Goal: Task Accomplishment & Management: Complete application form

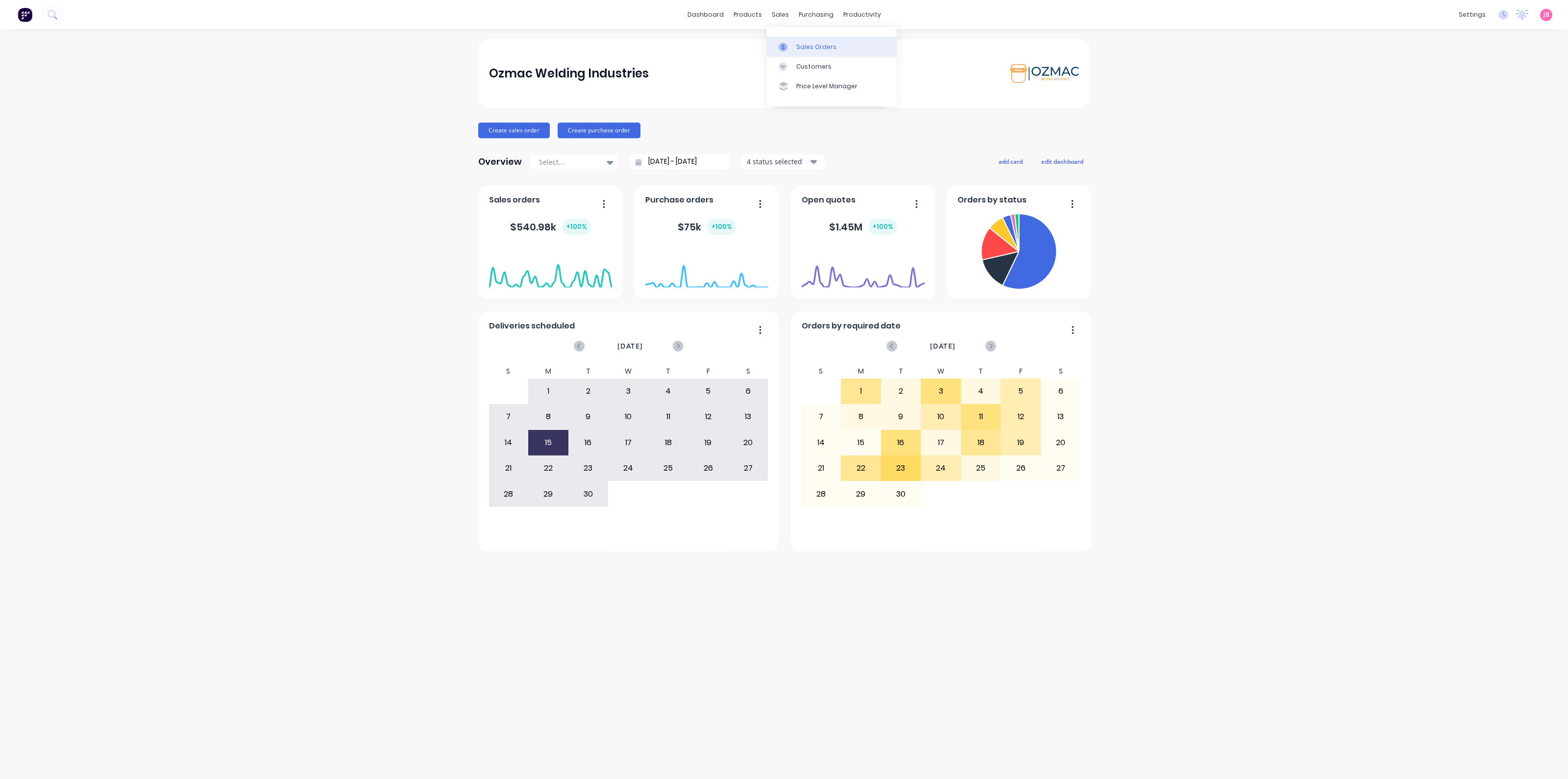
click at [804, 43] on div "Sales Orders" at bounding box center [816, 47] width 40 height 9
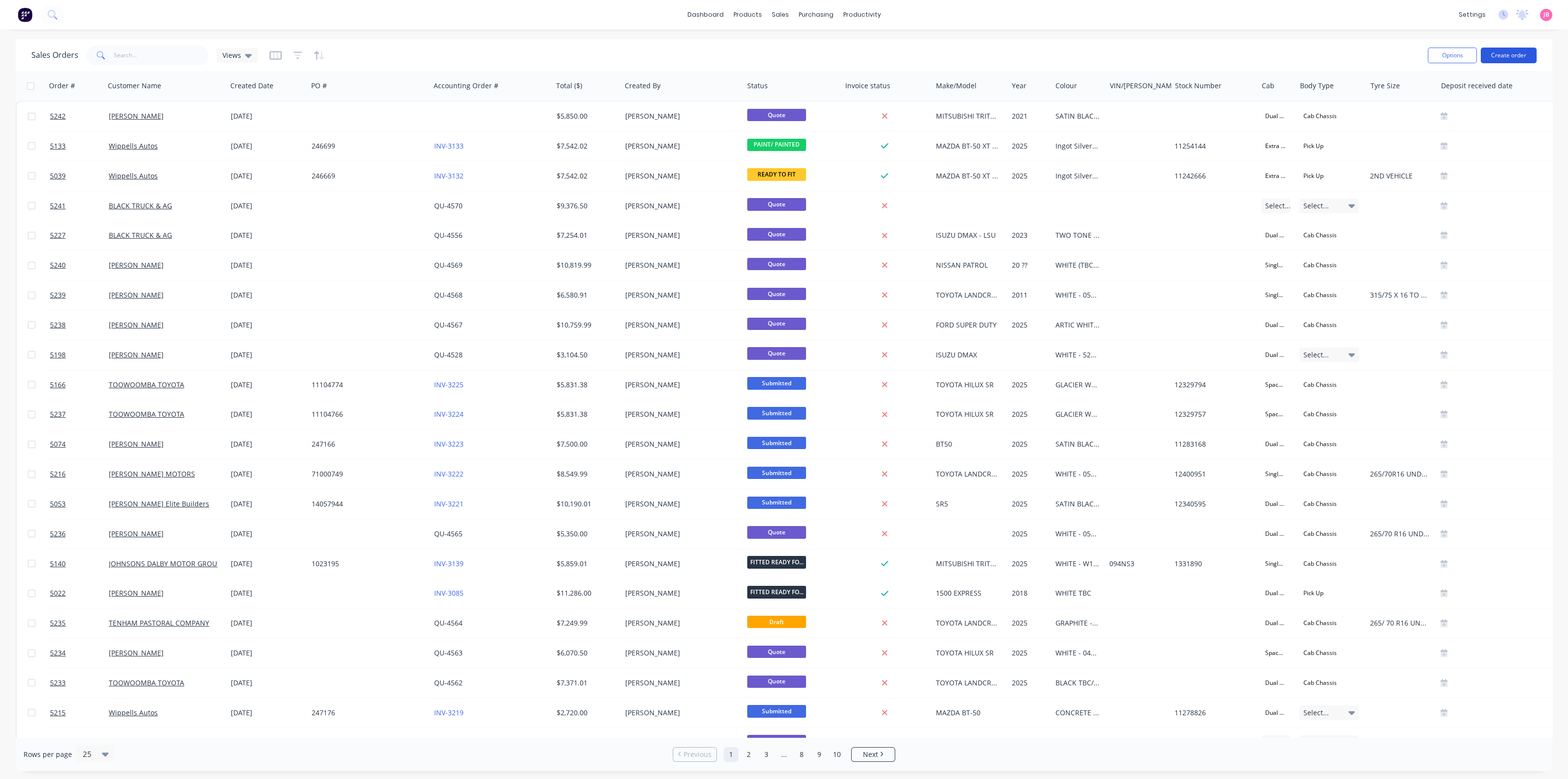
click at [1512, 48] on button "Create order" at bounding box center [1508, 56] width 56 height 16
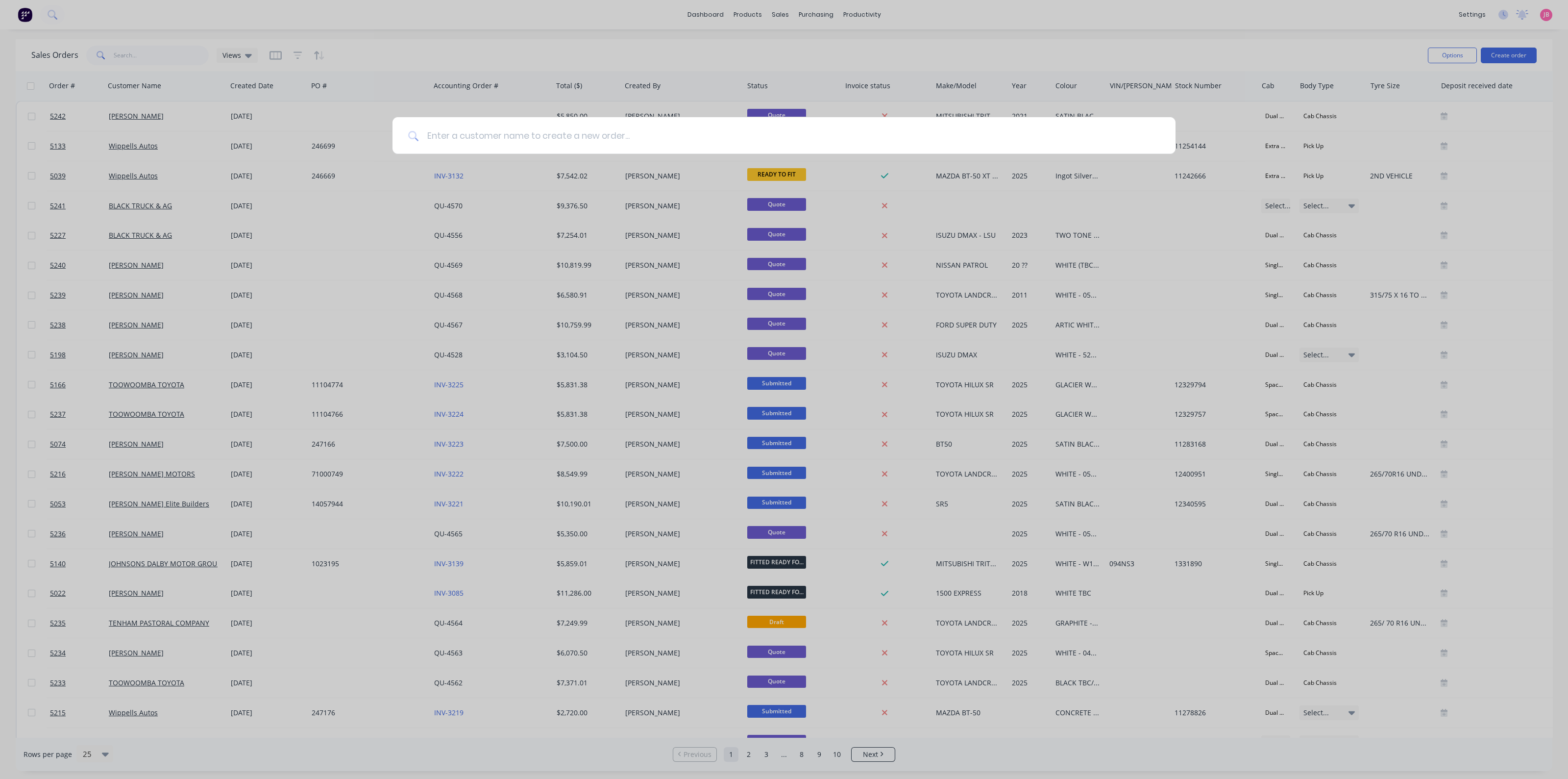
click at [750, 145] on input at bounding box center [789, 136] width 741 height 37
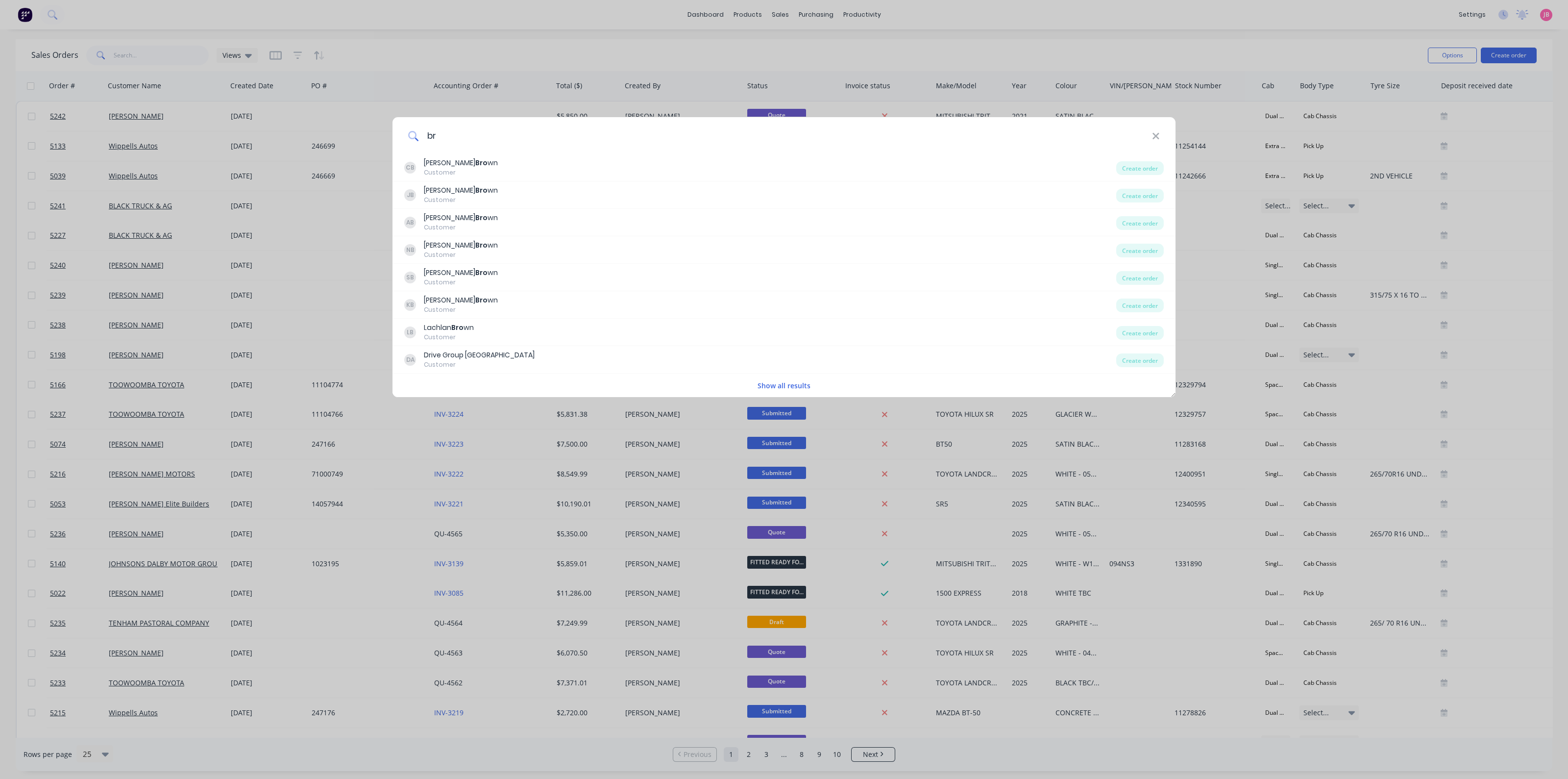
type input "b"
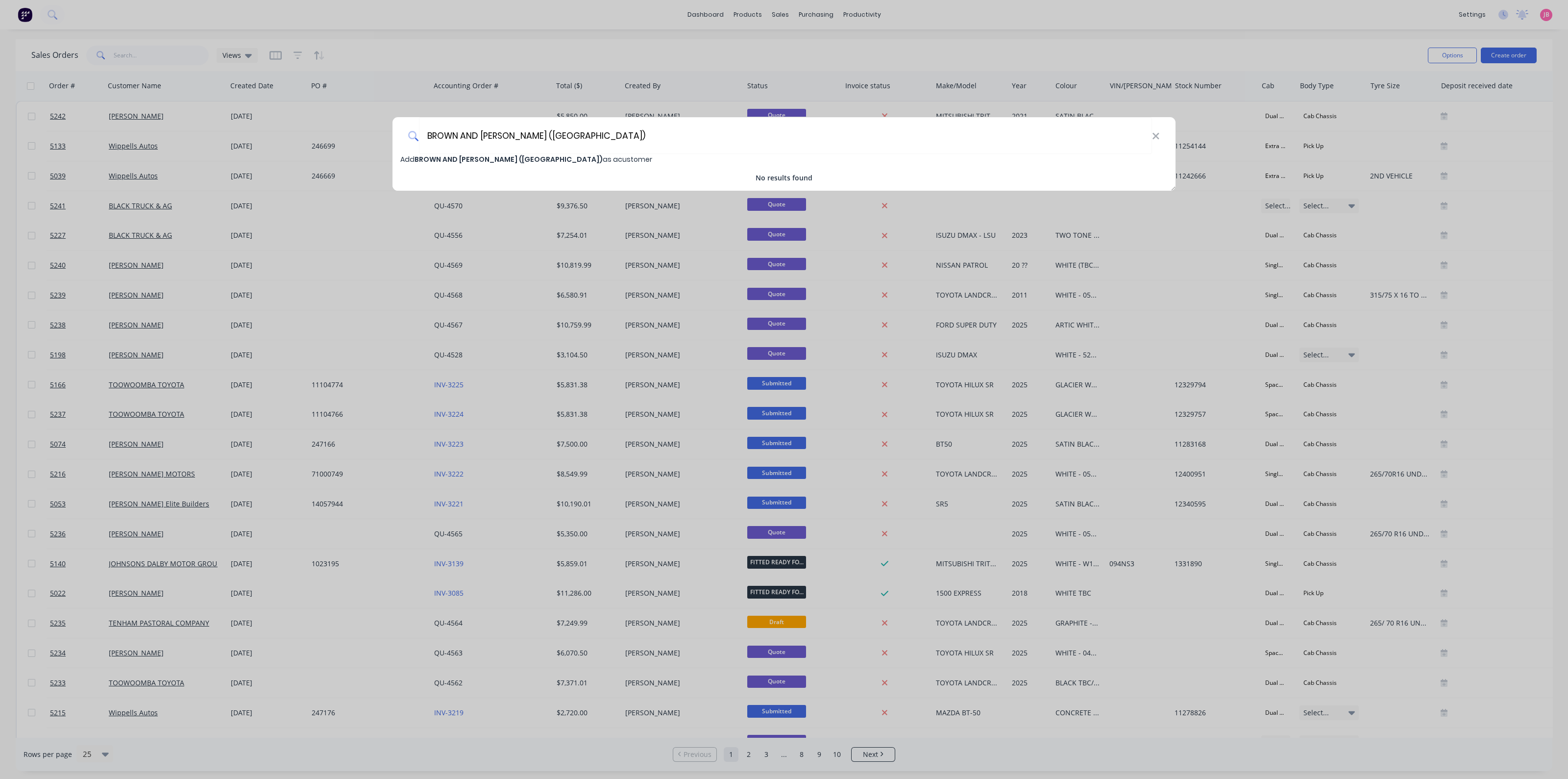
type input "BROWN AND [PERSON_NAME] ([GEOGRAPHIC_DATA])"
click at [551, 160] on span "[PERSON_NAME] AND [PERSON_NAME] ([GEOGRAPHIC_DATA]) as a customer" at bounding box center [526, 159] width 252 height 10
select select "AU"
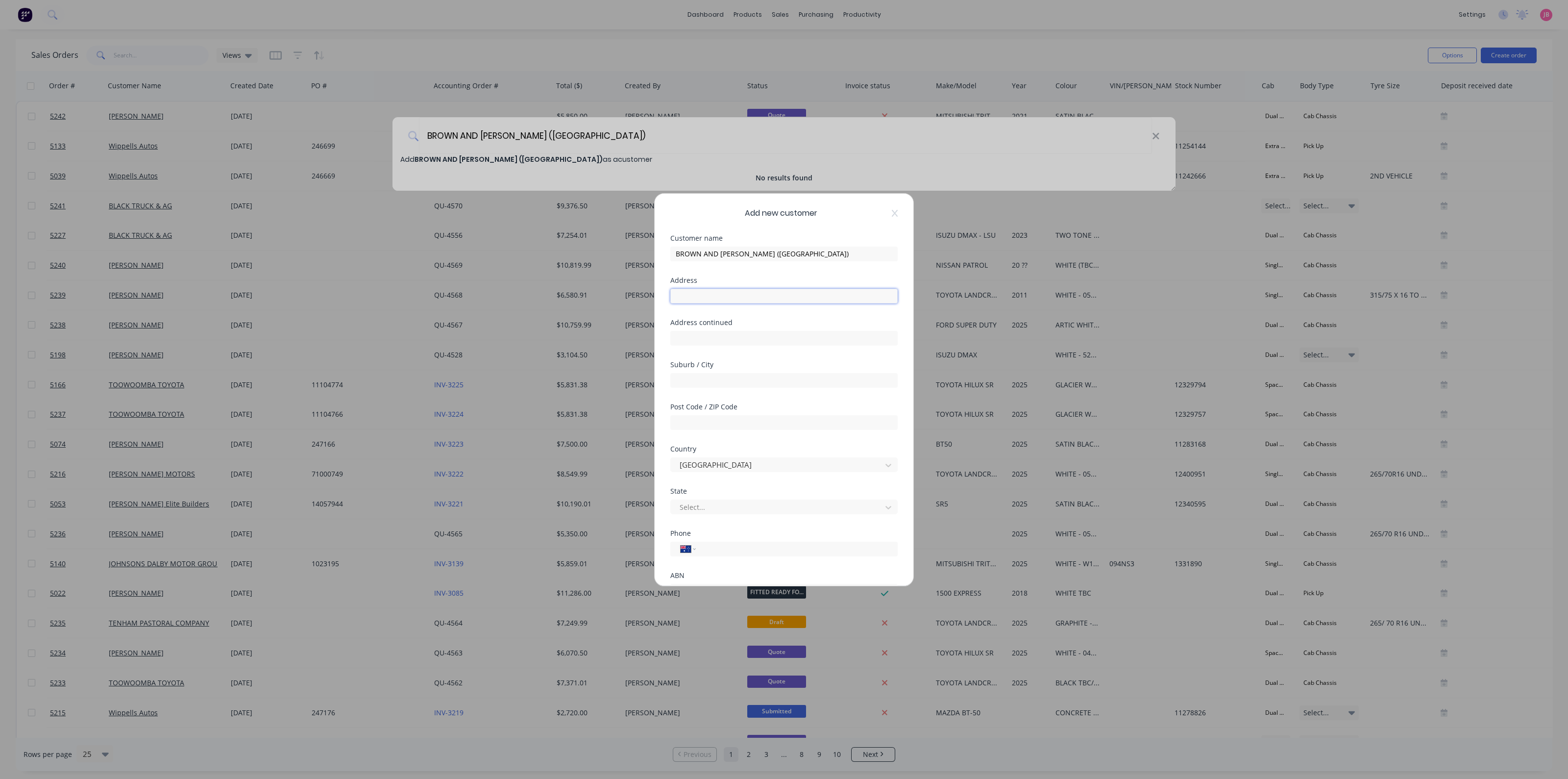
click at [770, 290] on input "text" at bounding box center [783, 296] width 227 height 14
type input "[STREET_ADDRESS][PERSON_NAME]"
click at [722, 383] on input "text" at bounding box center [783, 380] width 227 height 14
type input "[PERSON_NAME]"
click at [717, 429] on input "text" at bounding box center [783, 423] width 227 height 14
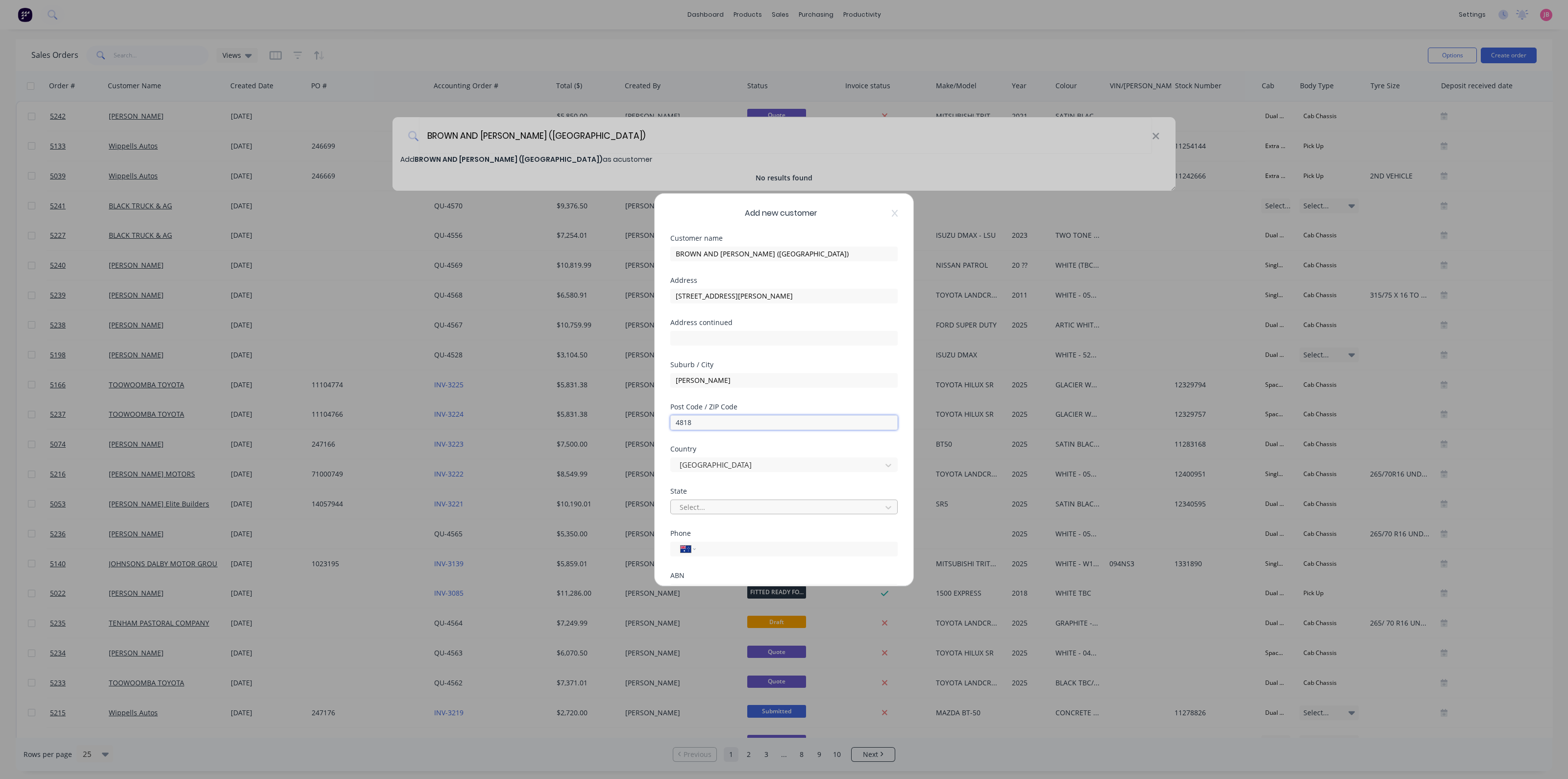
scroll to position [61, 0]
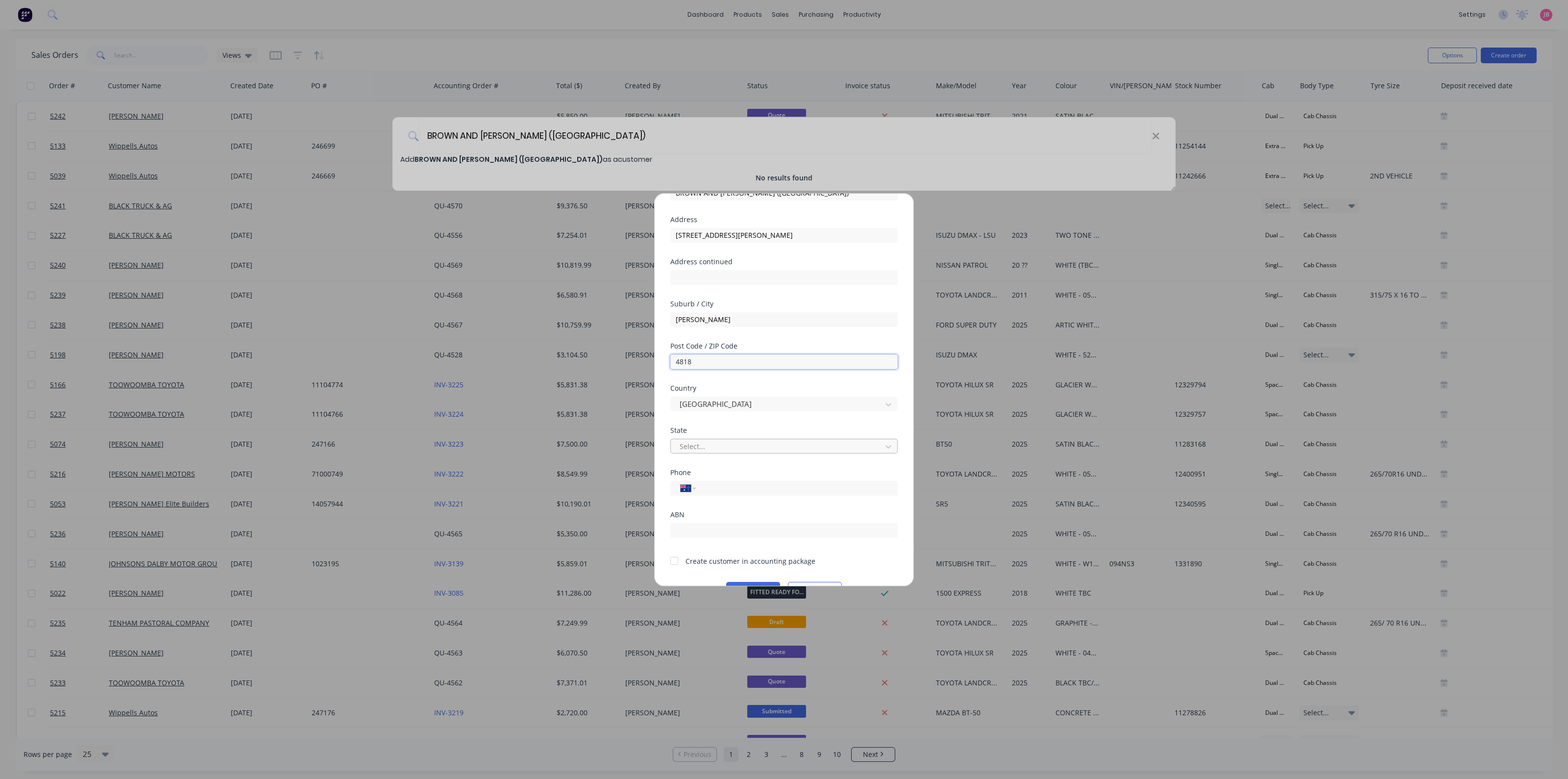
type input "4818"
click at [719, 446] on div at bounding box center [777, 446] width 198 height 12
click at [709, 522] on div "[GEOGRAPHIC_DATA]" at bounding box center [779, 522] width 218 height 18
click at [719, 491] on input "tel" at bounding box center [795, 487] width 185 height 11
type input "[PHONE_NUMBER]"
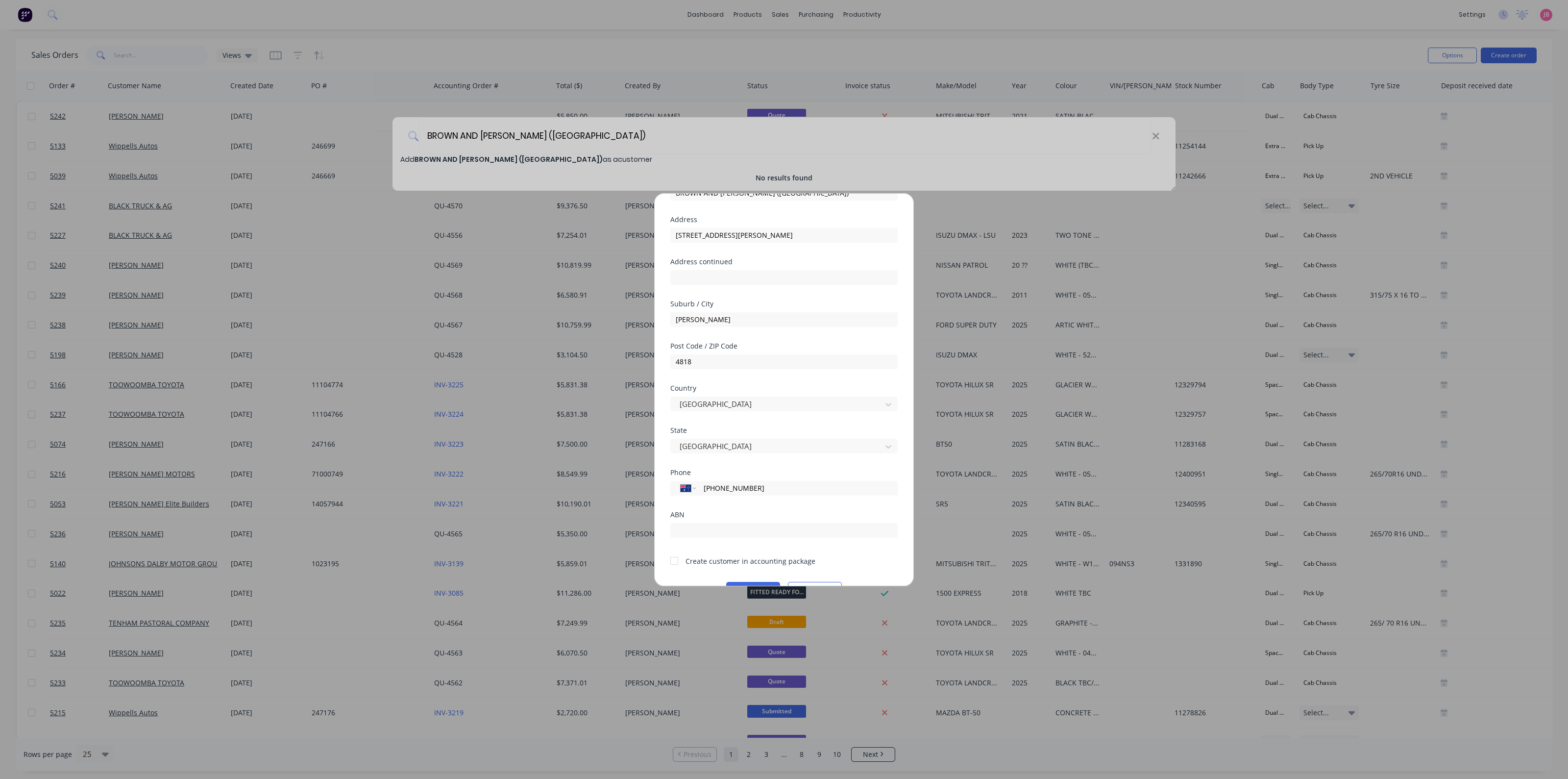
click at [676, 561] on div at bounding box center [674, 561] width 20 height 20
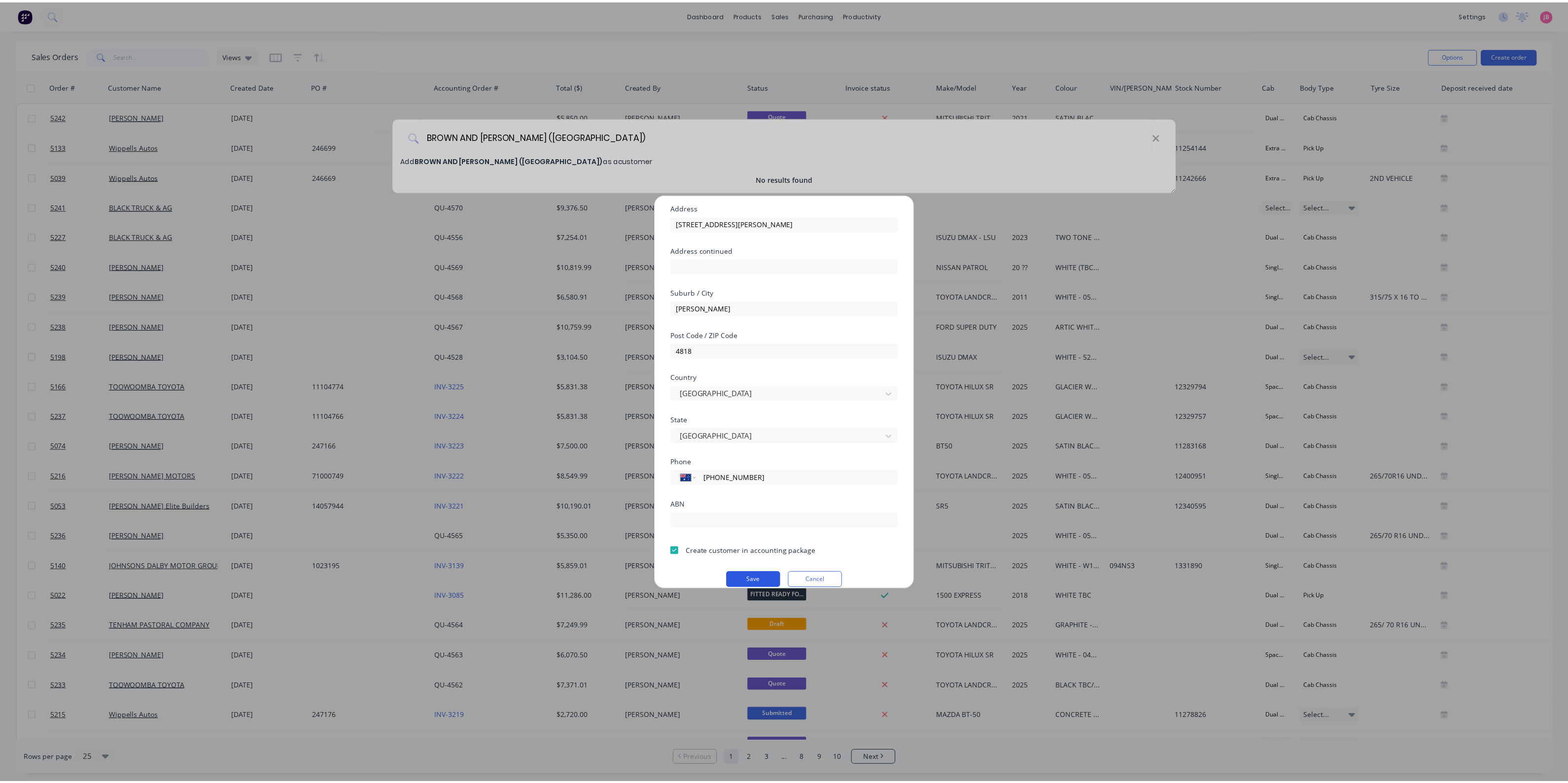
scroll to position [86, 0]
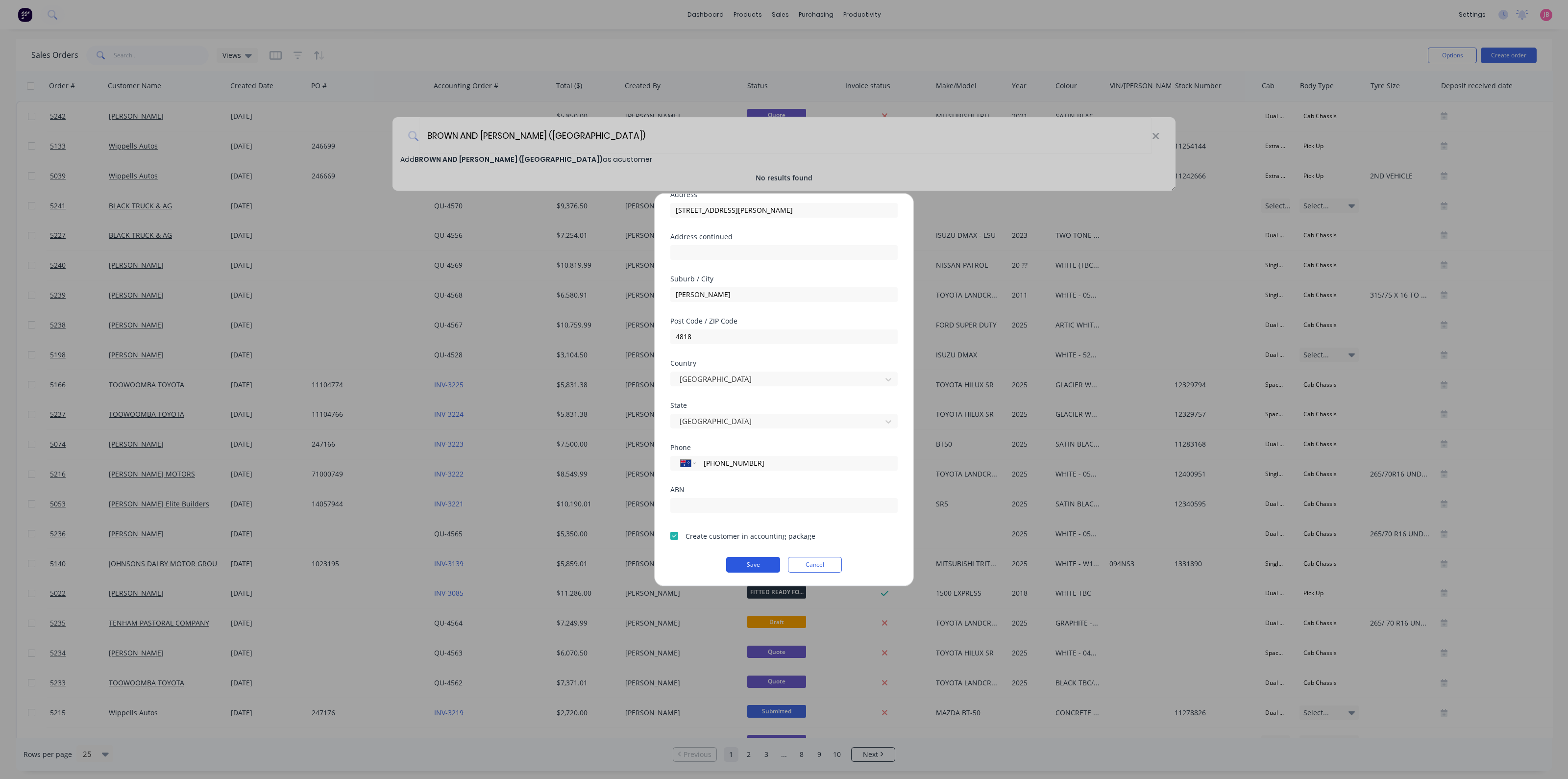
click at [751, 567] on button "Save" at bounding box center [753, 565] width 54 height 16
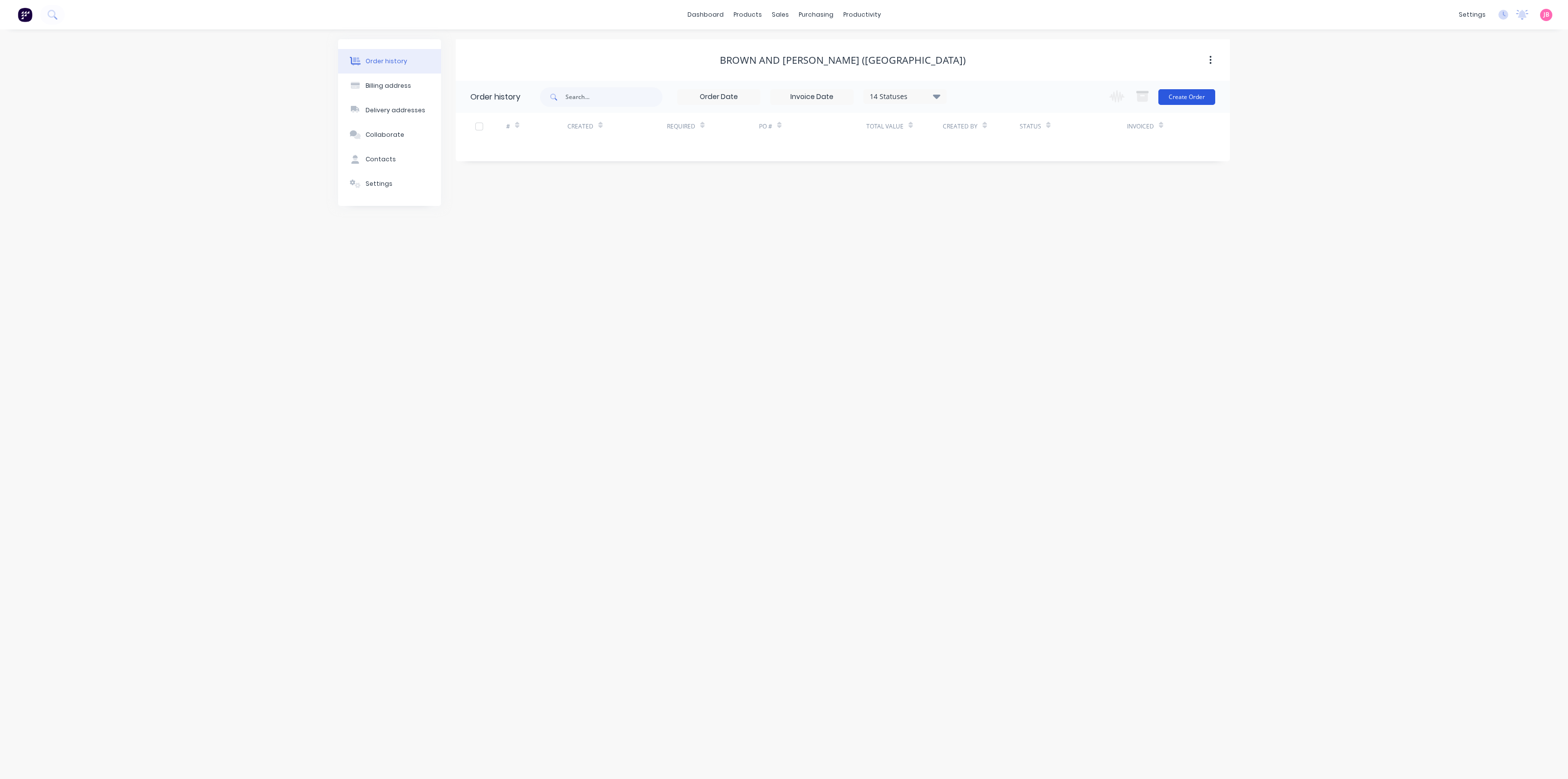
click at [1174, 100] on button "Create Order" at bounding box center [1187, 97] width 57 height 16
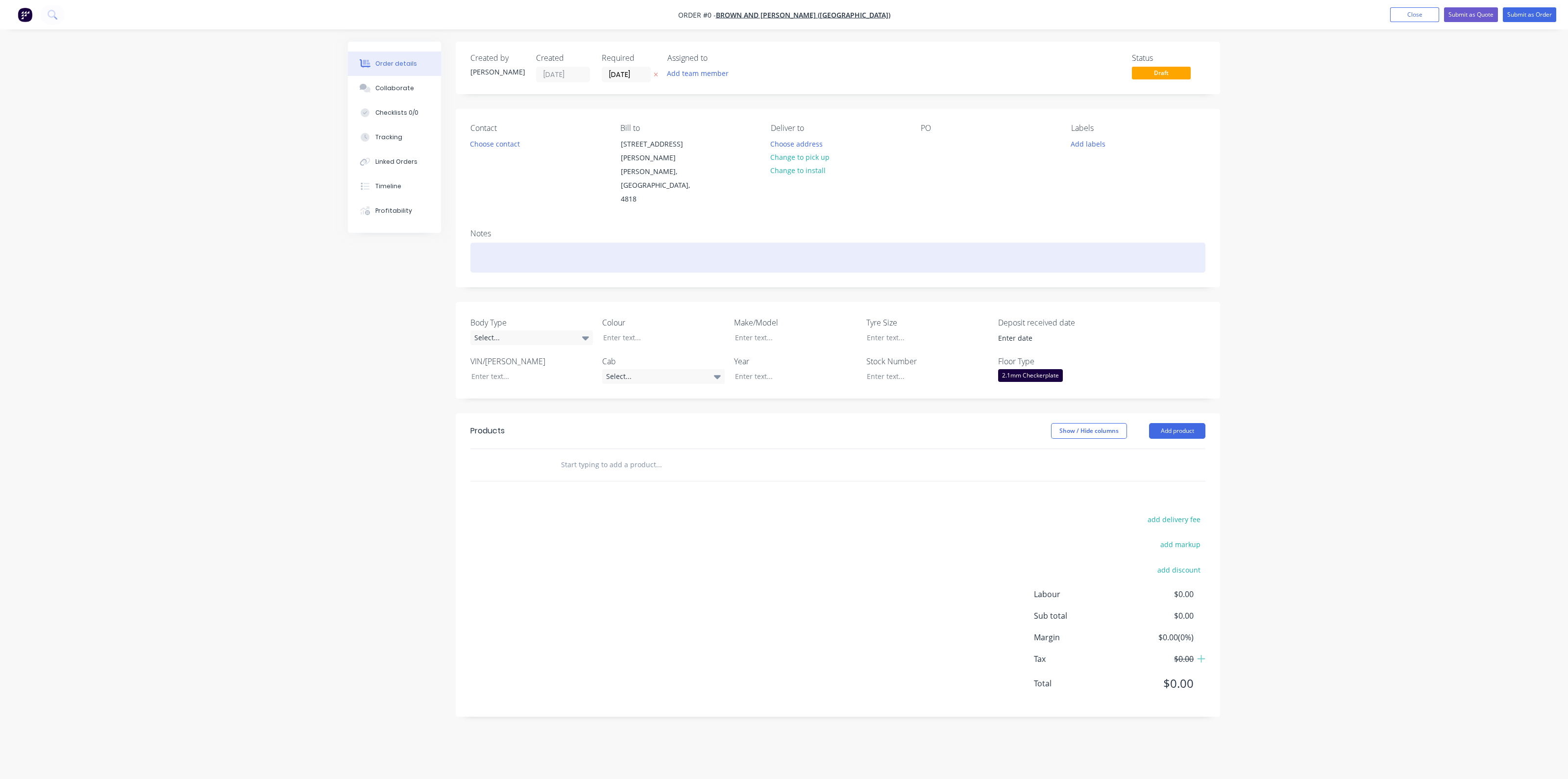
click at [546, 221] on div "Notes" at bounding box center [838, 254] width 764 height 66
click at [547, 242] on div at bounding box center [838, 257] width 735 height 30
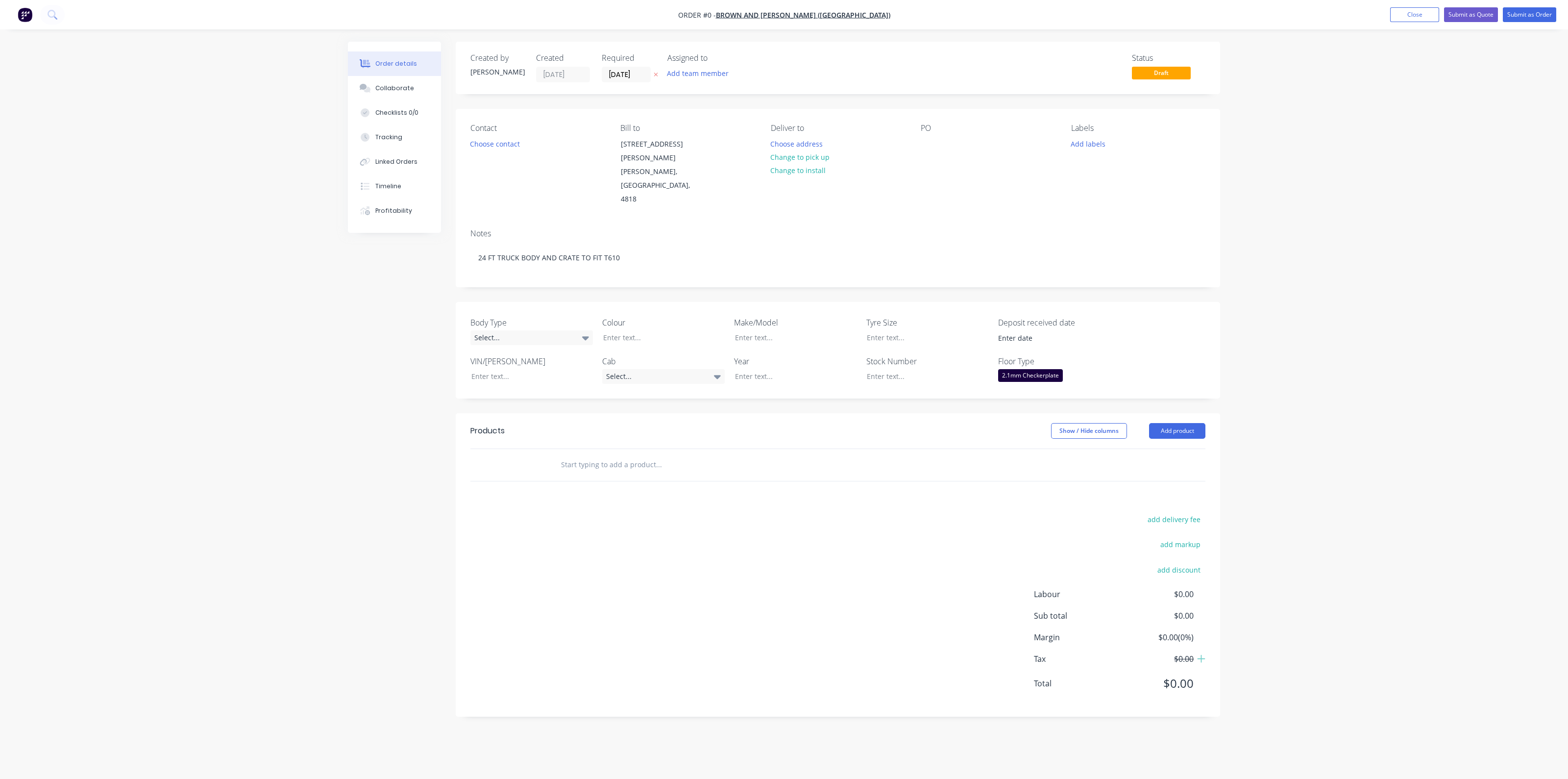
click at [622, 437] on div "Order details Collaborate Checklists 0/0 Tracking Linked Orders Timeline Profit…" at bounding box center [784, 387] width 892 height 690
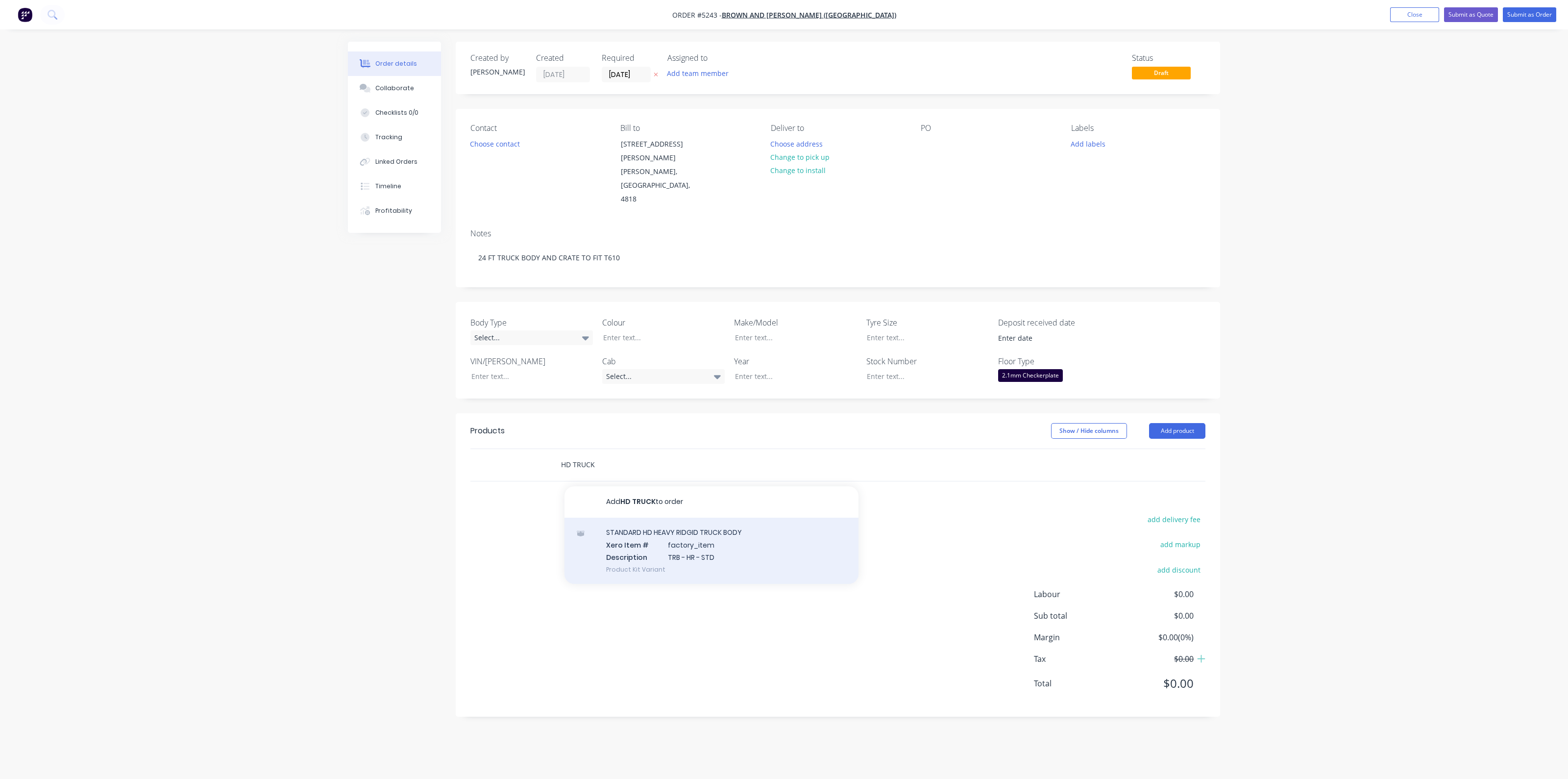
type input "HD TRUCK"
click at [639, 518] on div "STANDARD HD HEAVY RIDGID TRUCK BODY Xero Item # factory_item Description TRB - …" at bounding box center [711, 550] width 294 height 66
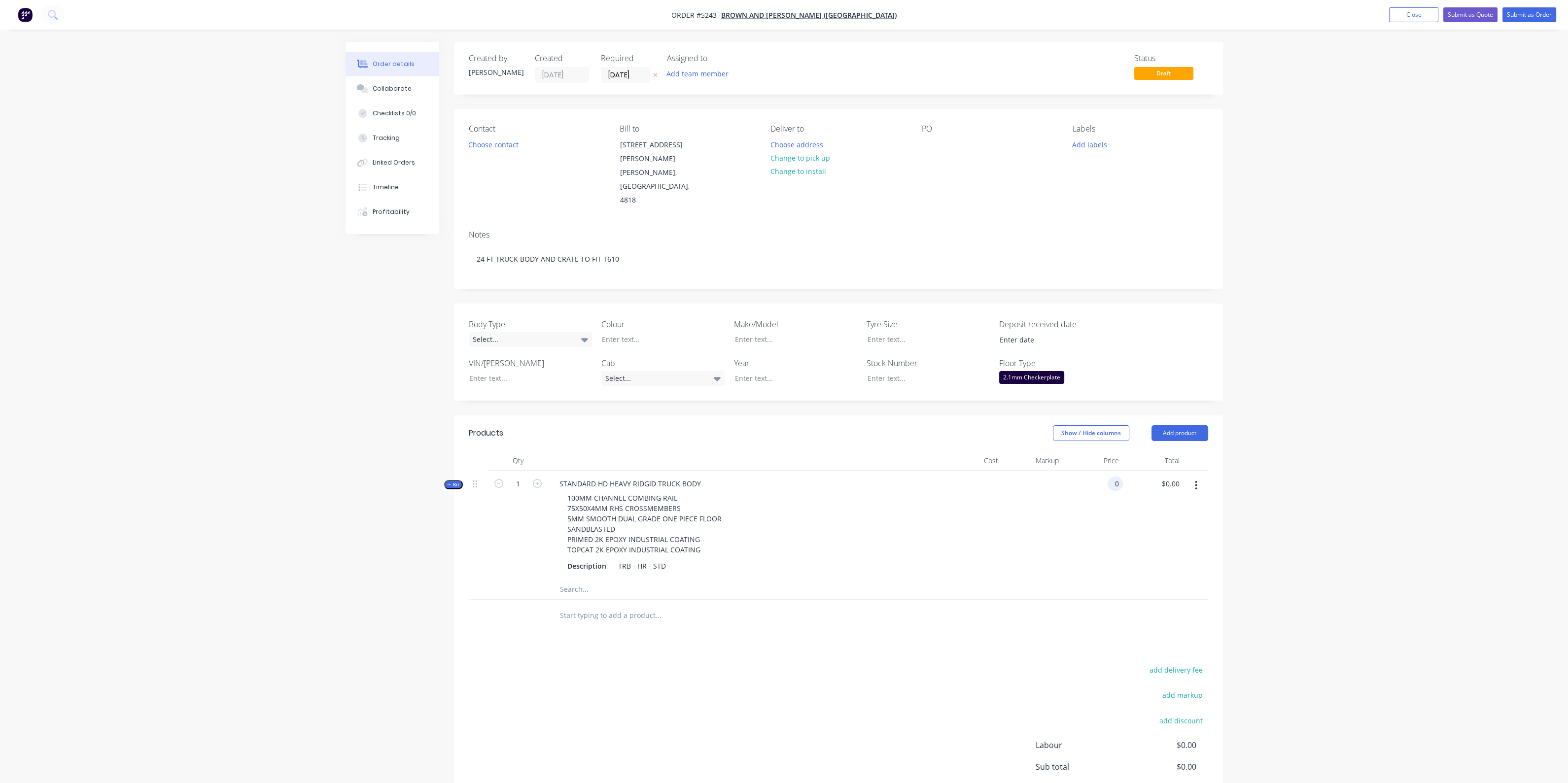
click at [1109, 470] on div "0 0" at bounding box center [1093, 524] width 61 height 109
type input "$18,000.00"
click at [659, 605] on input "text" at bounding box center [658, 615] width 197 height 20
type input "ONE WAY"
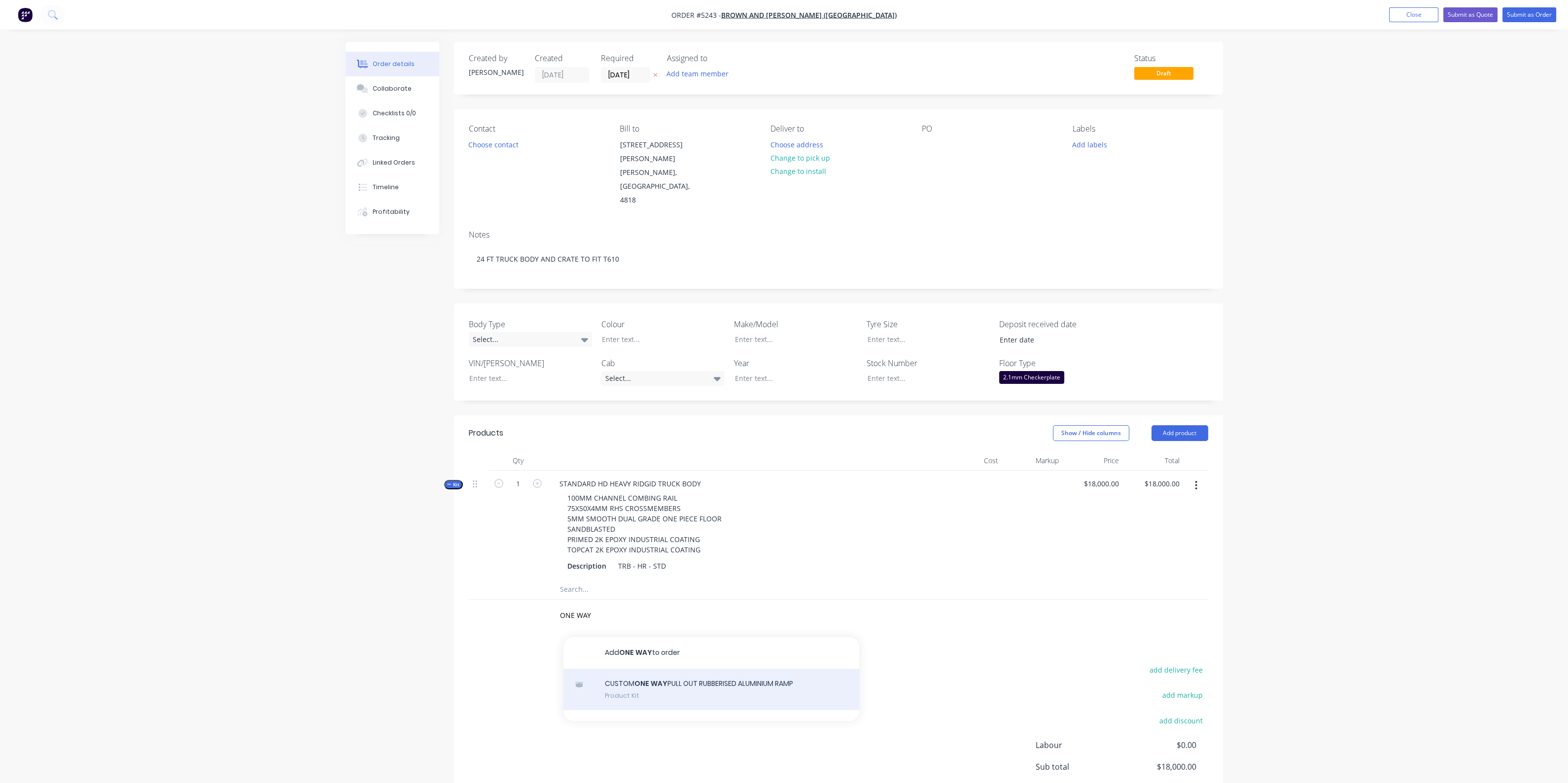
click at [676, 668] on div "CUSTOM ONE WAY PULL OUT RUBBERISED ALUMINIUM RAMP Product Kit" at bounding box center [711, 689] width 296 height 41
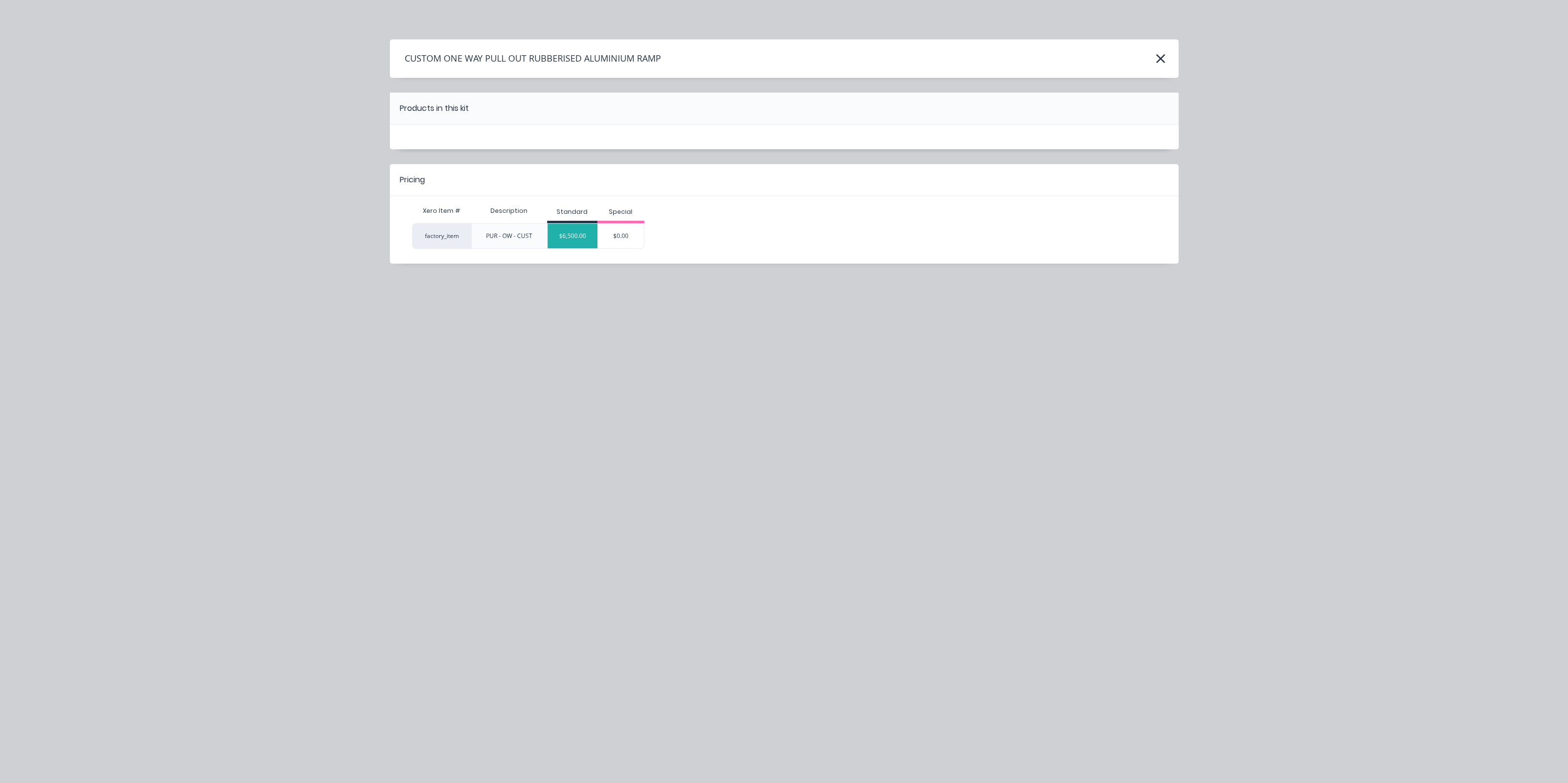
click at [575, 230] on div "$6,500.00" at bounding box center [573, 236] width 50 height 24
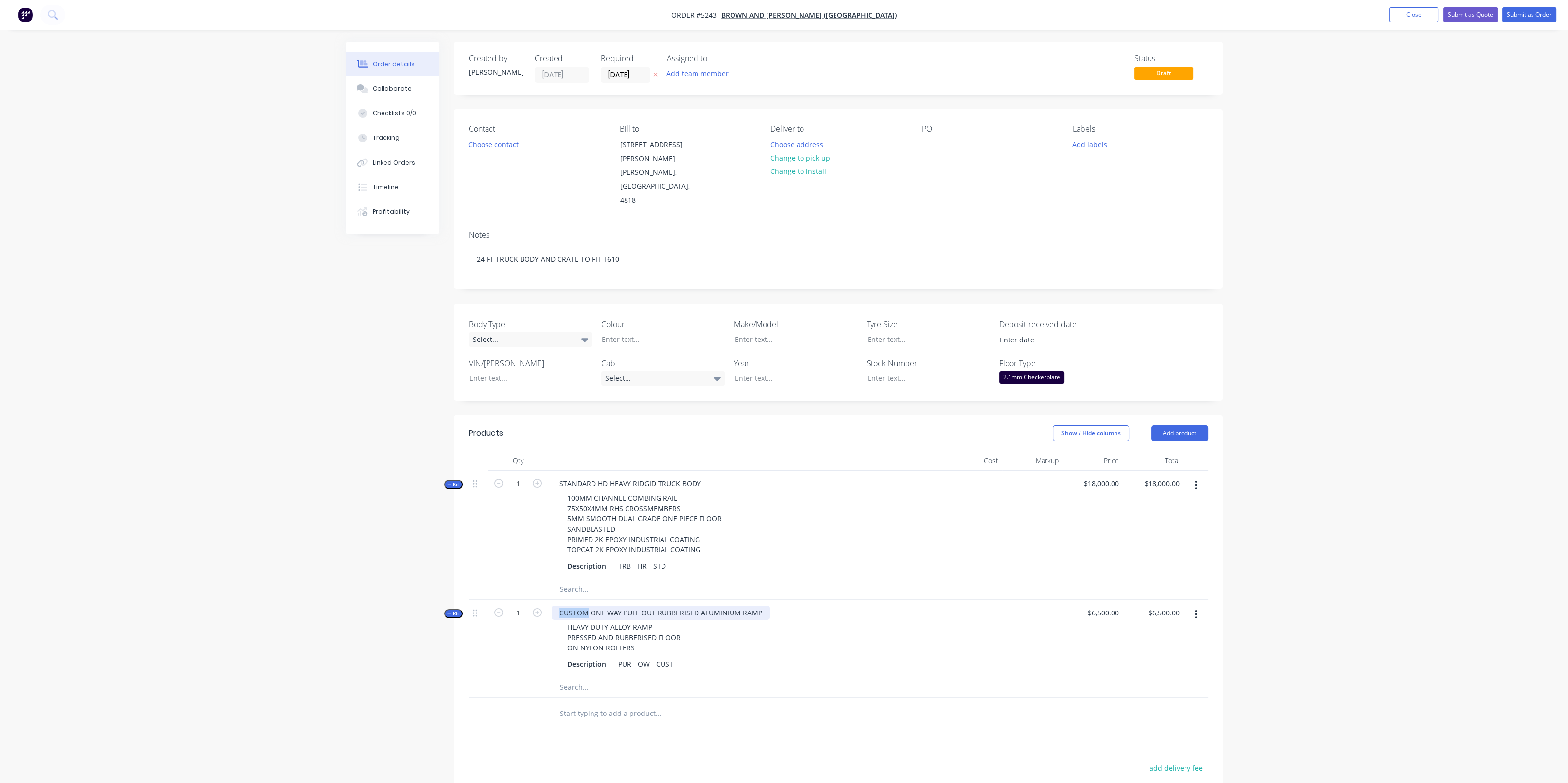
drag, startPoint x: 587, startPoint y: 590, endPoint x: 551, endPoint y: 590, distance: 36.0
click at [551, 605] on div "CUSTOM ONE WAY PULL OUT RUBBERISED ALUMINIUM RAMP" at bounding box center [660, 612] width 218 height 14
click at [1119, 605] on input "6500" at bounding box center [1105, 612] width 36 height 14
type input "$6,300.00"
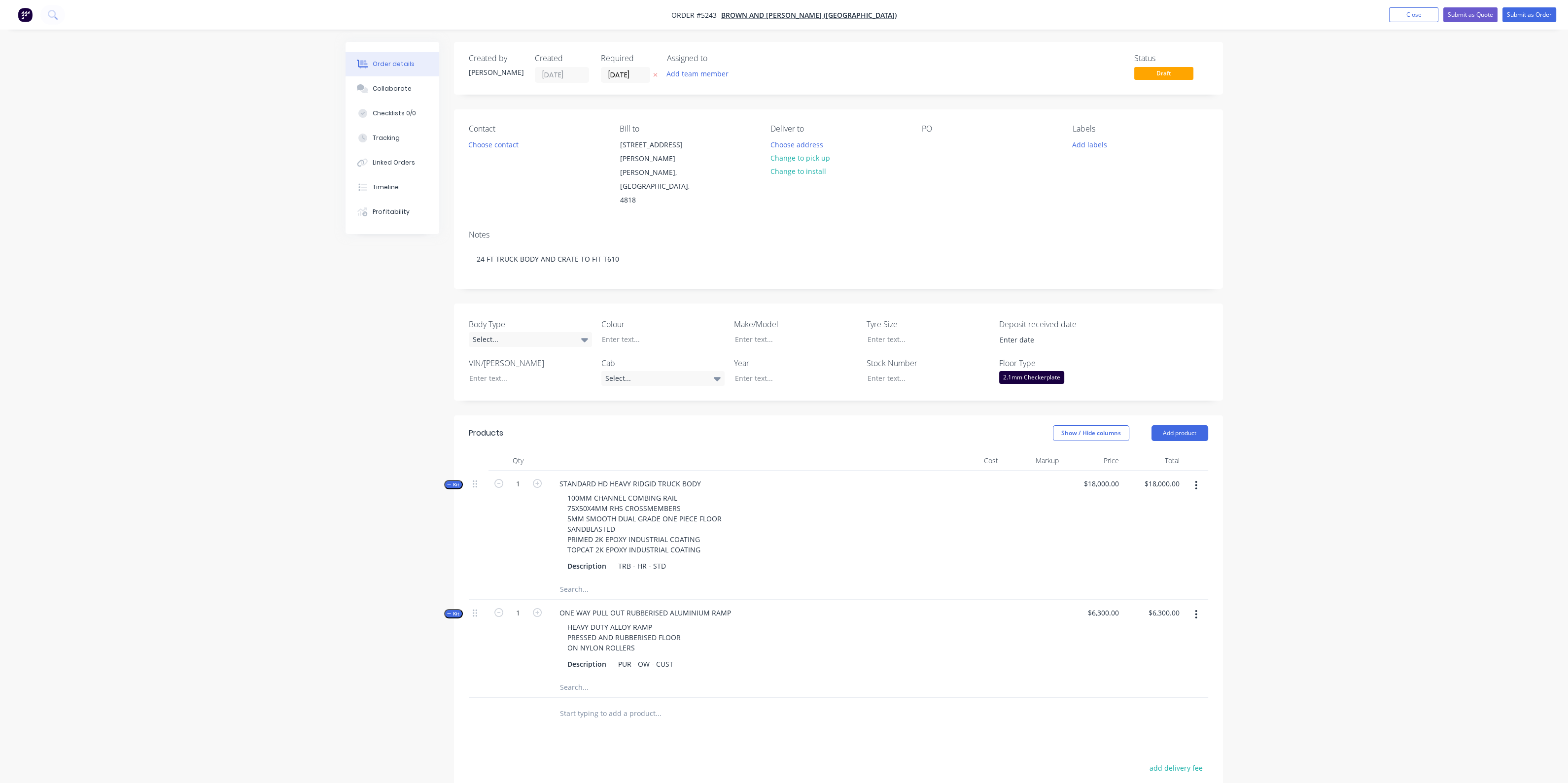
click at [636, 703] on input "text" at bounding box center [658, 713] width 197 height 20
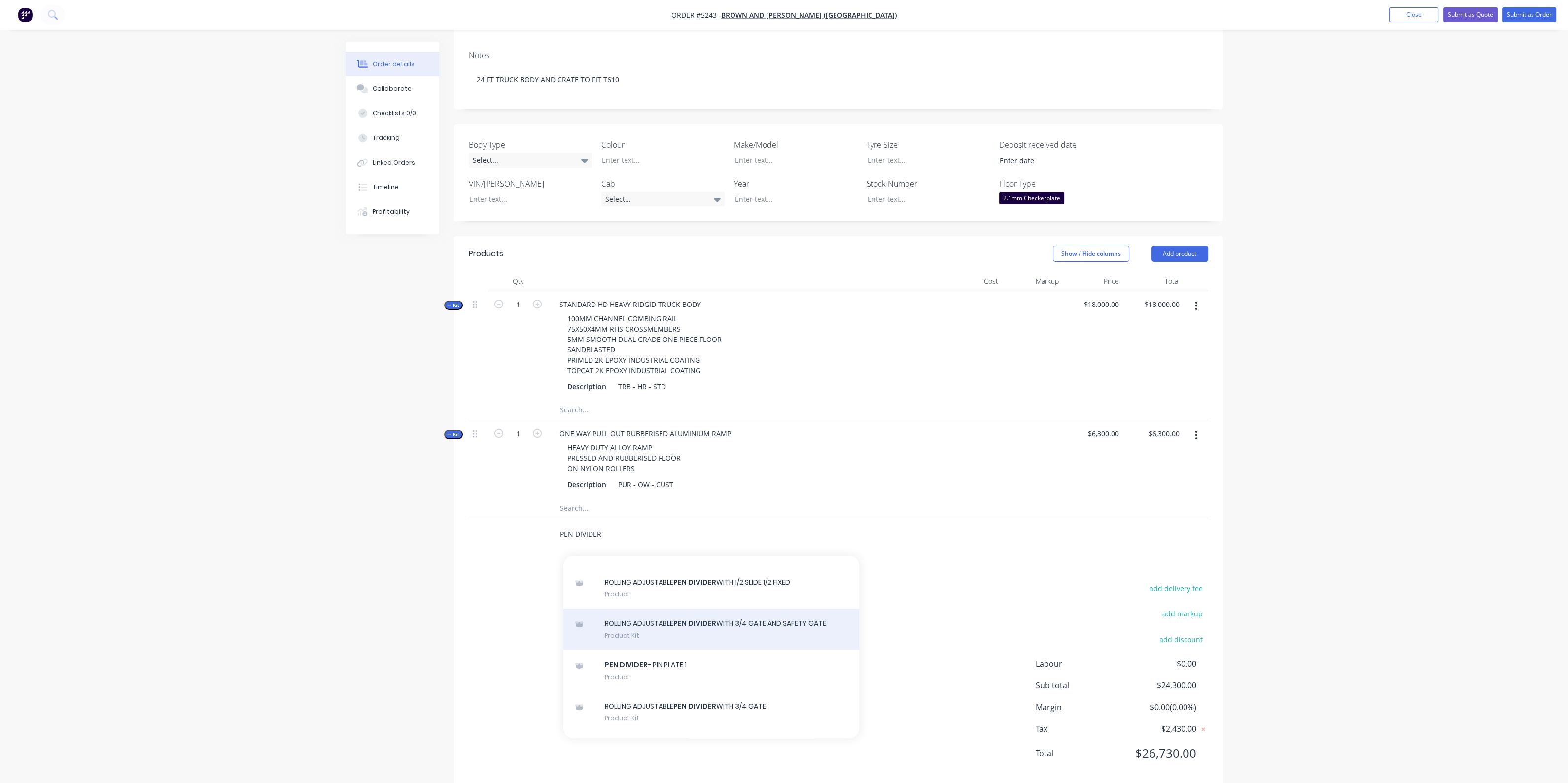
scroll to position [122, 0]
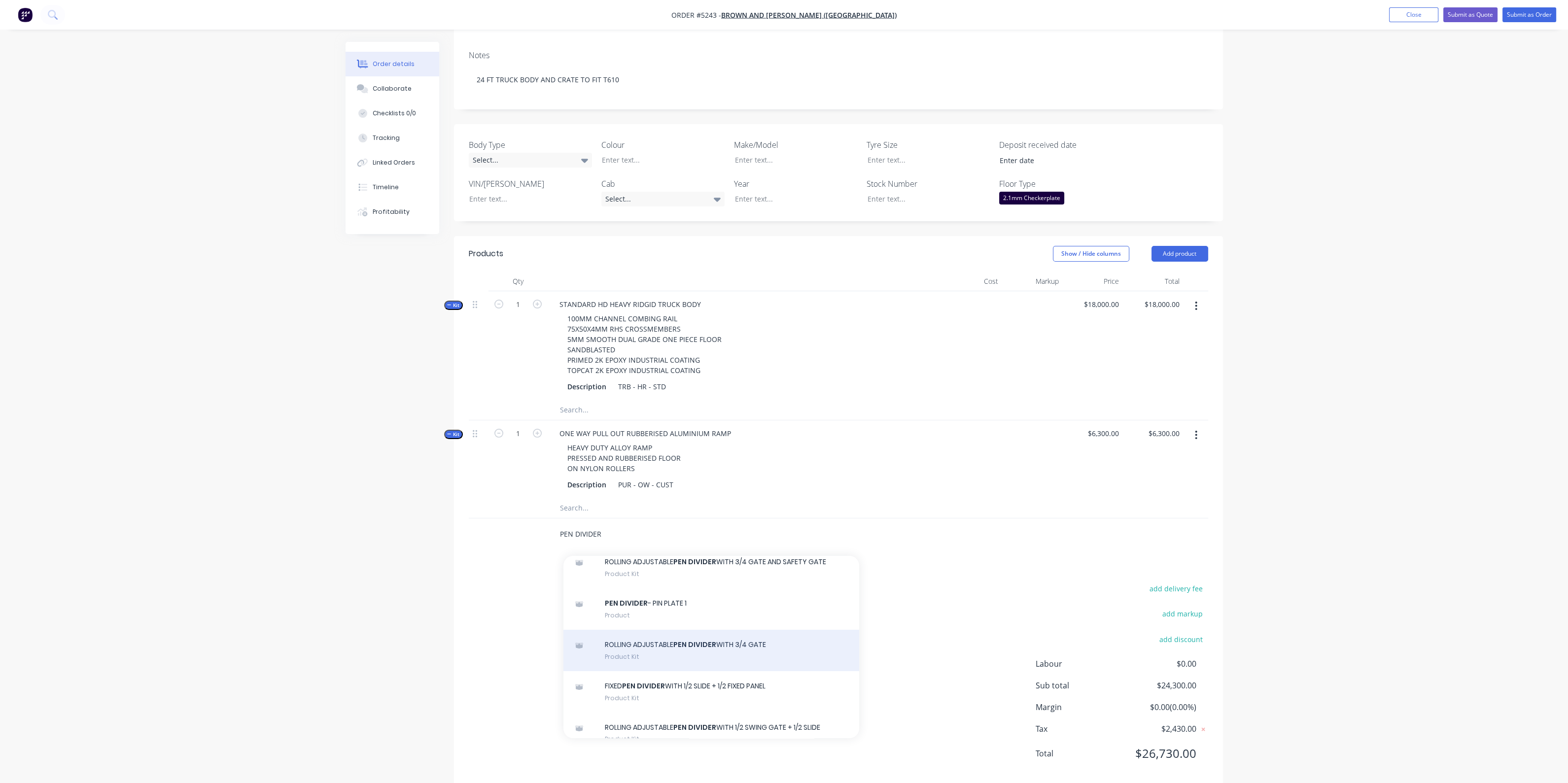
type input "PEN DIVIDER"
click at [694, 630] on div "ROLLING ADJUSTABLE PEN DIVIDER WITH 3/4 GATE Product Kit" at bounding box center [711, 650] width 296 height 41
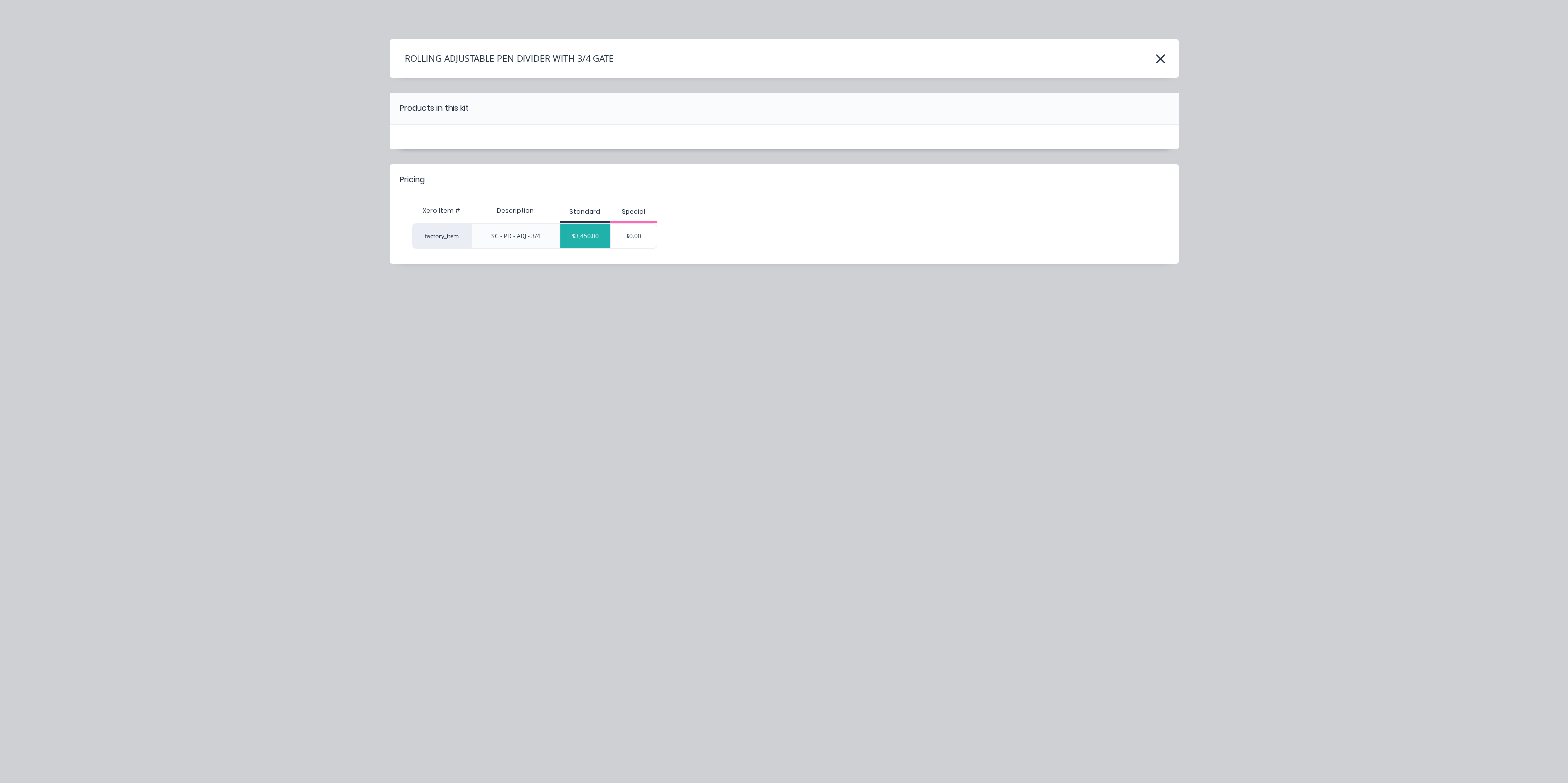
click at [590, 236] on div "$3,450.00" at bounding box center [586, 236] width 50 height 24
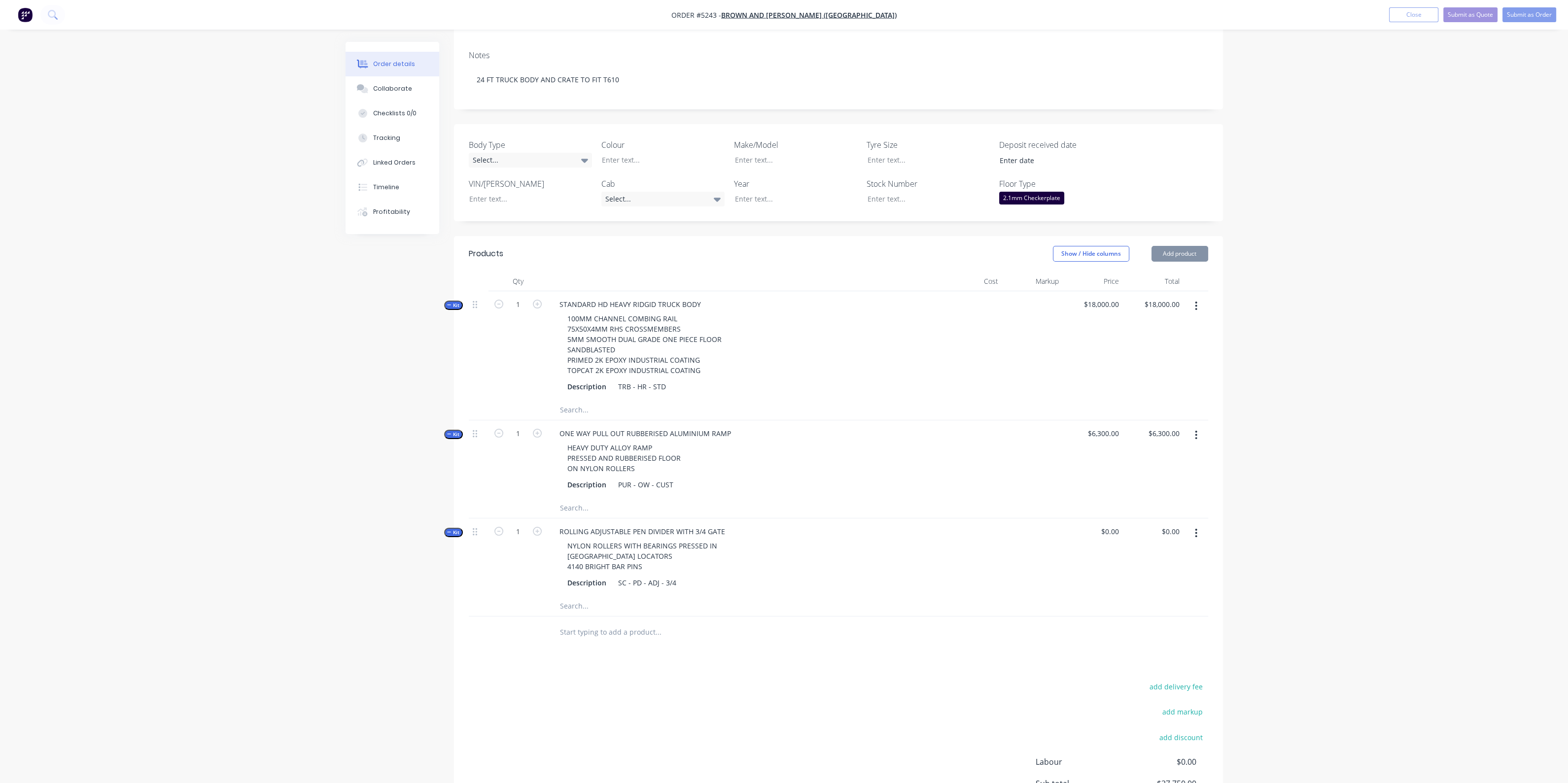
type input "$3,450.00"
click at [634, 622] on input "text" at bounding box center [658, 632] width 197 height 20
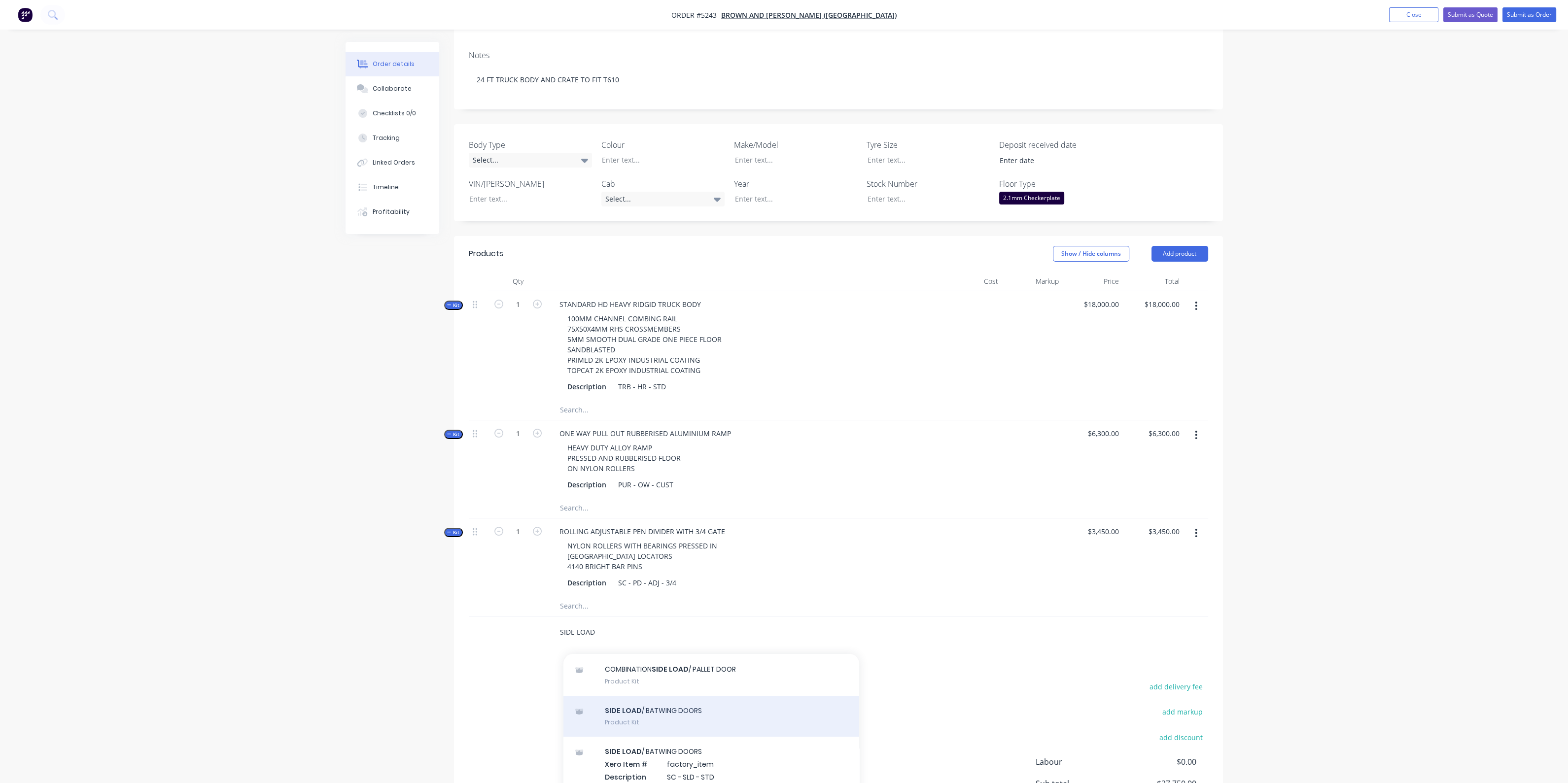
scroll to position [3, 0]
type input "SIDE LOAD"
click at [637, 735] on div "SIDE LOAD / BATWING DOORS Product Kit" at bounding box center [711, 743] width 296 height 41
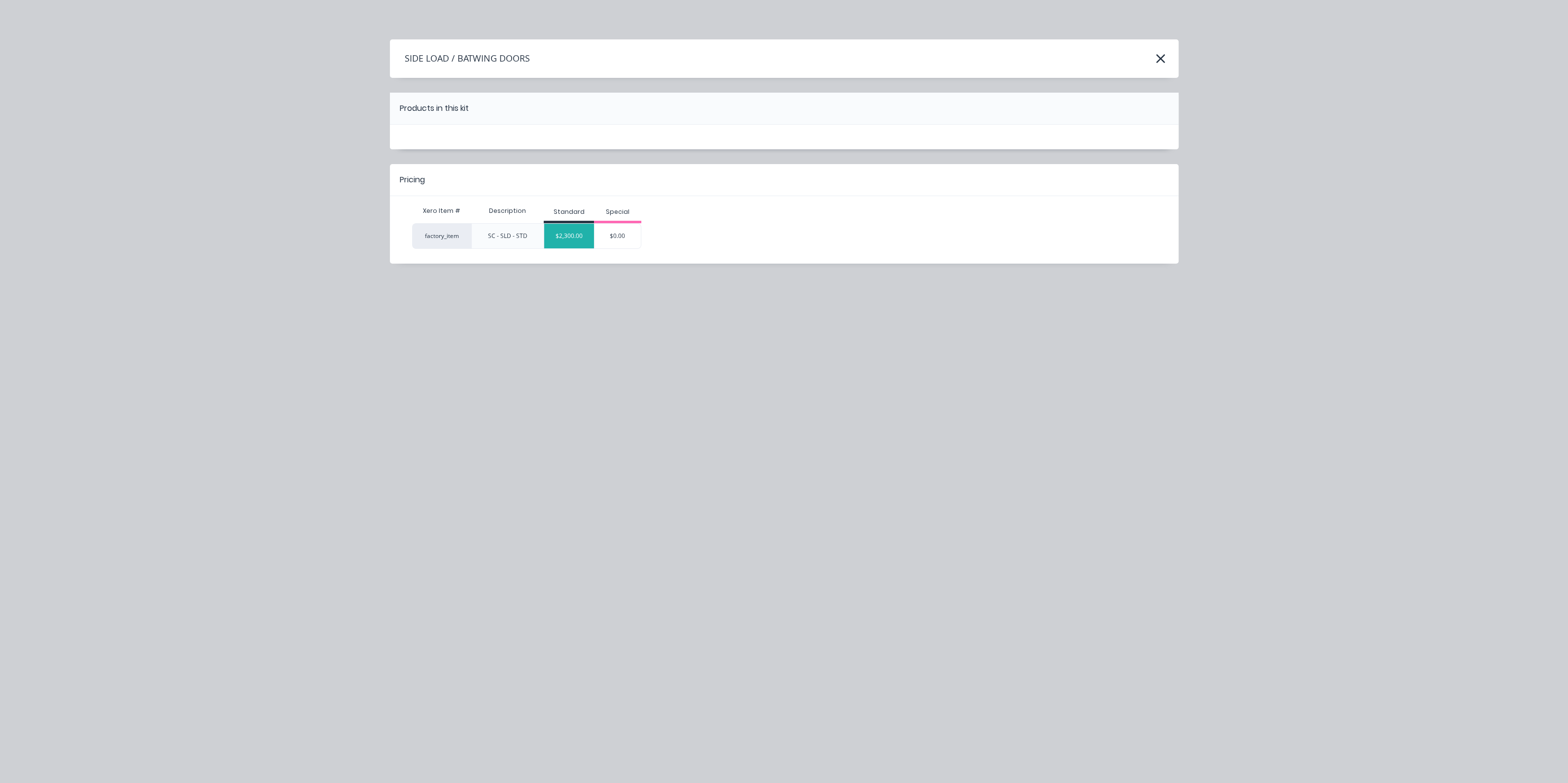
click at [565, 237] on div "$2,300.00" at bounding box center [569, 236] width 50 height 24
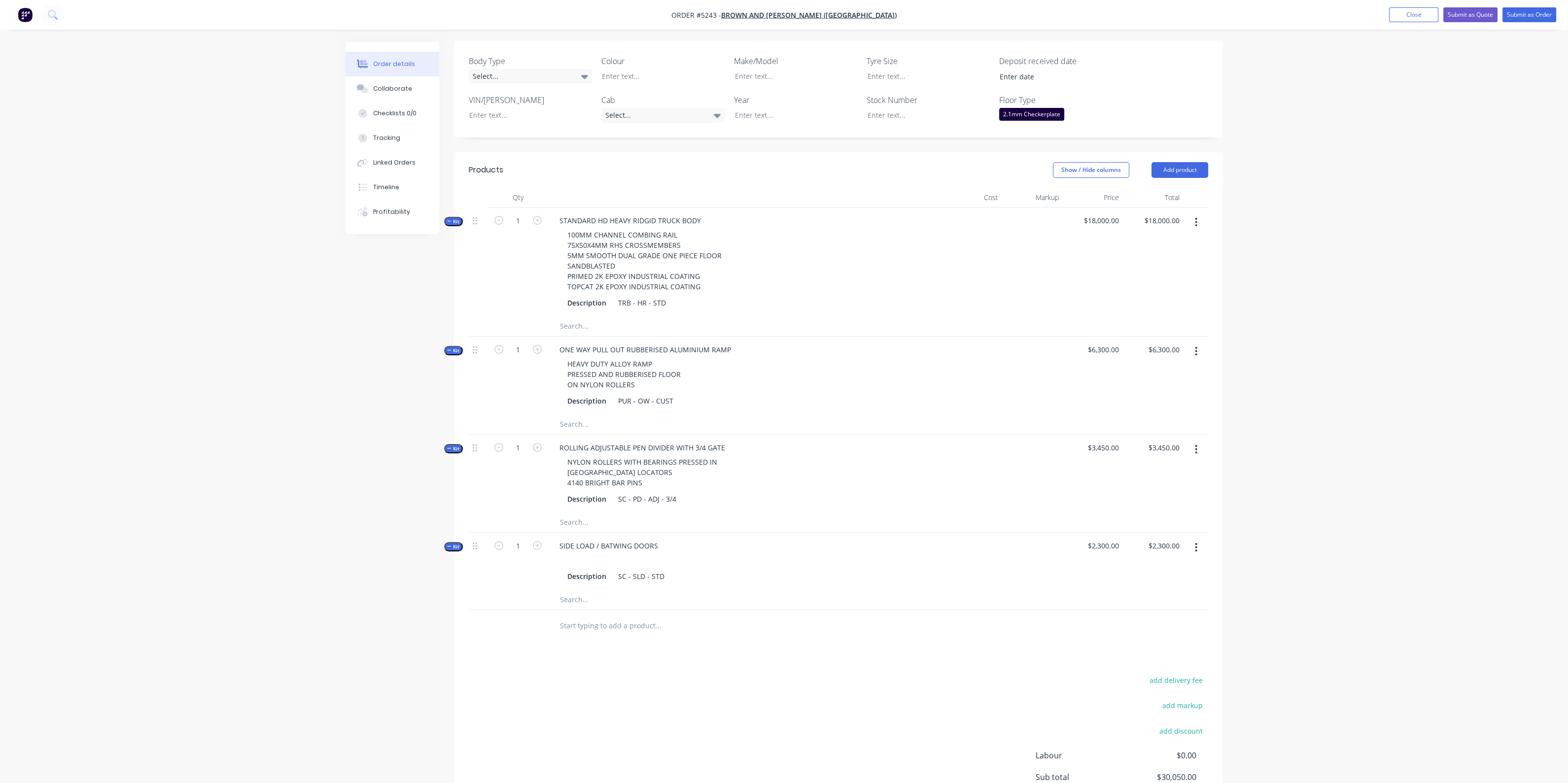
scroll to position [302, 0]
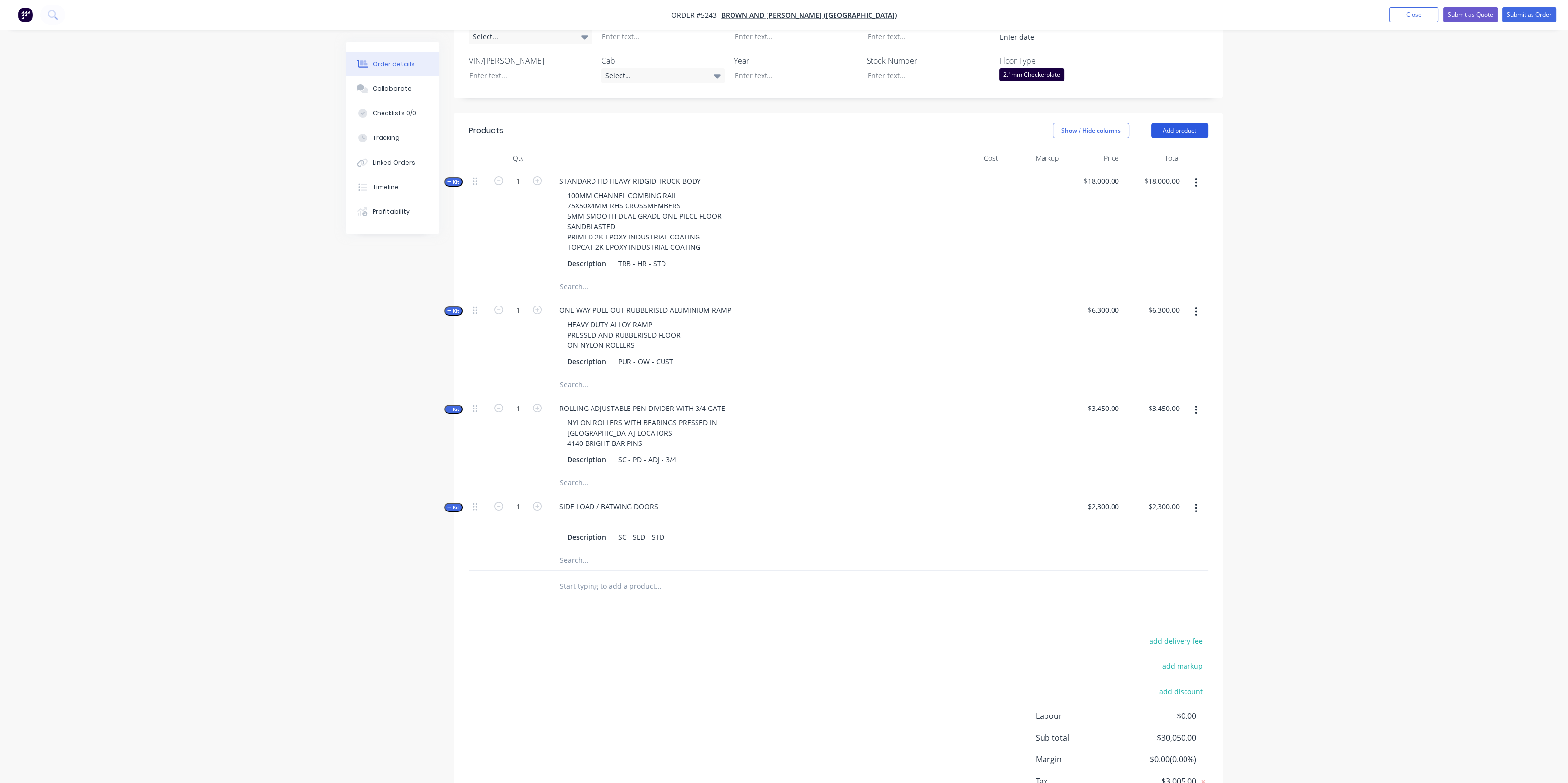
click at [1169, 122] on button "Add product" at bounding box center [1180, 130] width 57 height 16
click at [1164, 148] on div "Product catalogue" at bounding box center [1161, 155] width 76 height 14
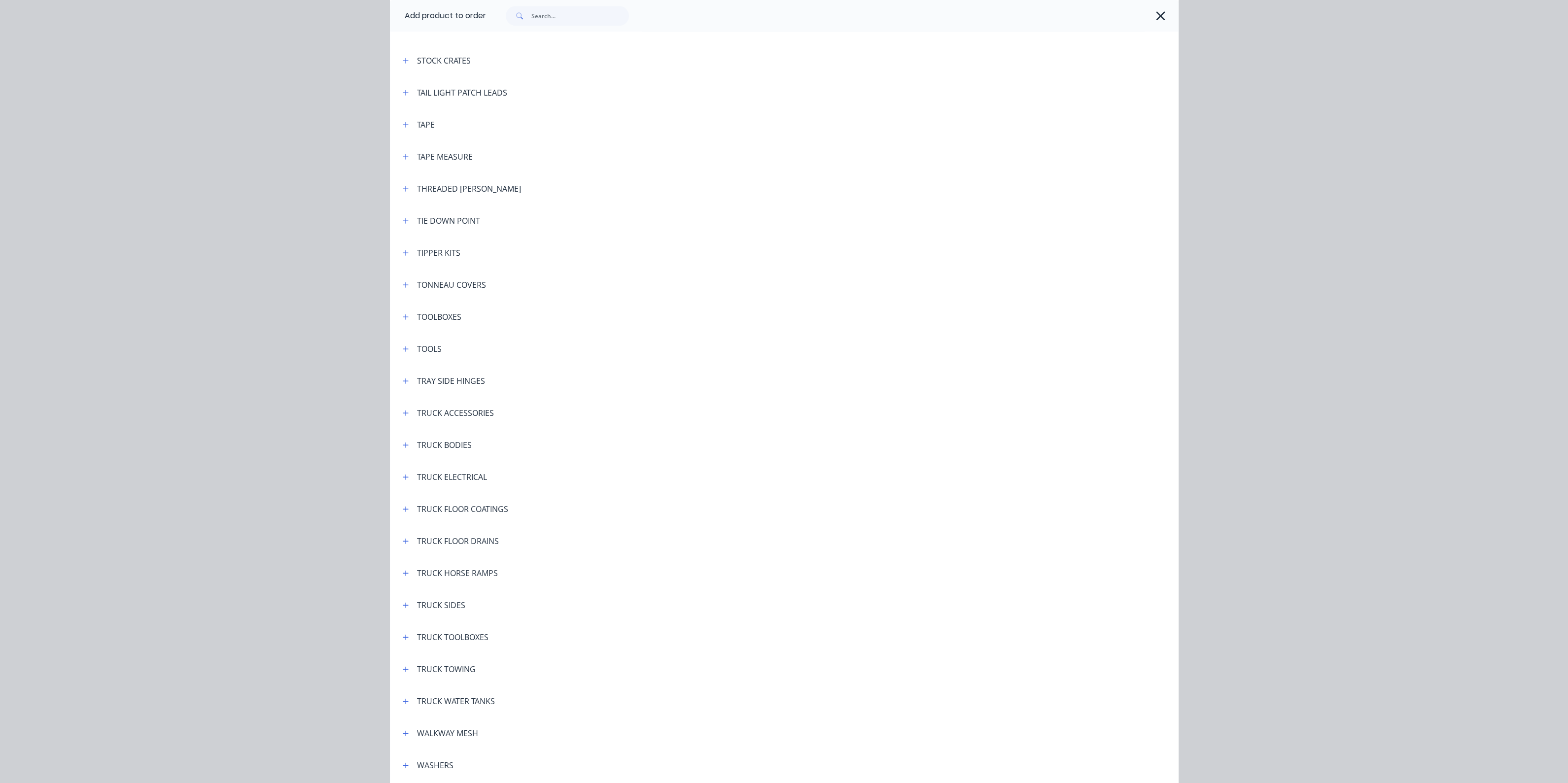
scroll to position [3339, 0]
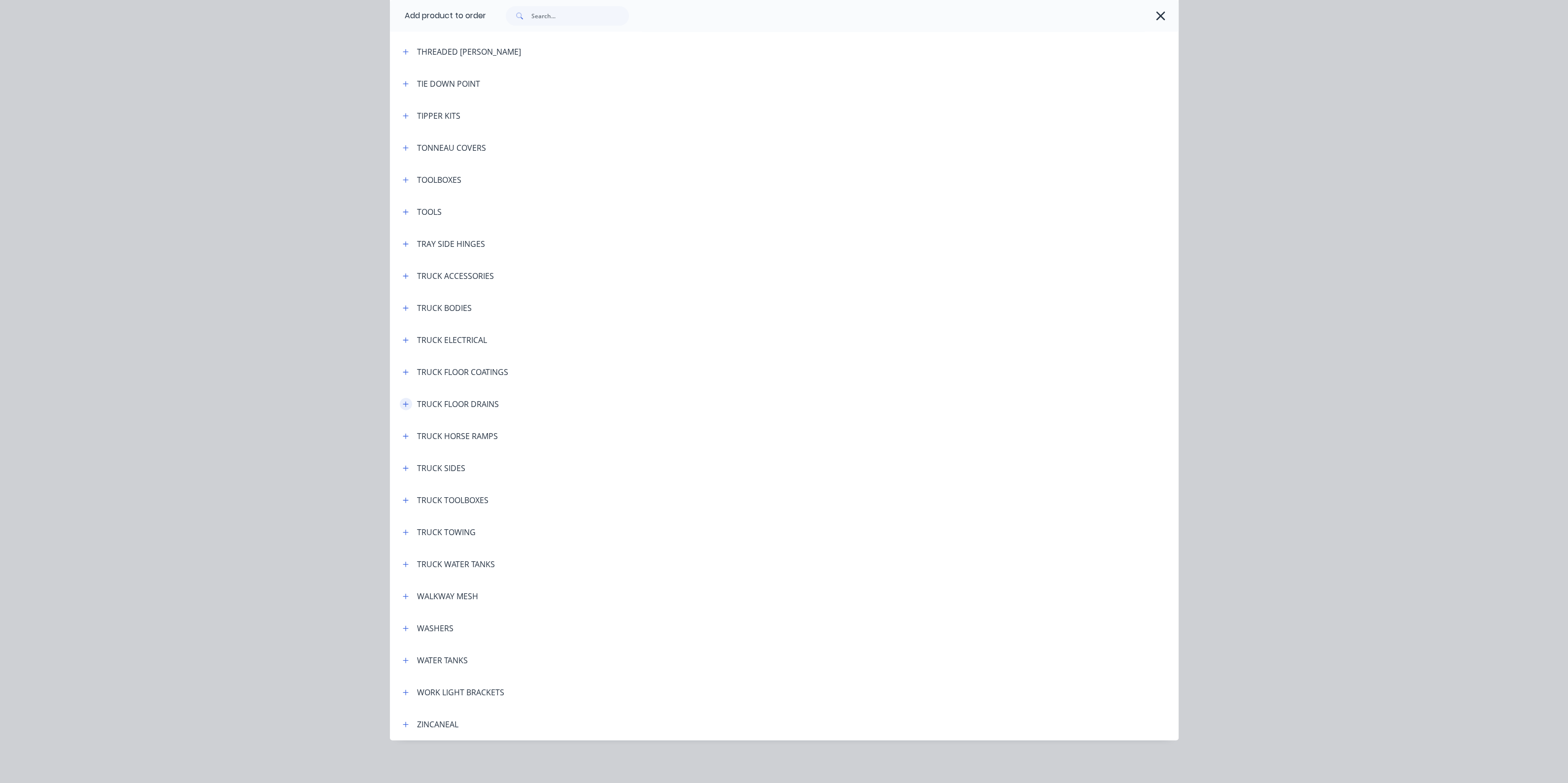
click at [403, 402] on icon "button" at bounding box center [405, 404] width 6 height 7
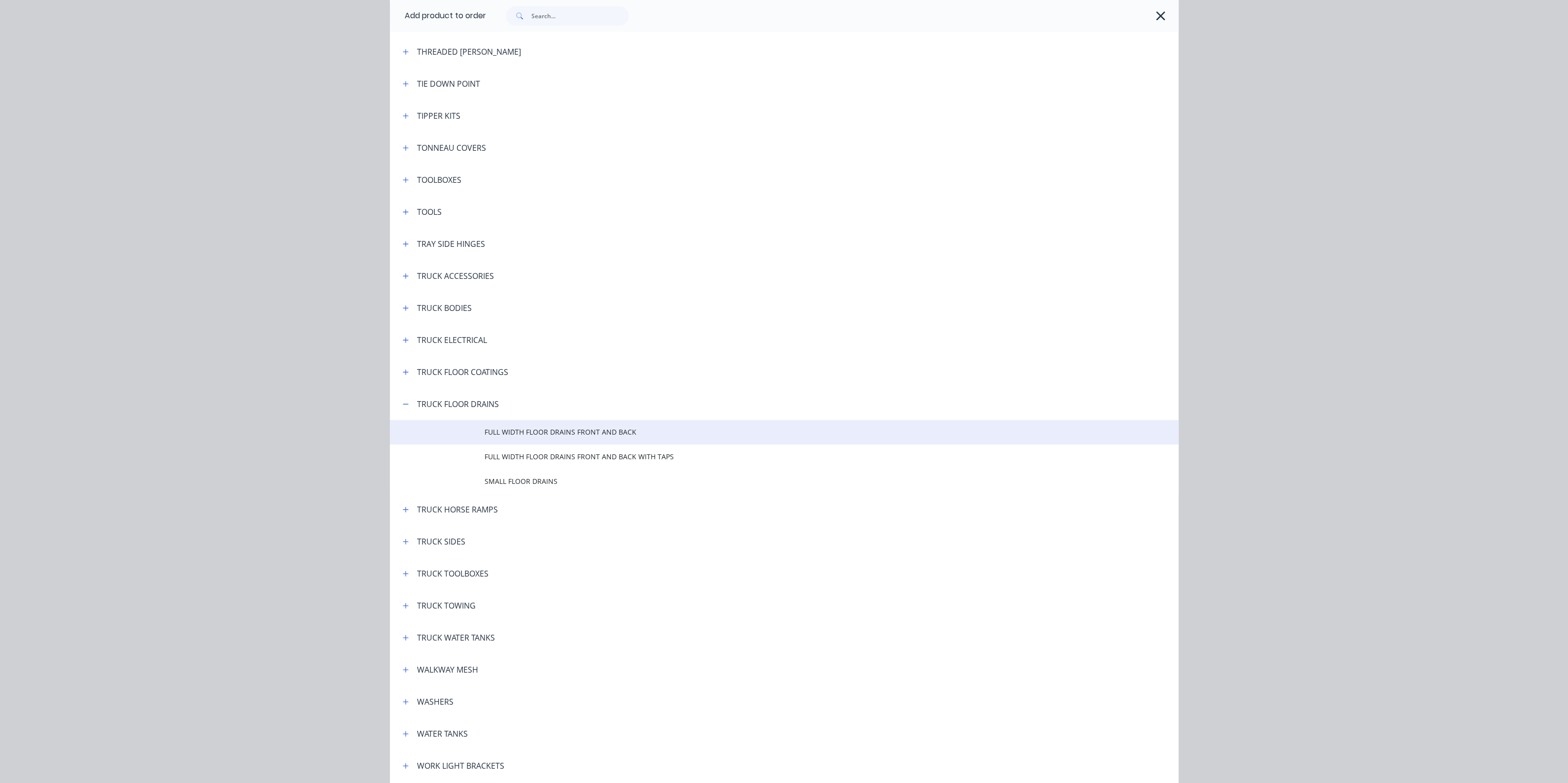
click at [524, 439] on td "FULL WIDTH FLOOR DRAINS FRONT AND BACK" at bounding box center [831, 431] width 694 height 24
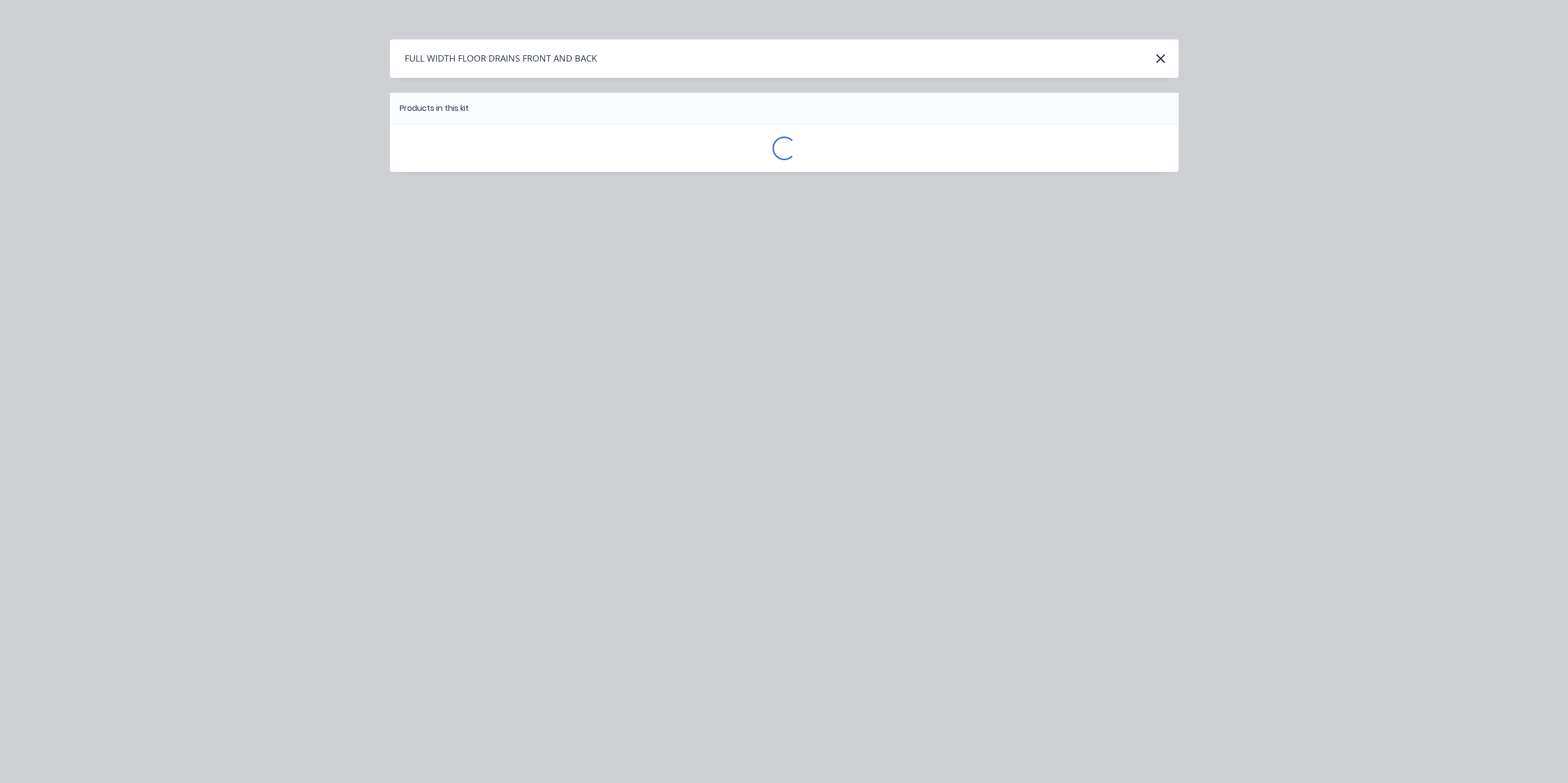
scroll to position [0, 0]
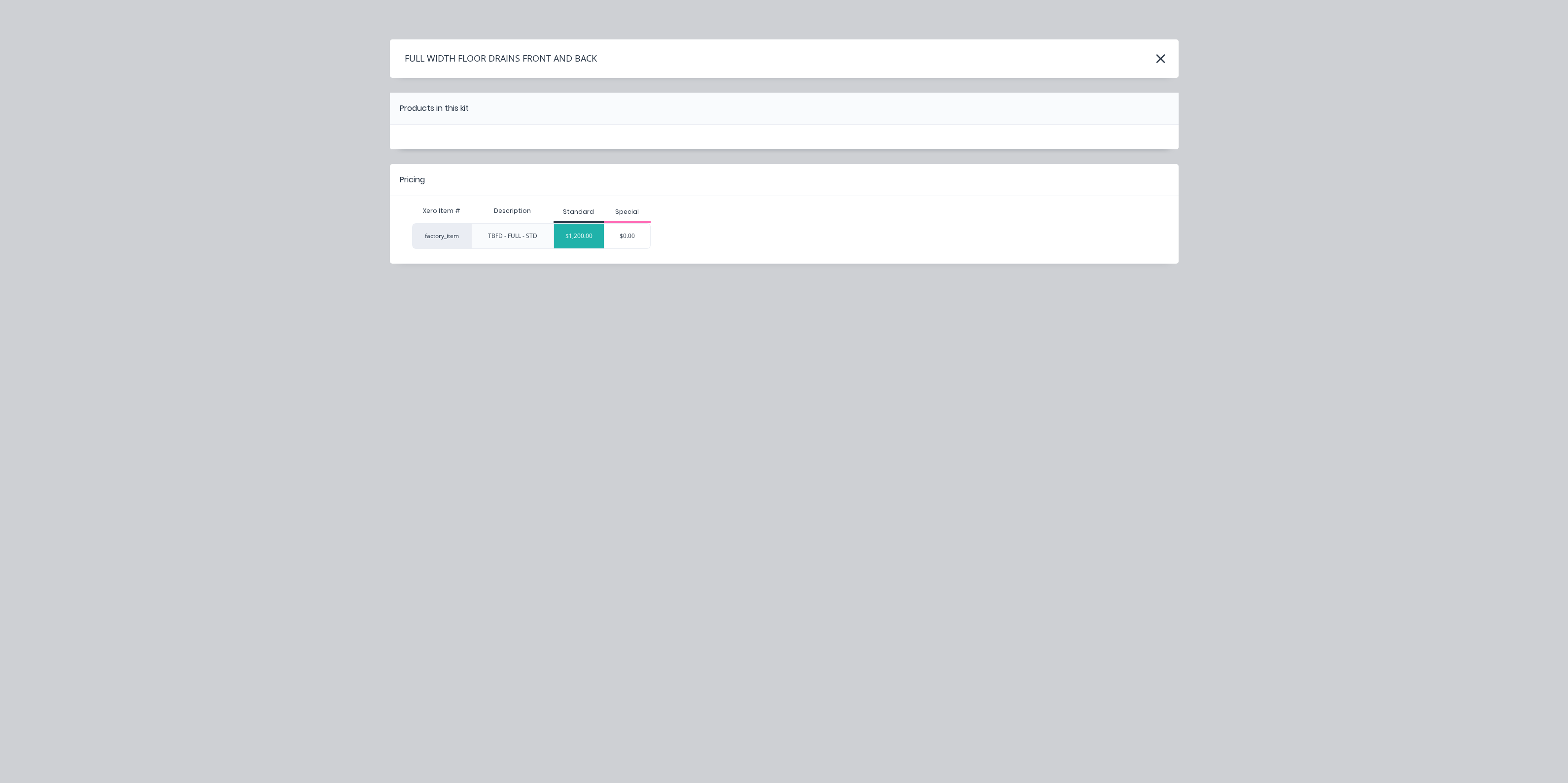
click at [580, 232] on div "$1,200.00" at bounding box center [579, 236] width 50 height 24
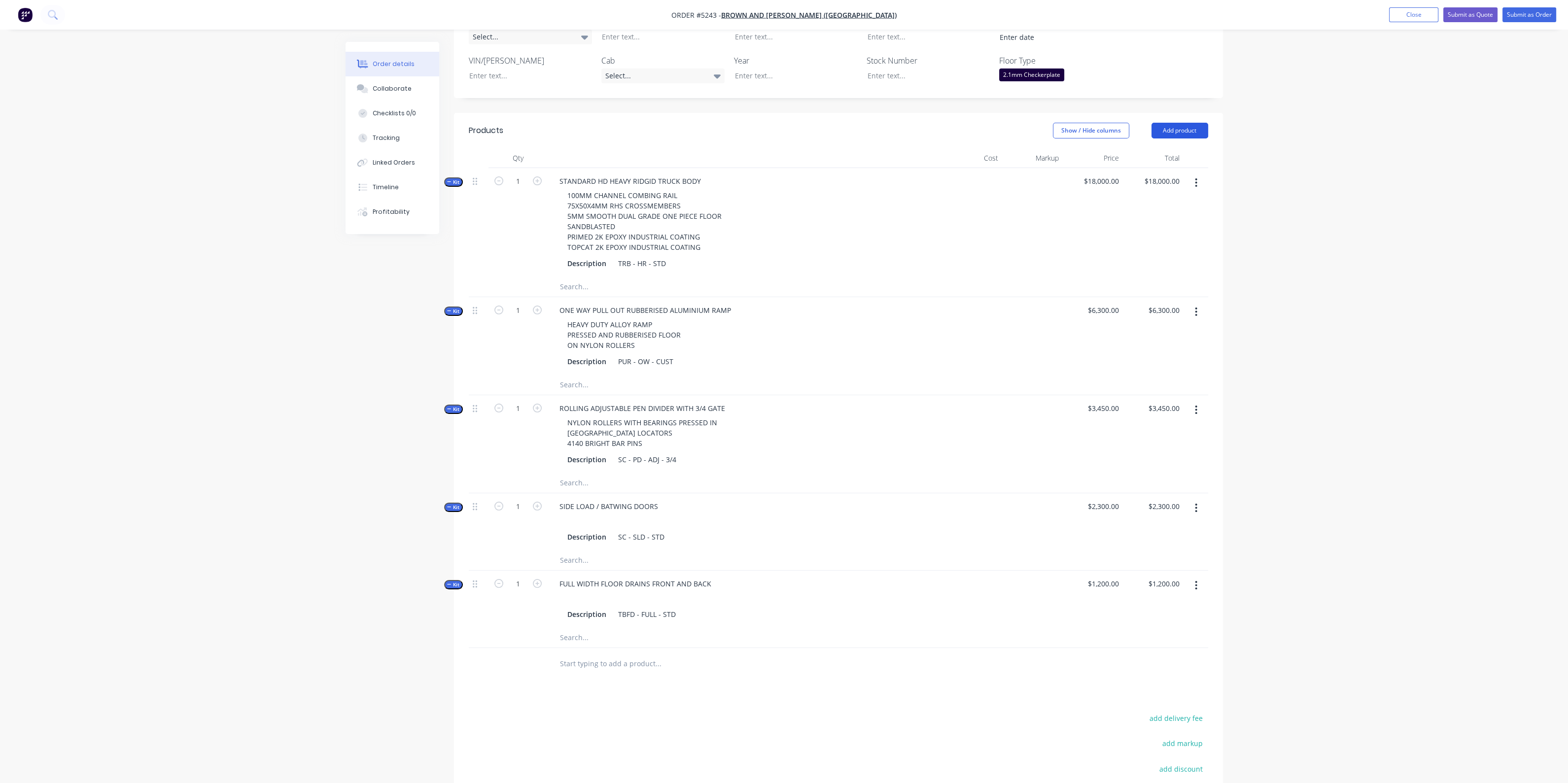
click at [1183, 122] on button "Add product" at bounding box center [1180, 130] width 57 height 16
click at [1163, 148] on div "Product catalogue" at bounding box center [1161, 155] width 76 height 14
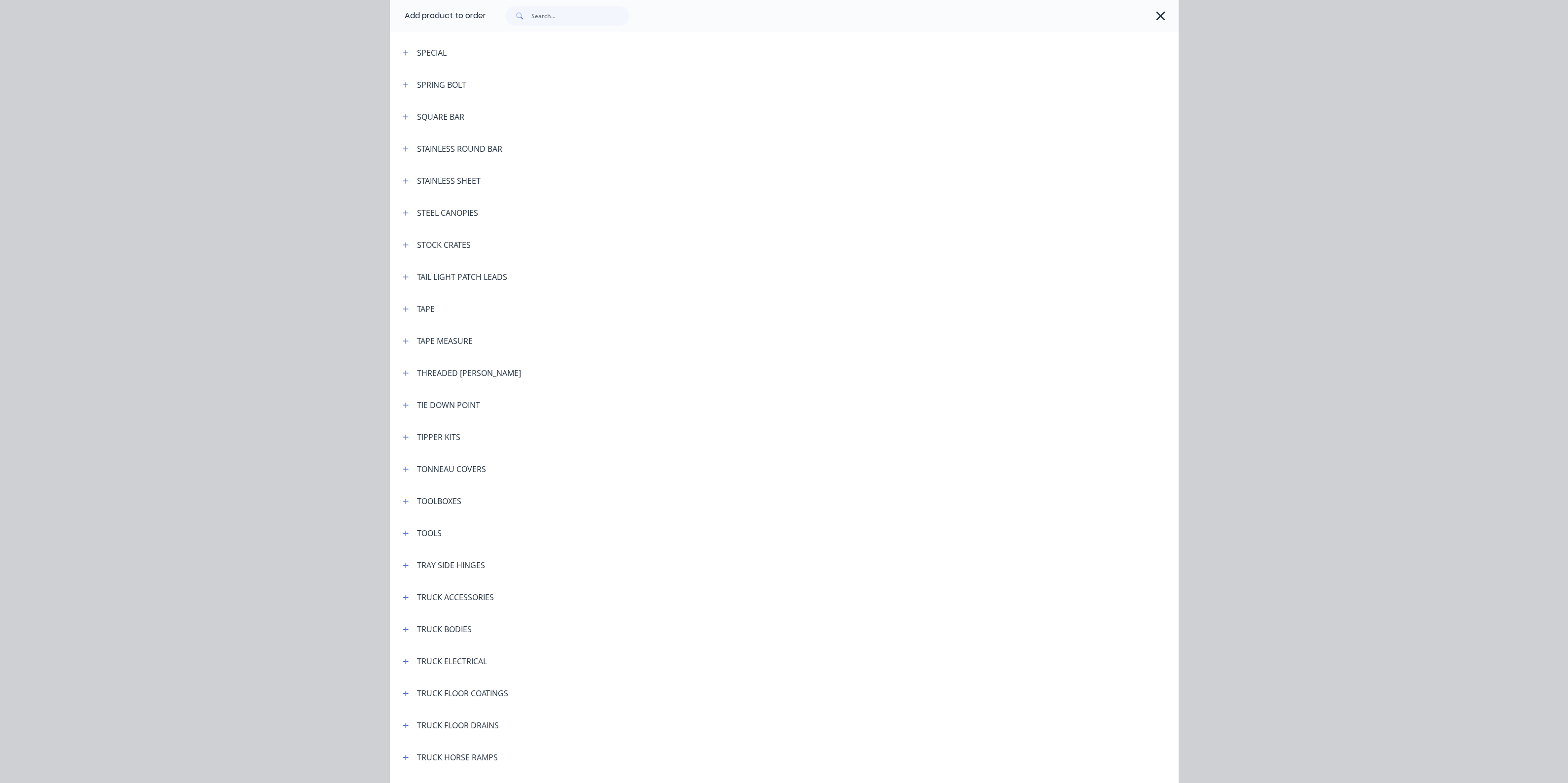
scroll to position [3325, 0]
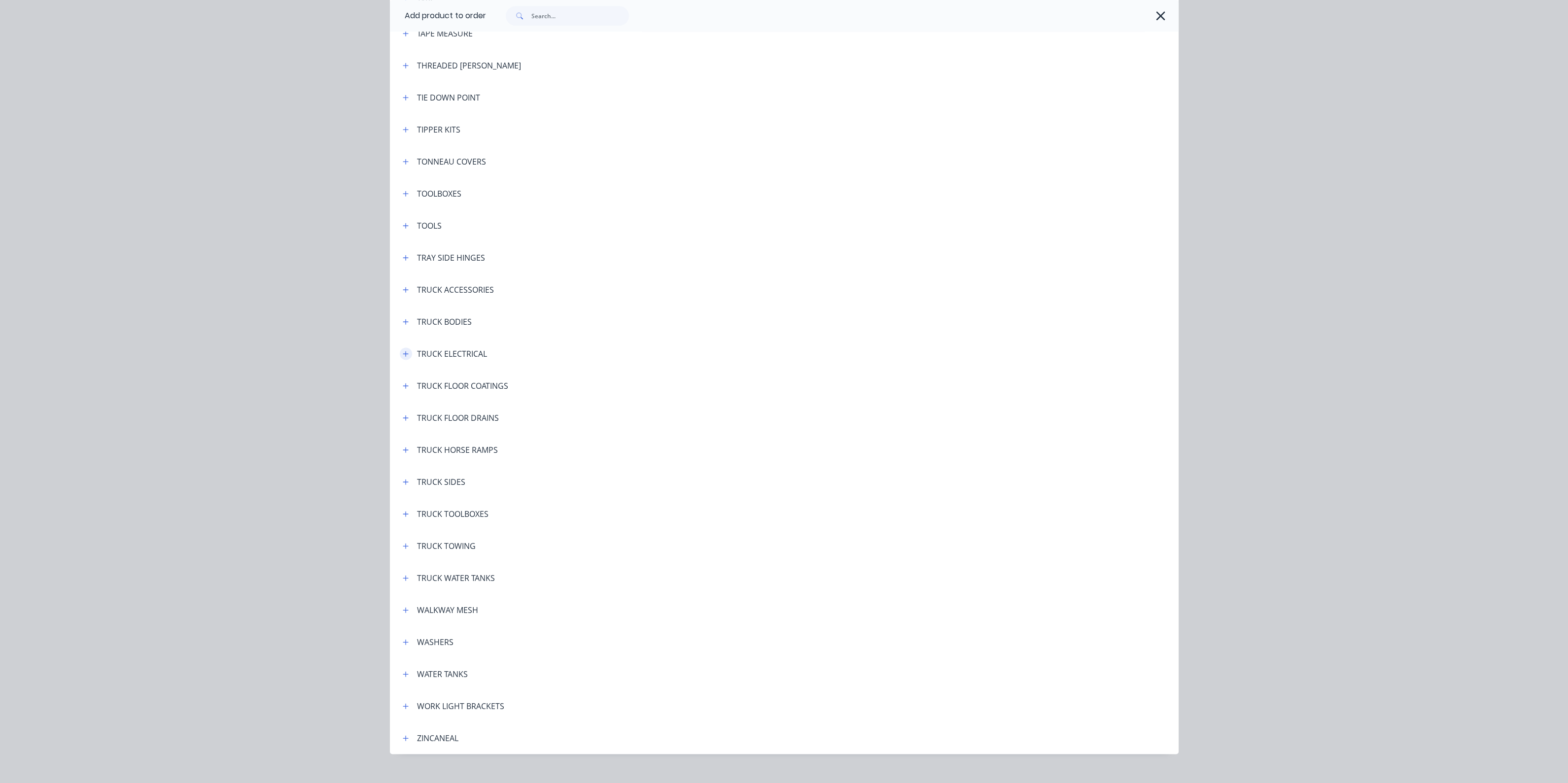
click at [403, 352] on icon "button" at bounding box center [405, 354] width 5 height 5
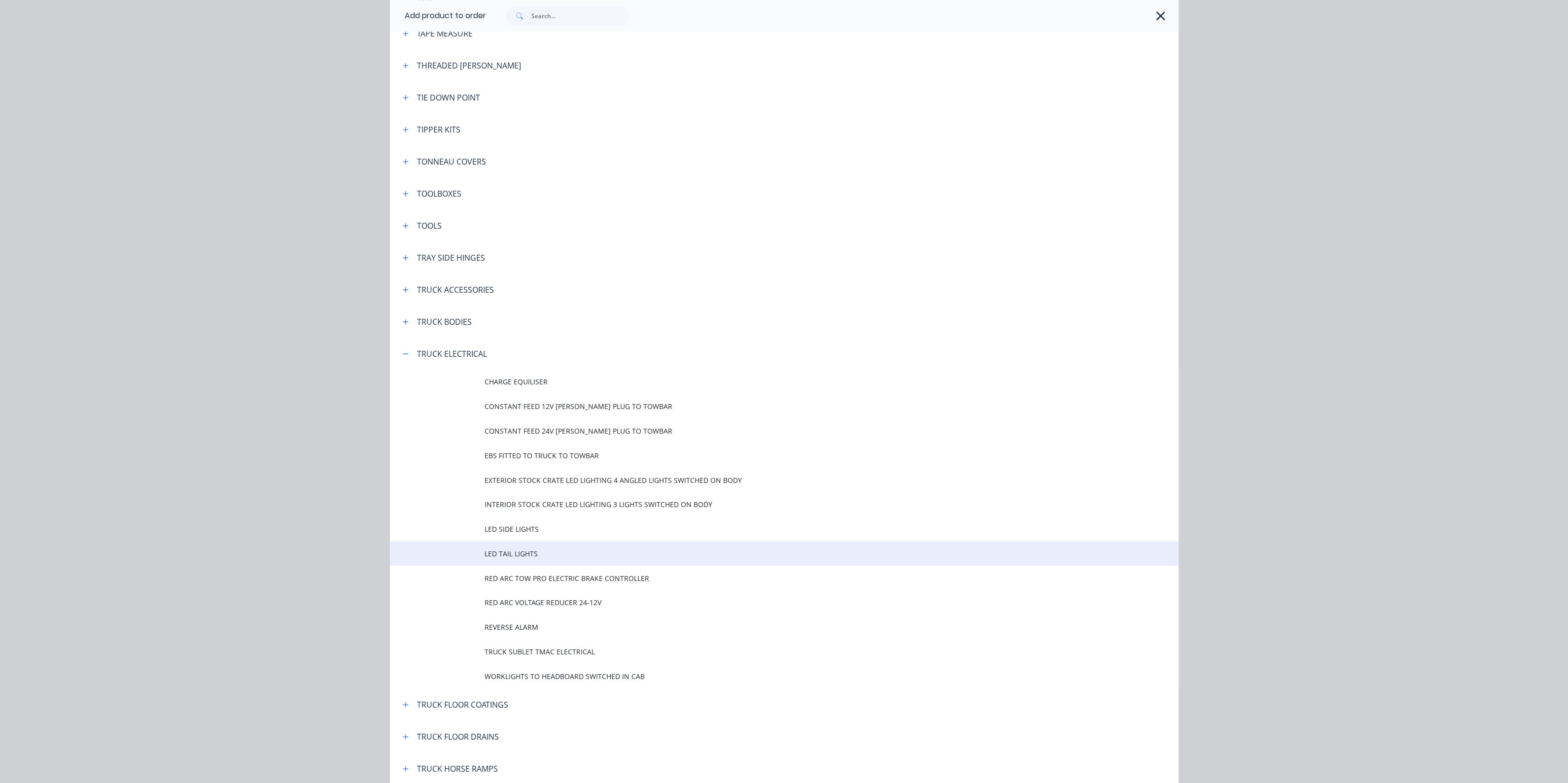
click at [526, 549] on span "LED TAIL LIGHTS" at bounding box center [762, 554] width 555 height 11
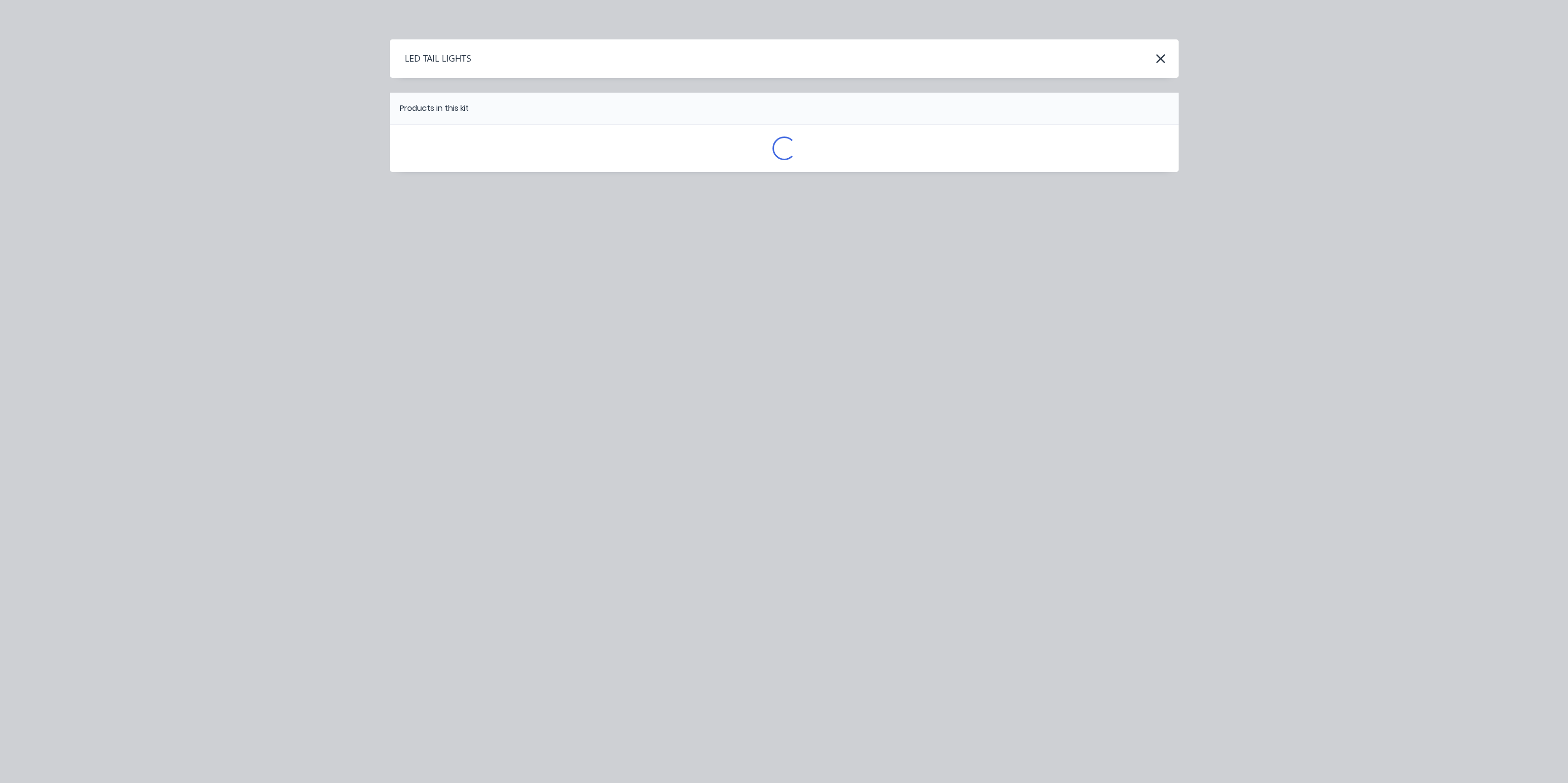
scroll to position [0, 0]
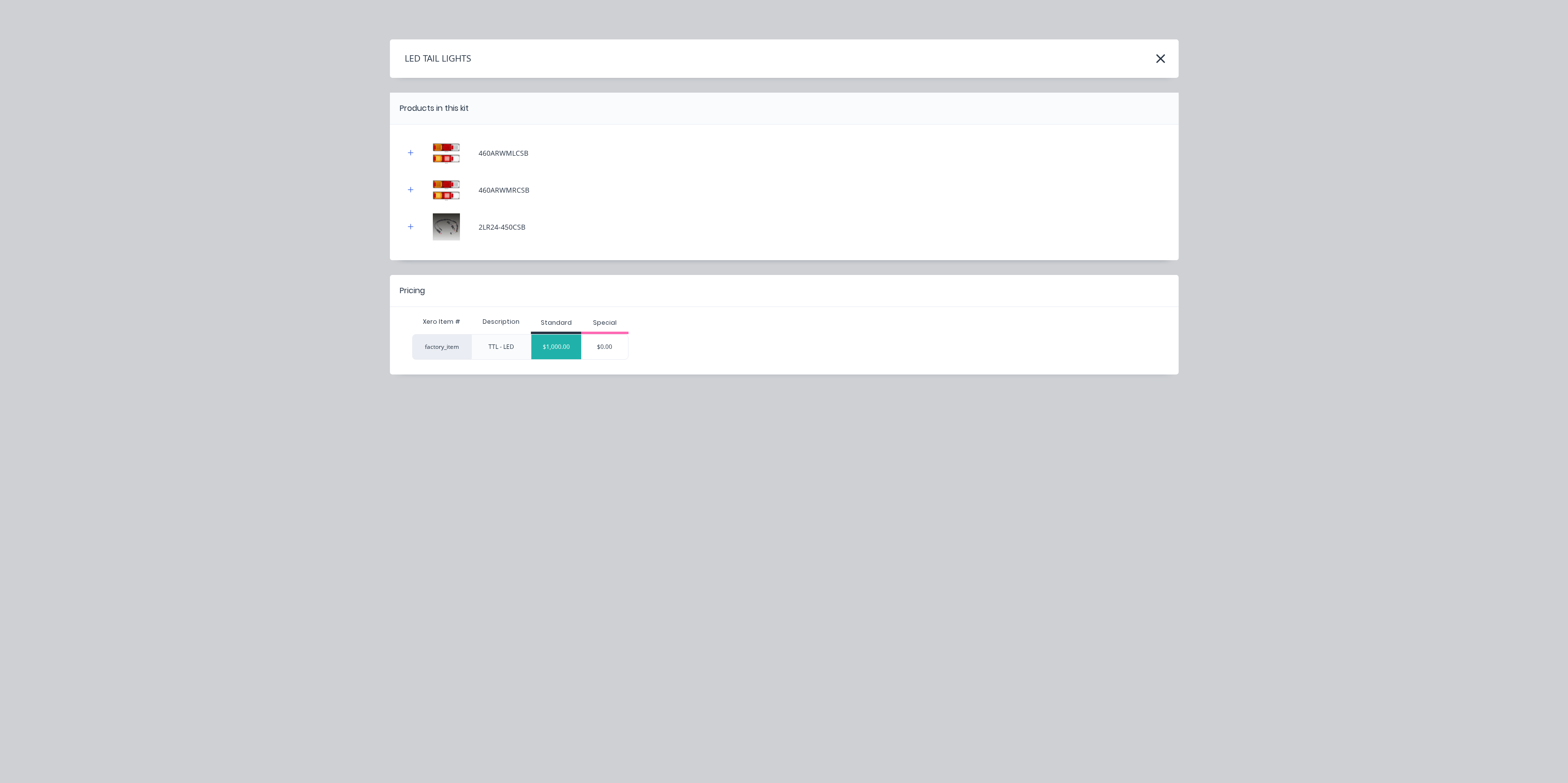
click at [558, 348] on div "$1,000.00" at bounding box center [556, 346] width 50 height 24
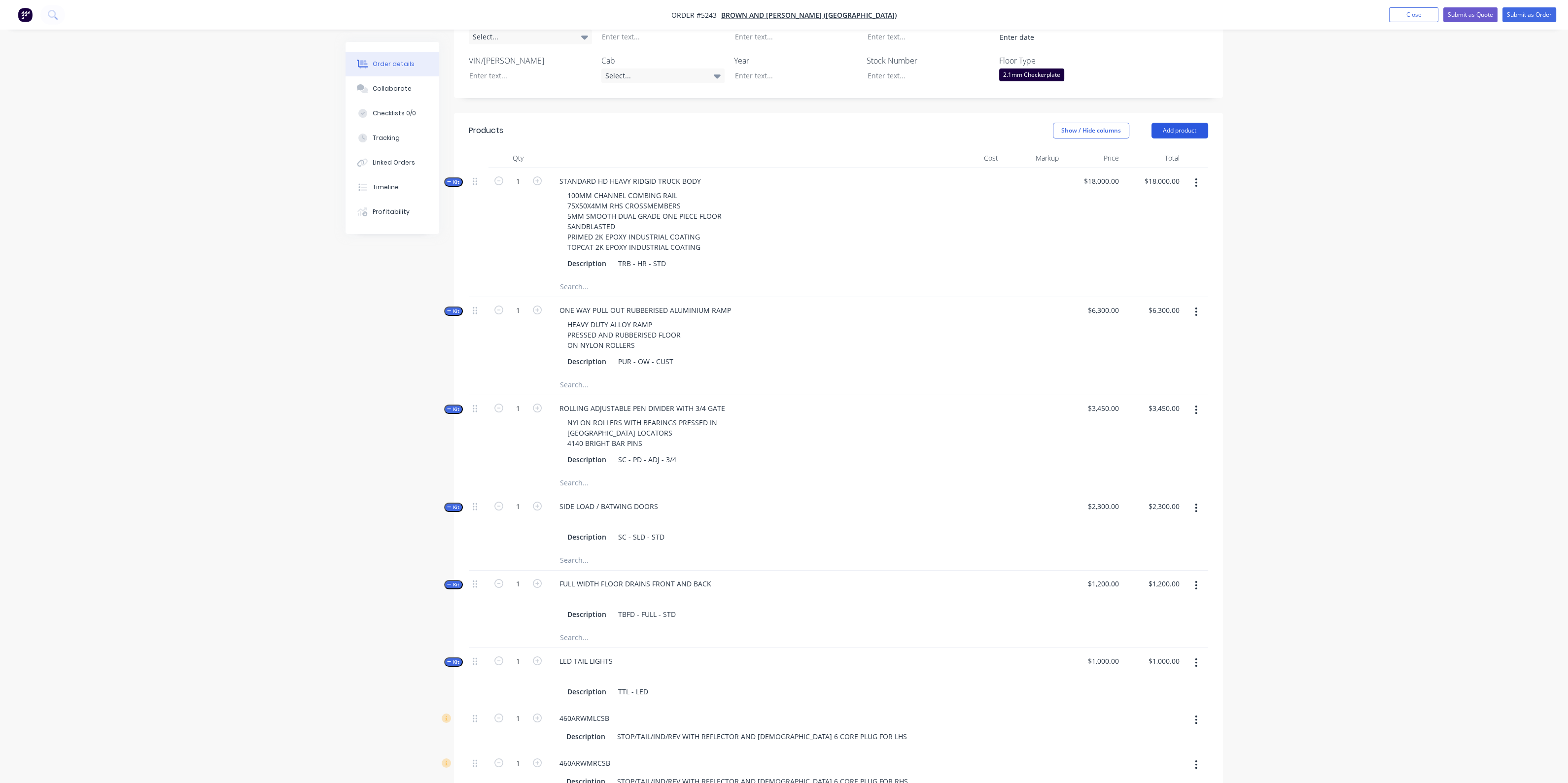
click at [1178, 122] on button "Add product" at bounding box center [1180, 130] width 57 height 16
click at [1142, 148] on div "Product catalogue" at bounding box center [1161, 155] width 76 height 14
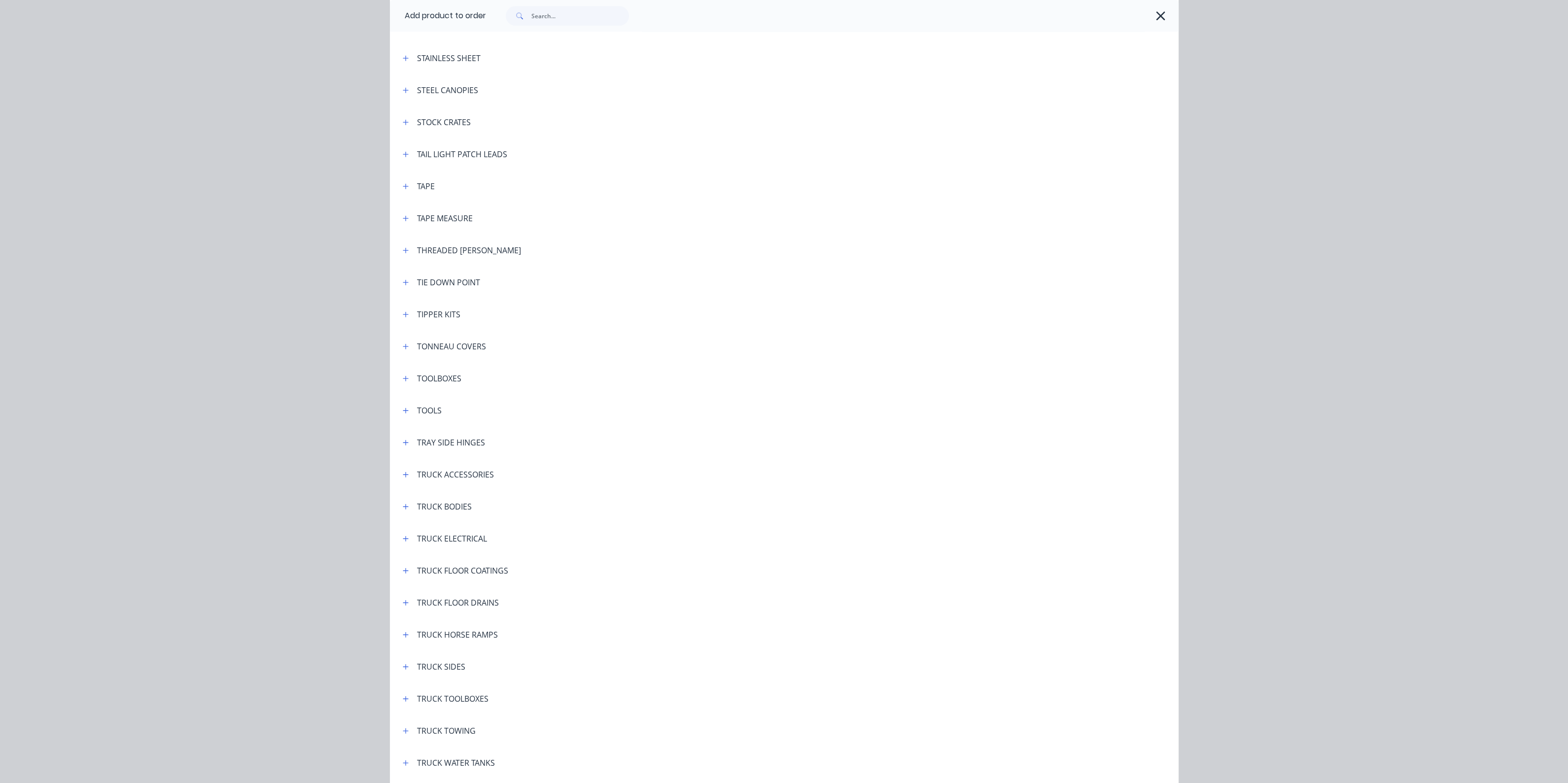
scroll to position [3339, 0]
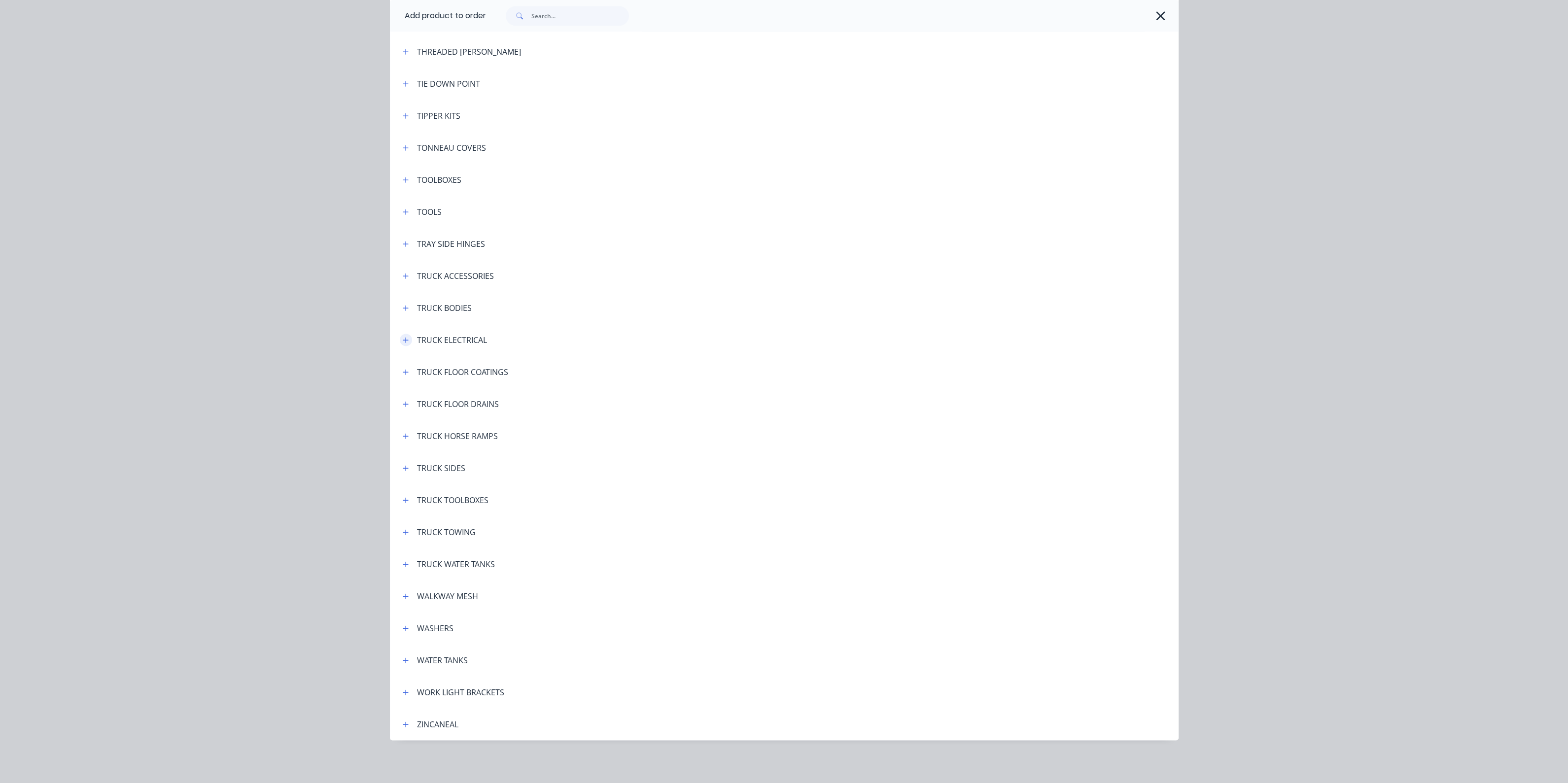
click at [403, 339] on icon "button" at bounding box center [405, 340] width 5 height 5
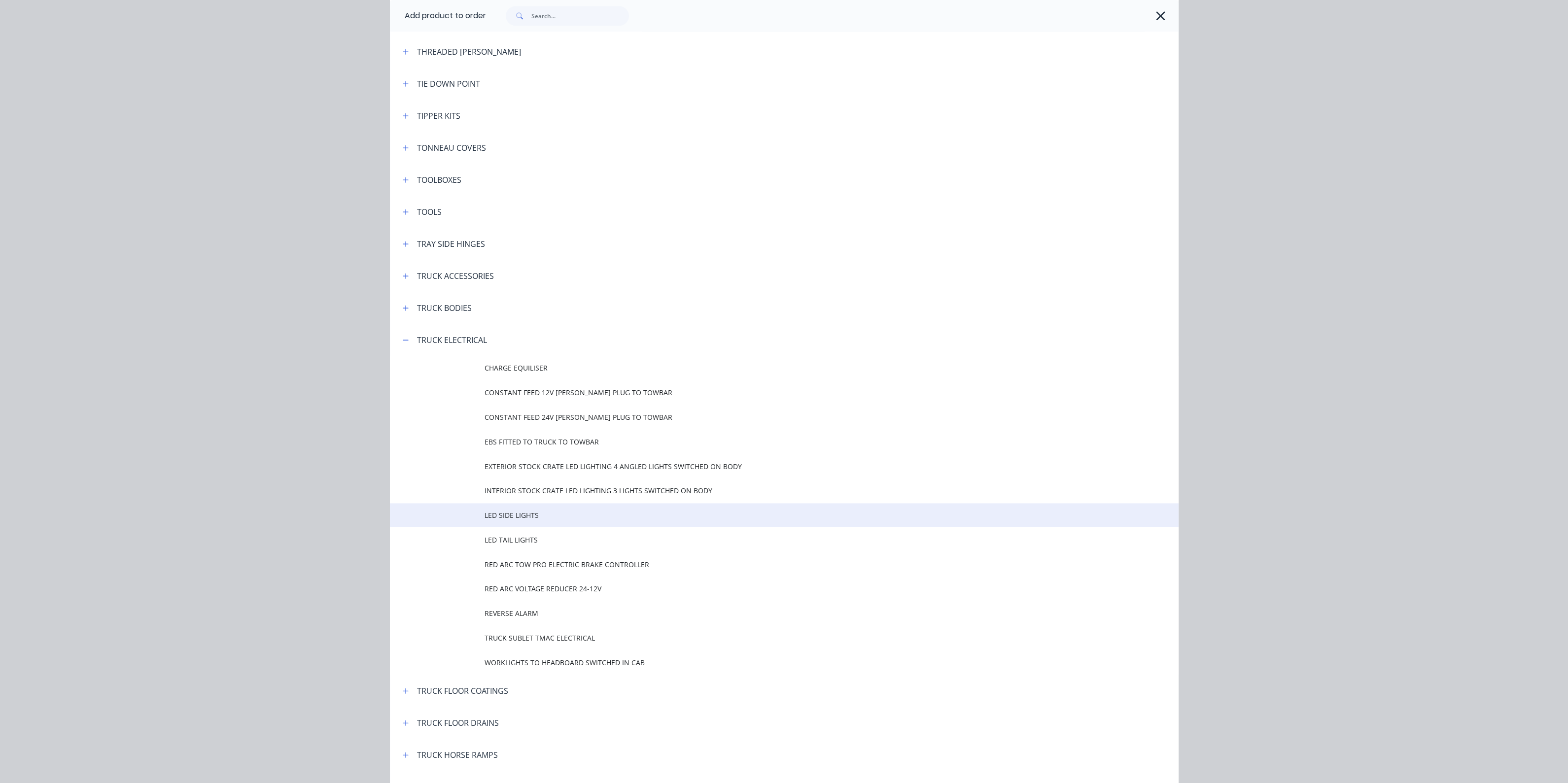
click at [522, 512] on span "LED SIDE LIGHTS" at bounding box center [762, 515] width 555 height 11
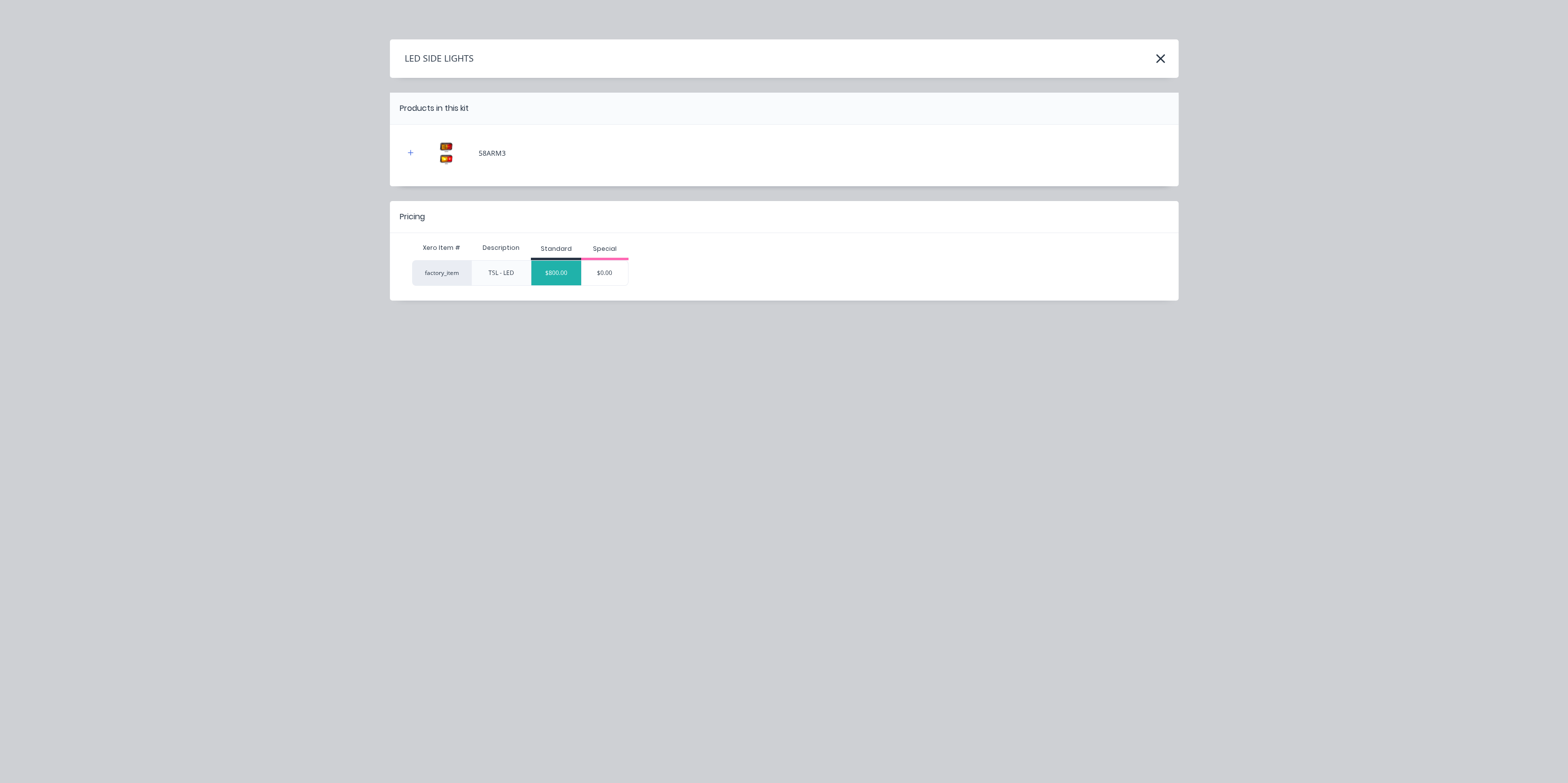
click at [574, 273] on div "$800.00" at bounding box center [556, 273] width 50 height 24
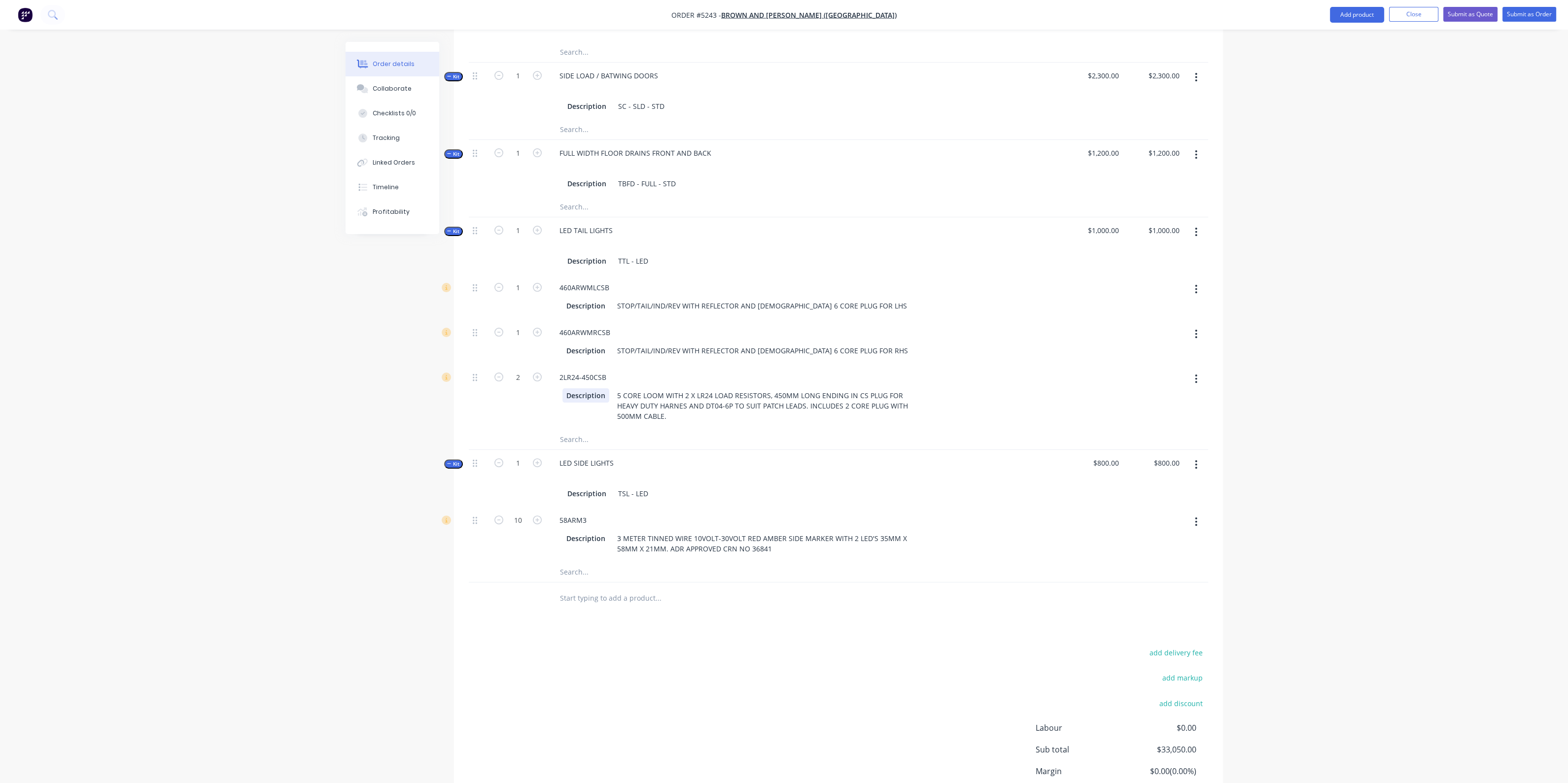
scroll to position [734, 0]
click at [1360, 16] on button "Add product" at bounding box center [1357, 14] width 54 height 16
click at [1348, 41] on div "Product catalogue" at bounding box center [1337, 40] width 76 height 14
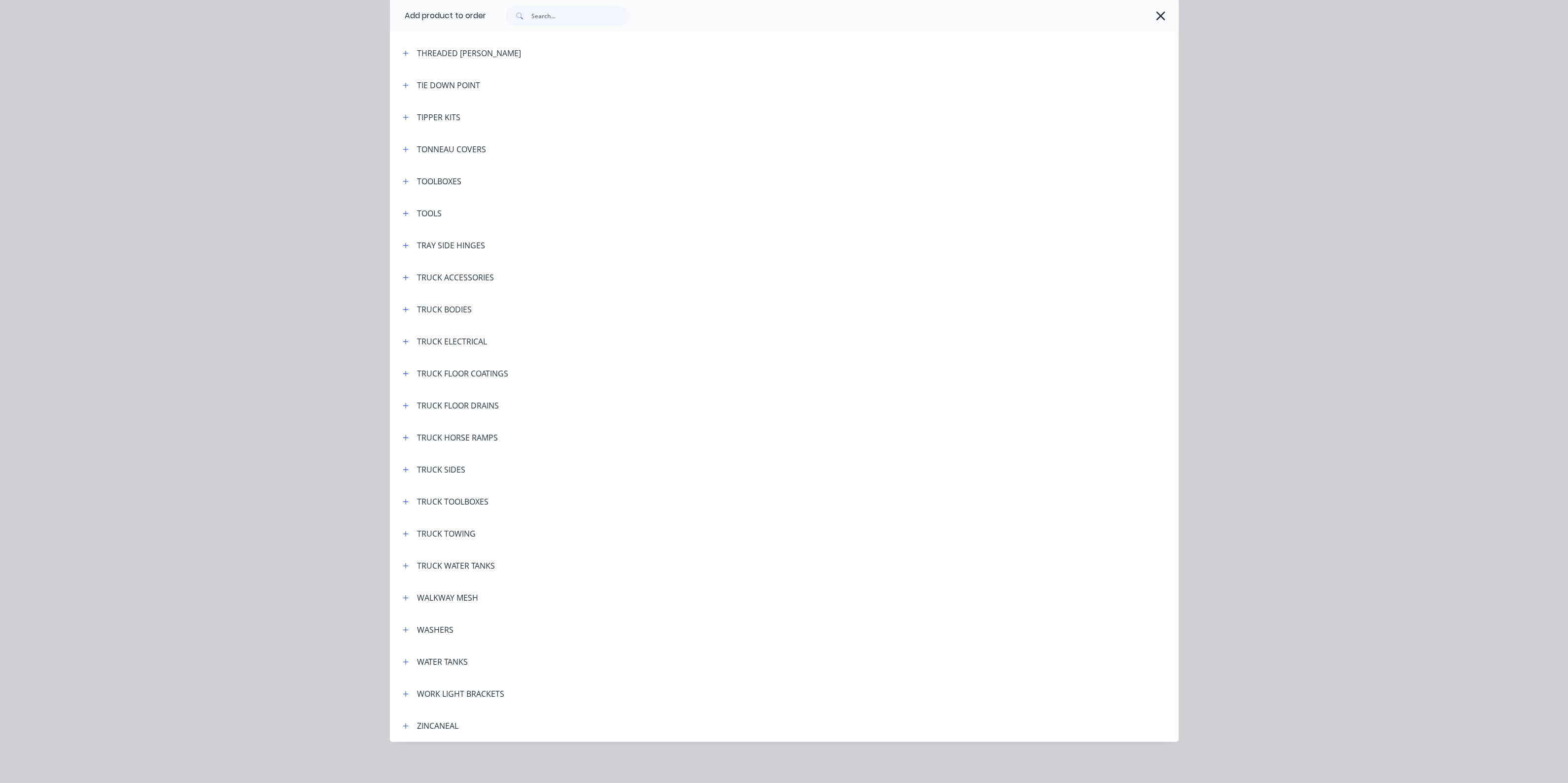
scroll to position [3339, 0]
click at [405, 500] on button "button" at bounding box center [406, 500] width 13 height 13
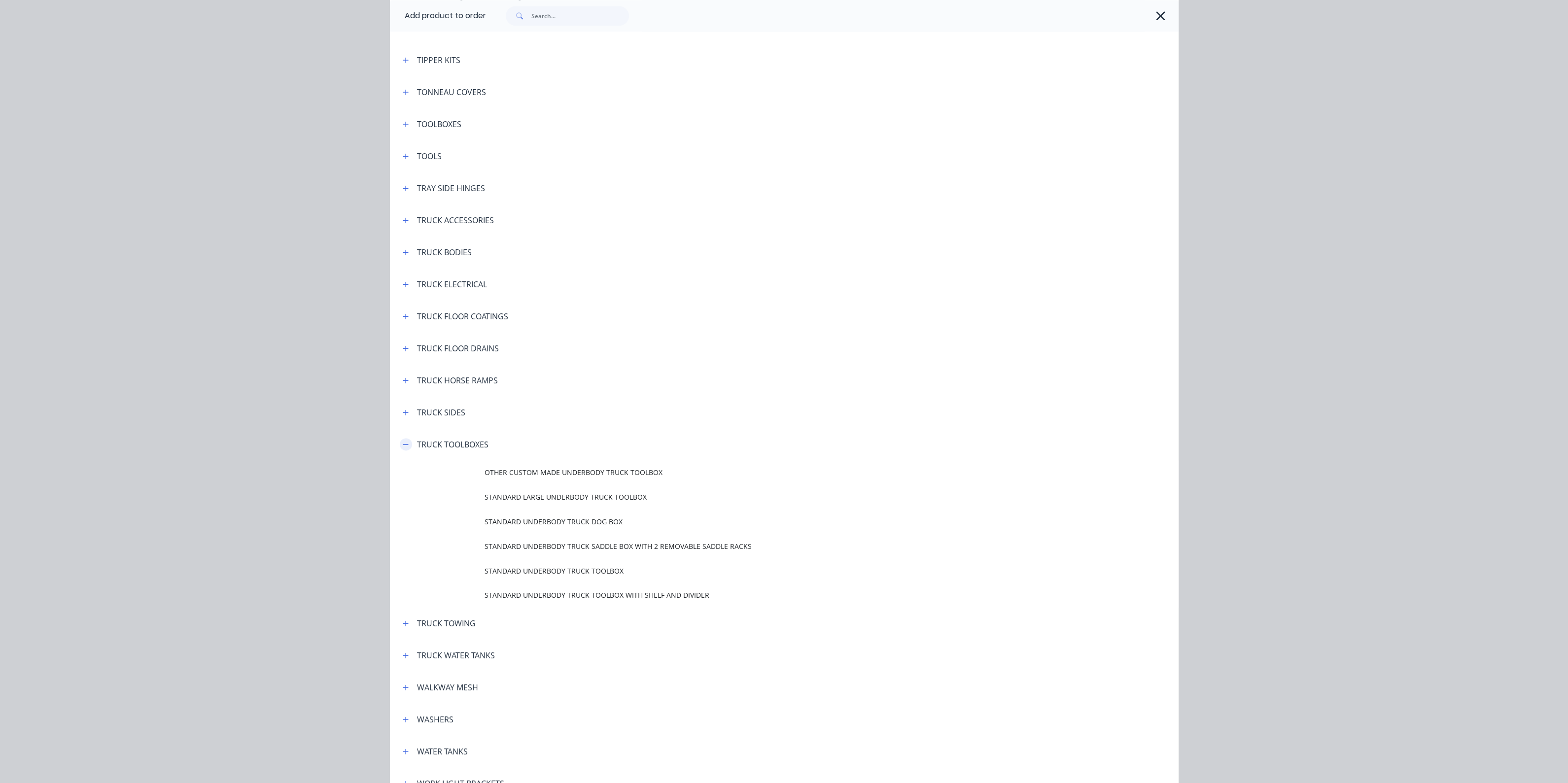
scroll to position [3486, 0]
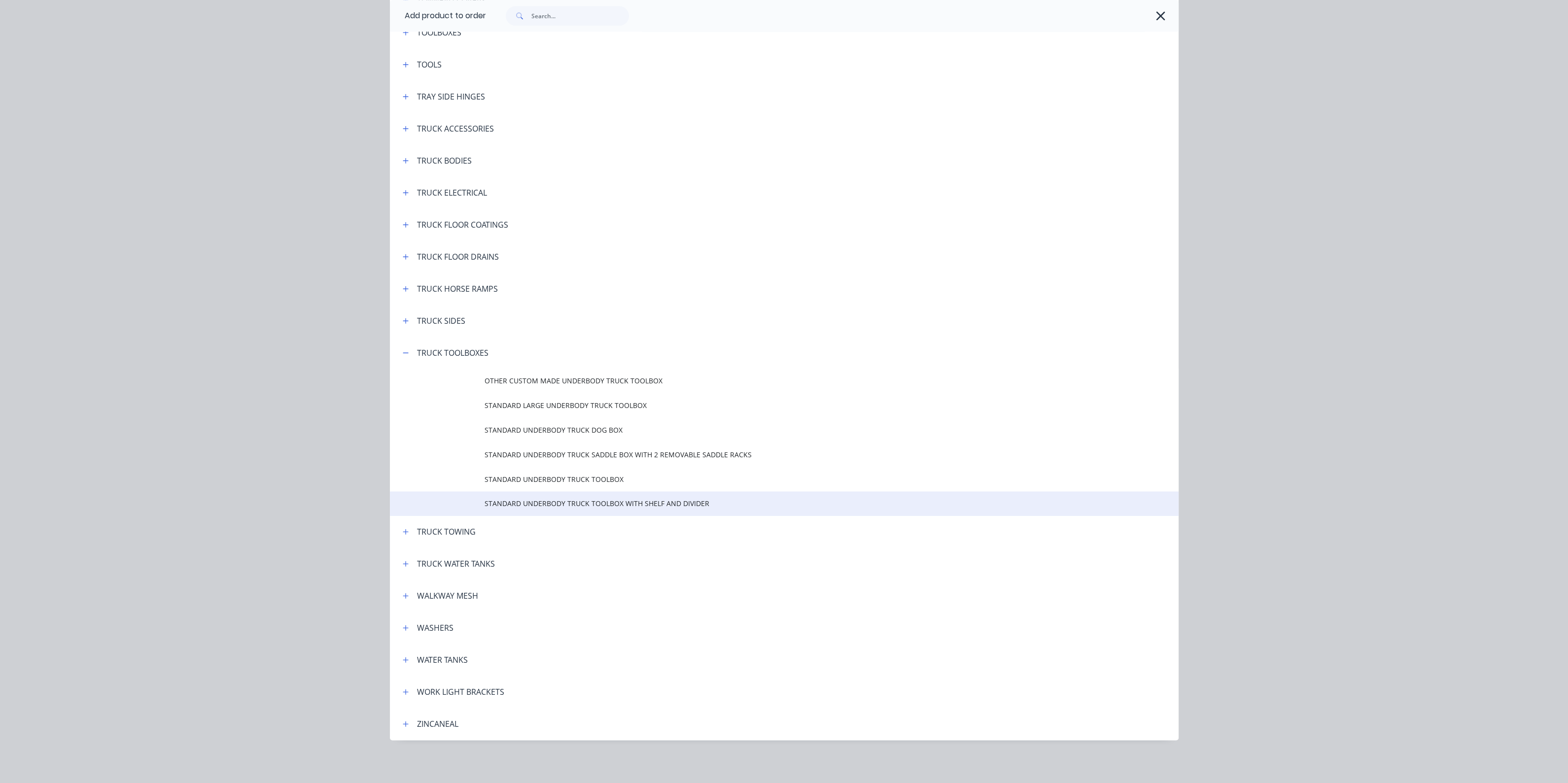
click at [571, 502] on span "STANDARD UNDERBODY TRUCK TOOLBOX WITH SHELF AND DIVIDER" at bounding box center [762, 503] width 555 height 11
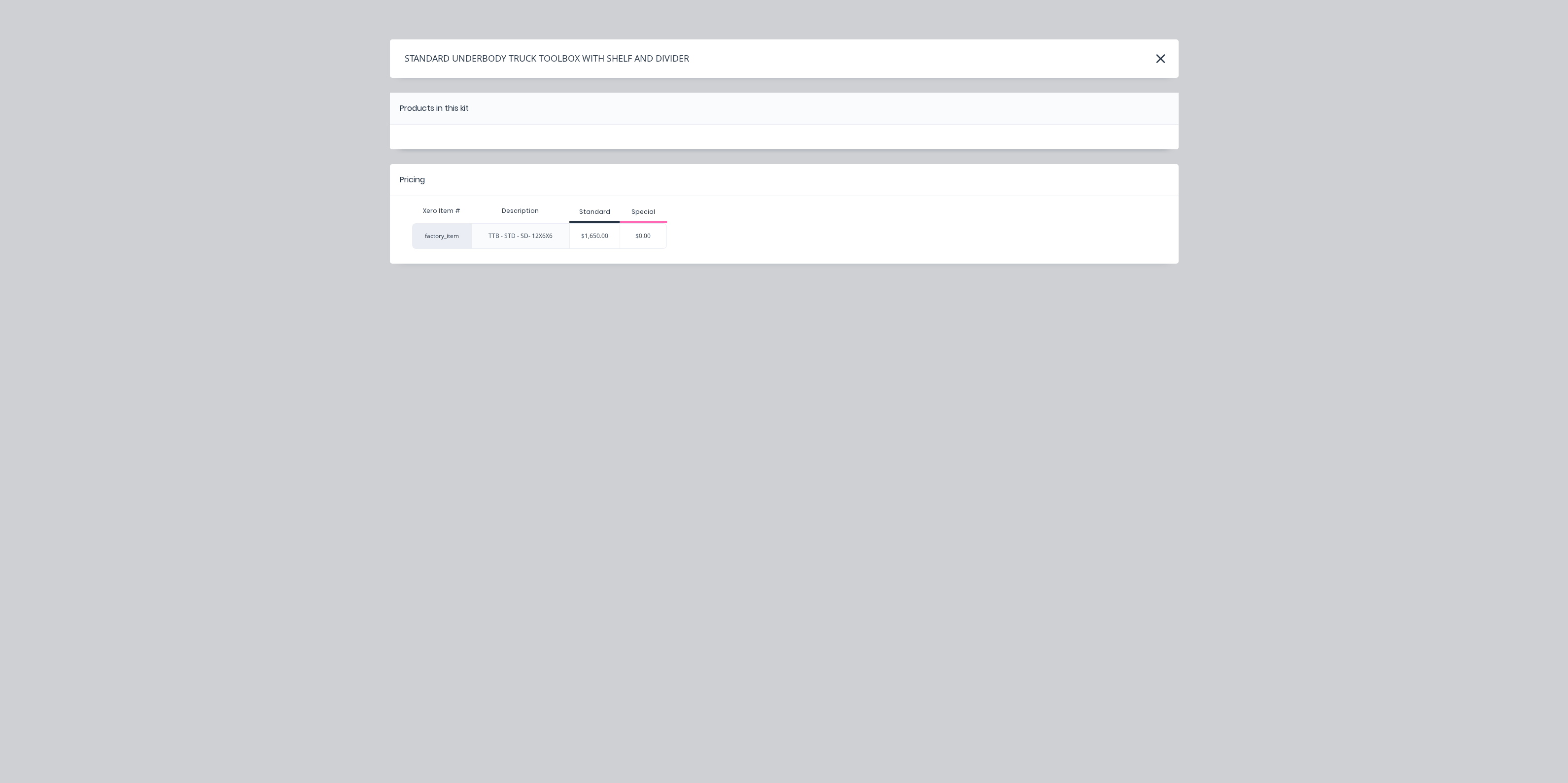
scroll to position [0, 0]
click at [604, 232] on div "$1,650.00" at bounding box center [595, 236] width 50 height 24
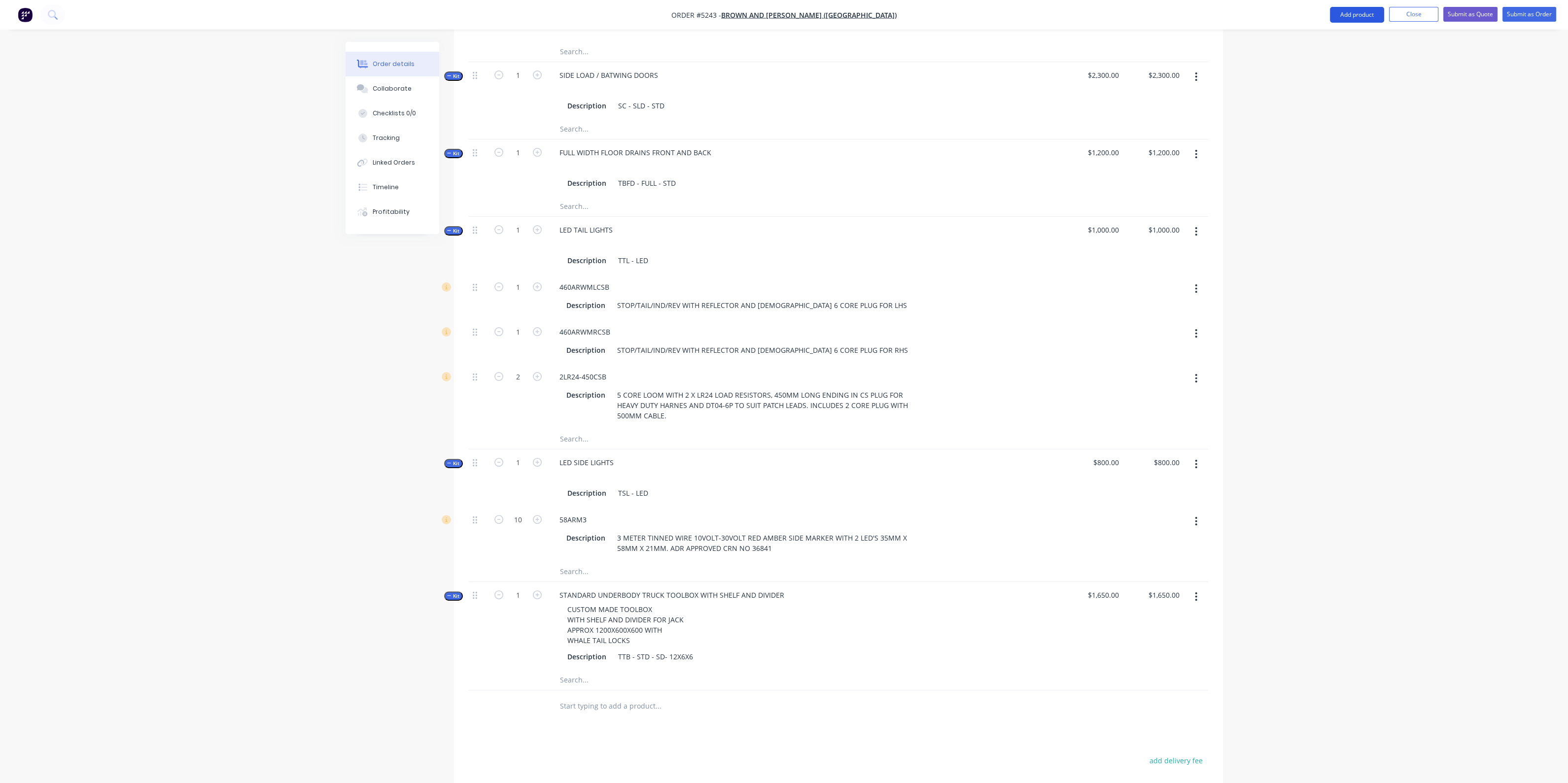
click at [1361, 14] on button "Add product" at bounding box center [1357, 14] width 54 height 16
click at [1345, 39] on div "Product catalogue" at bounding box center [1337, 40] width 76 height 14
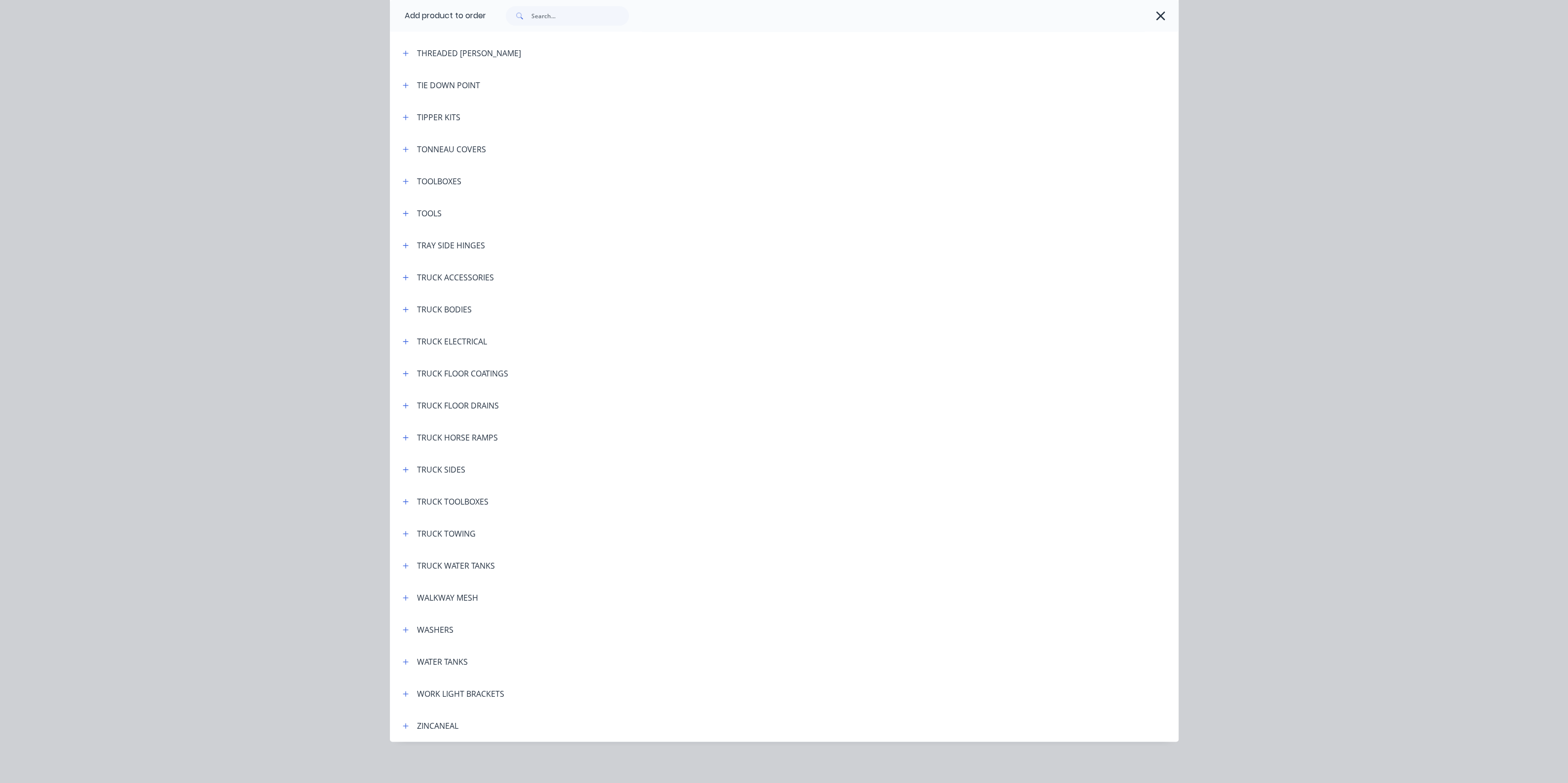
scroll to position [3339, 0]
click at [400, 495] on button "button" at bounding box center [406, 500] width 13 height 13
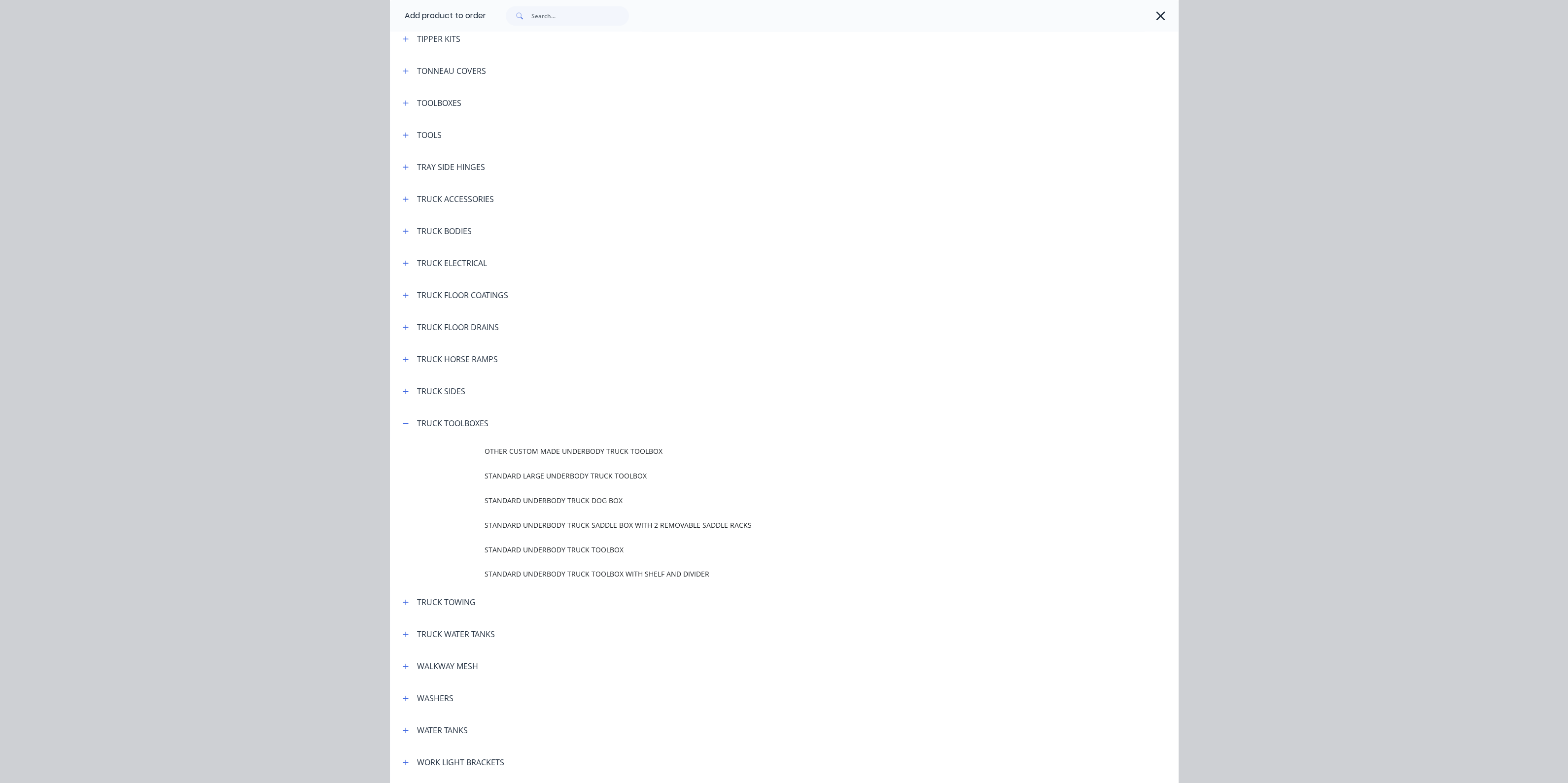
scroll to position [3486, 0]
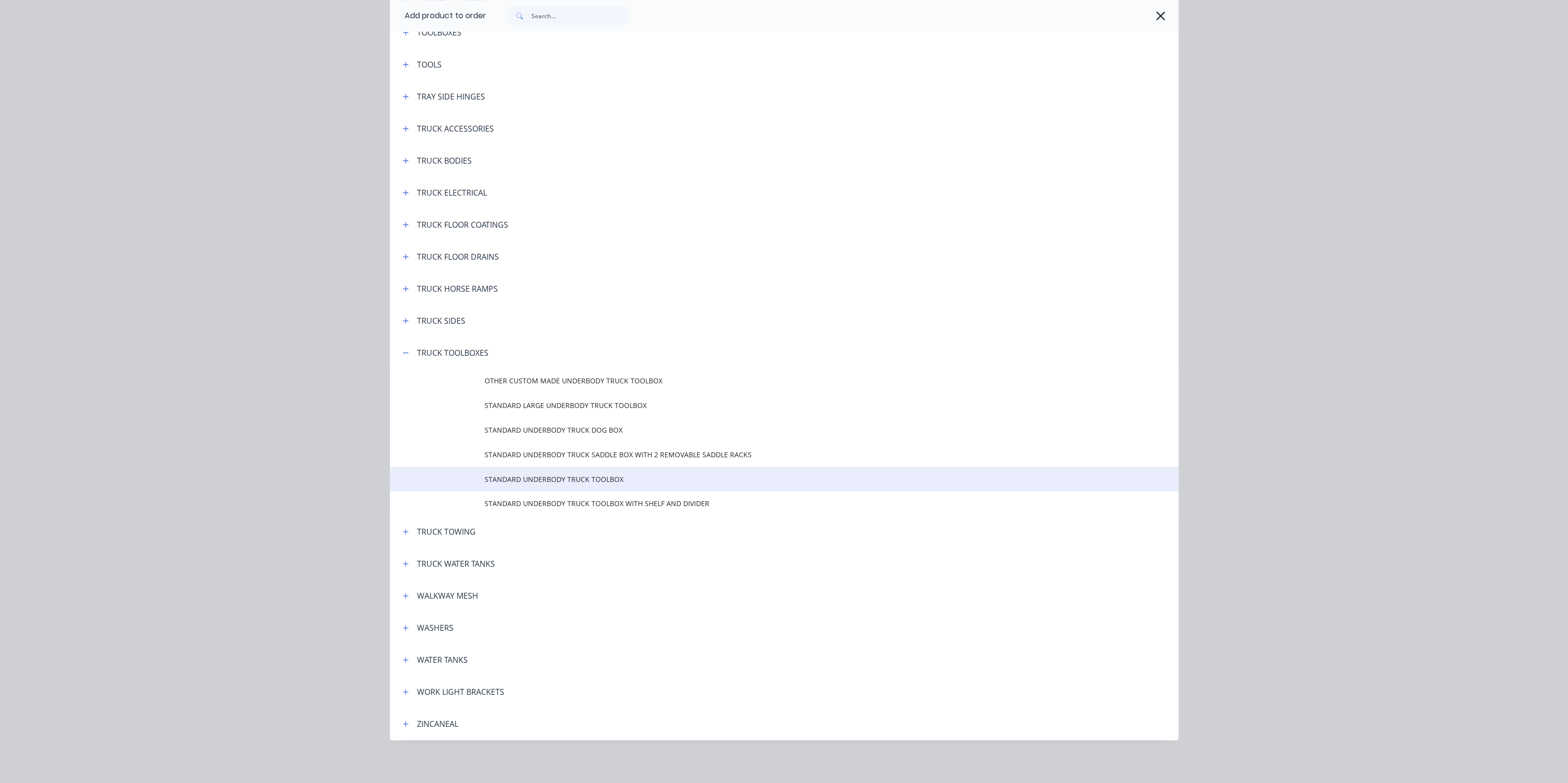
click at [514, 482] on span "STANDARD UNDERBODY TRUCK TOOLBOX" at bounding box center [762, 479] width 555 height 11
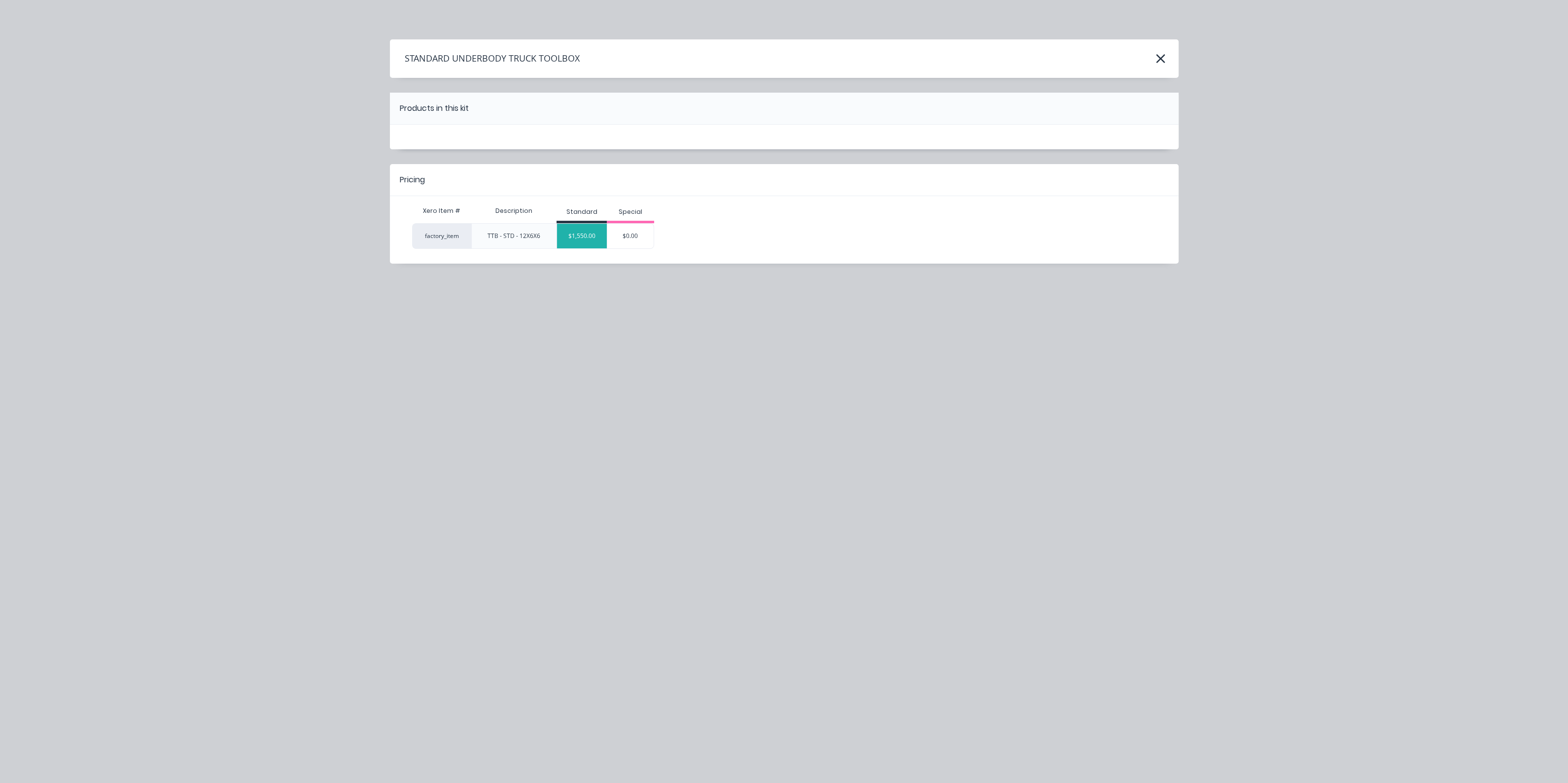
click at [584, 238] on div "$1,550.00" at bounding box center [582, 236] width 50 height 24
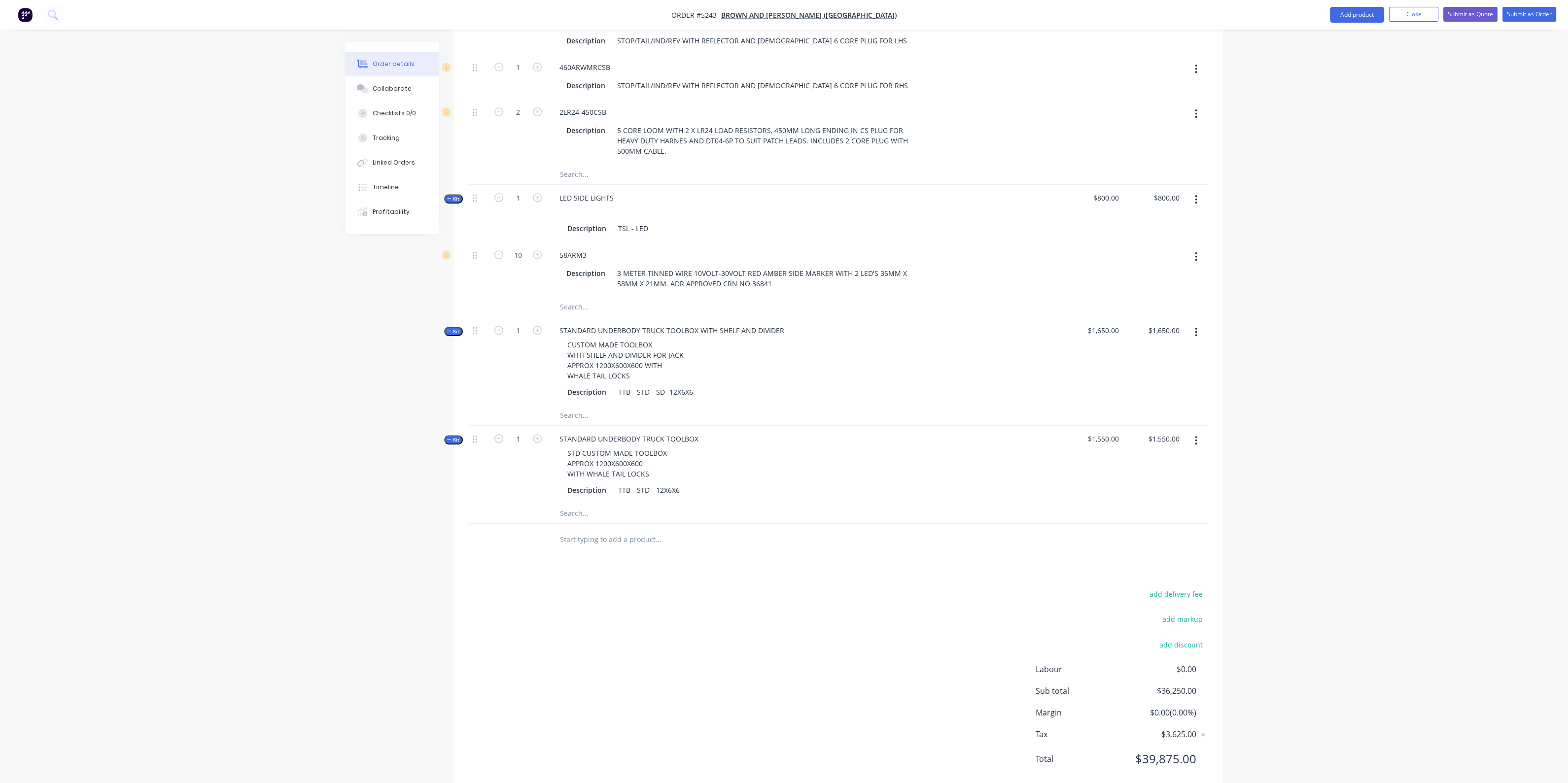
scroll to position [1002, 0]
click at [1337, 15] on button "Add product" at bounding box center [1357, 14] width 54 height 16
click at [1331, 43] on div "Product catalogue" at bounding box center [1337, 40] width 76 height 14
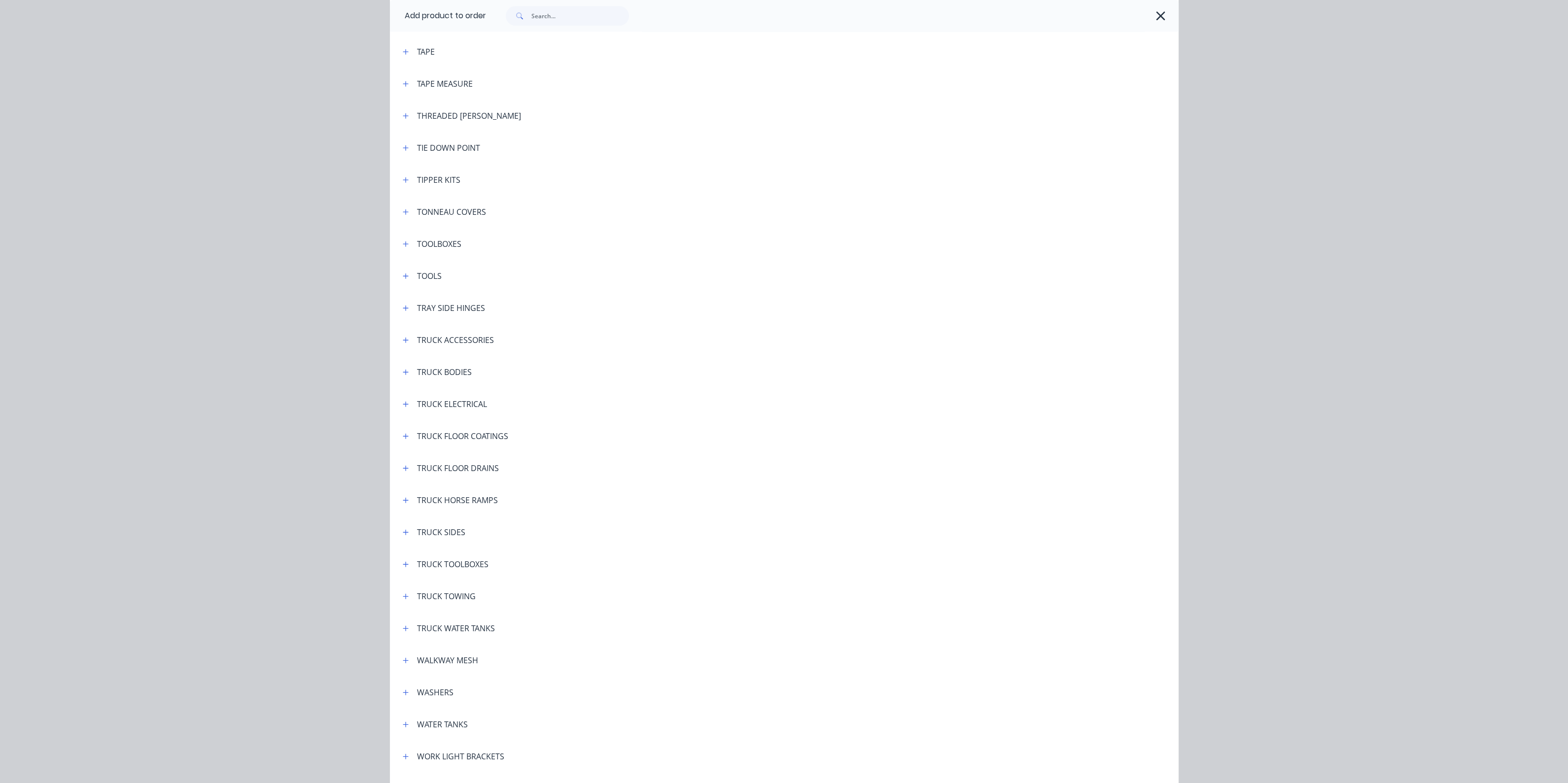
scroll to position [3339, 0]
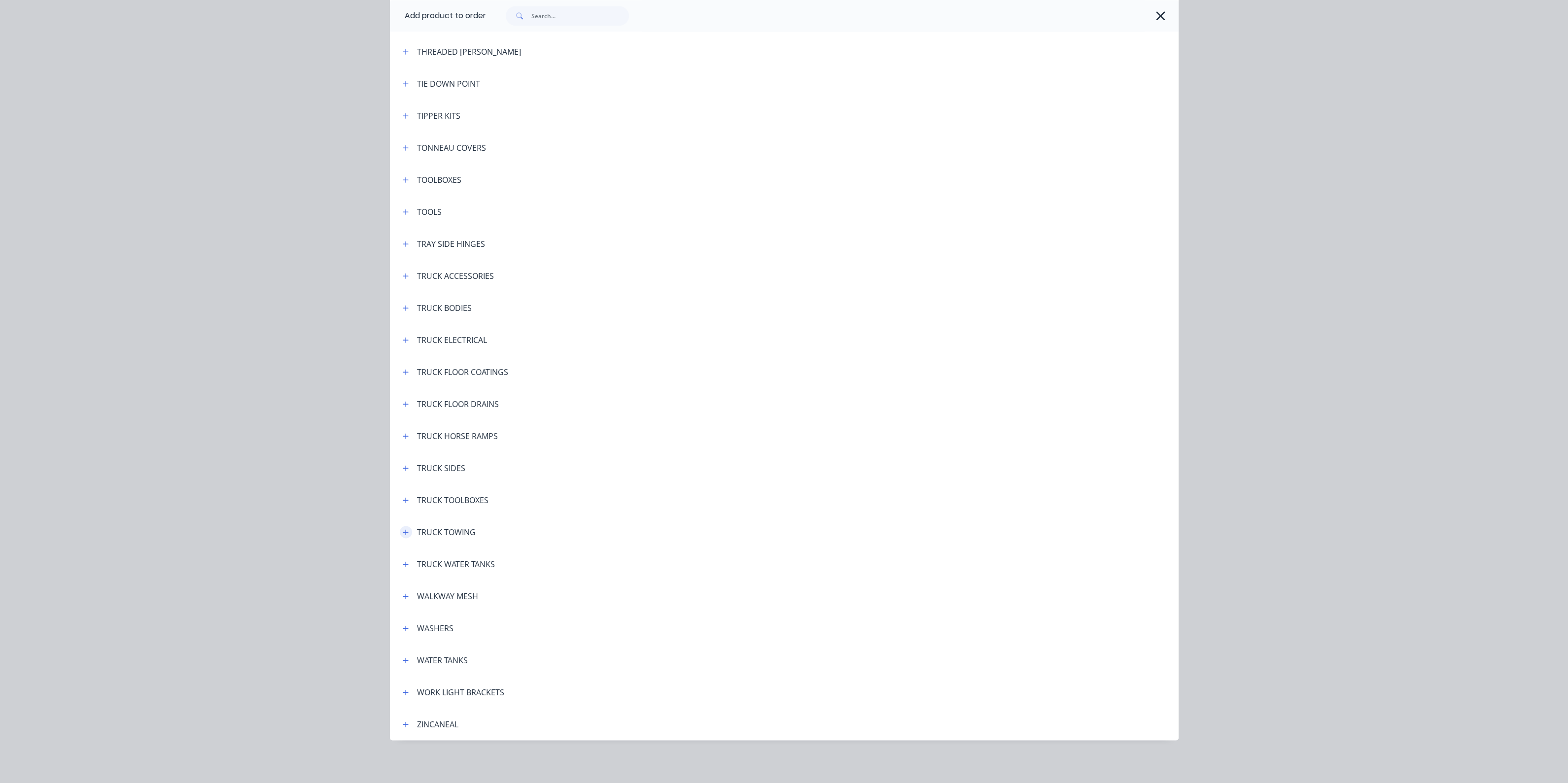
click at [403, 533] on icon "button" at bounding box center [405, 532] width 6 height 7
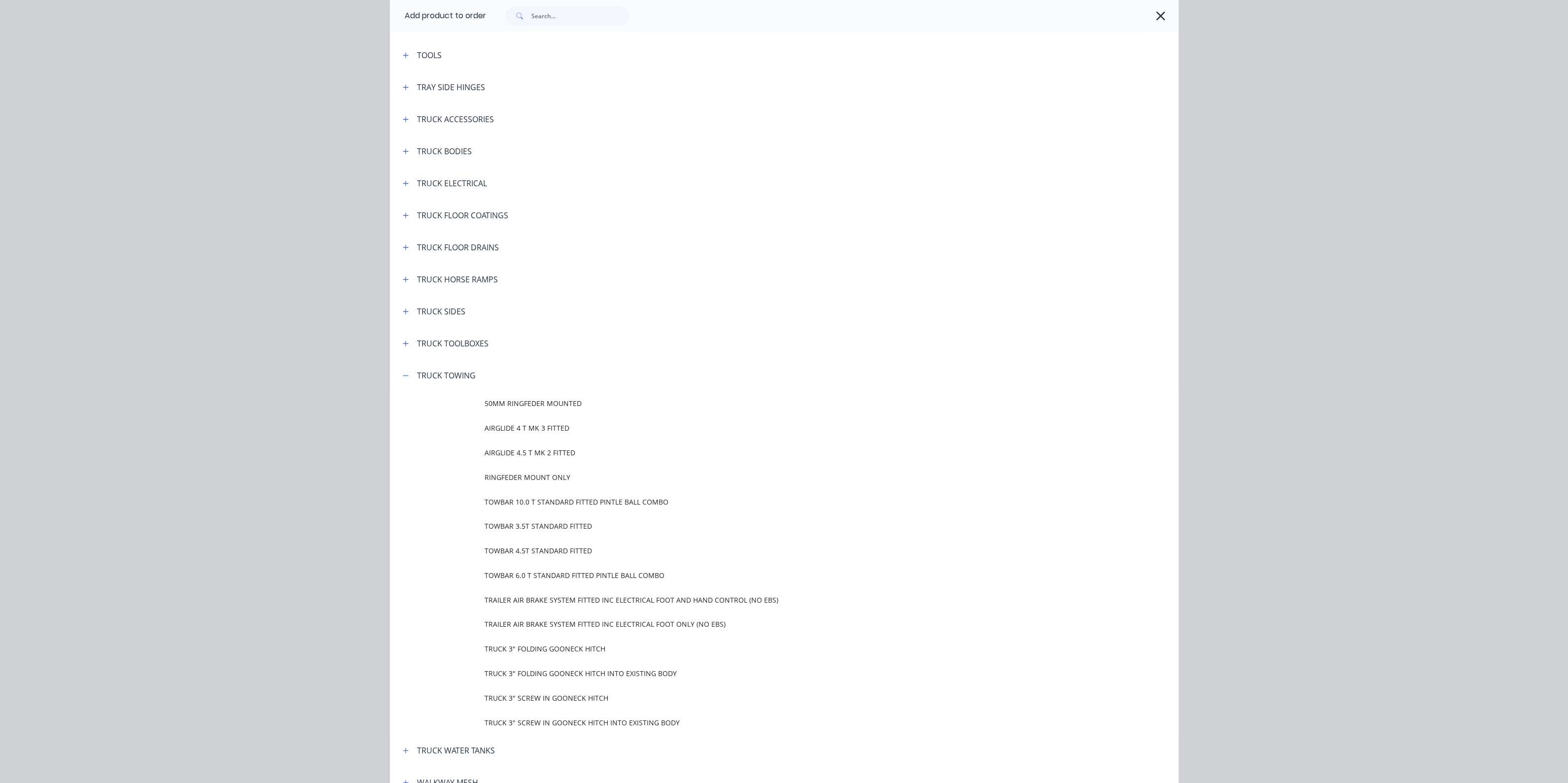
scroll to position [3524, 0]
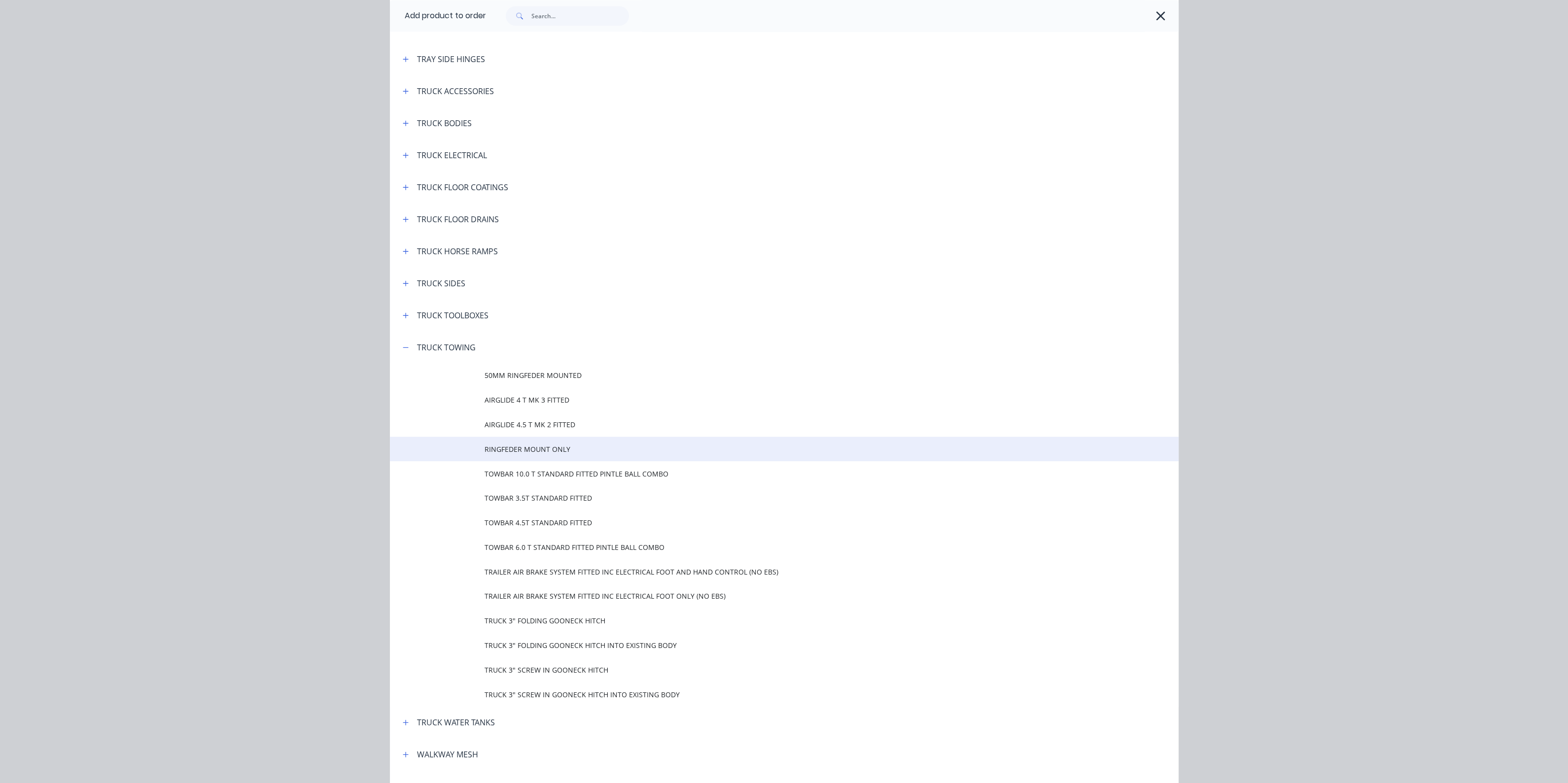
click at [549, 451] on span "RINGFEDER MOUNT ONLY" at bounding box center [762, 449] width 555 height 11
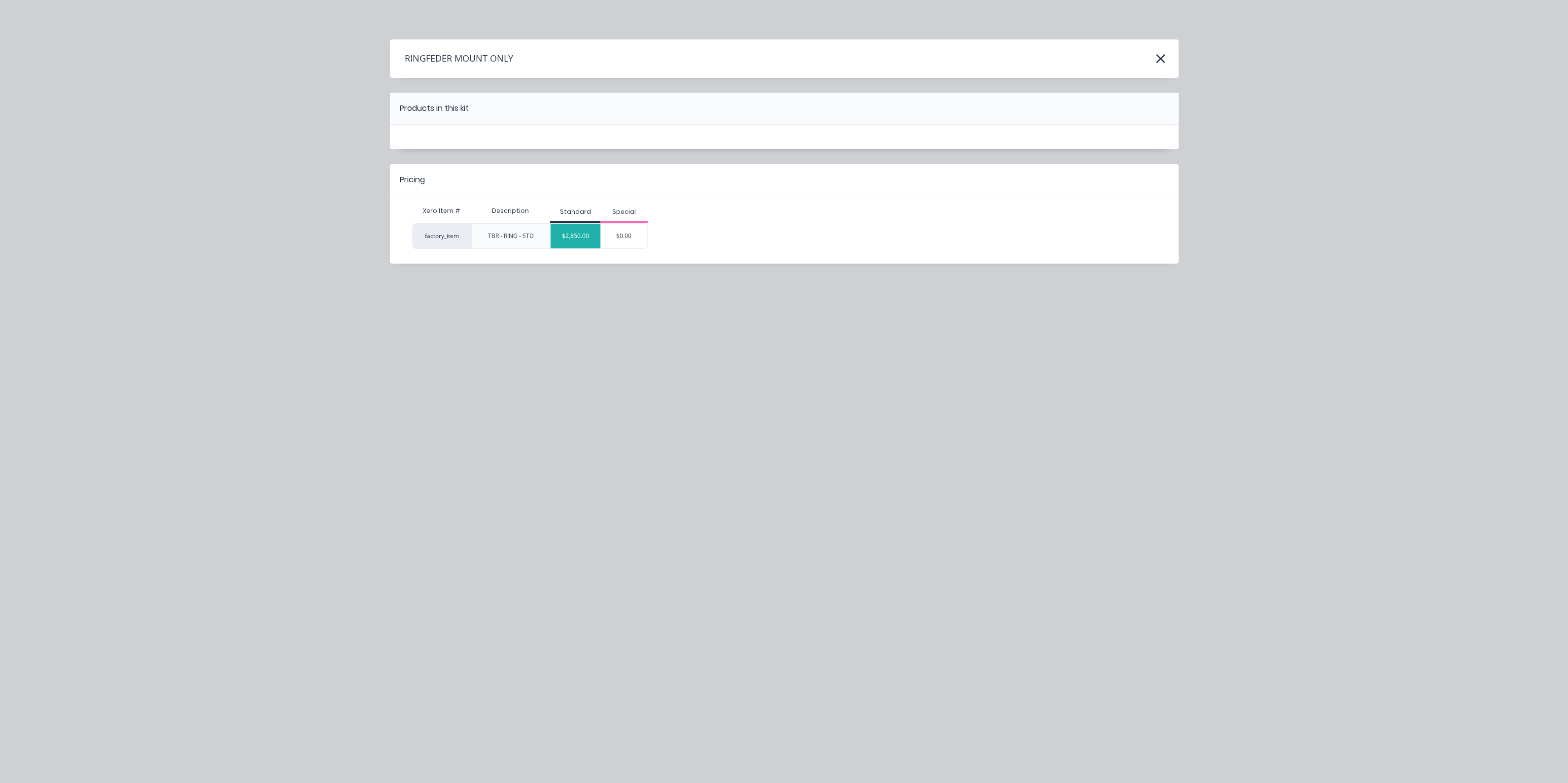
click at [576, 236] on div "$2,850.00" at bounding box center [576, 236] width 50 height 24
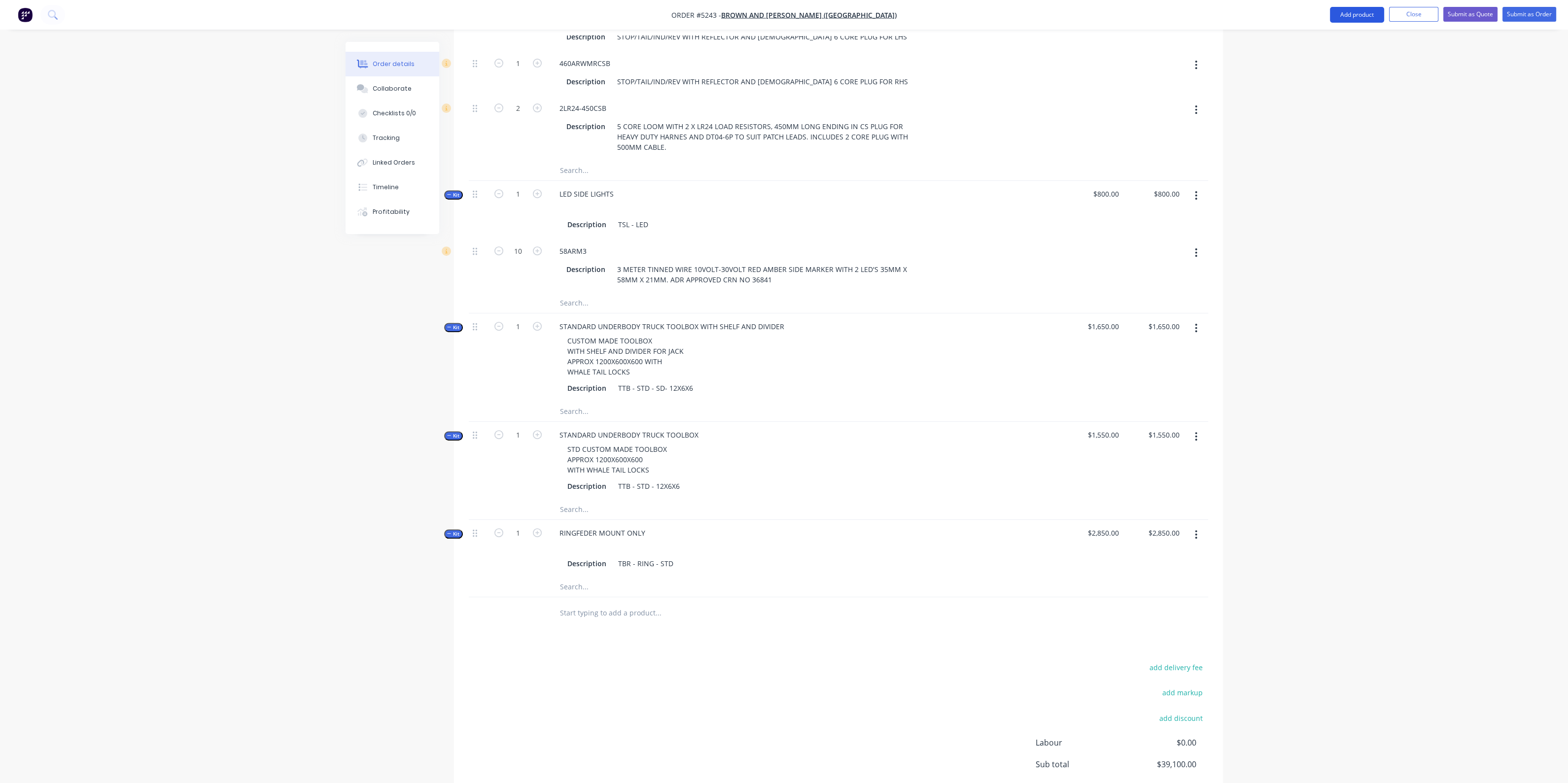
click at [1349, 16] on button "Add product" at bounding box center [1357, 14] width 54 height 16
click at [1320, 40] on div "Product catalogue" at bounding box center [1337, 40] width 76 height 14
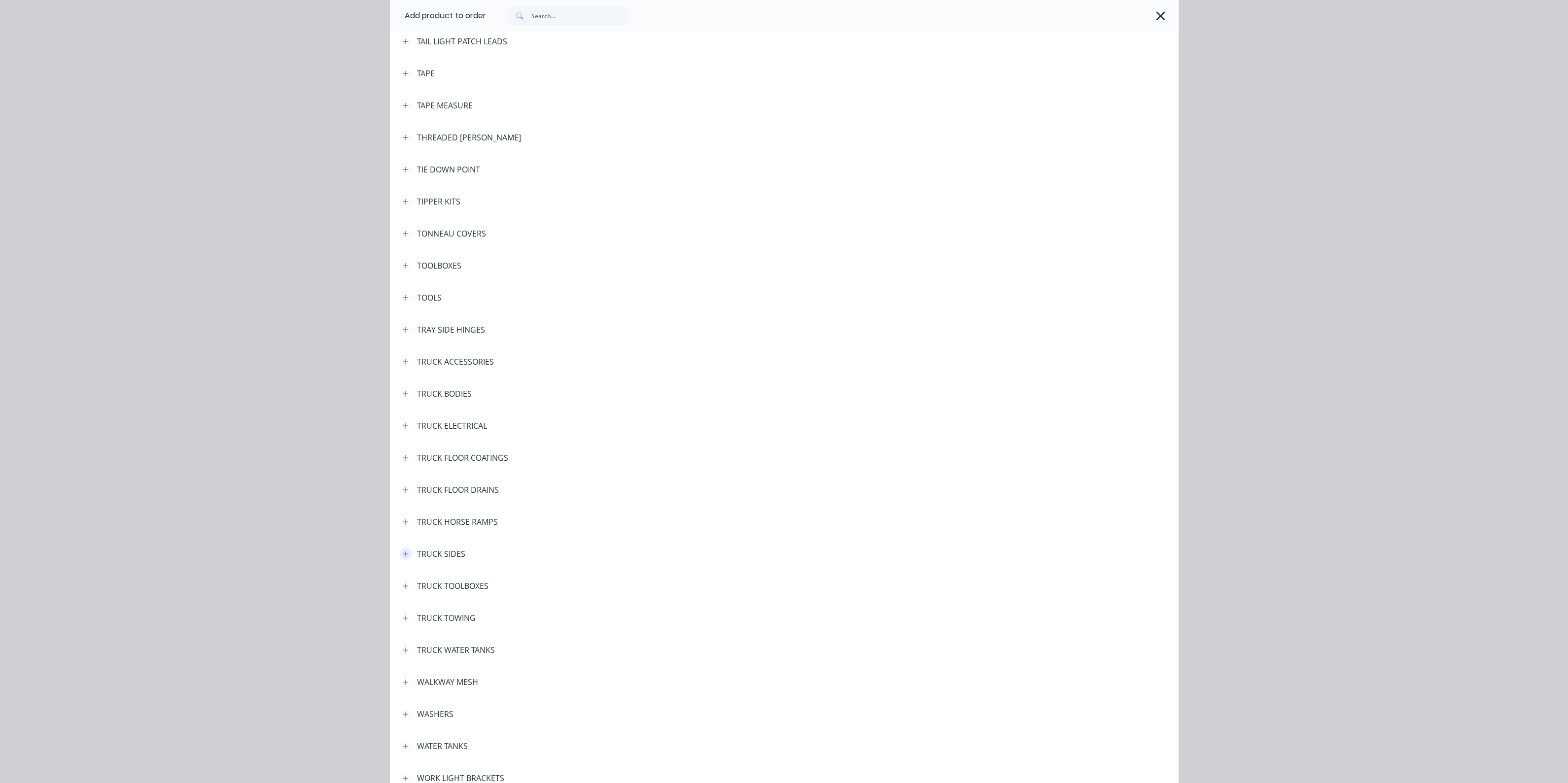
scroll to position [3339, 0]
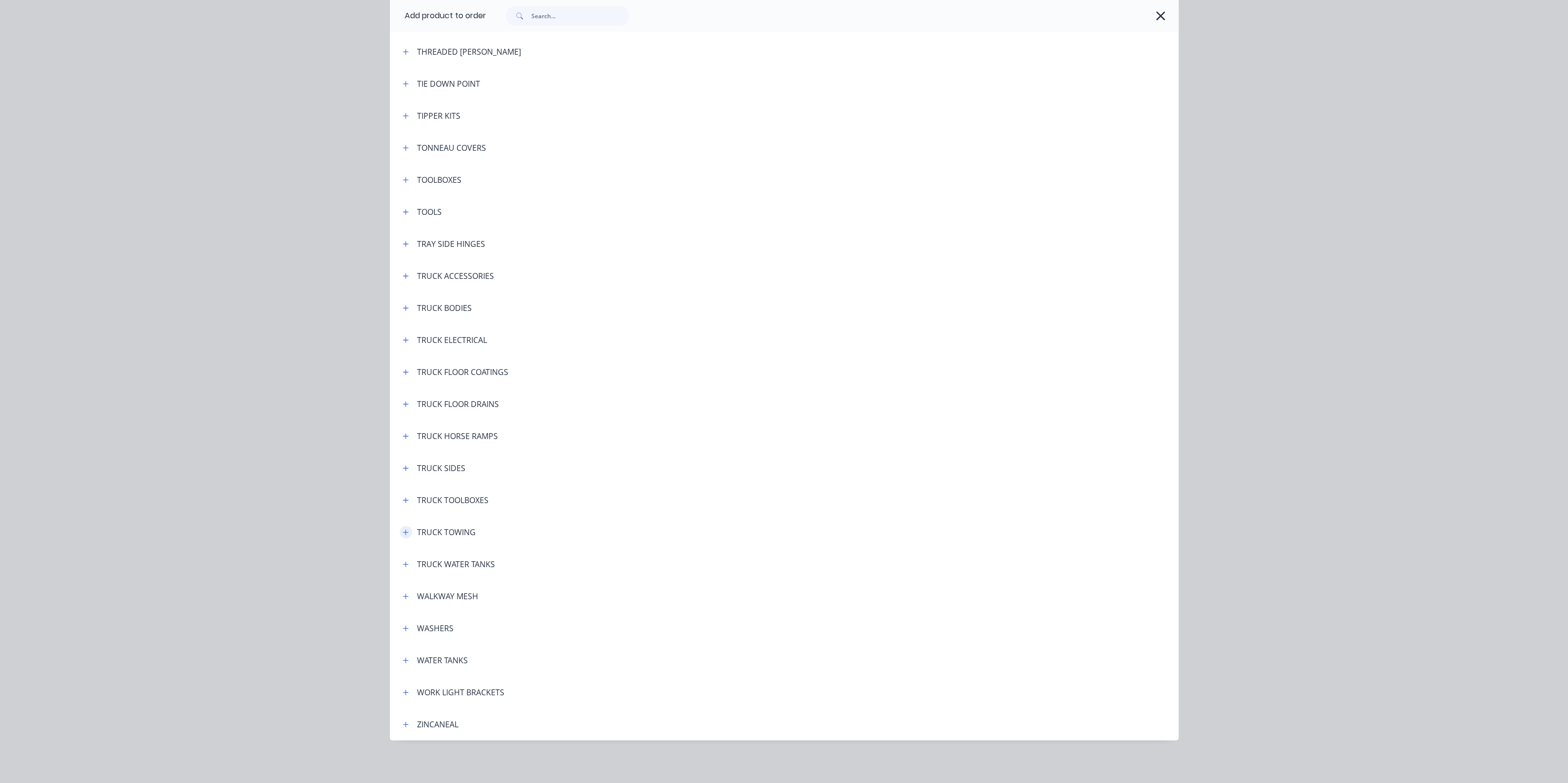
click at [400, 535] on button "button" at bounding box center [406, 531] width 13 height 13
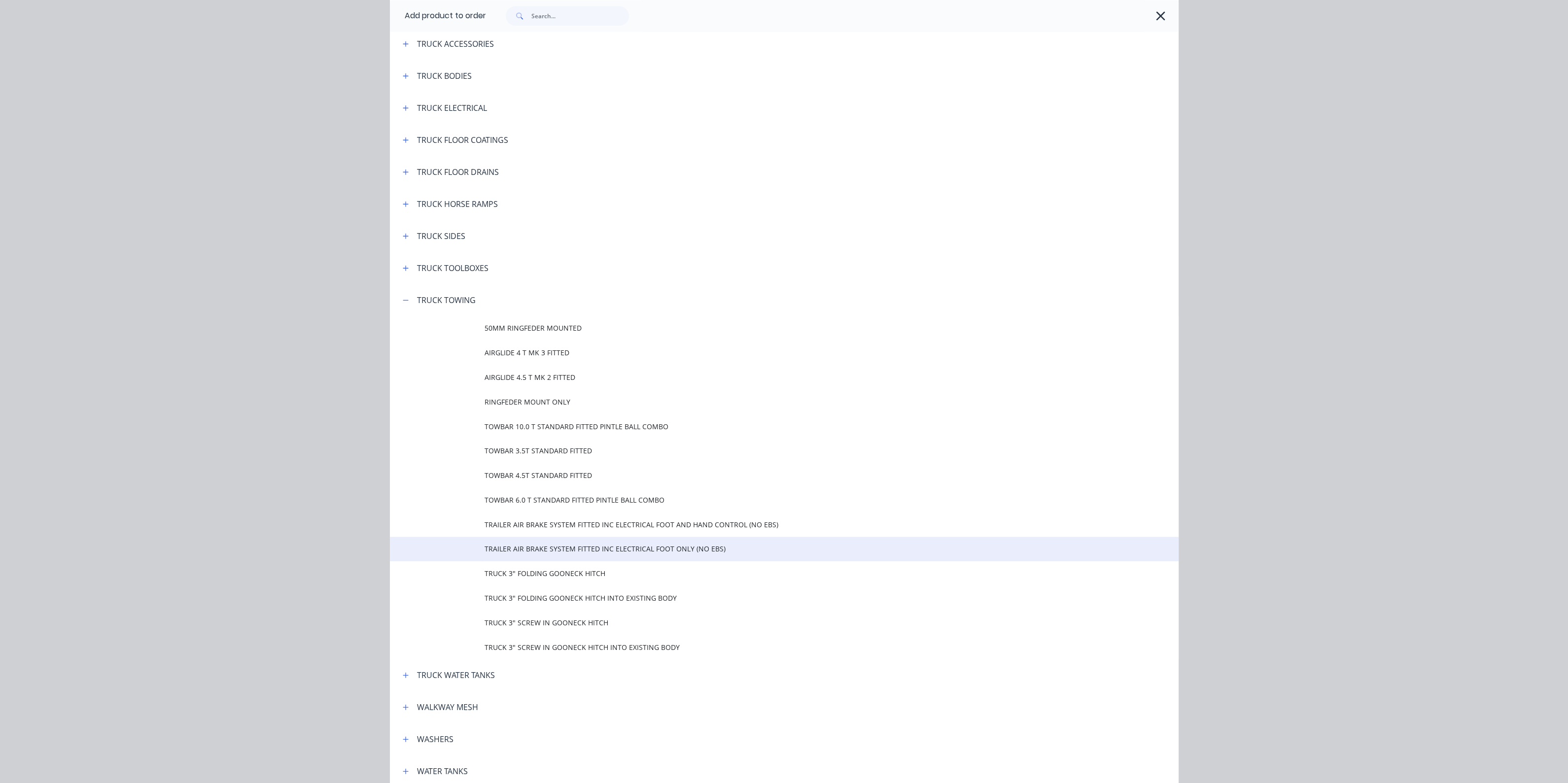
scroll to position [3585, 0]
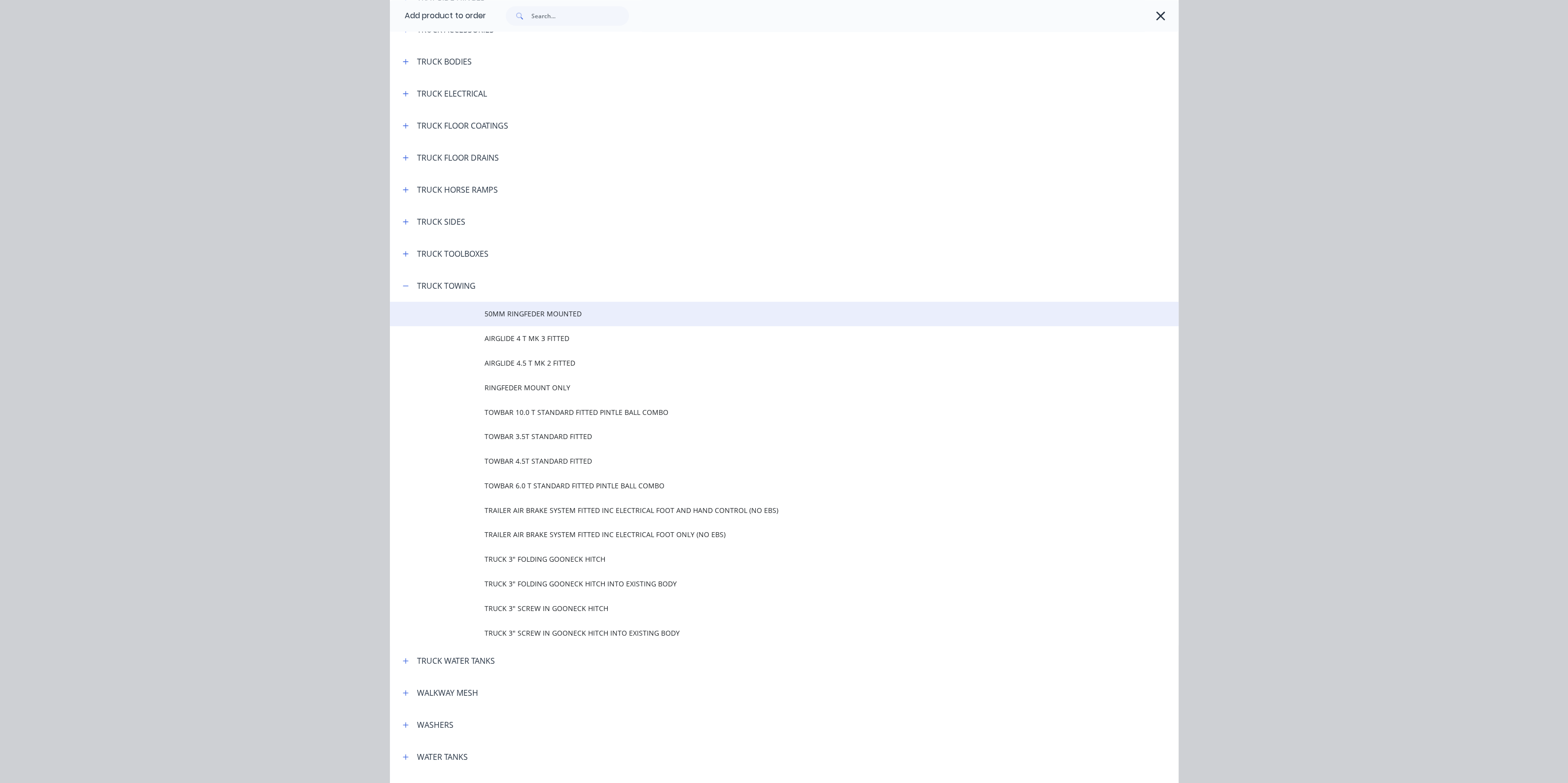
click at [553, 317] on span "50MM RINGFEDER MOUNTED" at bounding box center [762, 313] width 555 height 11
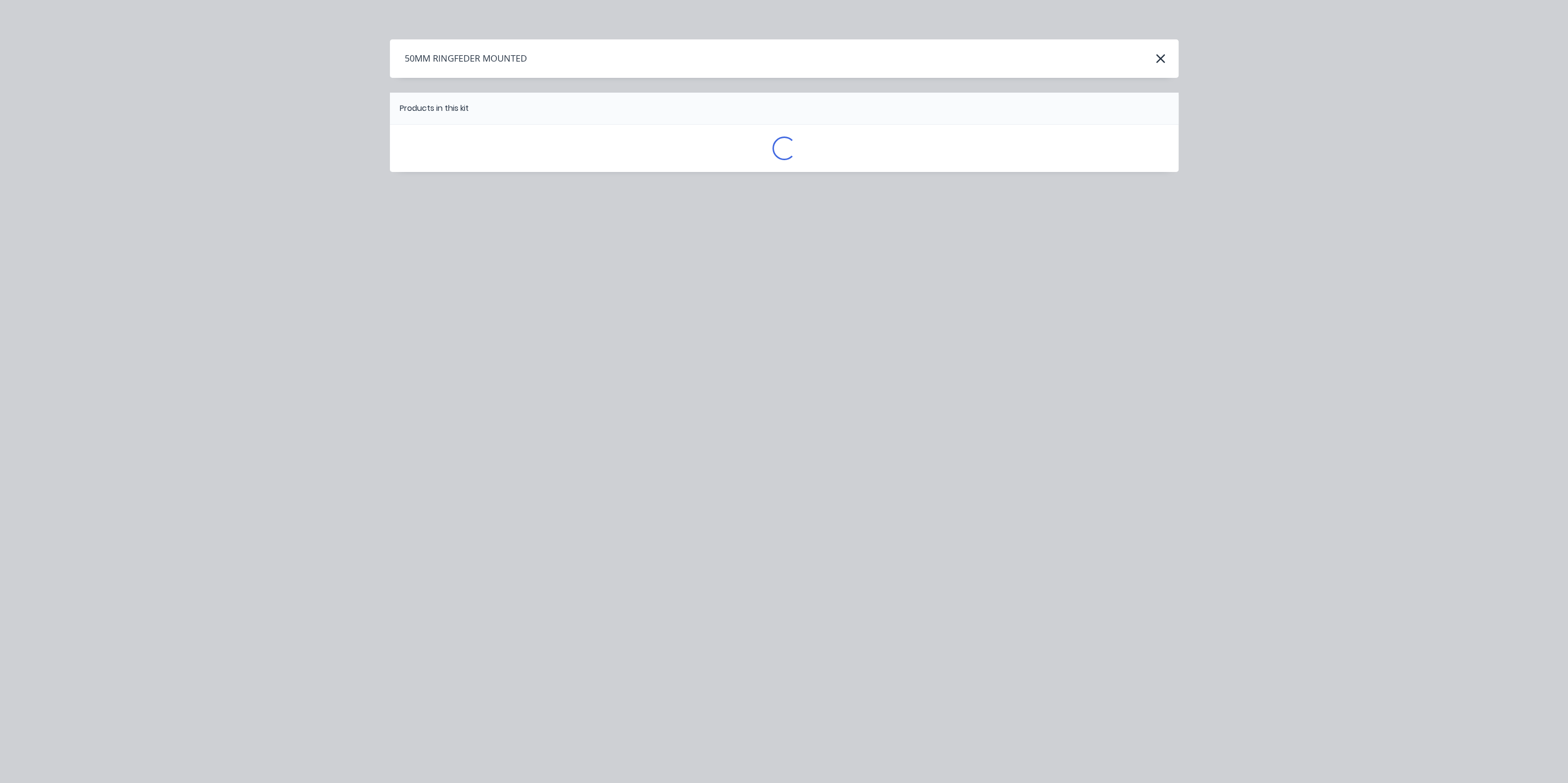
scroll to position [0, 0]
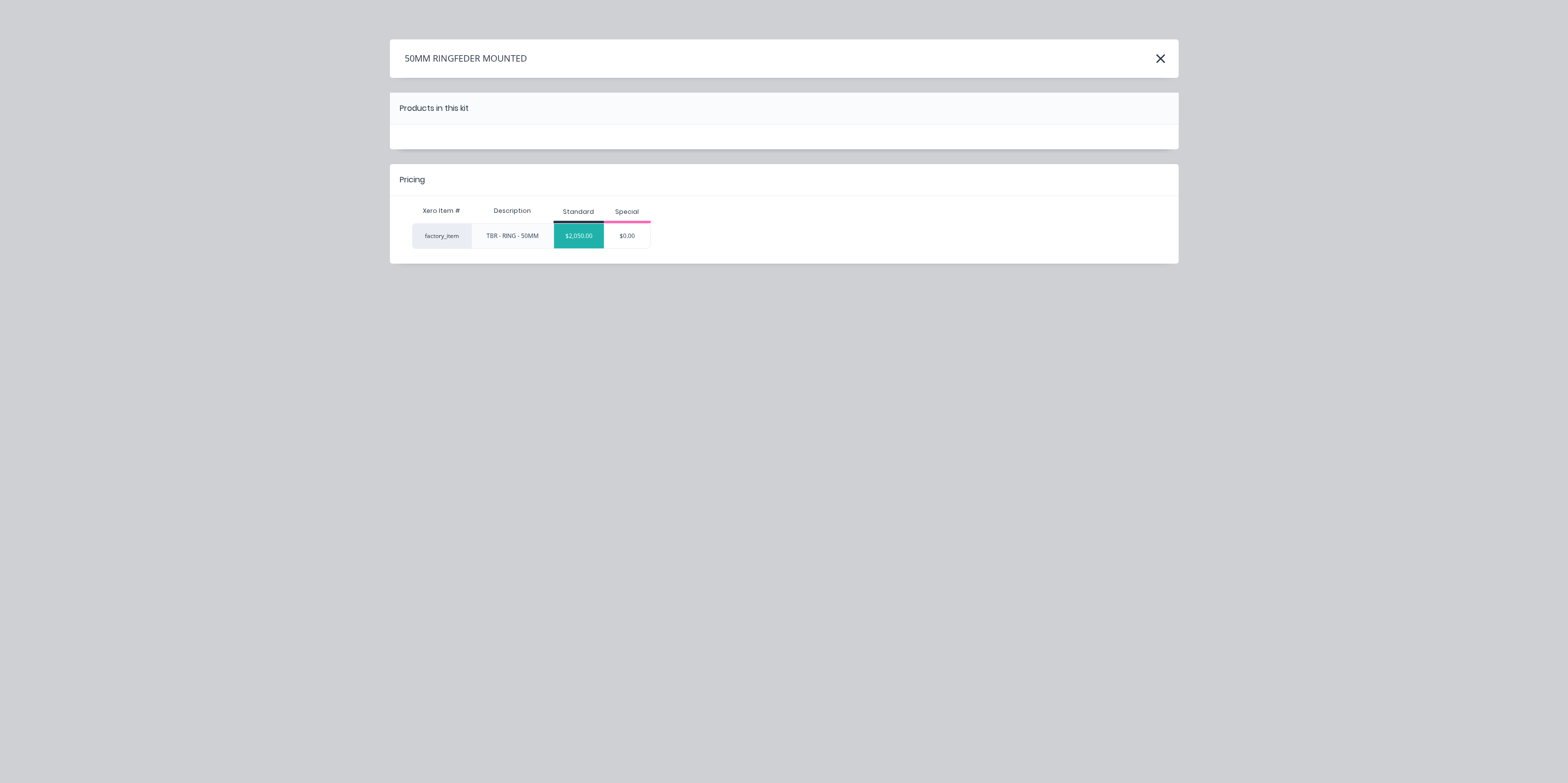
click at [590, 239] on div "$2,050.00" at bounding box center [579, 236] width 50 height 24
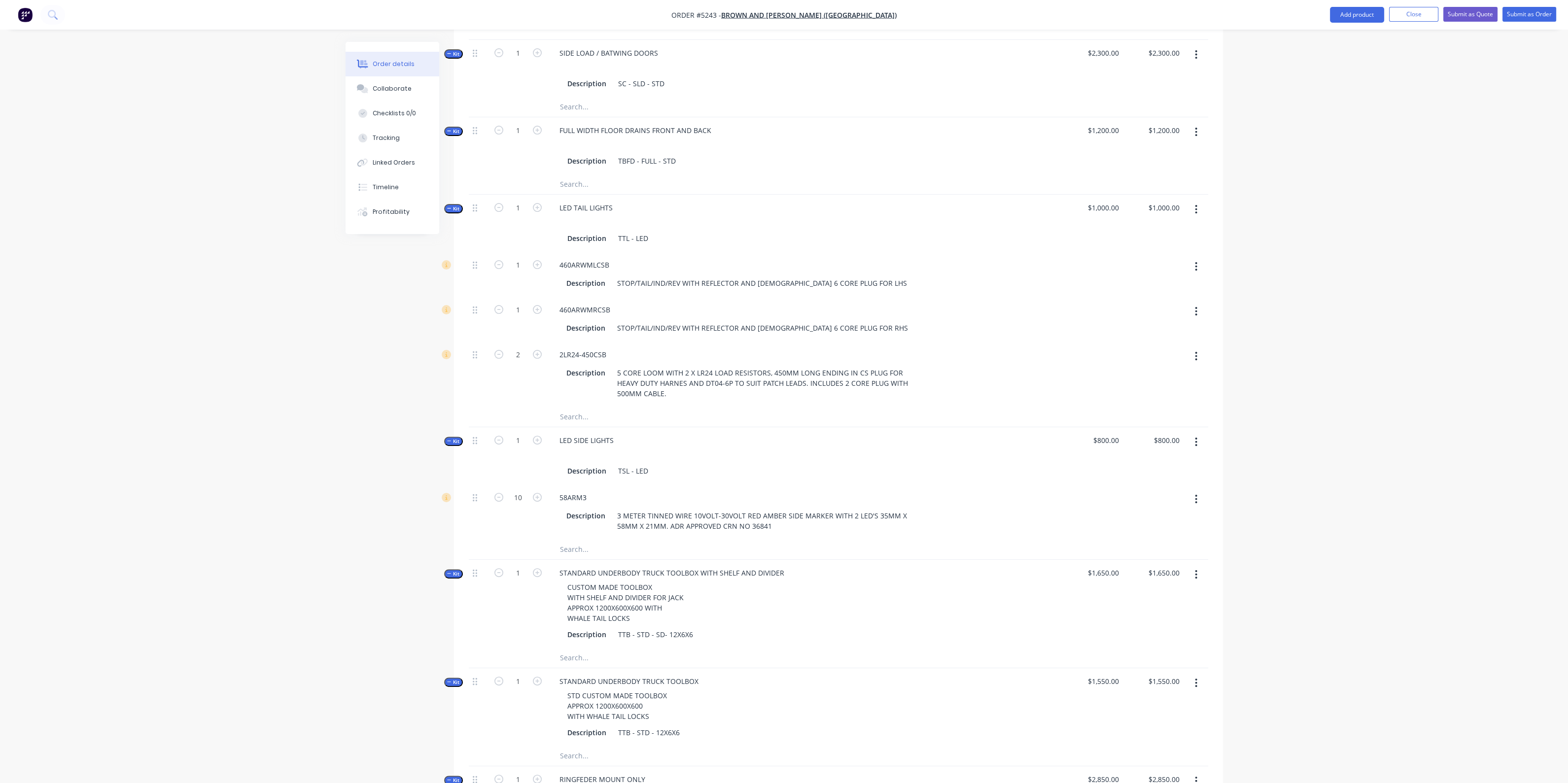
scroll to position [1002, 0]
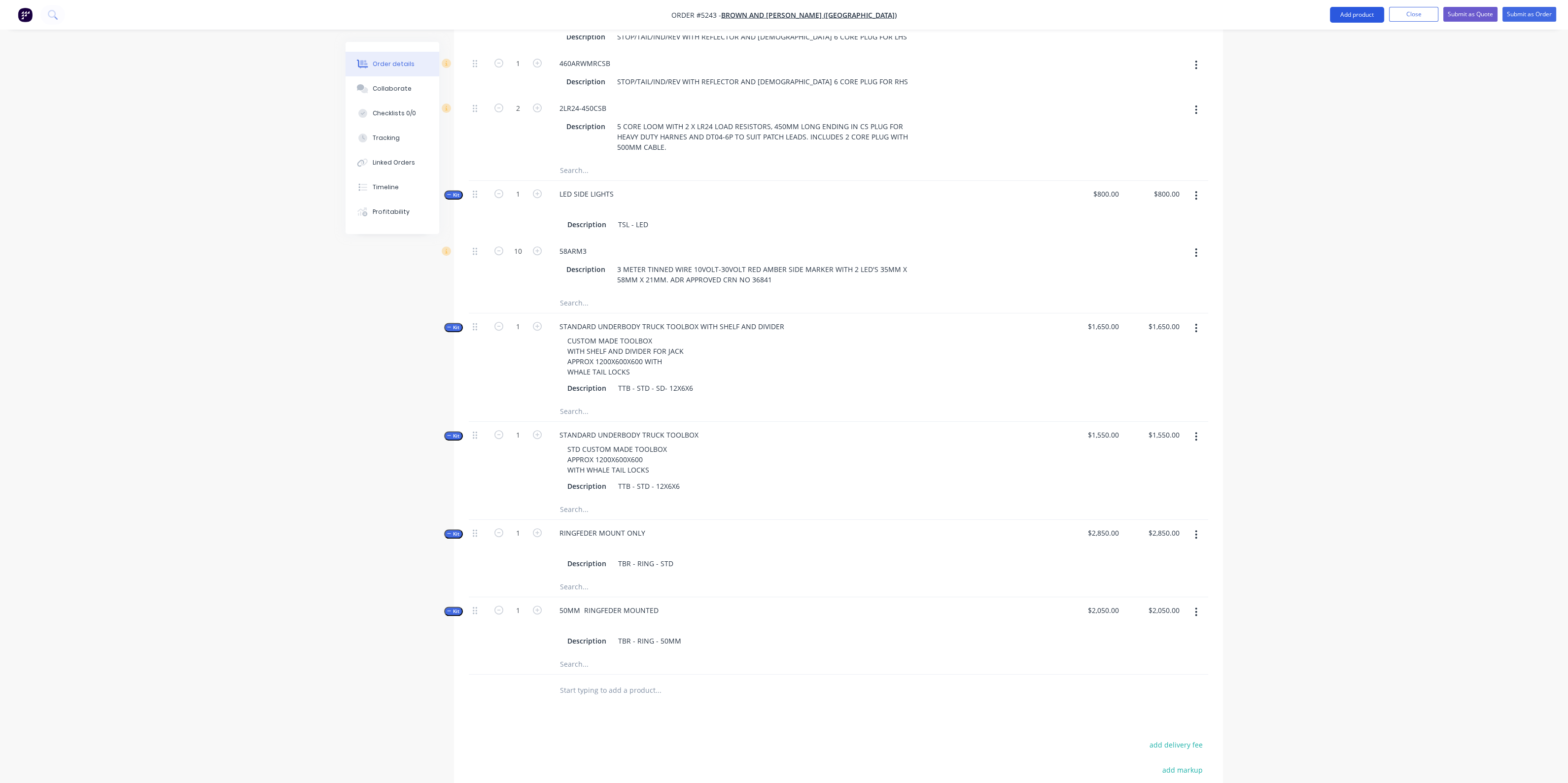
click at [1363, 9] on button "Add product" at bounding box center [1357, 14] width 54 height 16
click at [1354, 34] on div "Product catalogue" at bounding box center [1337, 40] width 76 height 14
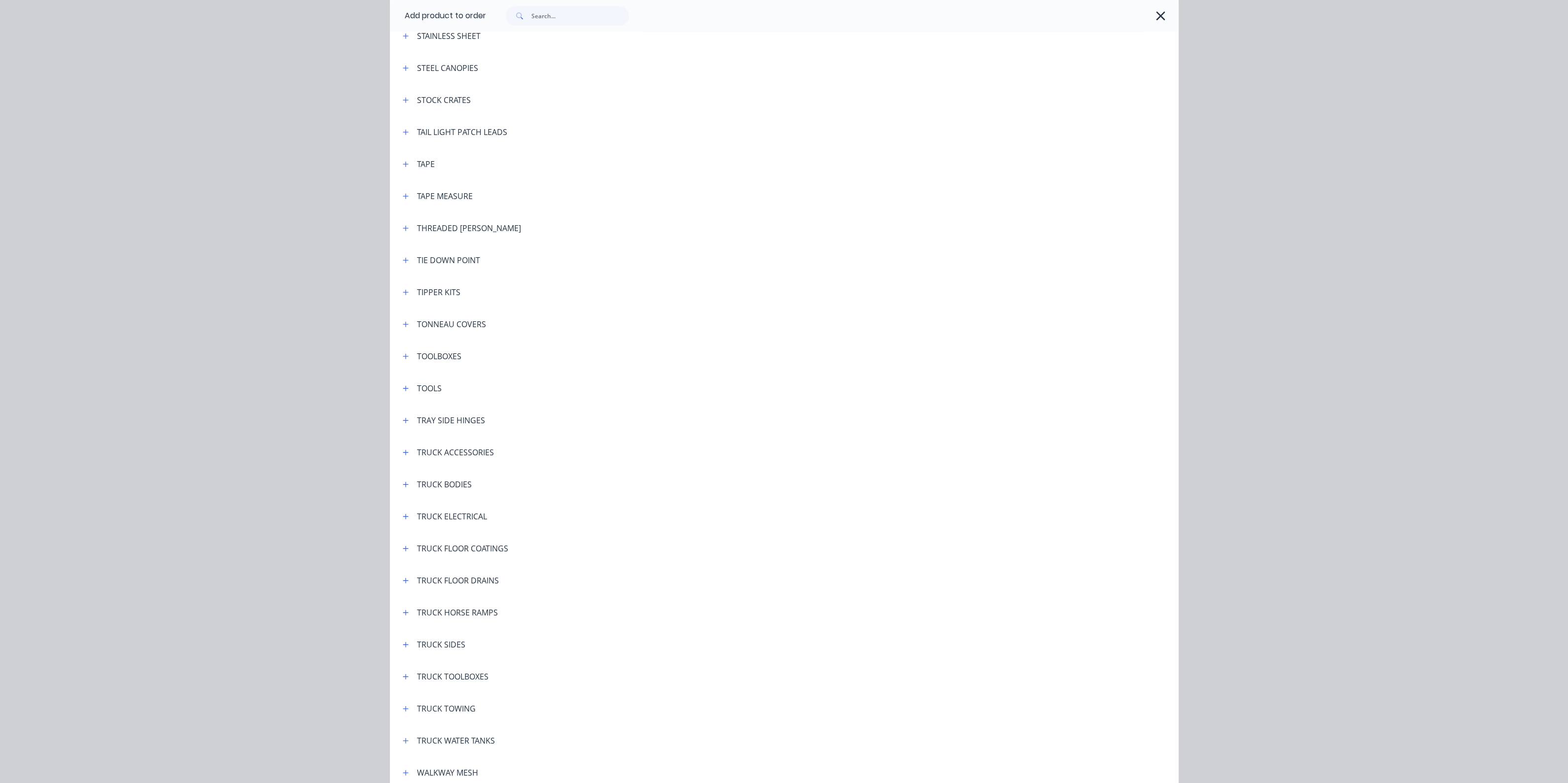
scroll to position [3339, 0]
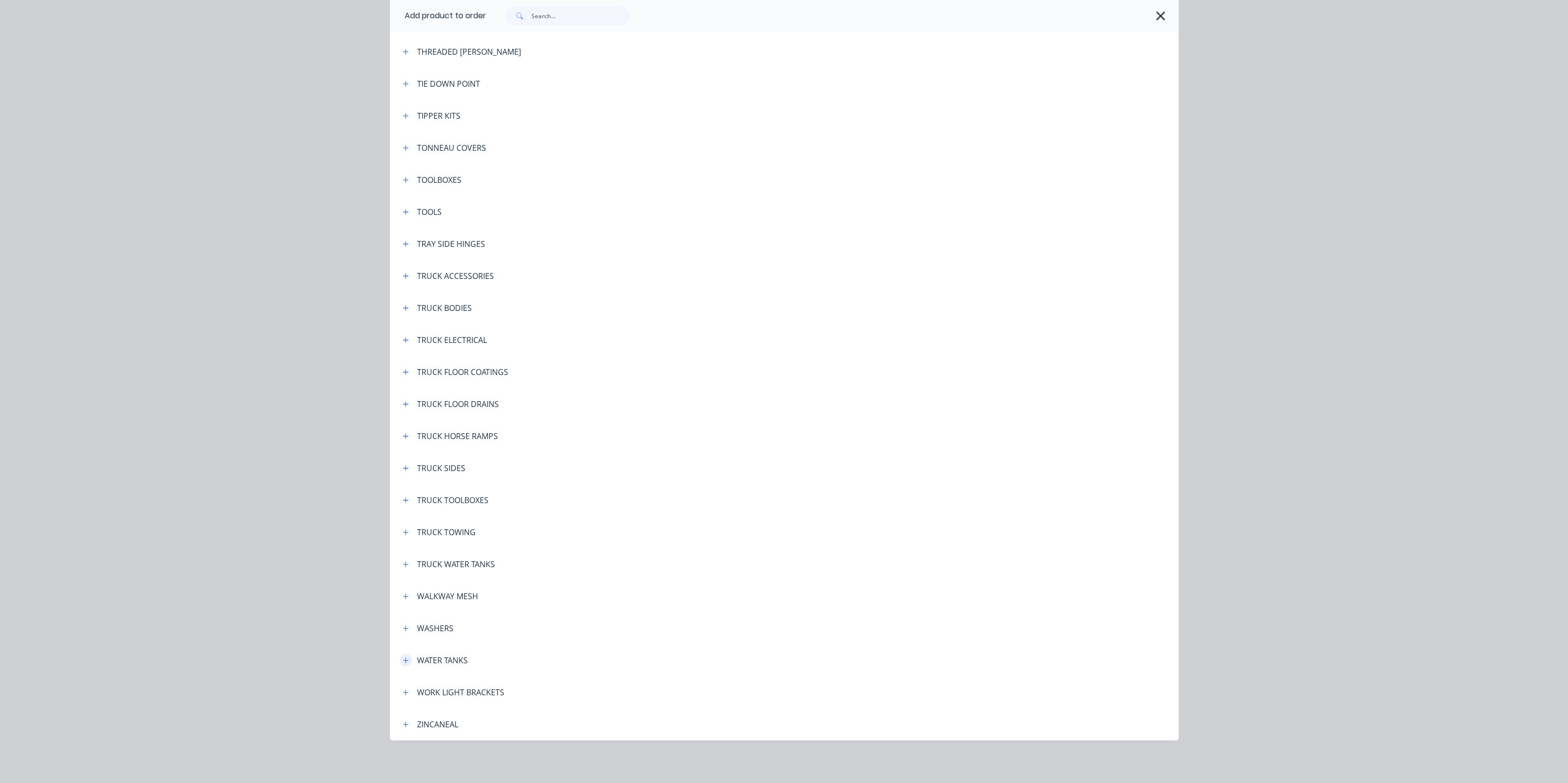
click at [404, 664] on button "button" at bounding box center [406, 660] width 13 height 13
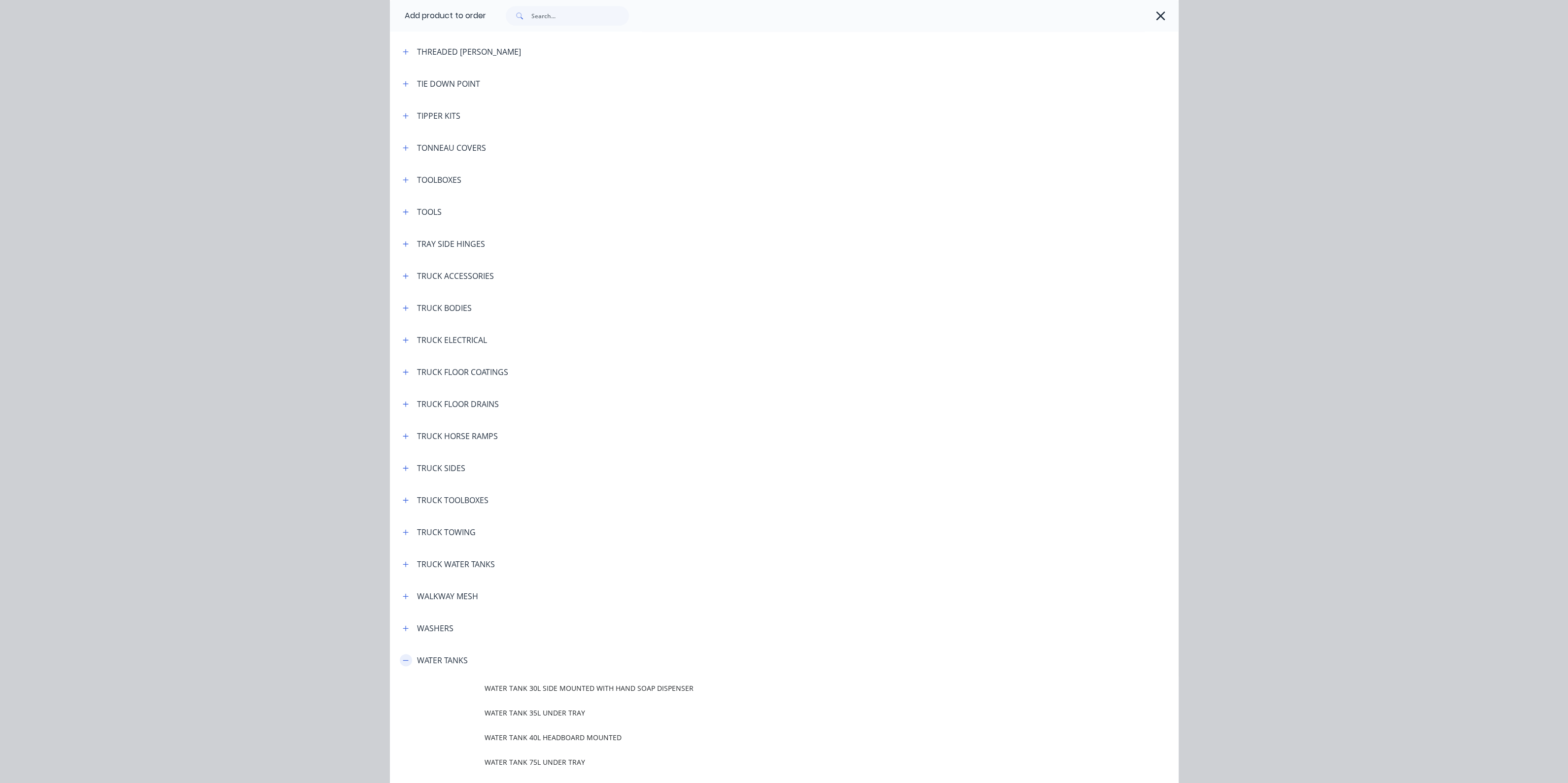
scroll to position [3486, 0]
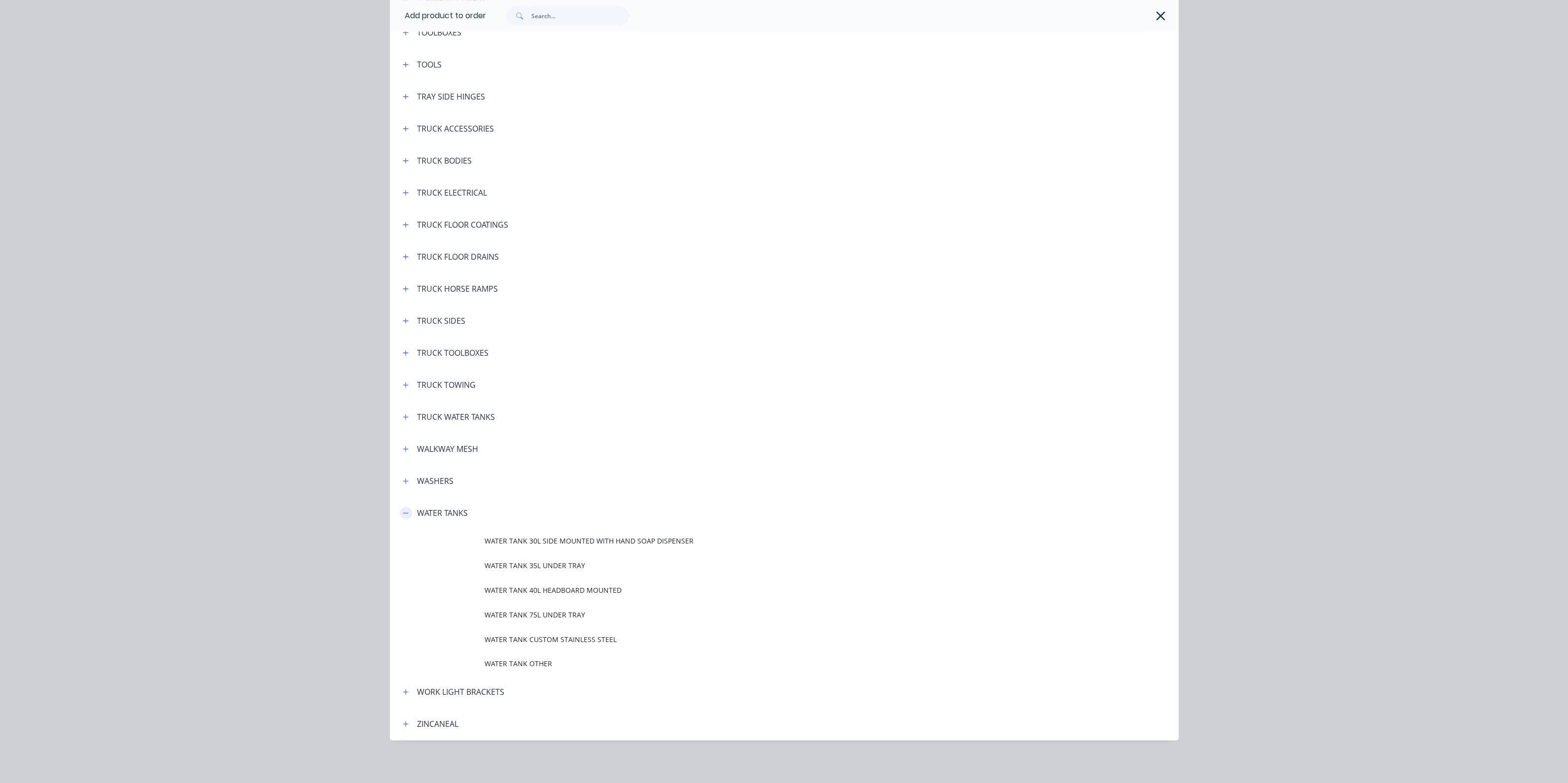
click at [403, 514] on icon "button" at bounding box center [405, 513] width 6 height 7
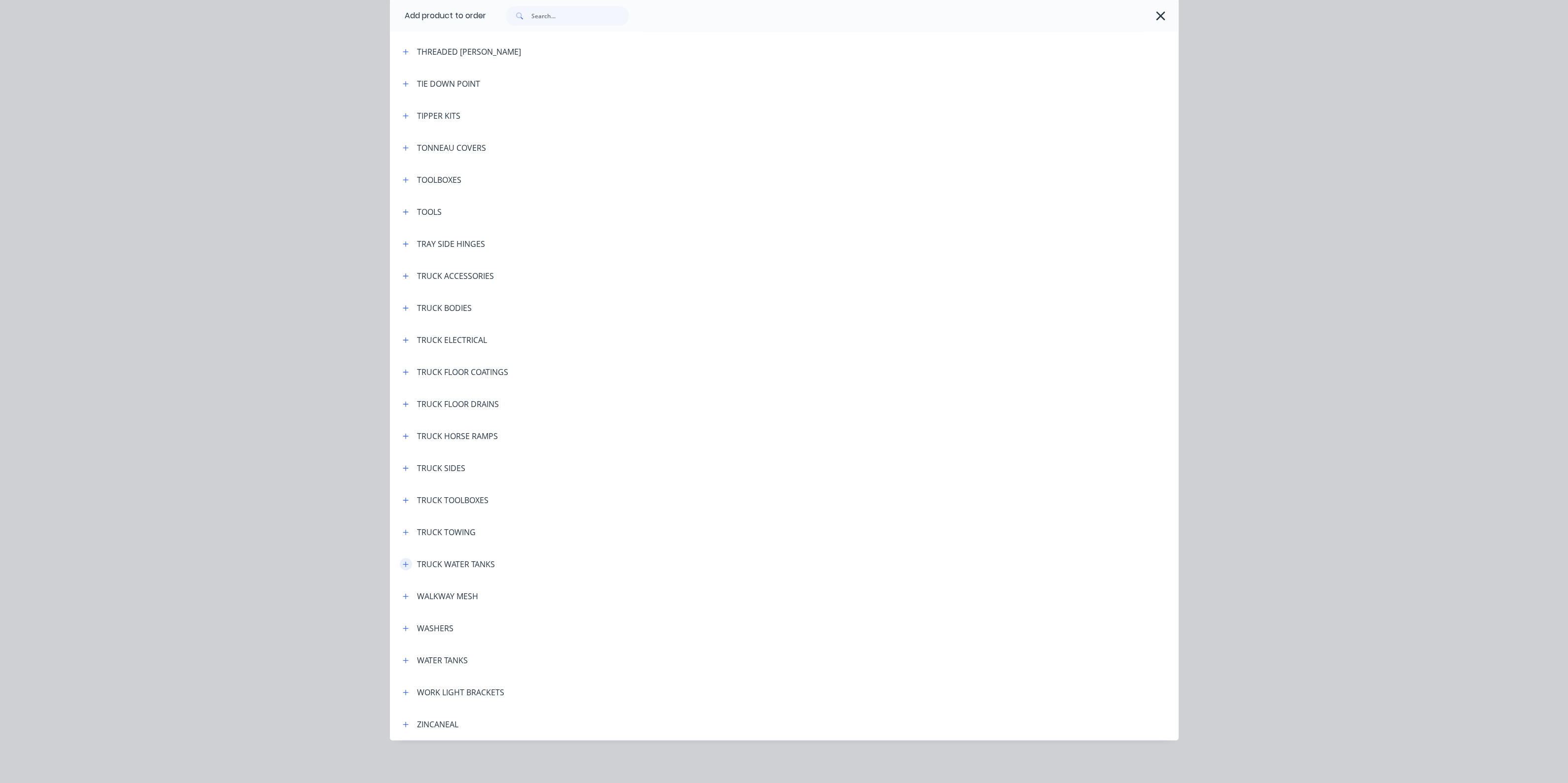
click at [403, 564] on icon "button" at bounding box center [405, 564] width 6 height 7
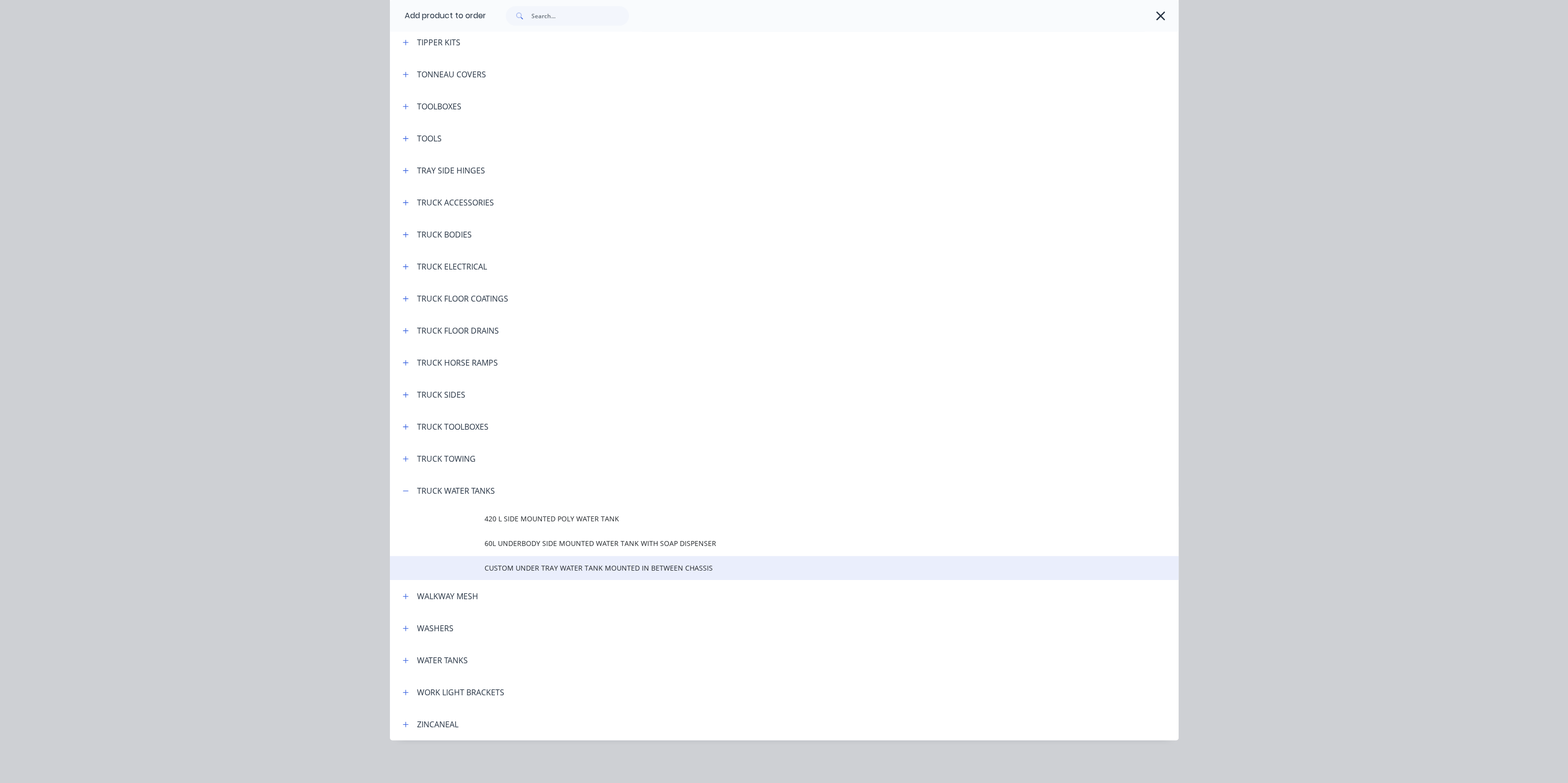
scroll to position [3413, 0]
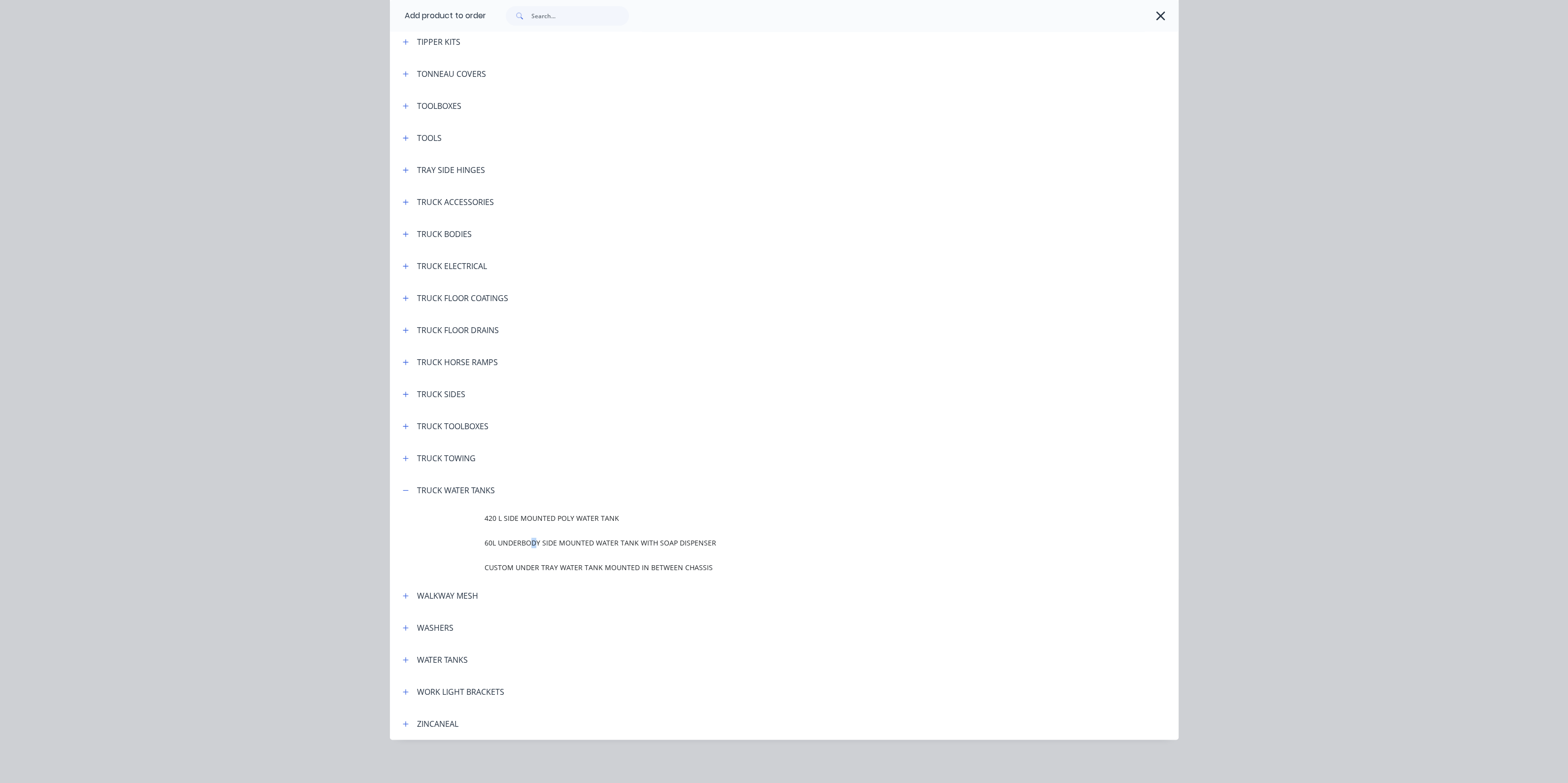
click at [528, 547] on span "60L UNDERBODY SIDE MOUNTED WATER TANK WITH SOAP DISPENSER" at bounding box center [762, 543] width 555 height 11
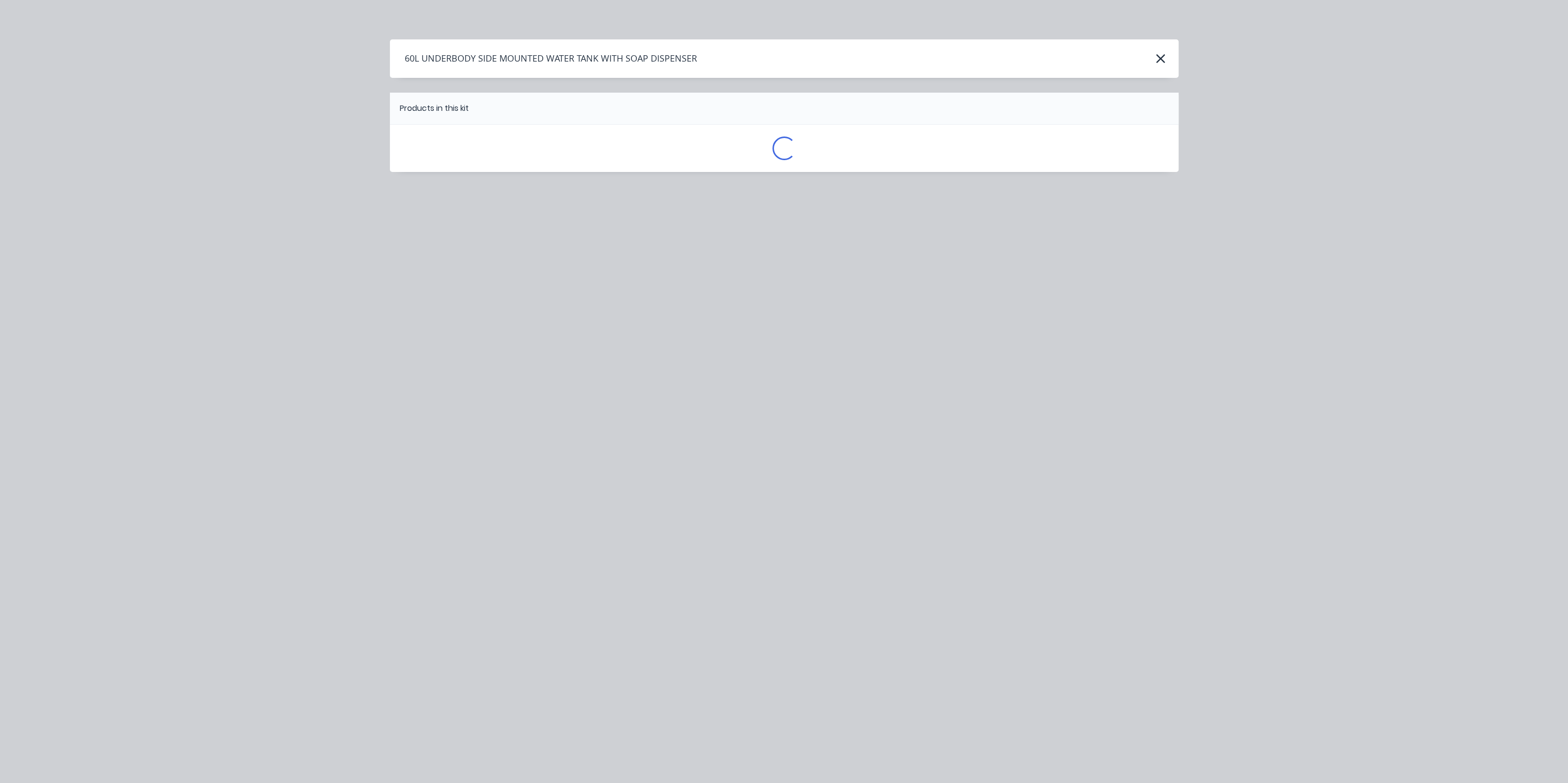
scroll to position [0, 0]
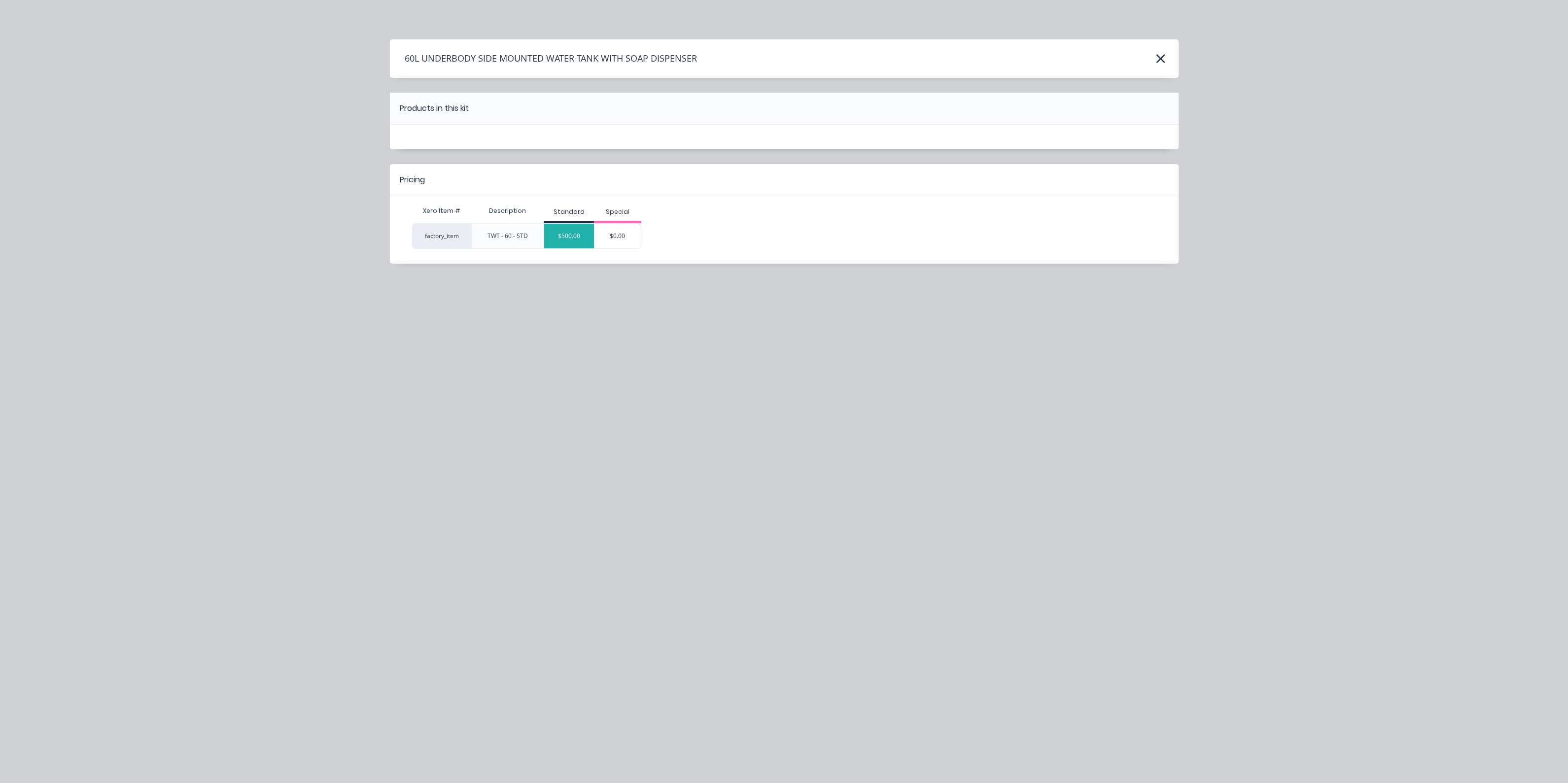
click at [562, 233] on div "$500.00" at bounding box center [569, 236] width 50 height 24
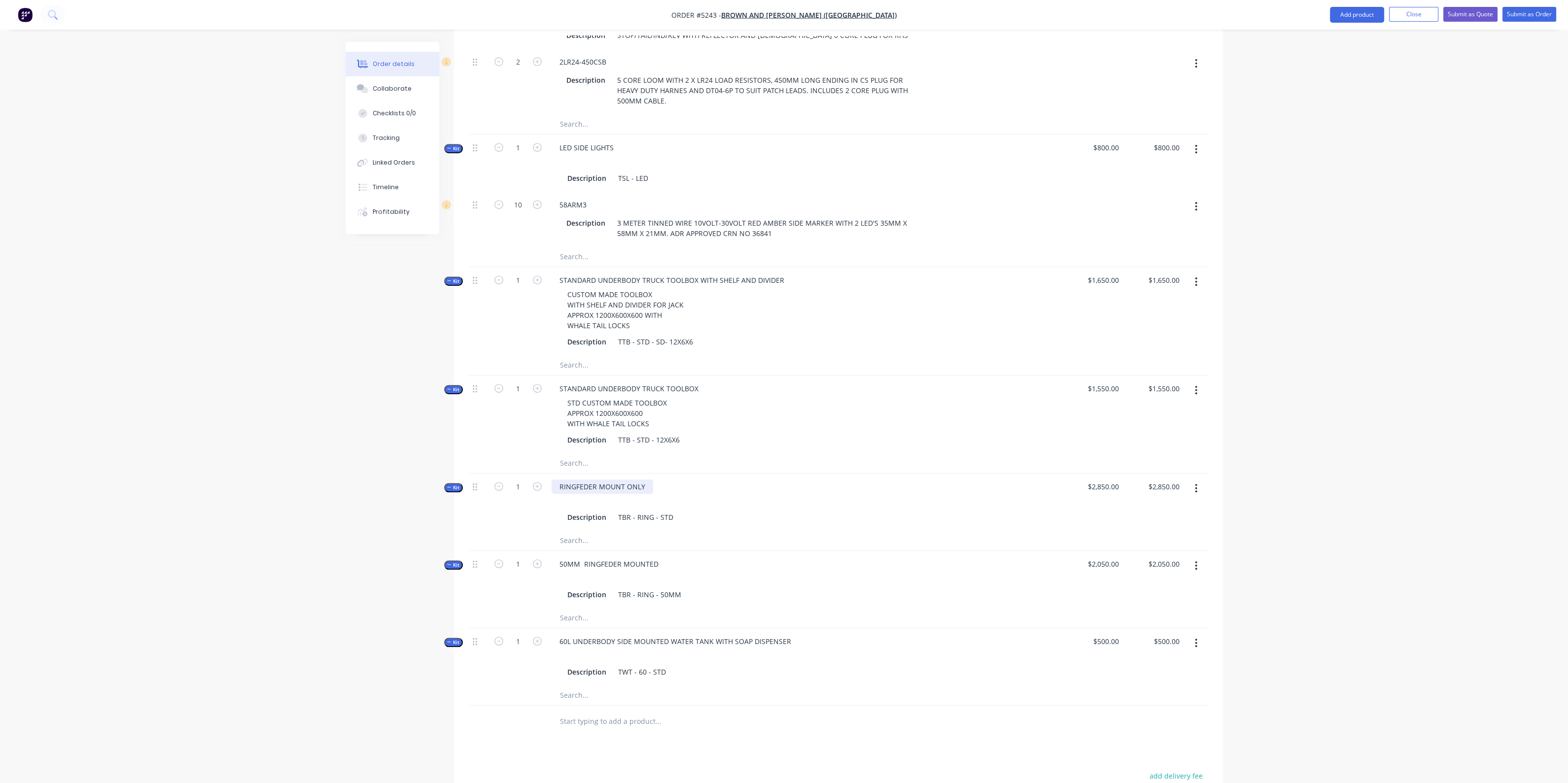
scroll to position [1233, 0]
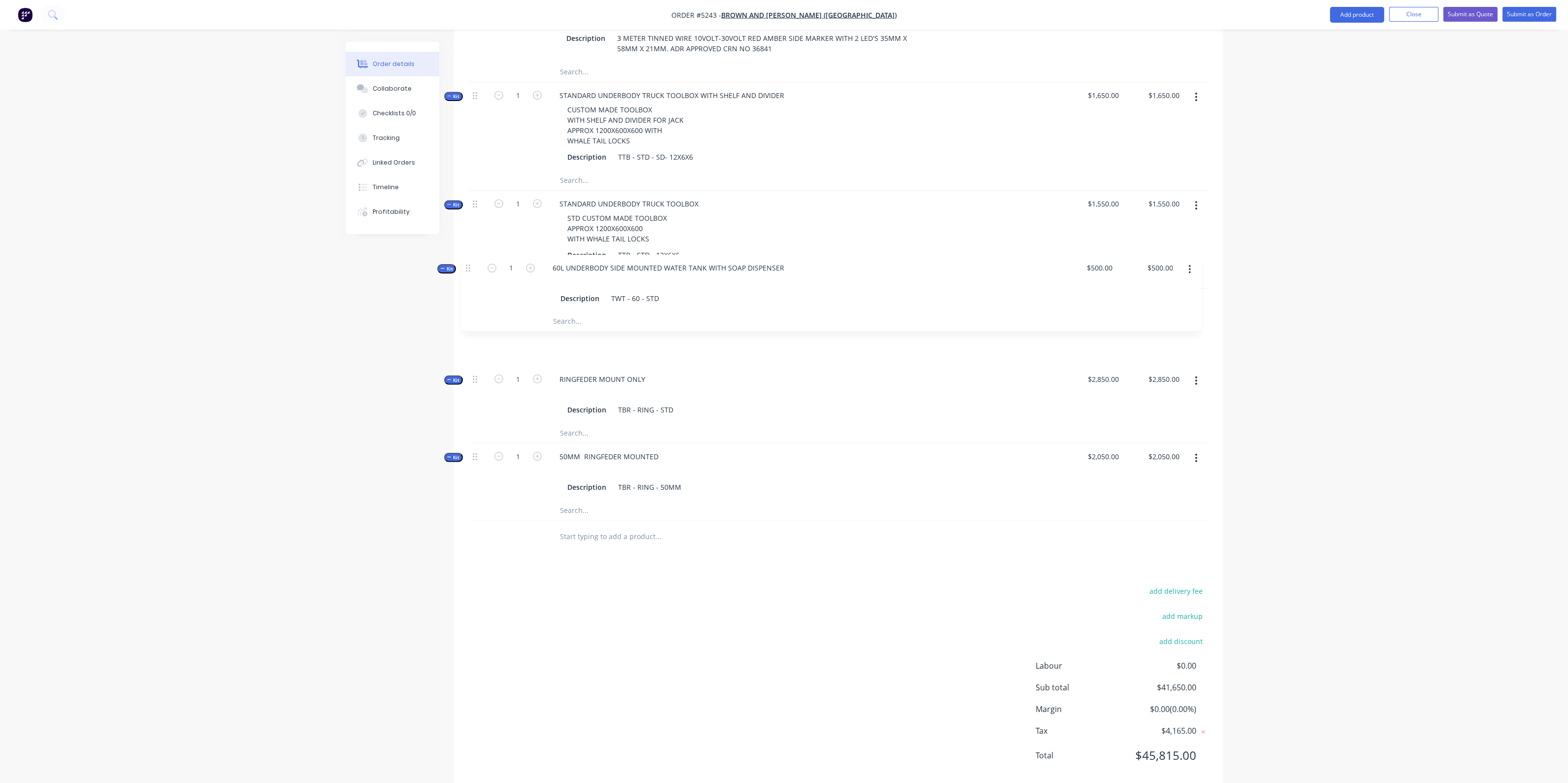
drag, startPoint x: 478, startPoint y: 438, endPoint x: 474, endPoint y: 267, distance: 171.0
click at [603, 527] on input "text" at bounding box center [658, 537] width 197 height 20
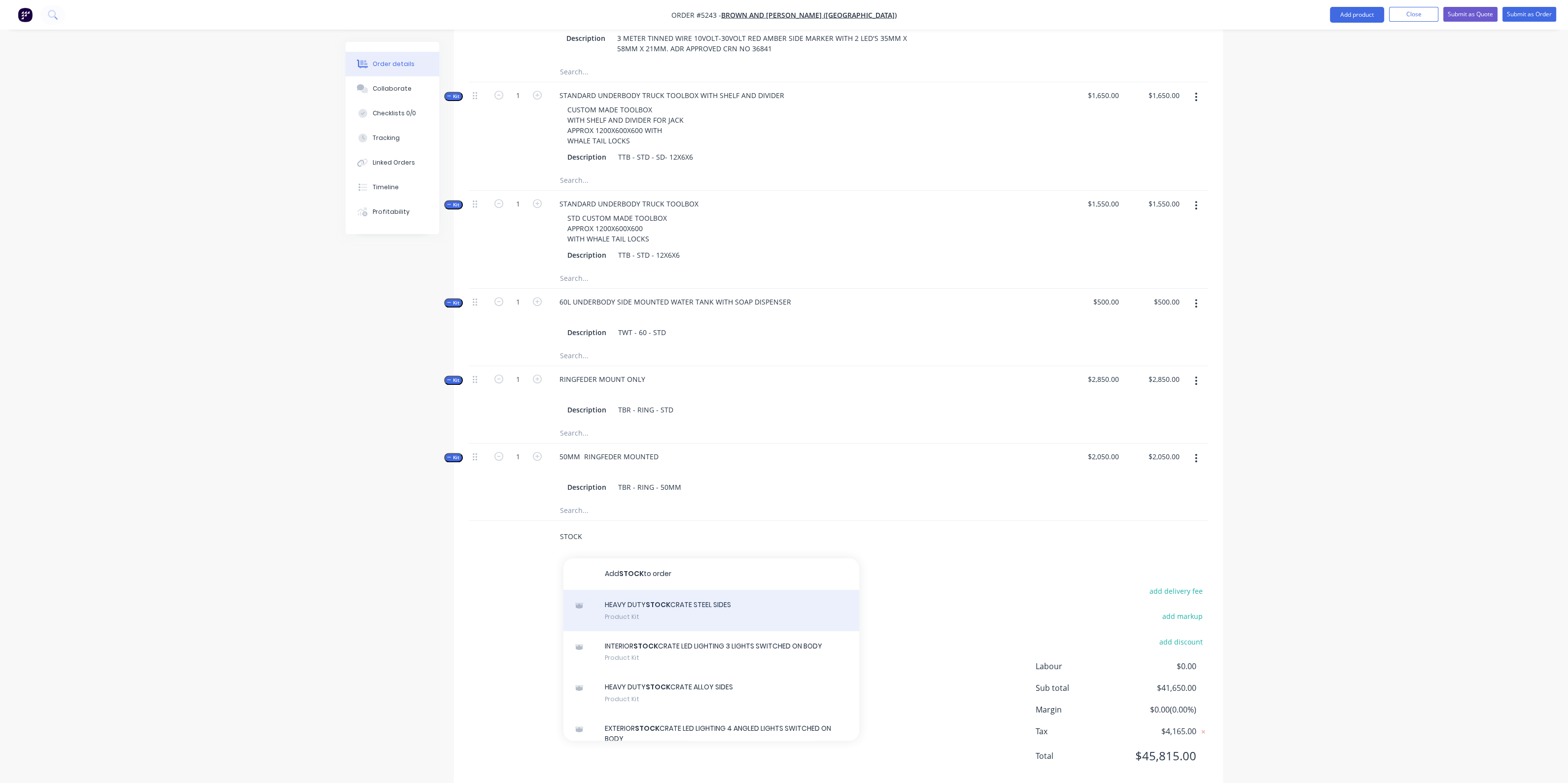
type input "STOCK"
click at [702, 599] on div "HEAVY DUTY STOCK CRATE STEEL SIDES Product Kit" at bounding box center [711, 610] width 296 height 41
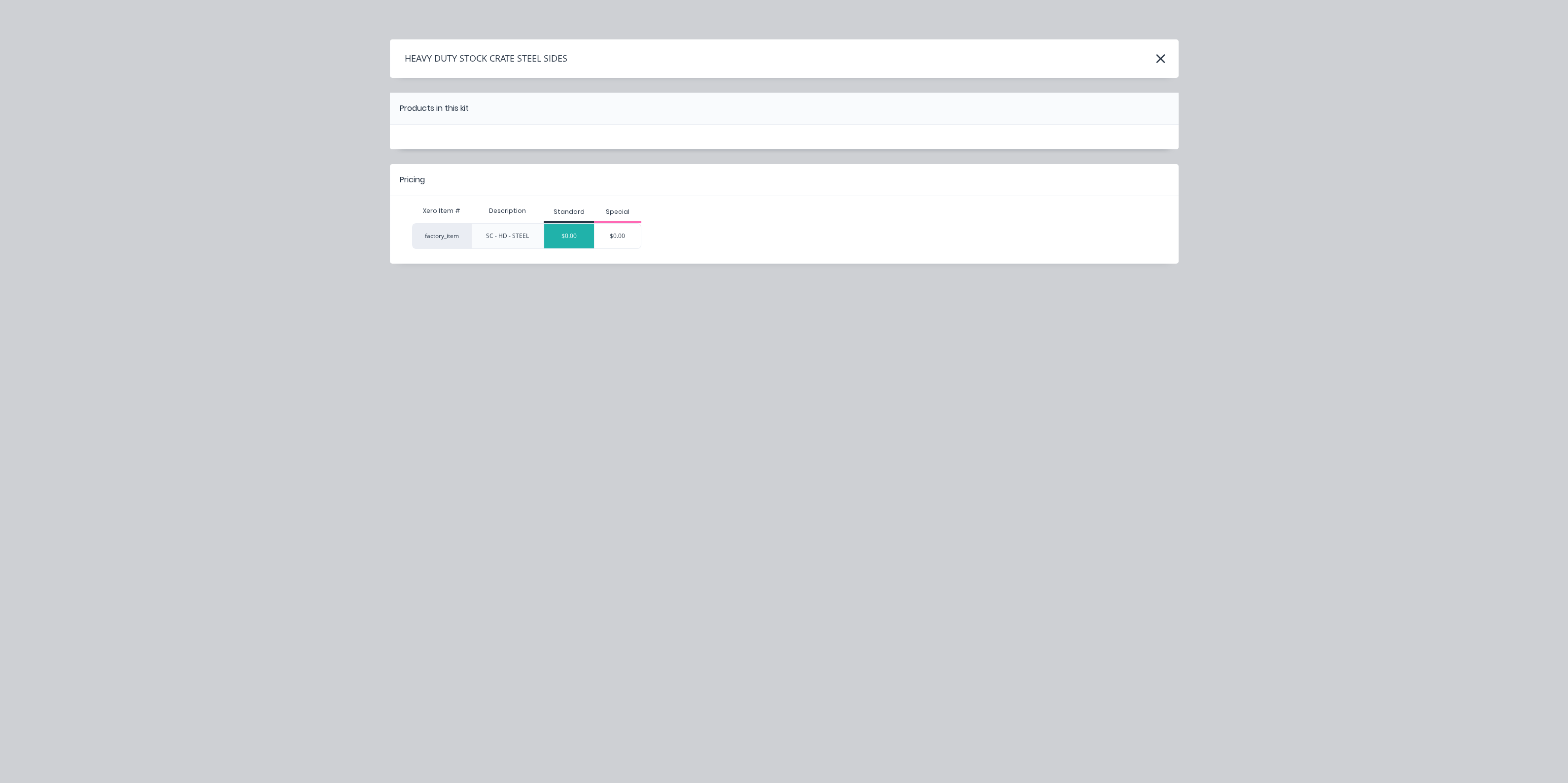
click at [576, 227] on div "$0.00" at bounding box center [569, 236] width 50 height 24
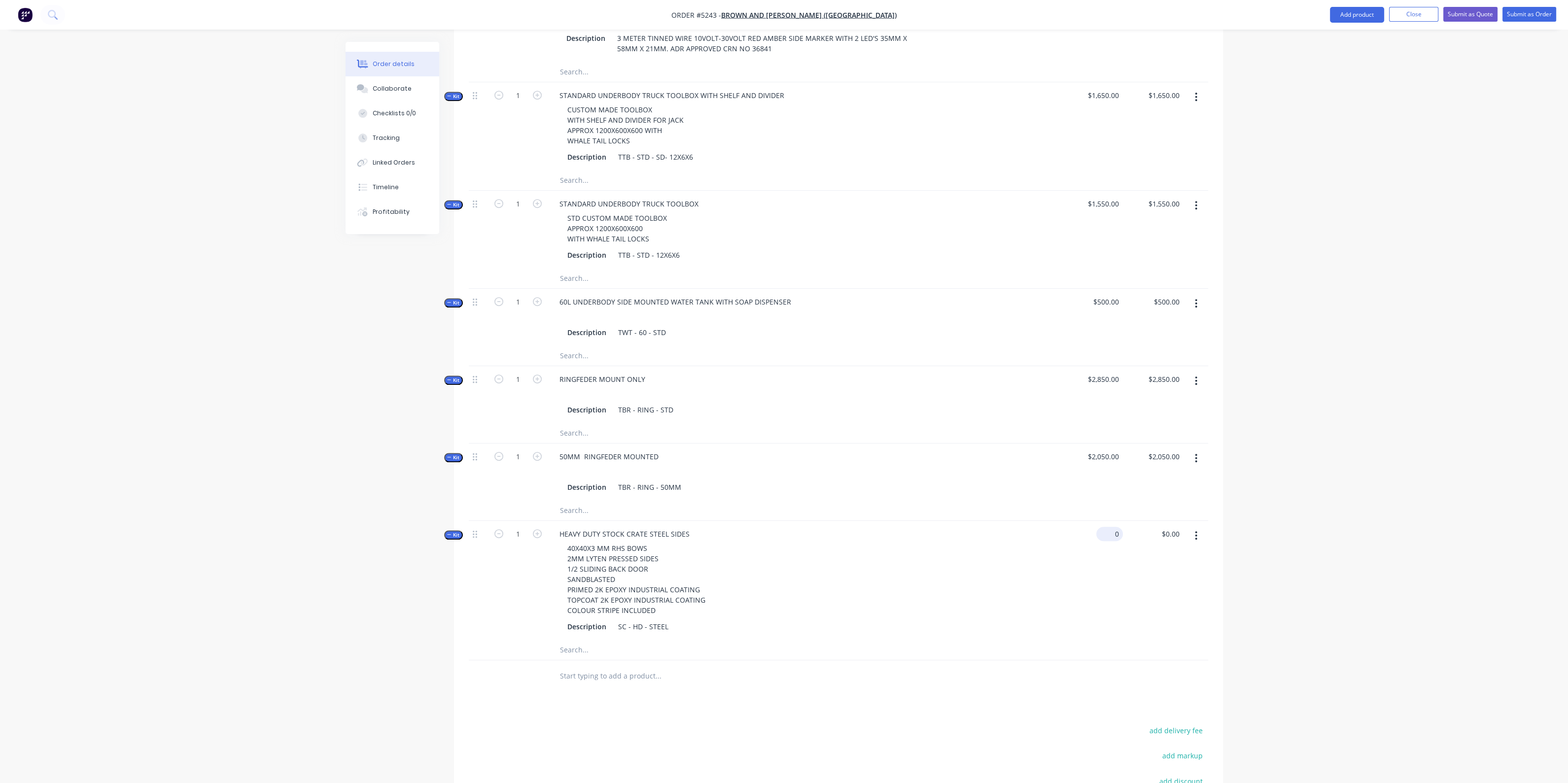
click at [1119, 527] on input "0" at bounding box center [1111, 534] width 22 height 14
type input "$20,400.00"
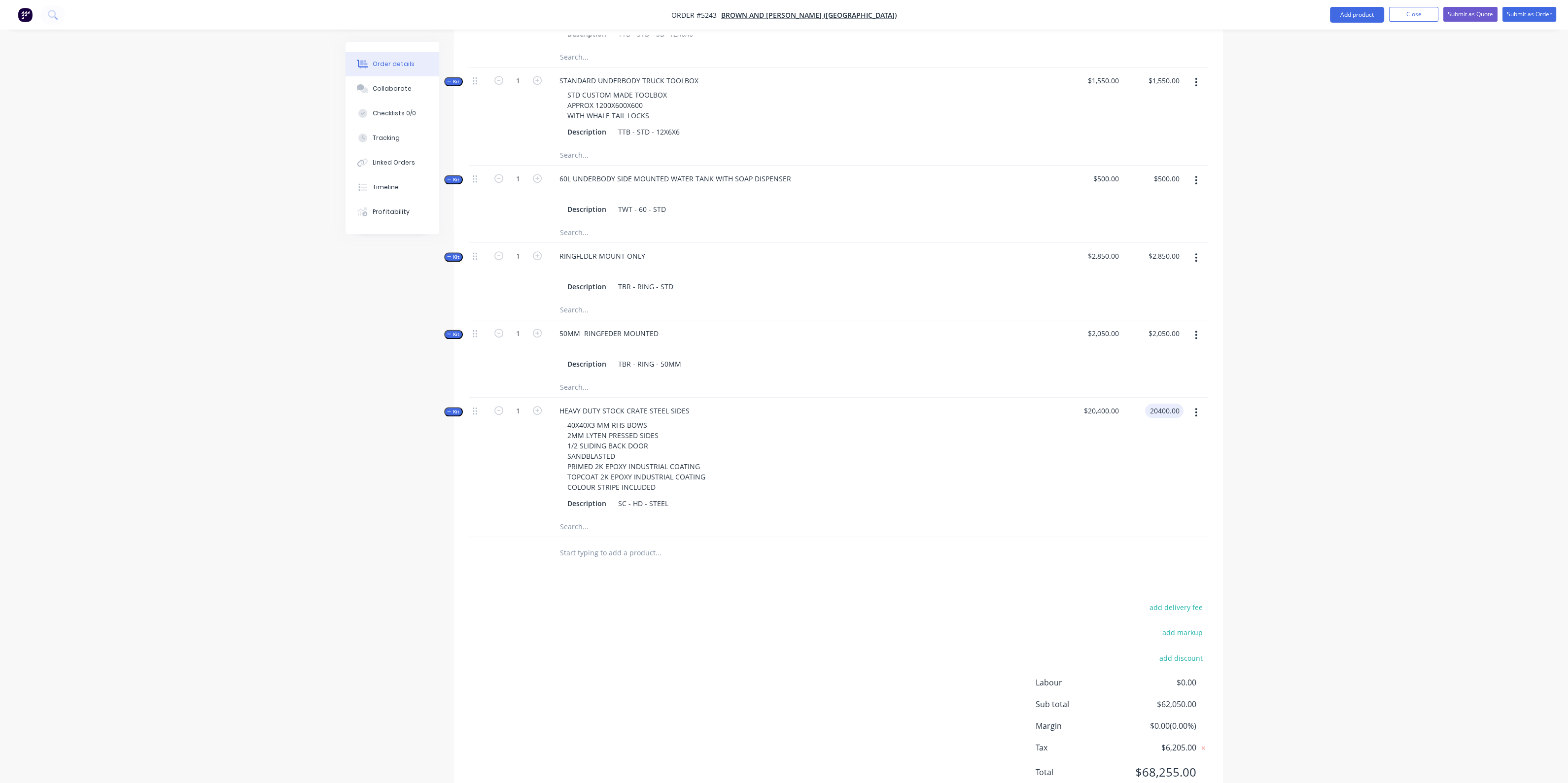
scroll to position [1372, 0]
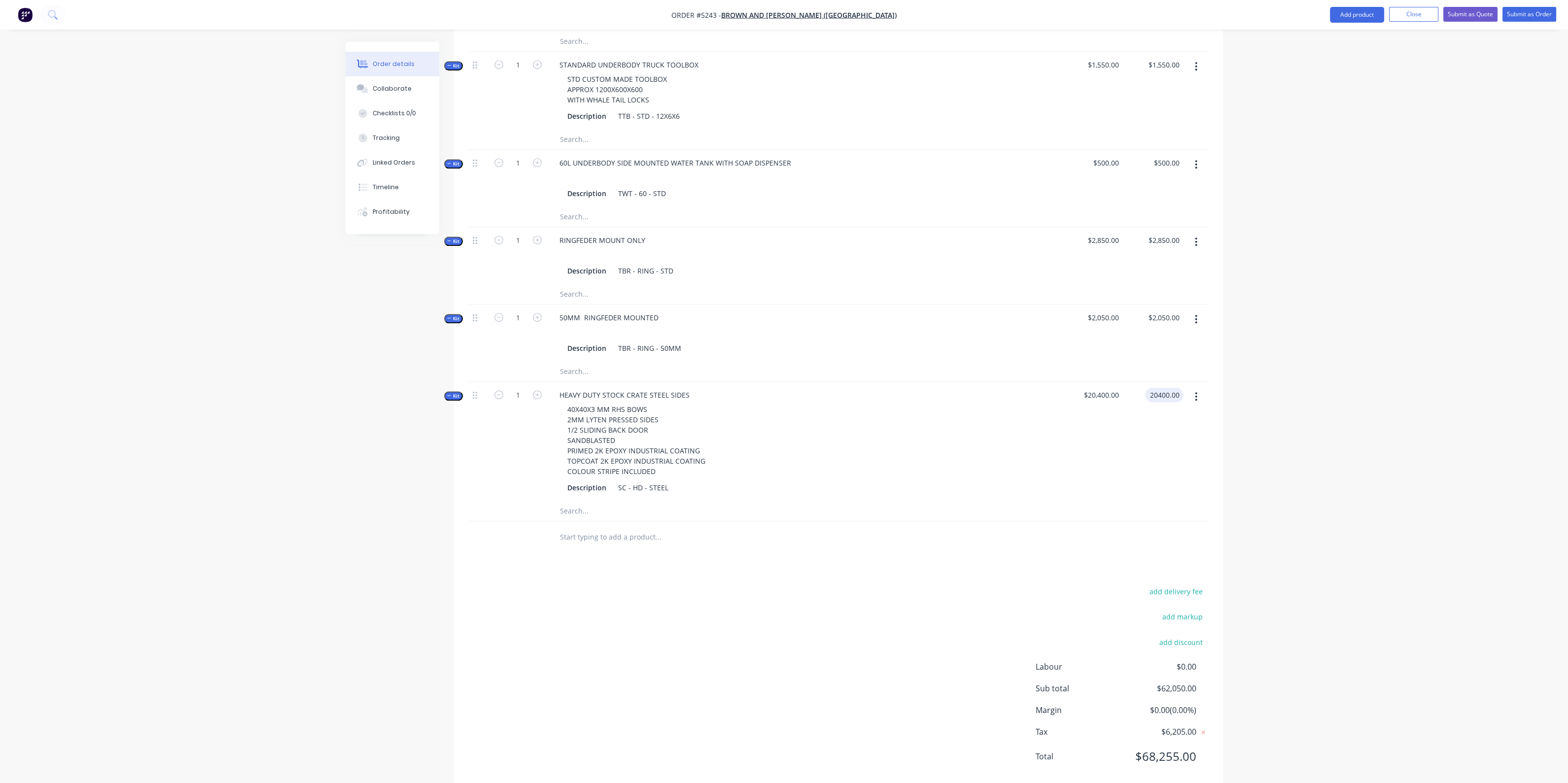
type input "$20,400.00"
click at [613, 527] on input "text" at bounding box center [658, 537] width 197 height 20
drag, startPoint x: 586, startPoint y: 516, endPoint x: 546, endPoint y: 516, distance: 40.0
click at [546, 522] on div "PALLET Add PALLET to order COMBINATION SIDE LOAD / PALLET DOOR Product Kit COMB…" at bounding box center [838, 537] width 739 height 32
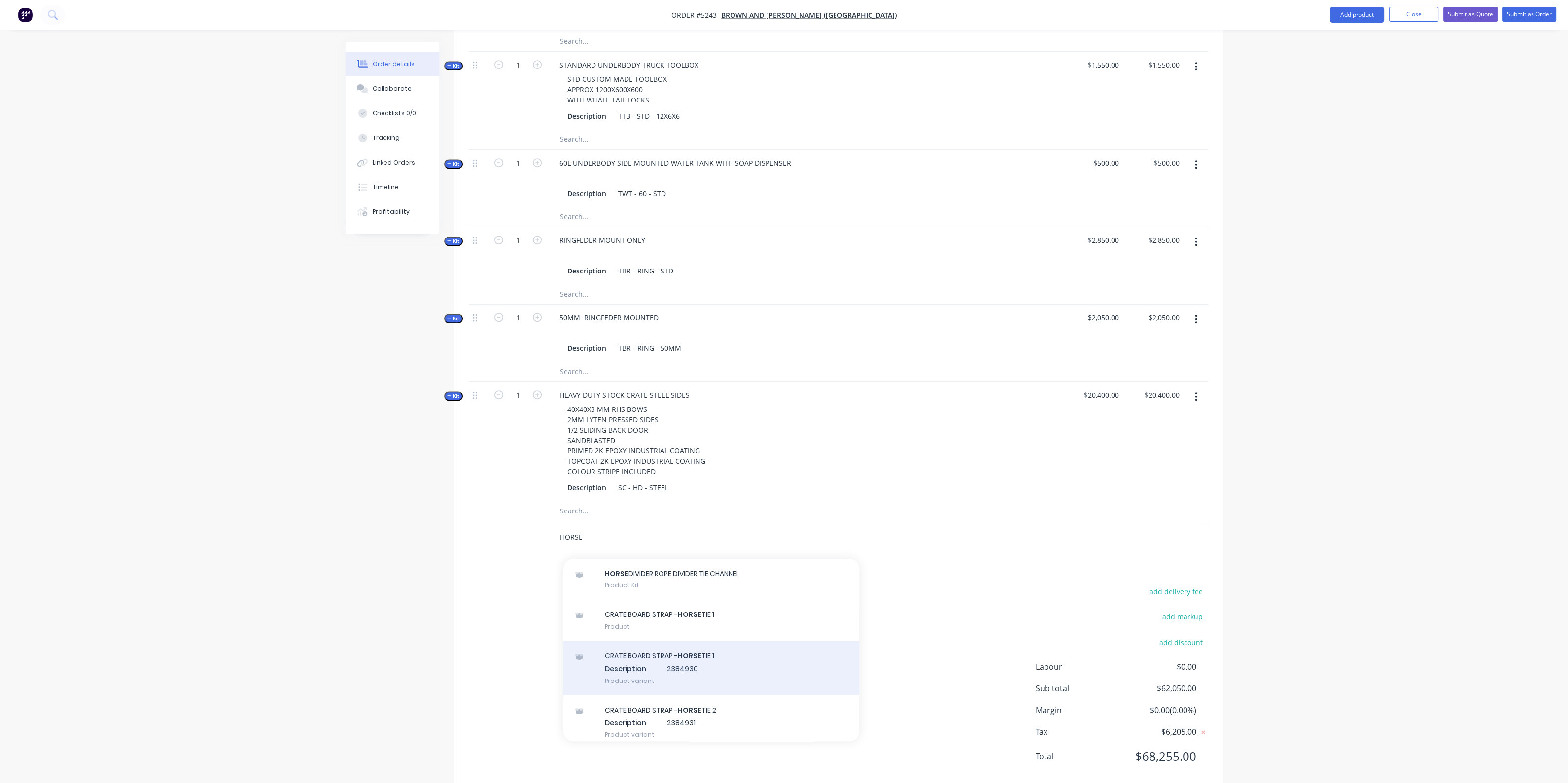
scroll to position [148, 0]
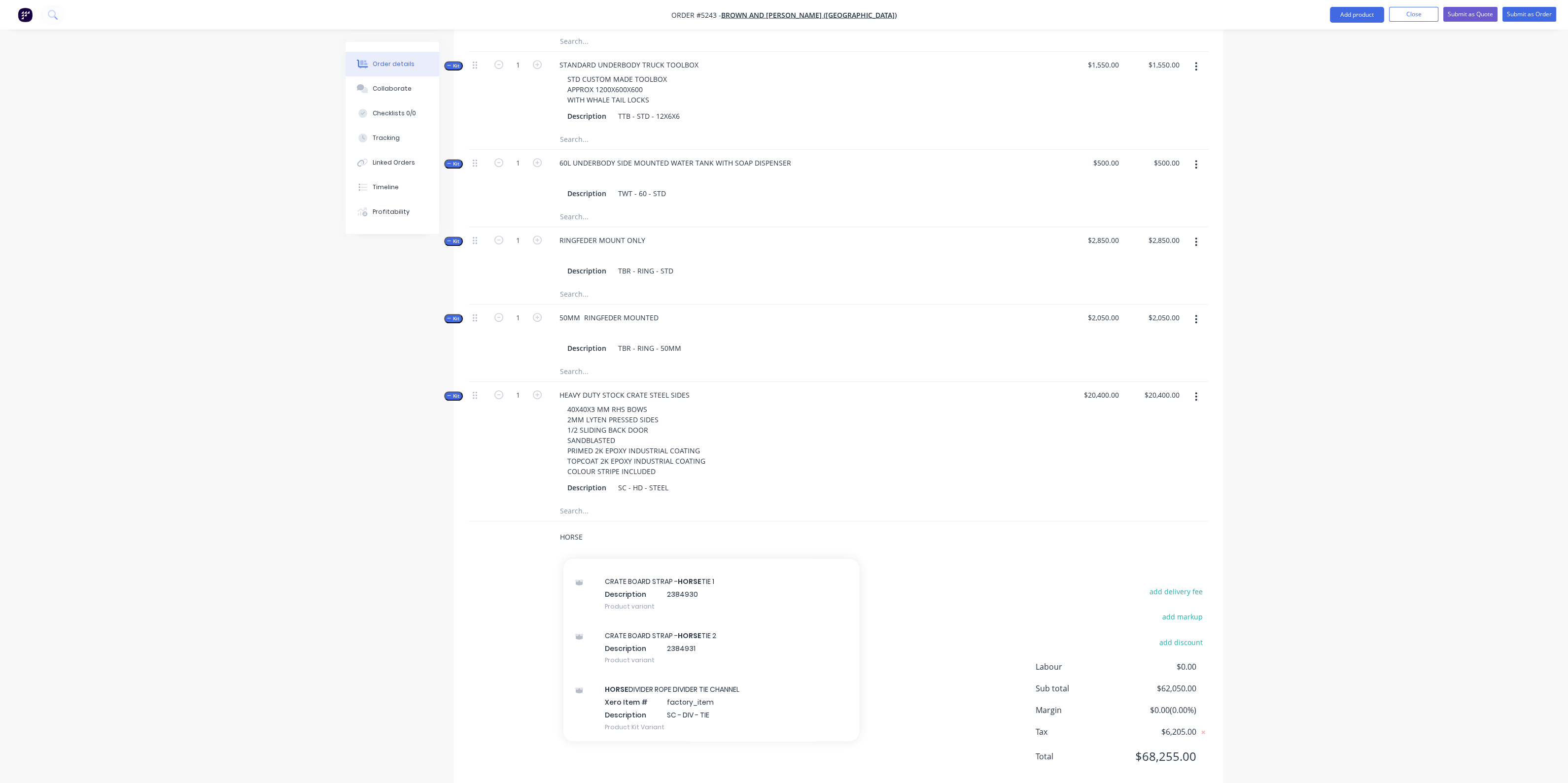
type input "HORSE"
click at [929, 522] on div "HORSE Add HORSE to order CRATE BOARD STRAP - HORSE TIE 2 Product HORSE DIVIDER …" at bounding box center [838, 537] width 739 height 32
drag, startPoint x: 618, startPoint y: 518, endPoint x: 500, endPoint y: 527, distance: 118.3
click at [500, 527] on div "HORSE Add HORSE to order CRATE BOARD STRAP - HORSE TIE 2 Product HORSE DIVIDER …" at bounding box center [838, 537] width 739 height 32
click at [1343, 16] on button "Add product" at bounding box center [1357, 14] width 54 height 16
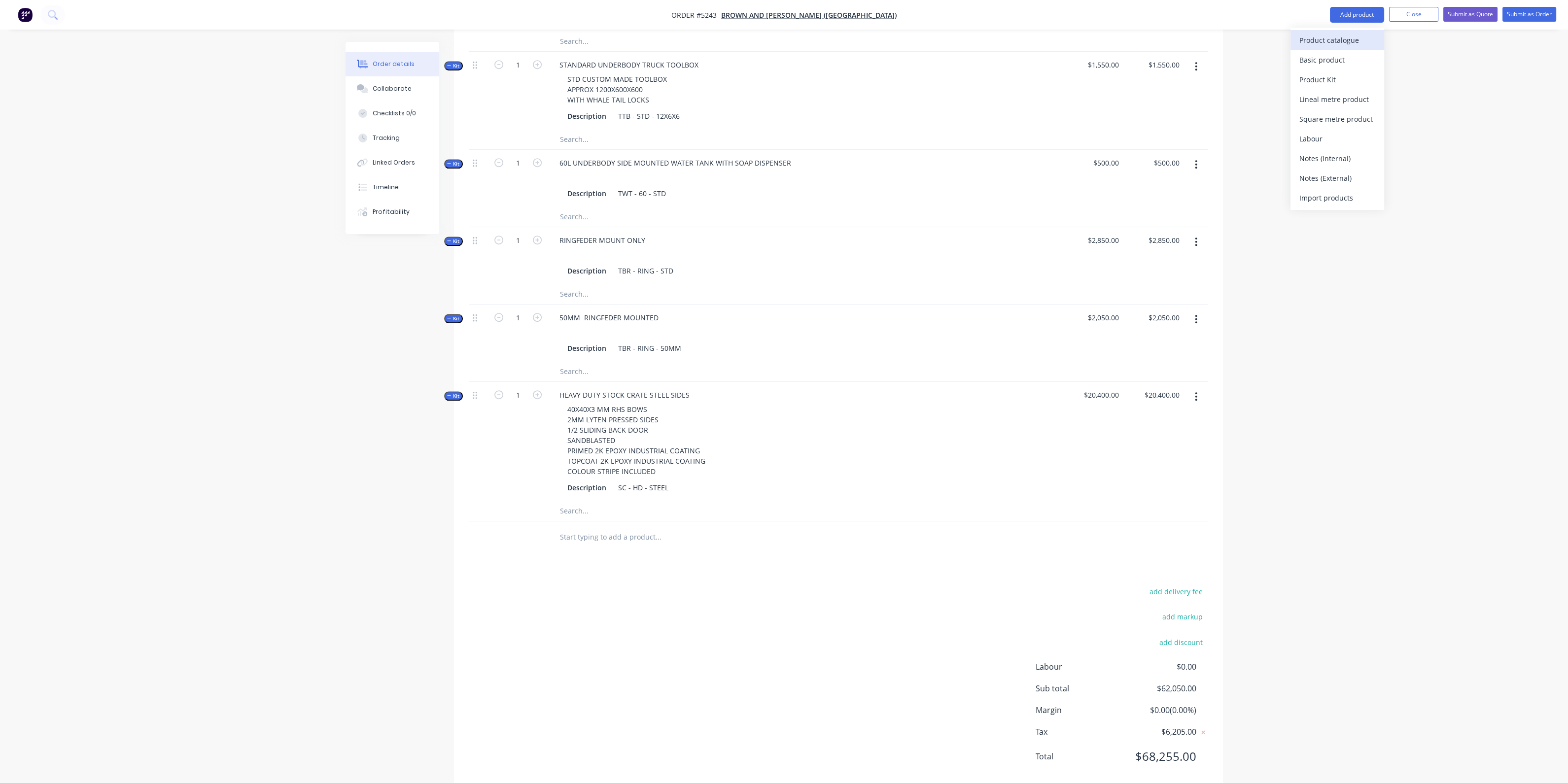
click at [1340, 41] on div "Product catalogue" at bounding box center [1337, 40] width 76 height 14
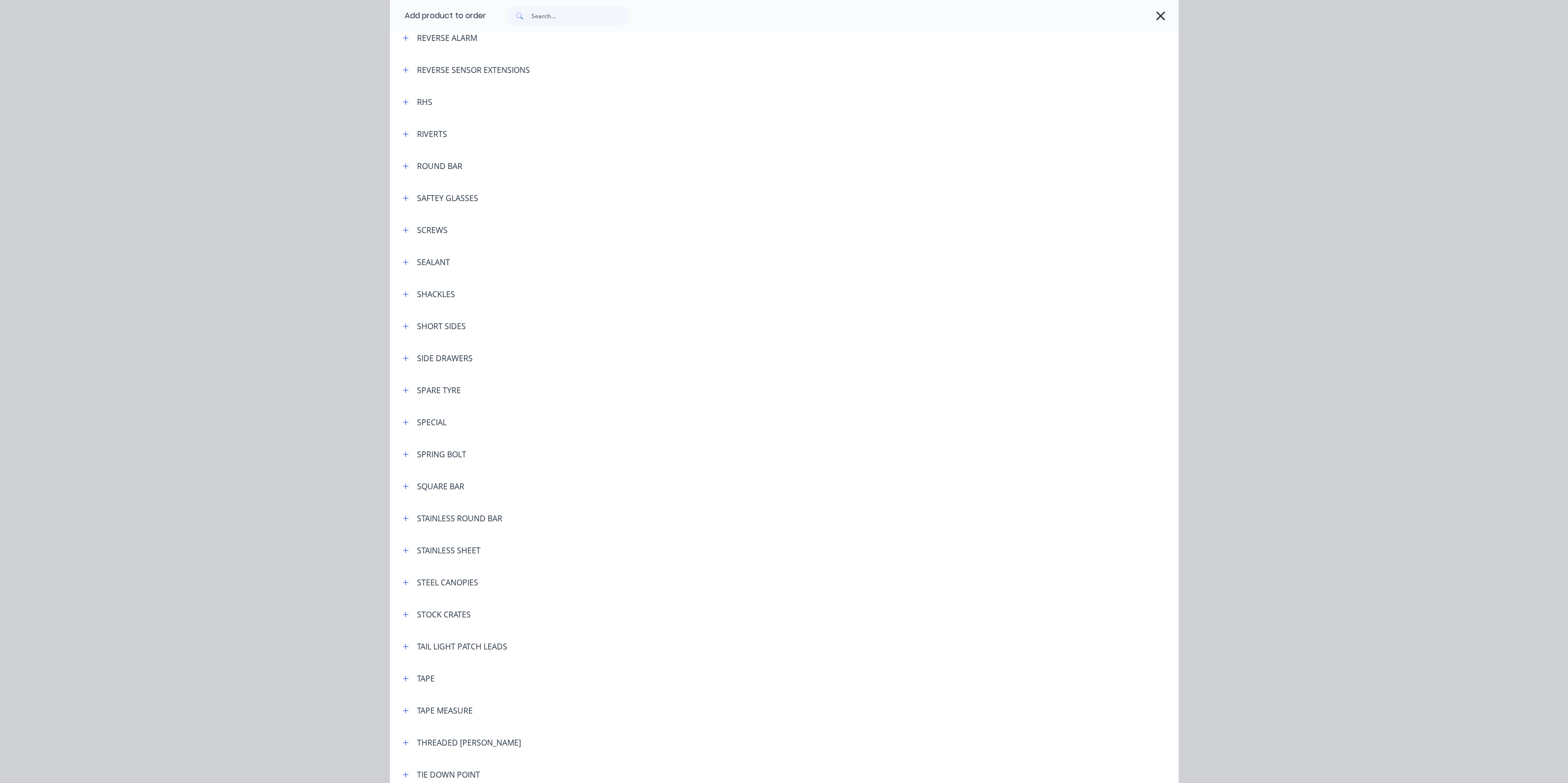
scroll to position [2710, 0]
click at [404, 553] on button "button" at bounding box center [406, 553] width 13 height 13
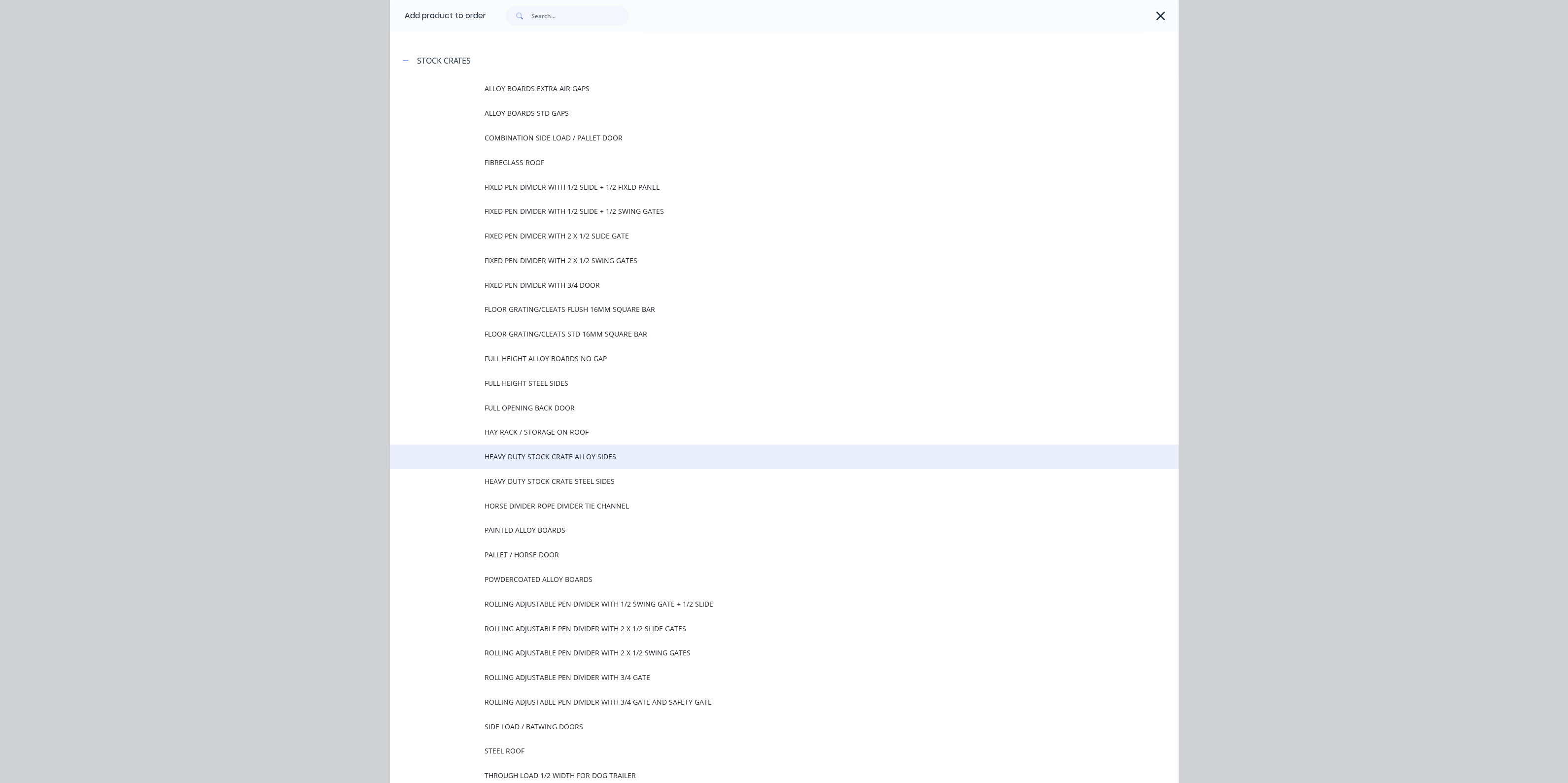
scroll to position [3202, 0]
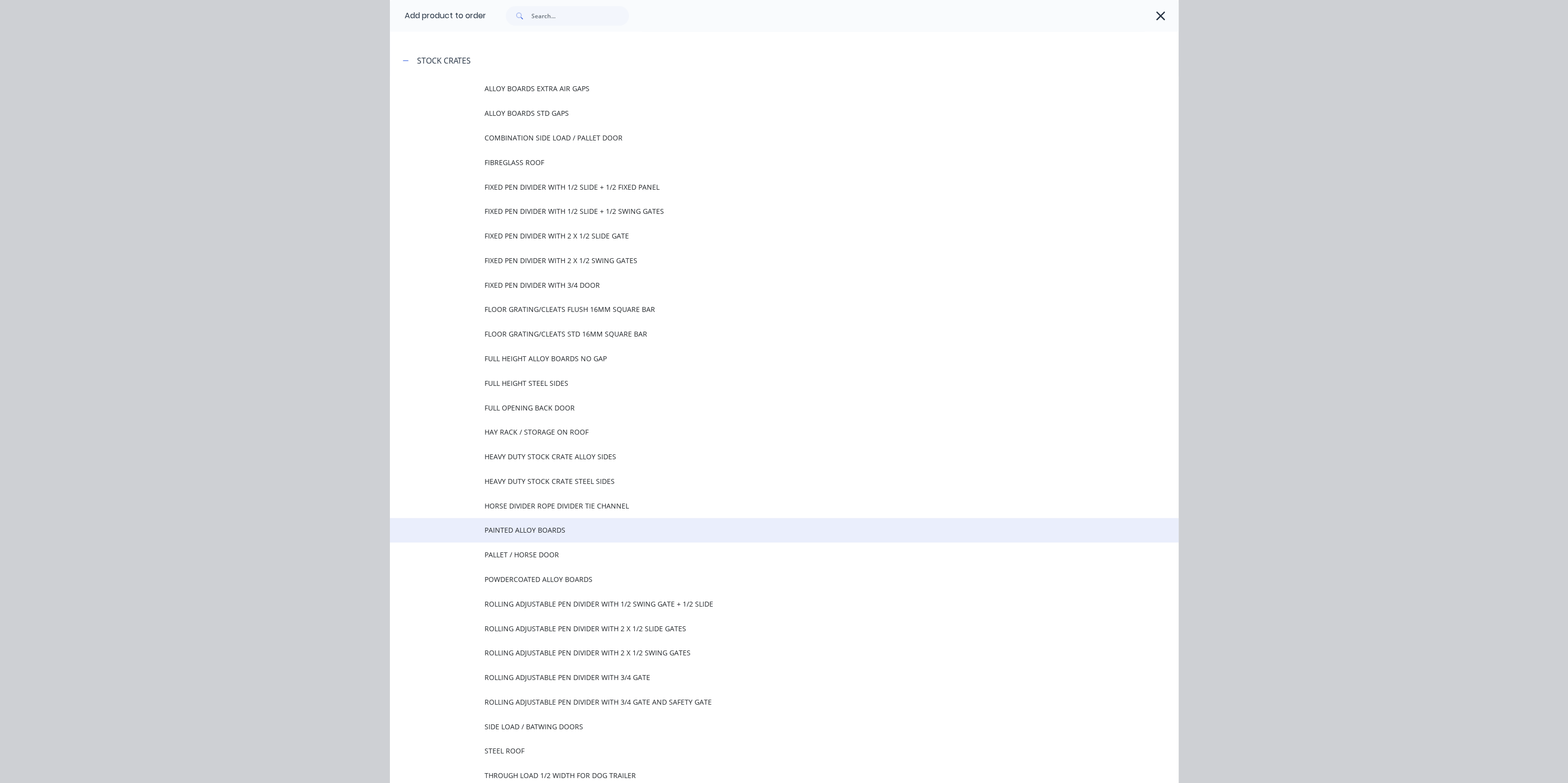
click at [524, 541] on td "PAINTED ALLOY BOARDS" at bounding box center [831, 529] width 694 height 24
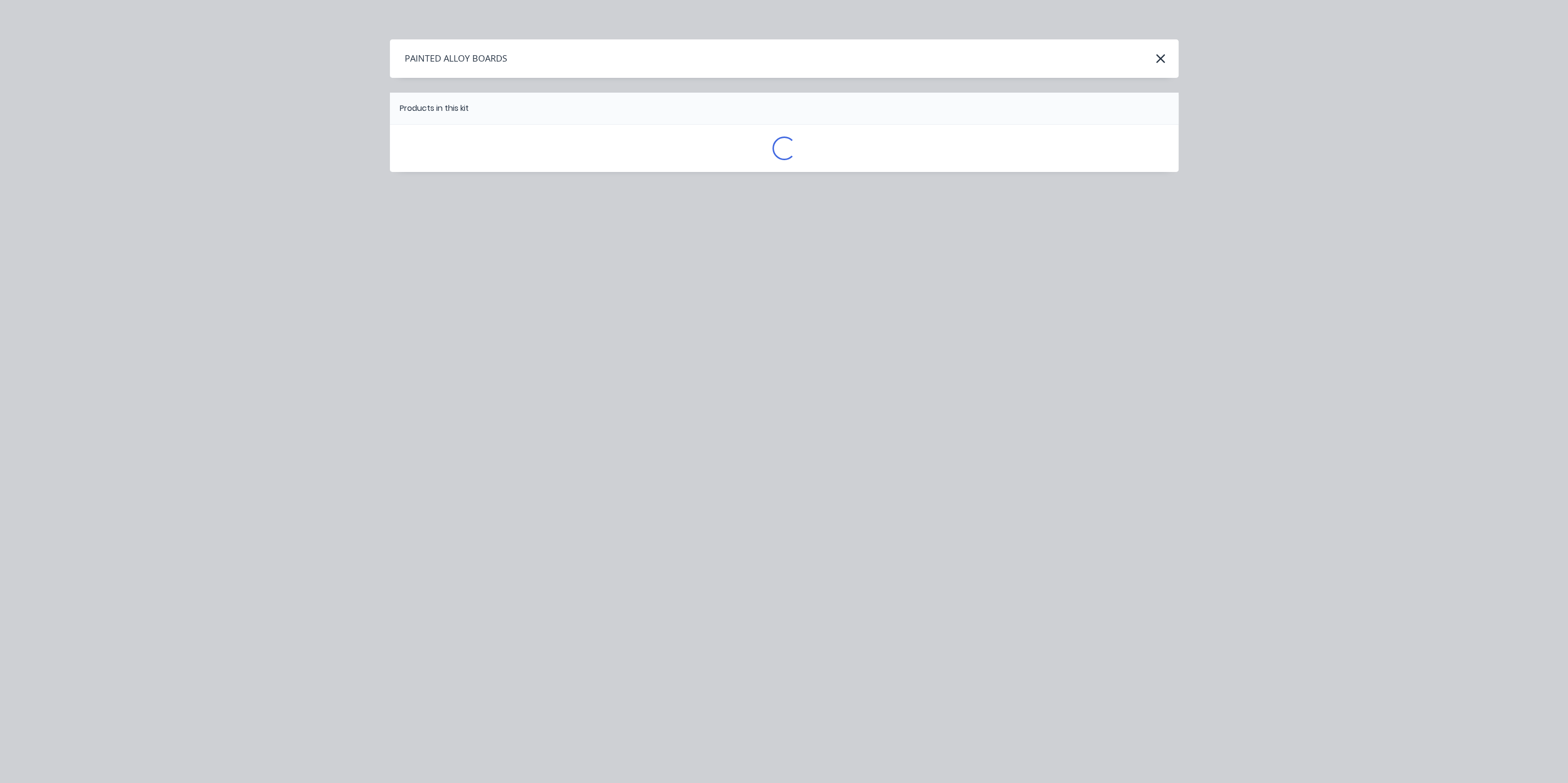
scroll to position [0, 0]
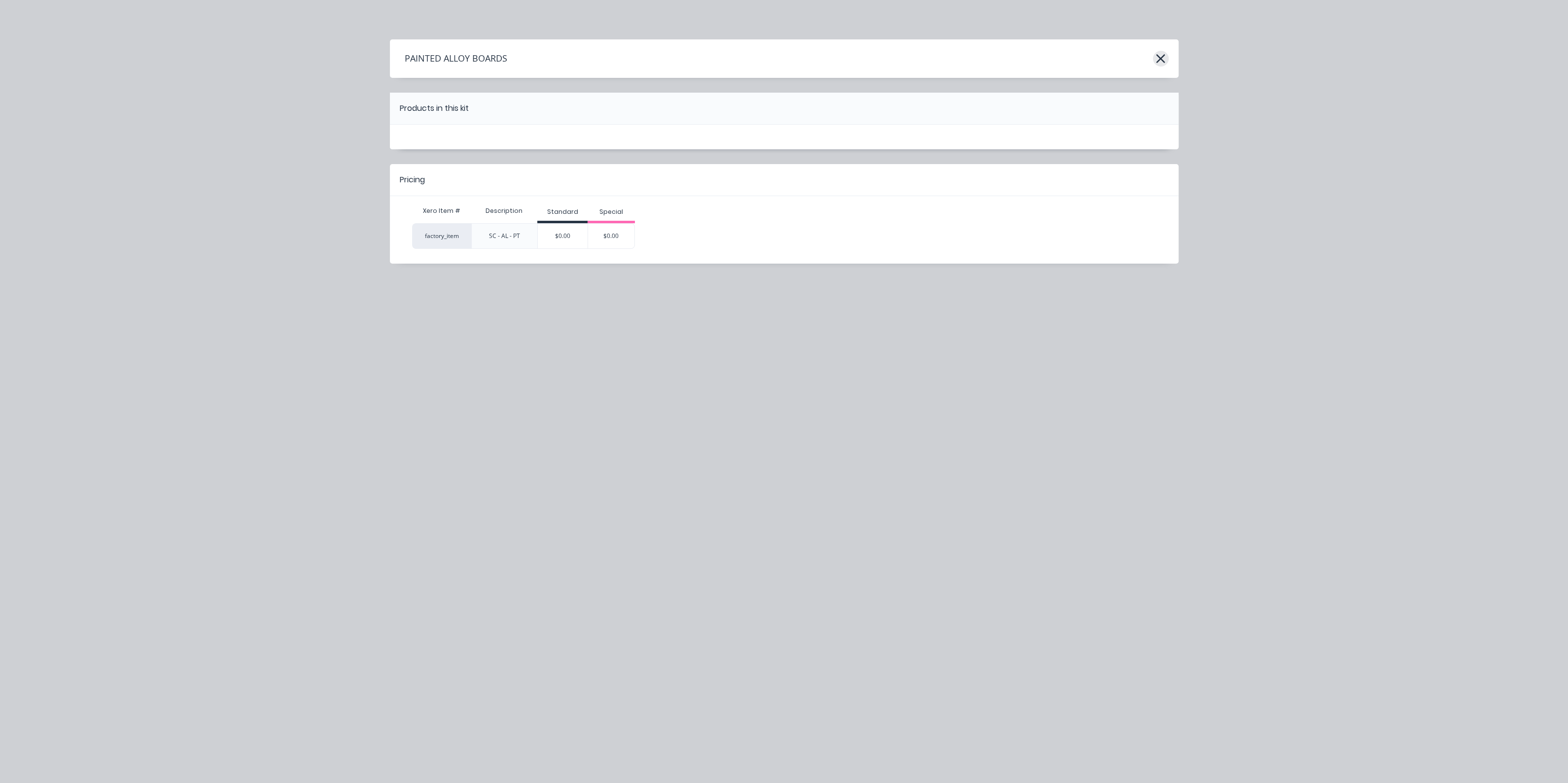
click at [1156, 55] on icon "button" at bounding box center [1161, 59] width 11 height 14
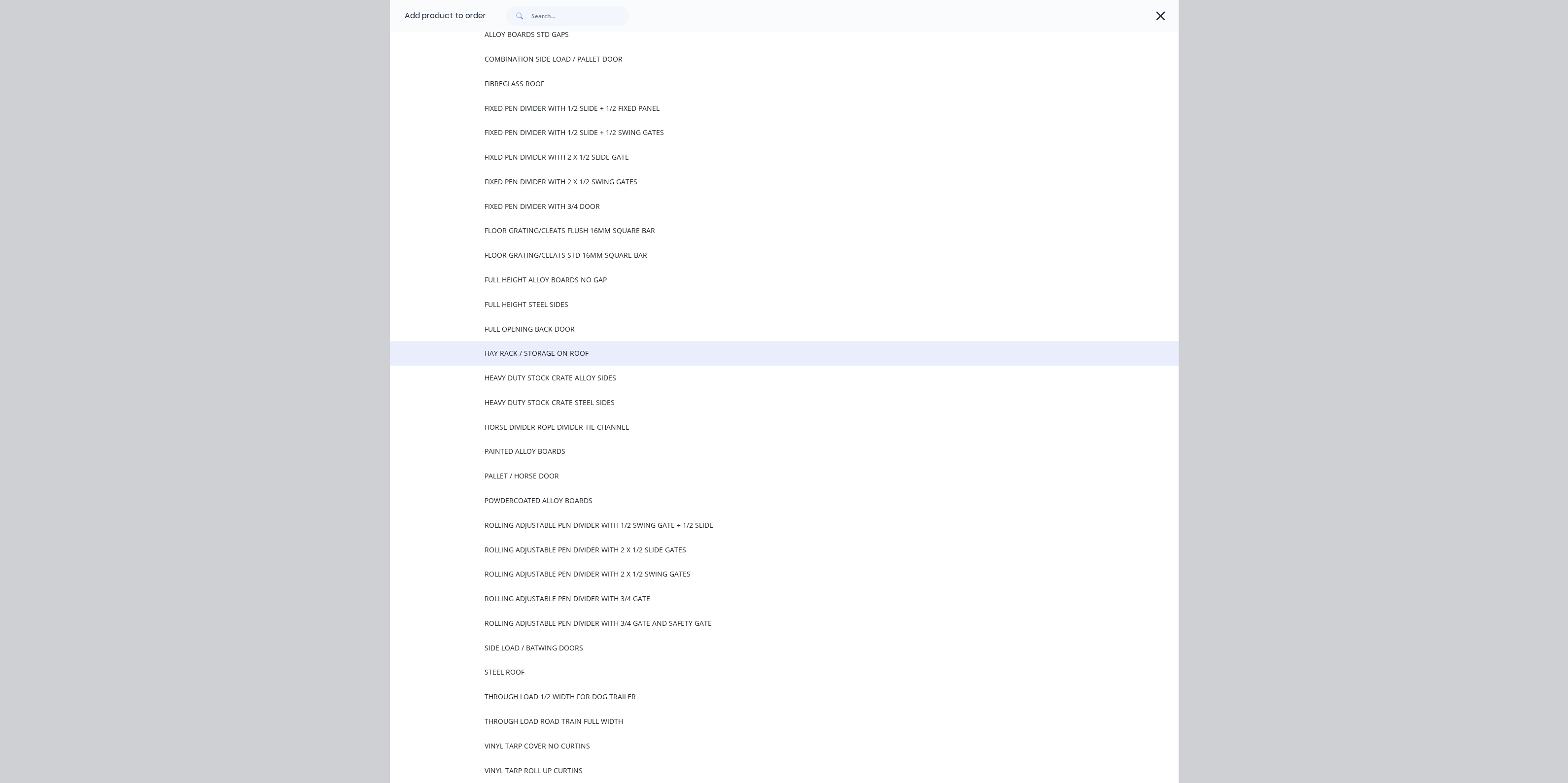
scroll to position [3308, 0]
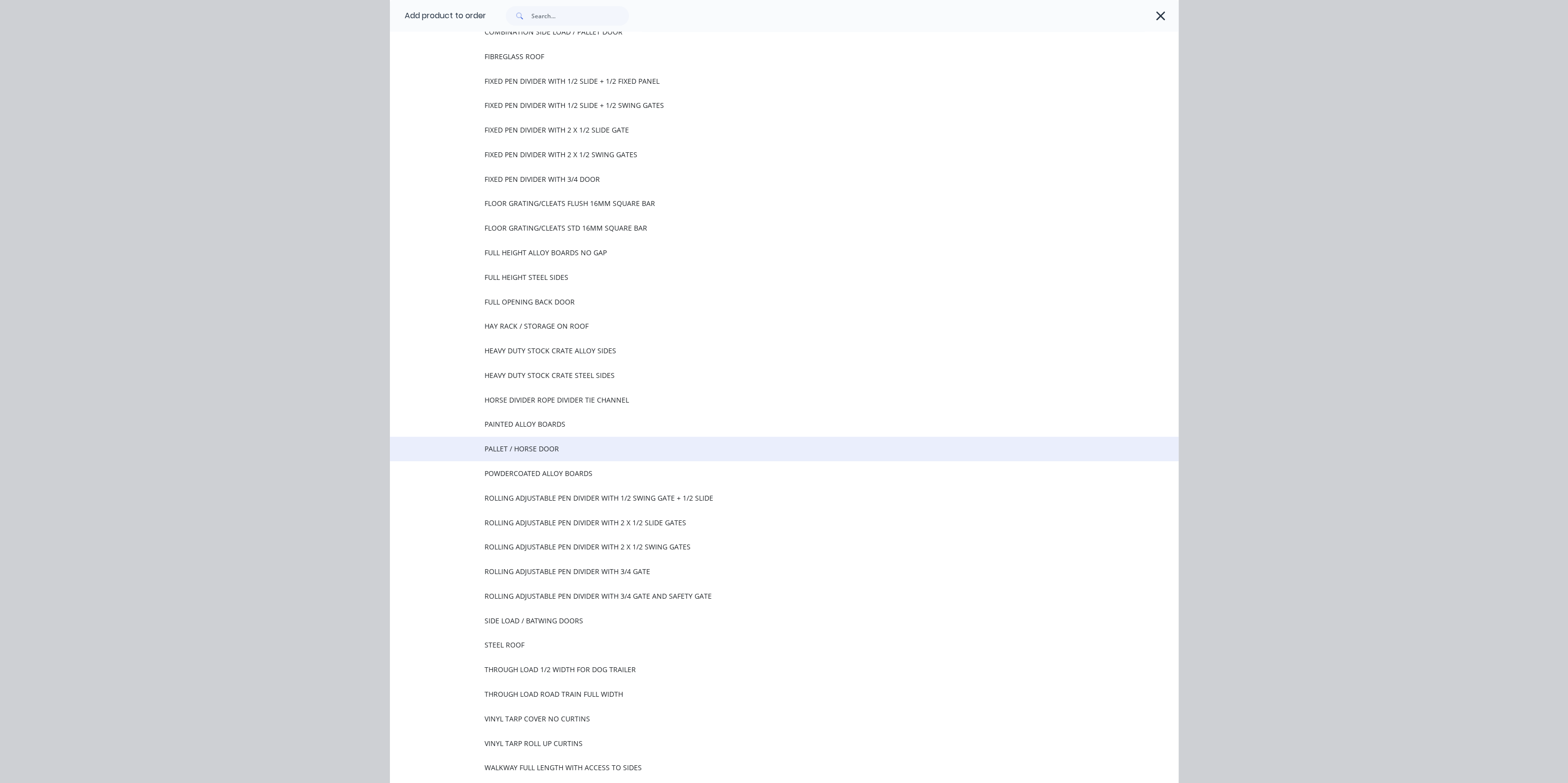
click at [605, 455] on td "PALLET / HORSE DOOR" at bounding box center [831, 448] width 694 height 24
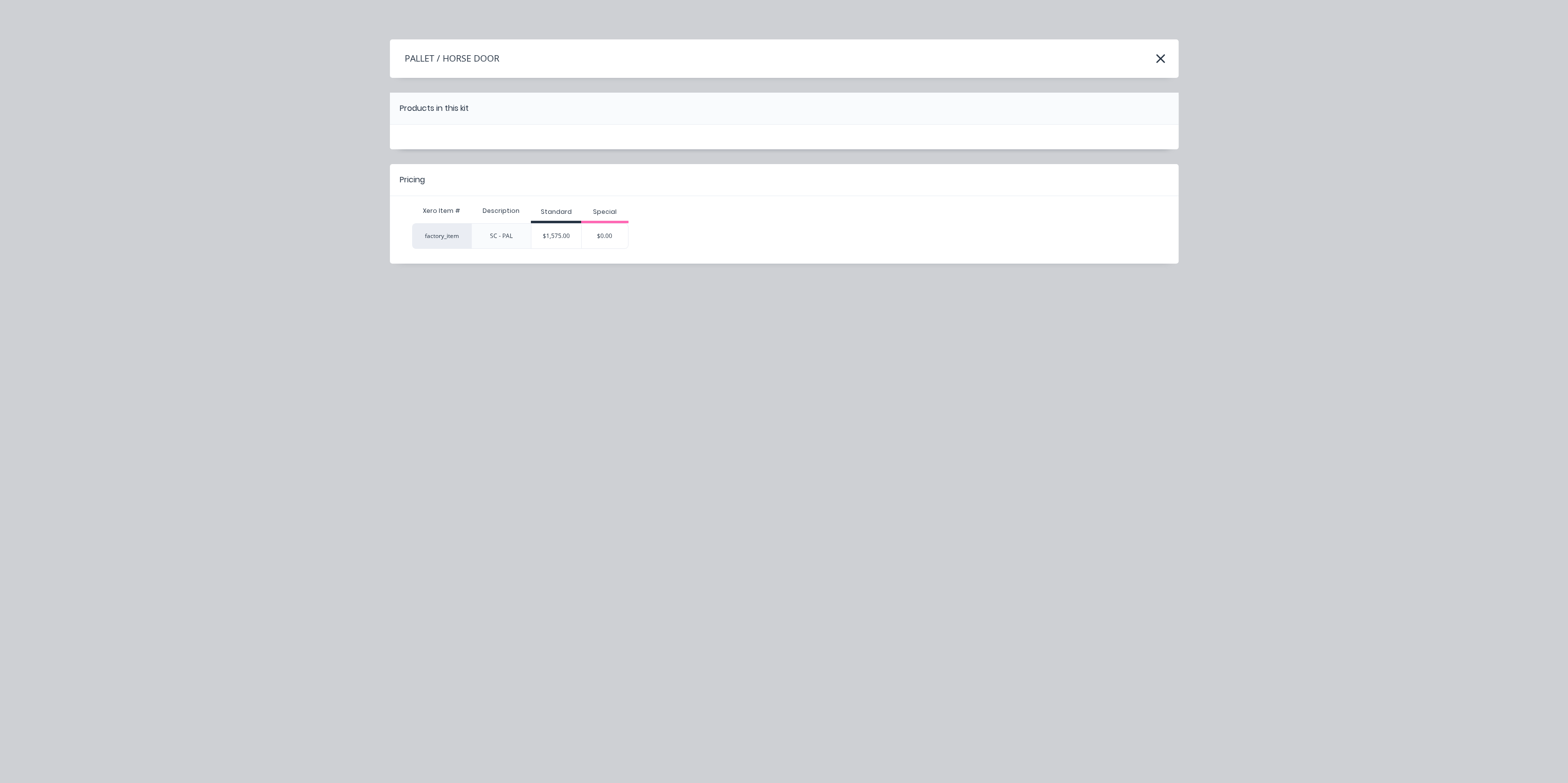
scroll to position [0, 0]
click at [551, 236] on div "$1,575.00" at bounding box center [556, 236] width 50 height 24
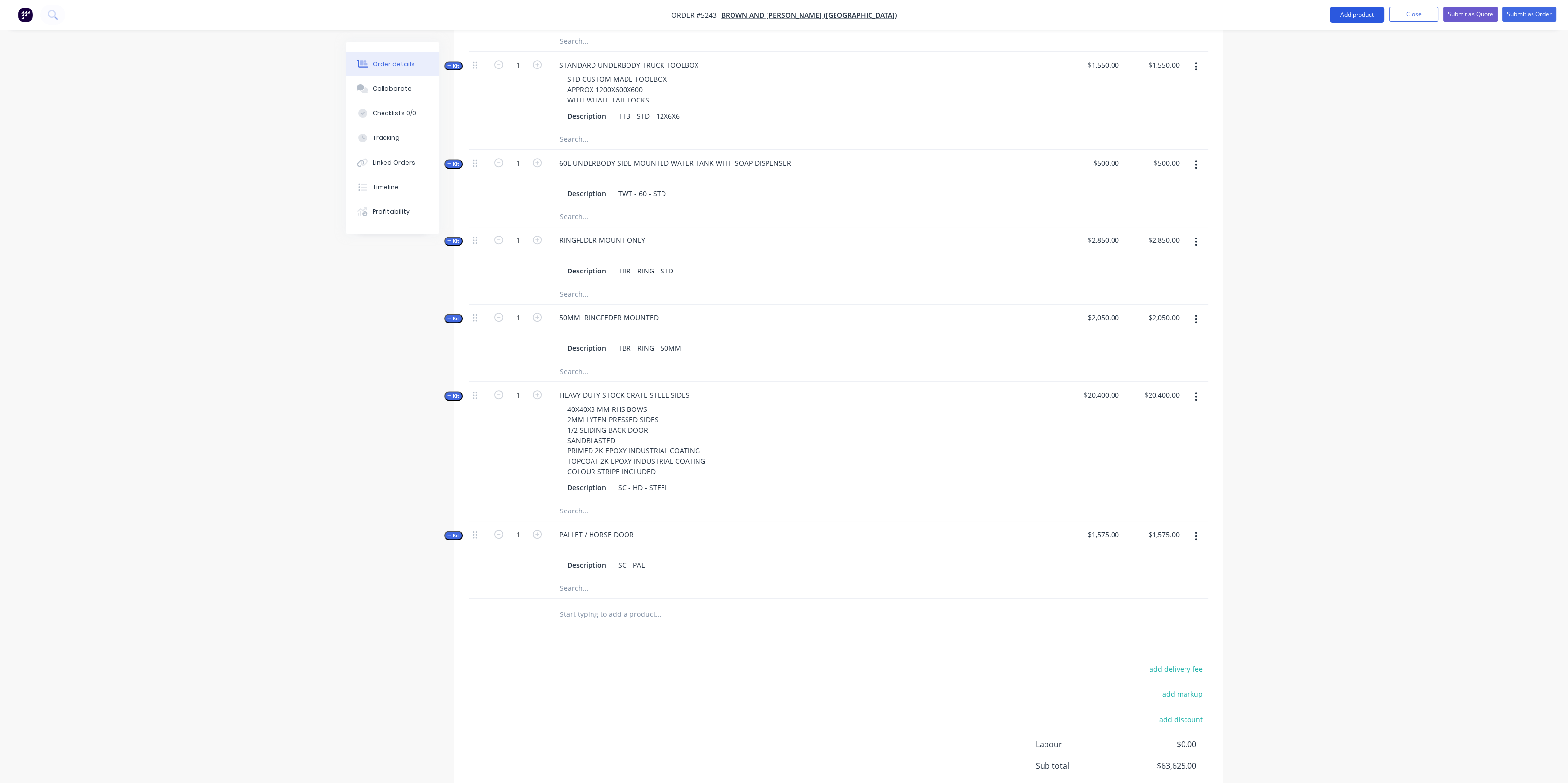
click at [1355, 15] on button "Add product" at bounding box center [1357, 14] width 54 height 16
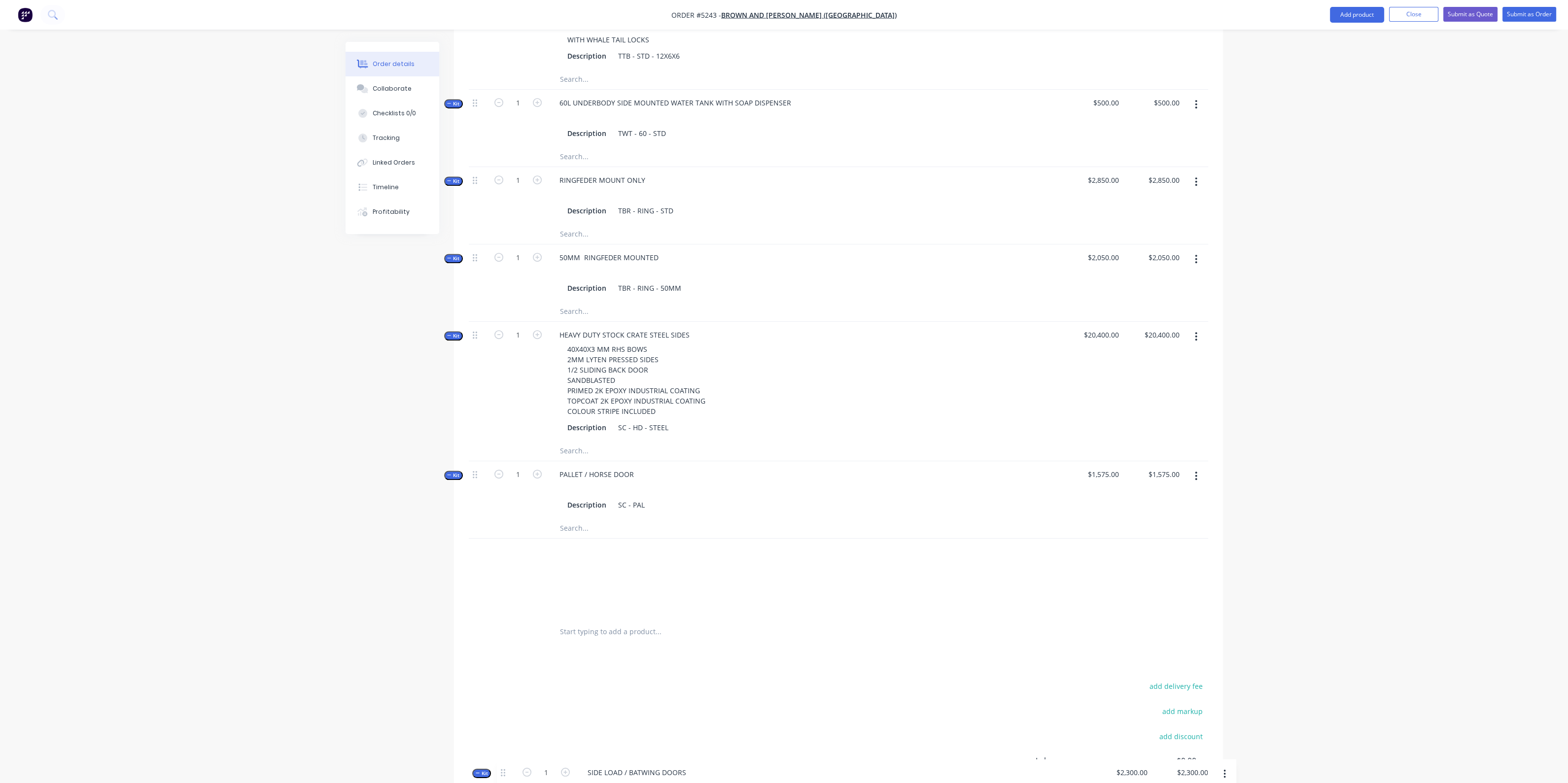
scroll to position [1449, 0]
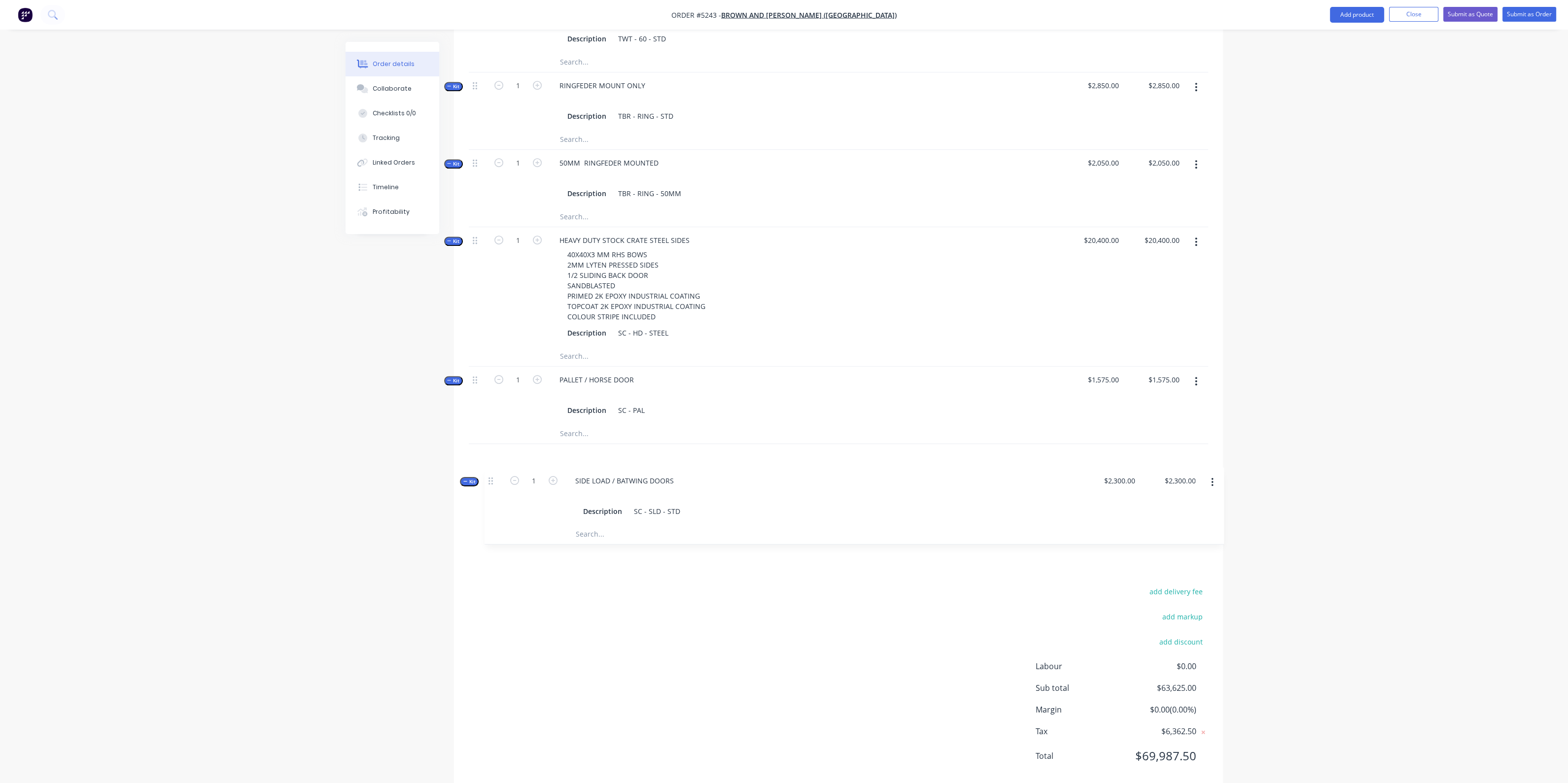
drag, startPoint x: 474, startPoint y: 216, endPoint x: 503, endPoint y: 443, distance: 228.8
click at [574, 527] on input "text" at bounding box center [658, 537] width 197 height 20
type input "A"
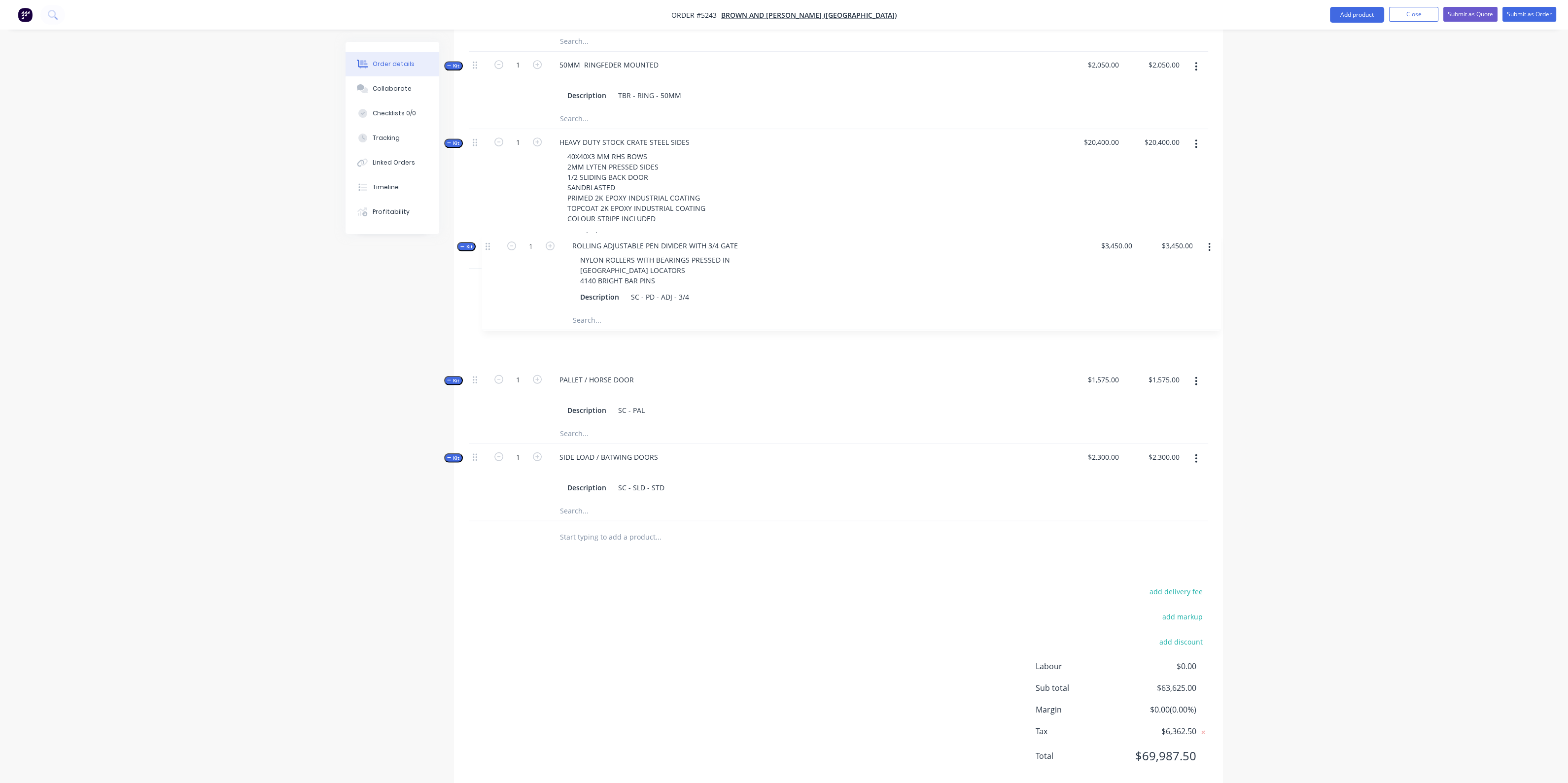
drag, startPoint x: 479, startPoint y: 169, endPoint x: 493, endPoint y: 256, distance: 88.1
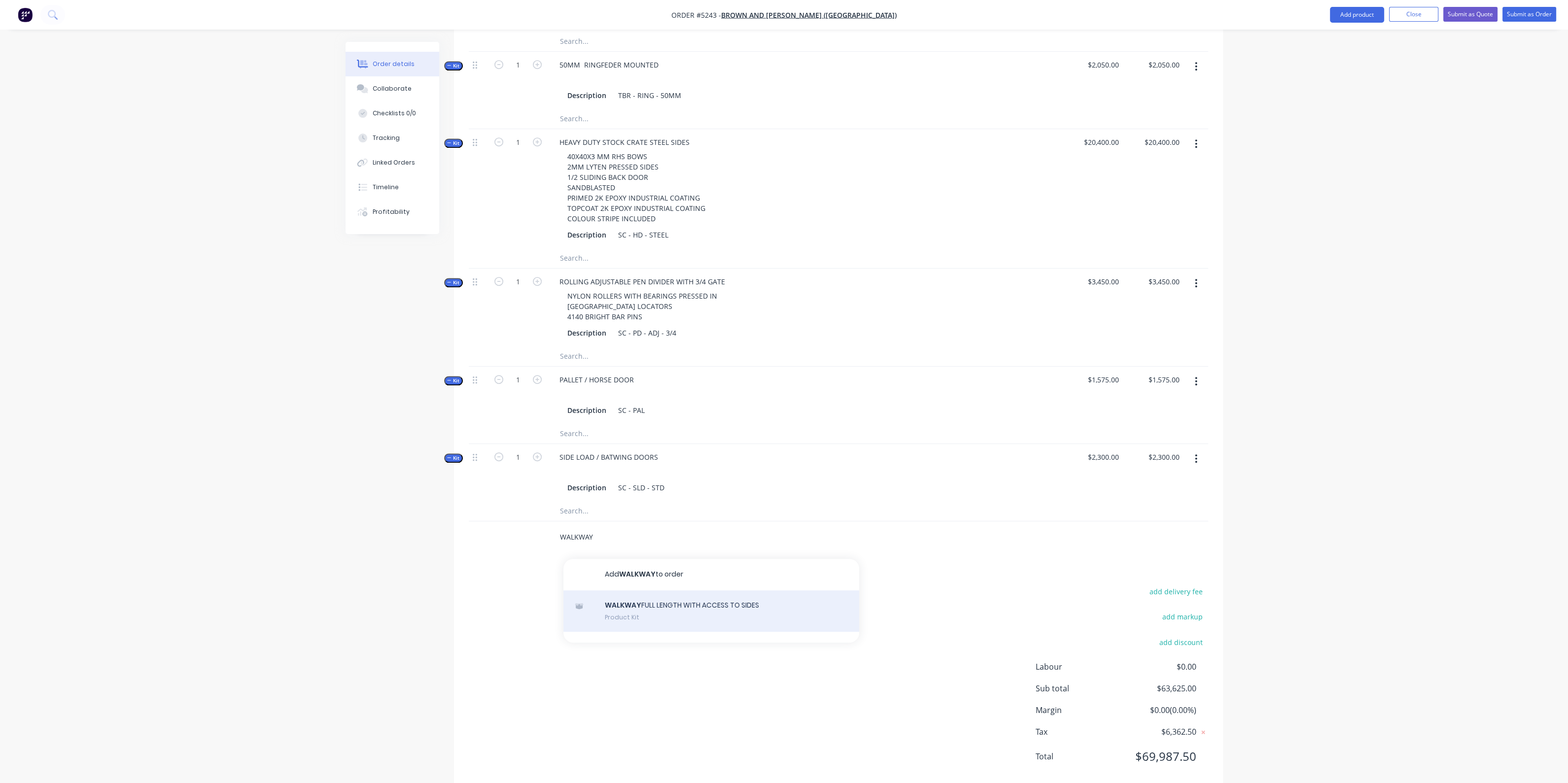
type input "WALKWAY"
click at [656, 590] on div "WALKWAY FULL LENGTH WITH ACCESS TO SIDES Product Kit" at bounding box center [711, 610] width 296 height 41
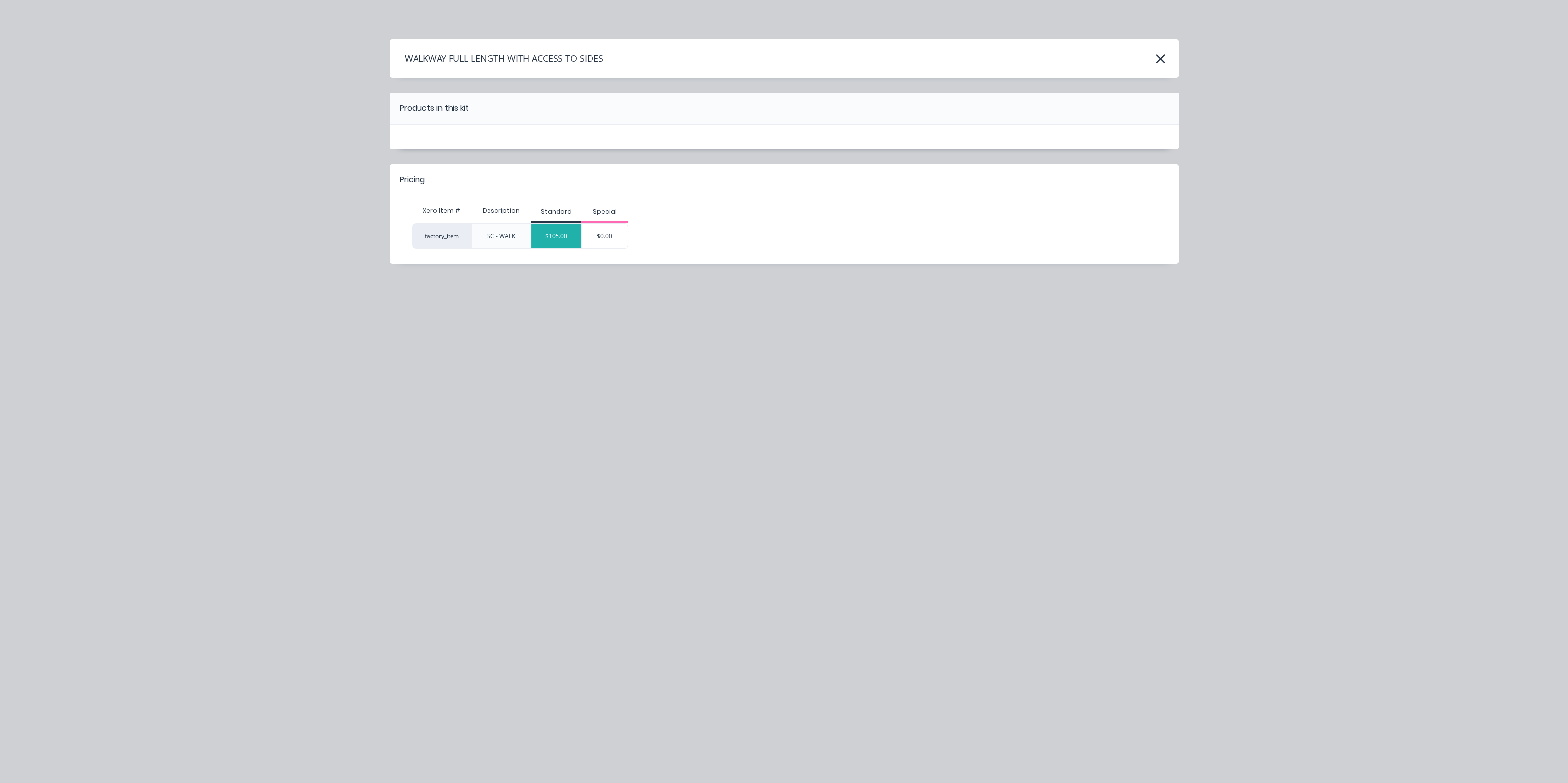
click at [567, 234] on div "$105.00" at bounding box center [556, 236] width 50 height 24
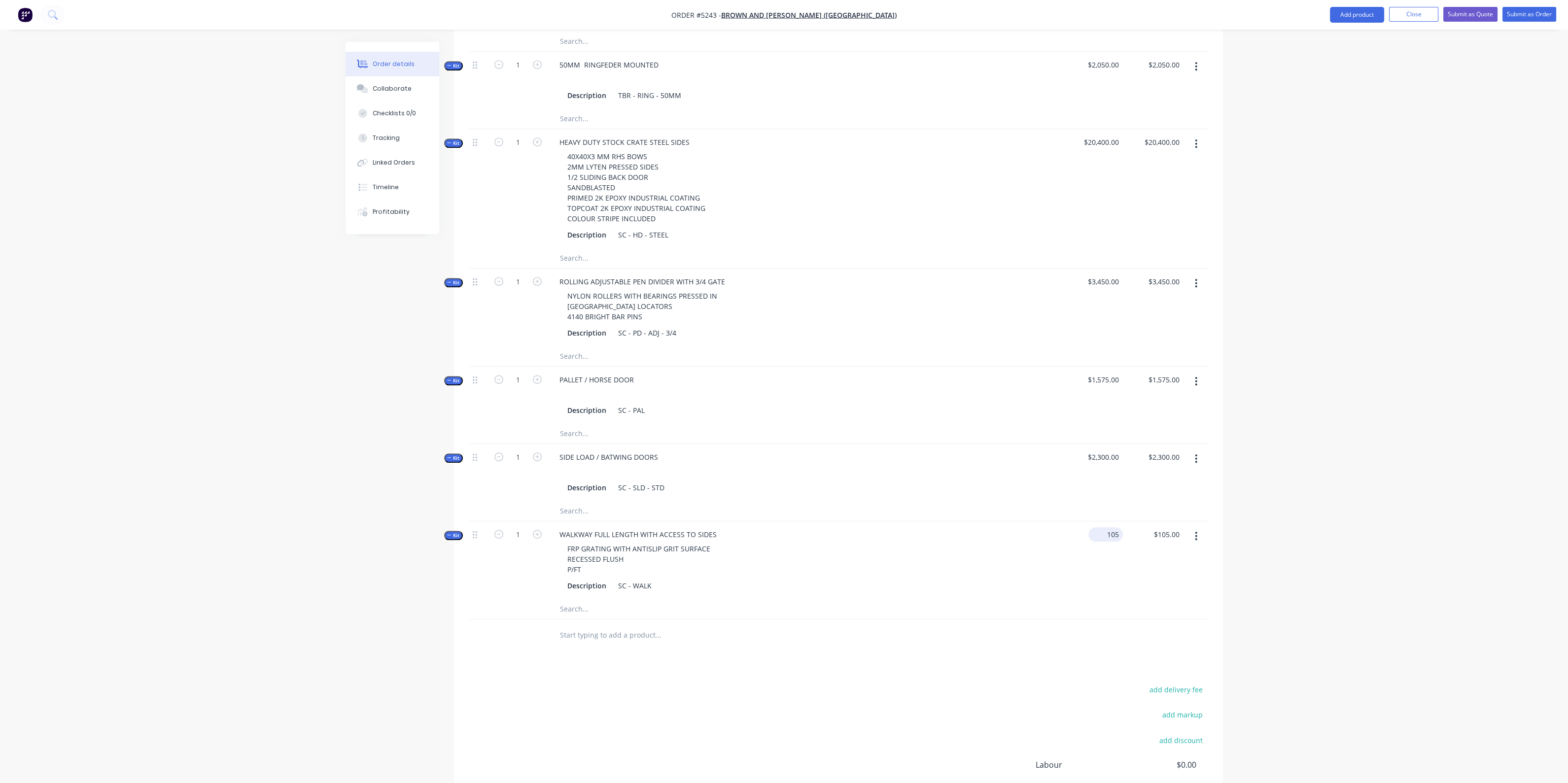
click at [1107, 527] on input "105" at bounding box center [1107, 535] width 30 height 14
type input "$2,520.00"
click at [1028, 619] on div at bounding box center [838, 635] width 739 height 32
drag, startPoint x: 582, startPoint y: 548, endPoint x: 545, endPoint y: 549, distance: 37.0
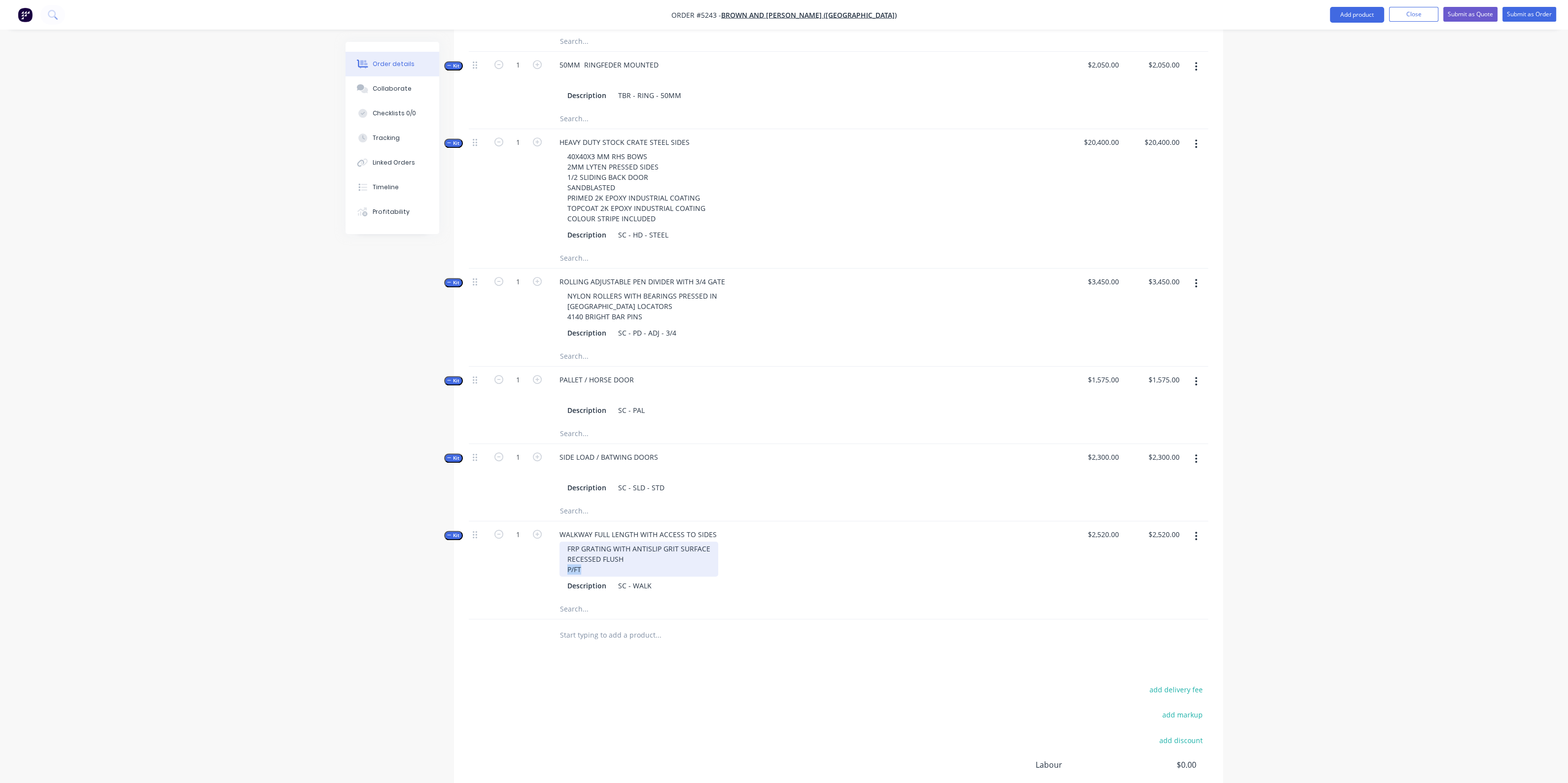
click at [545, 549] on div "Kit 1 WALKWAY FULL LENGTH WITH ACCESS TO SIDES FRP GRATING WITH ANTISLIP GRIT S…" at bounding box center [838, 560] width 739 height 78
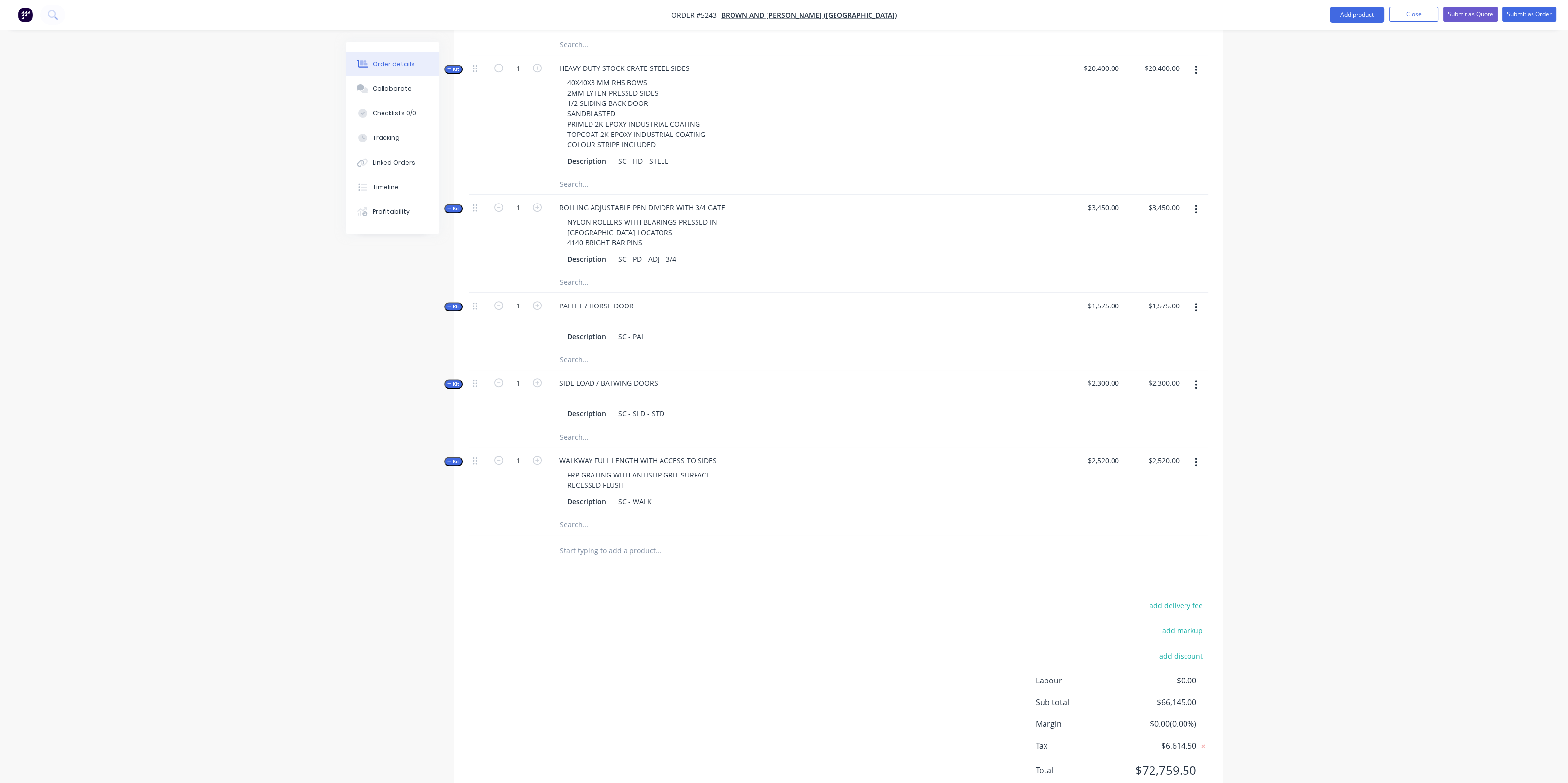
scroll to position [1536, 0]
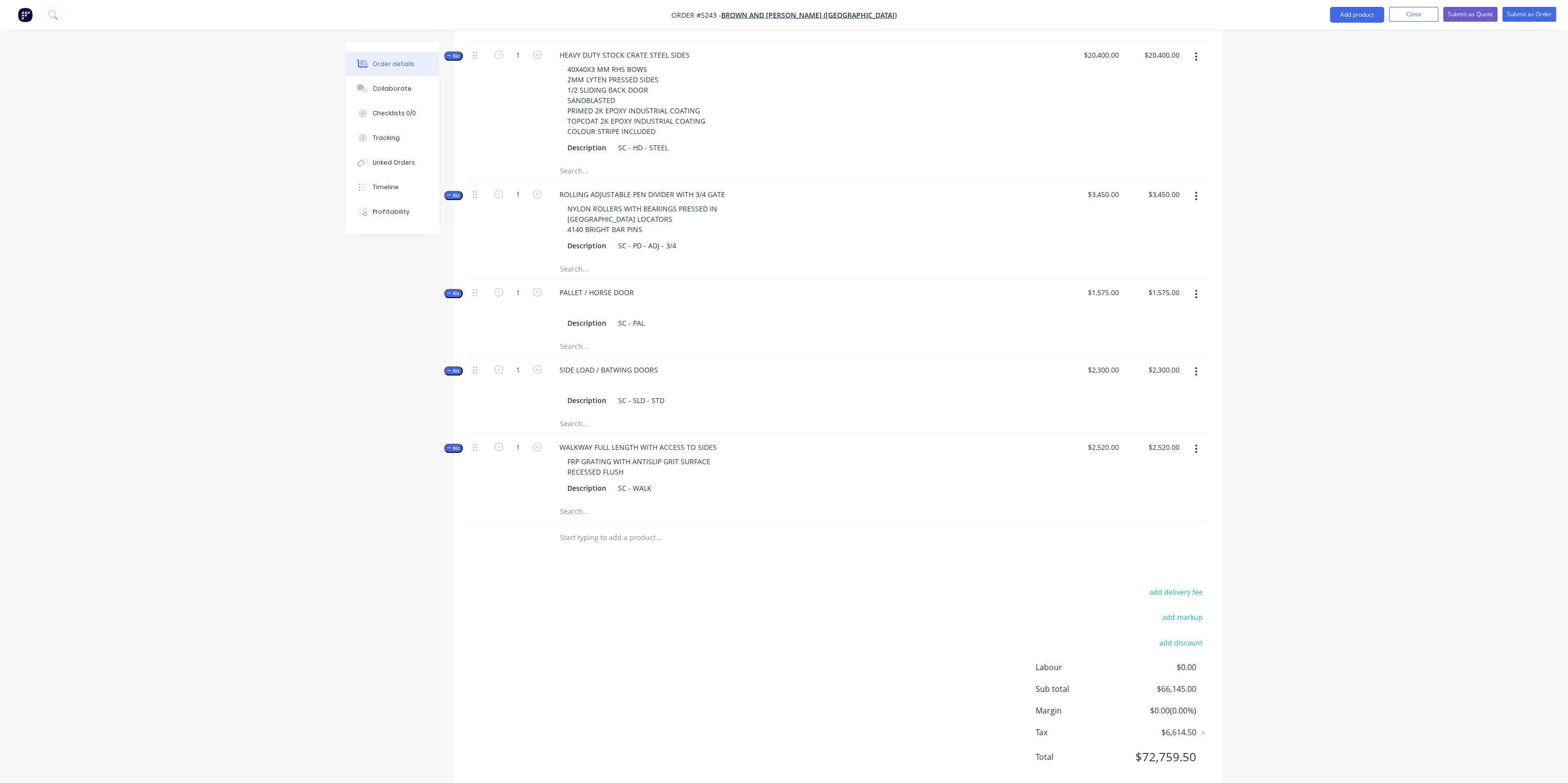
click at [638, 527] on input "text" at bounding box center [658, 537] width 197 height 20
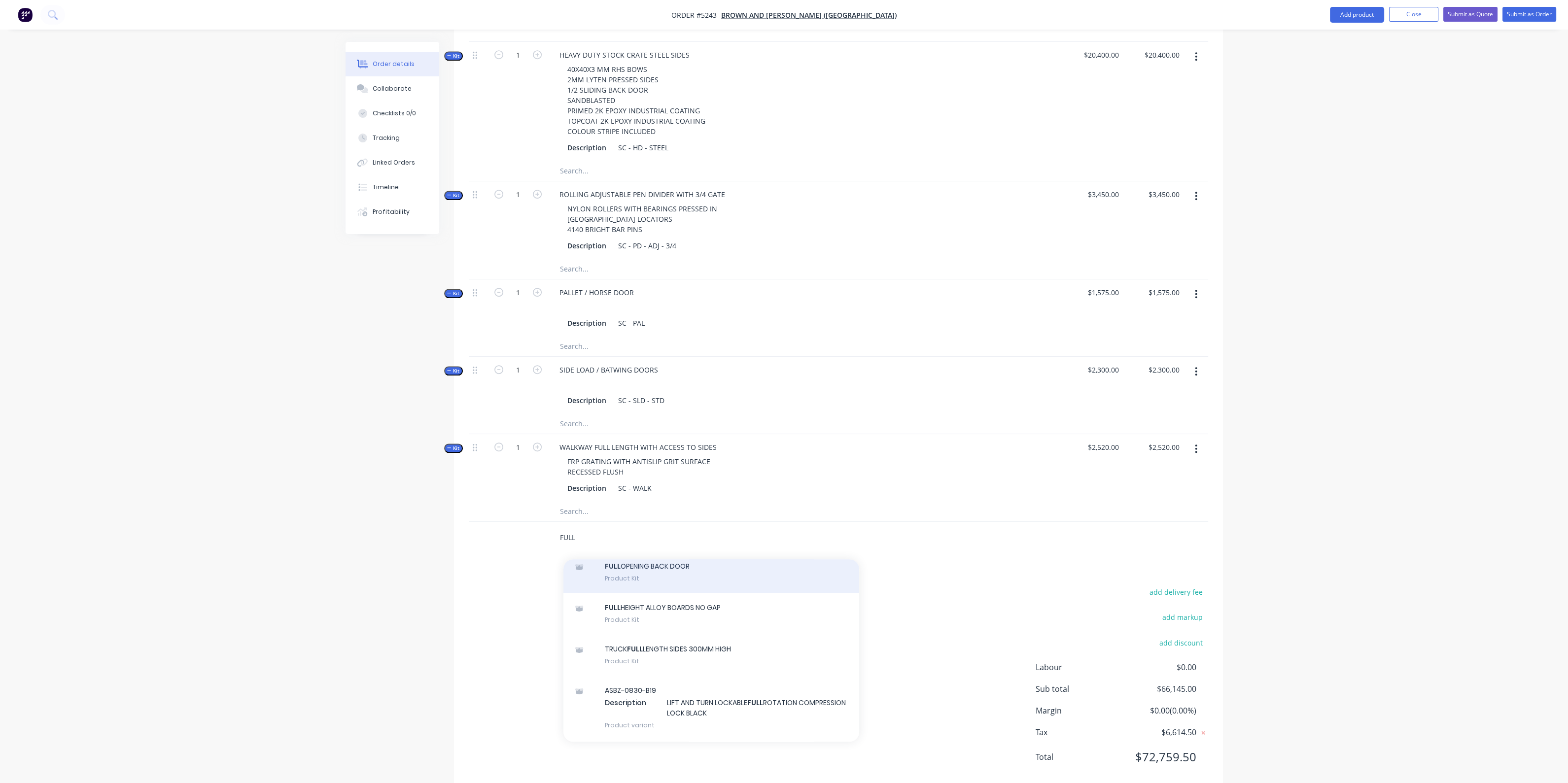
type input "FULL"
click at [675, 551] on div "FULL OPENING BACK DOOR Product Kit" at bounding box center [711, 572] width 296 height 41
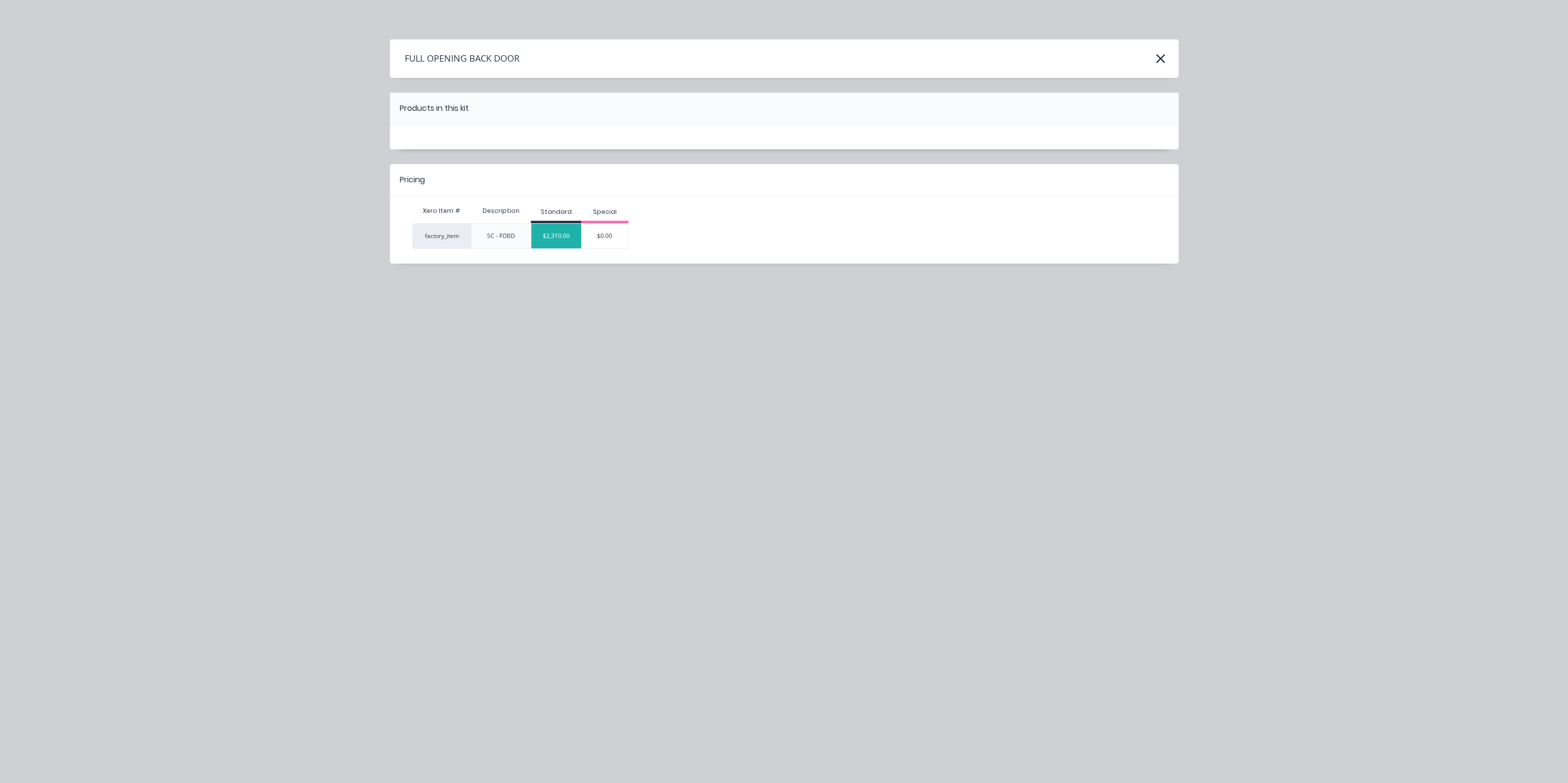
click at [559, 235] on div "$2,310.00" at bounding box center [556, 236] width 50 height 24
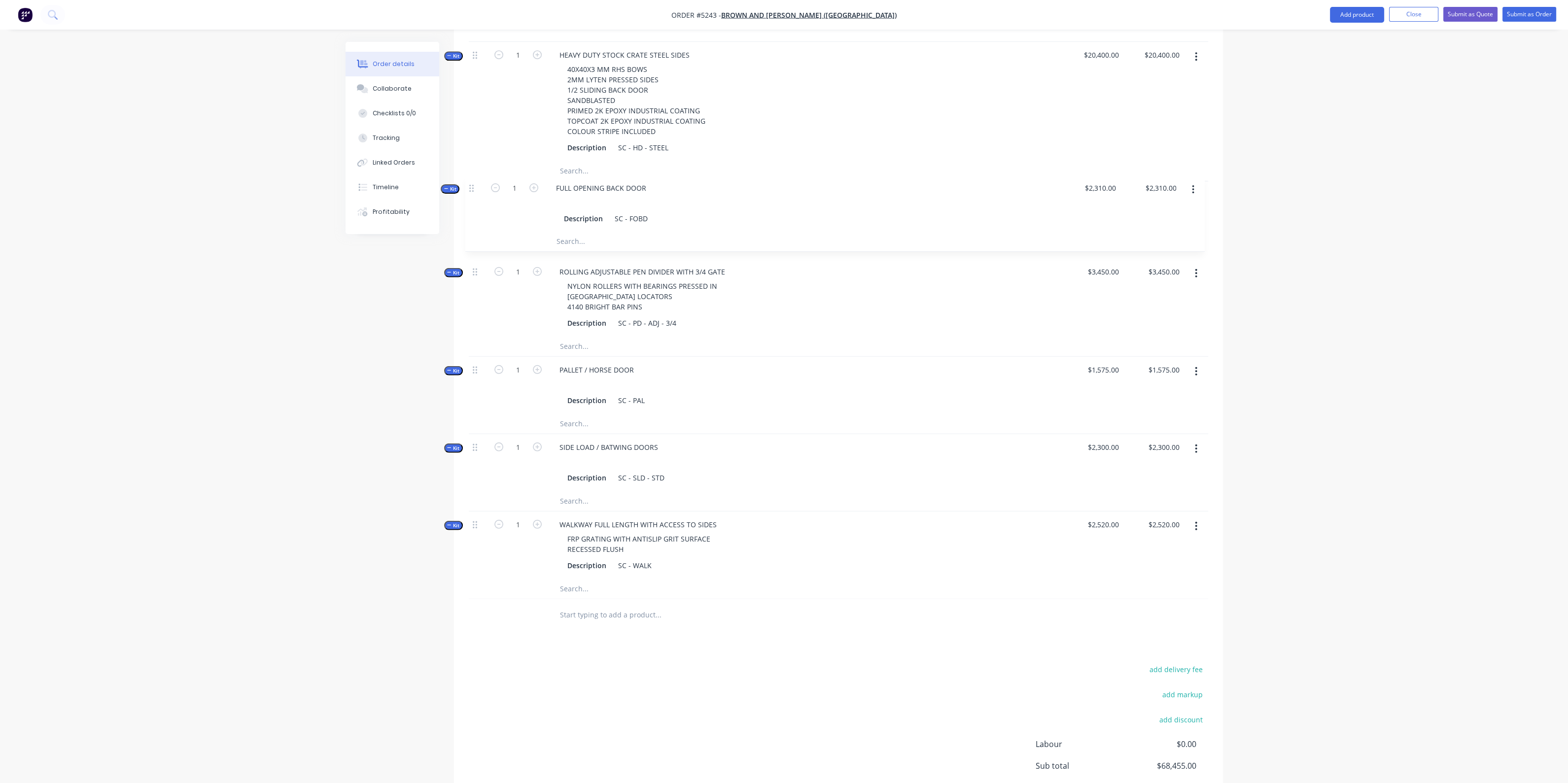
drag, startPoint x: 476, startPoint y: 514, endPoint x: 474, endPoint y: 186, distance: 328.0
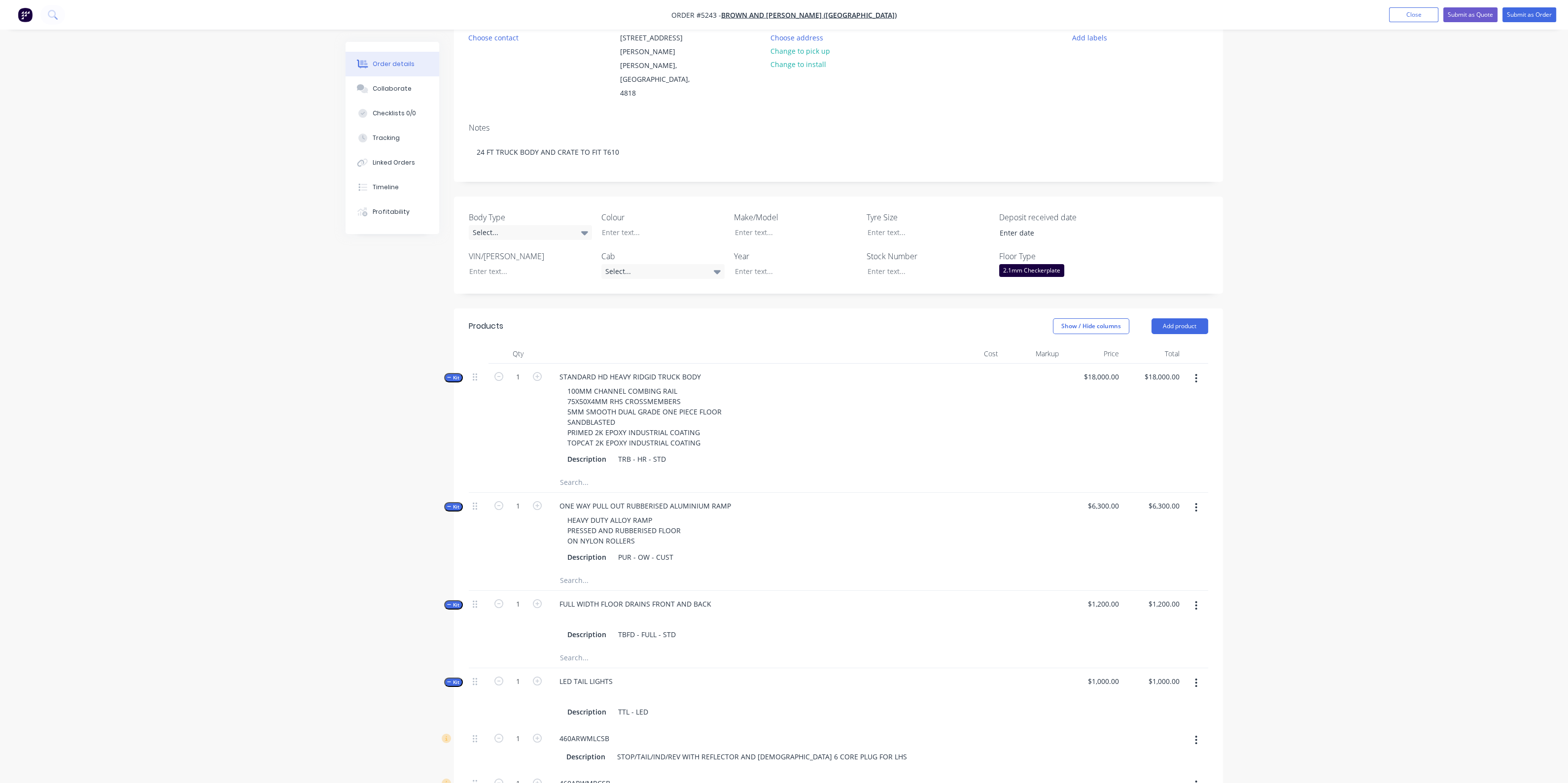
scroll to position [246, 0]
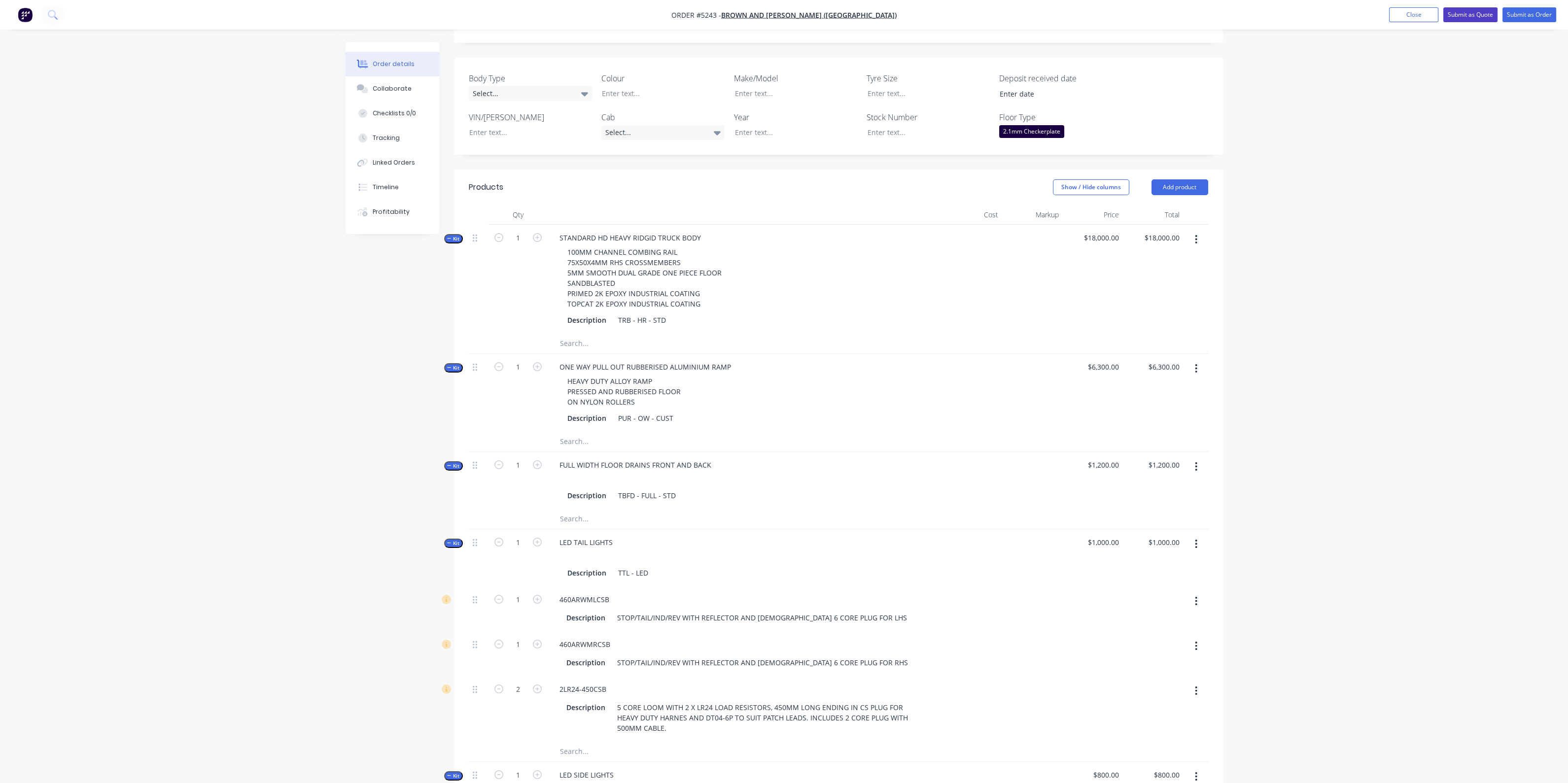
click at [1474, 14] on button "Submit as Quote" at bounding box center [1470, 14] width 54 height 14
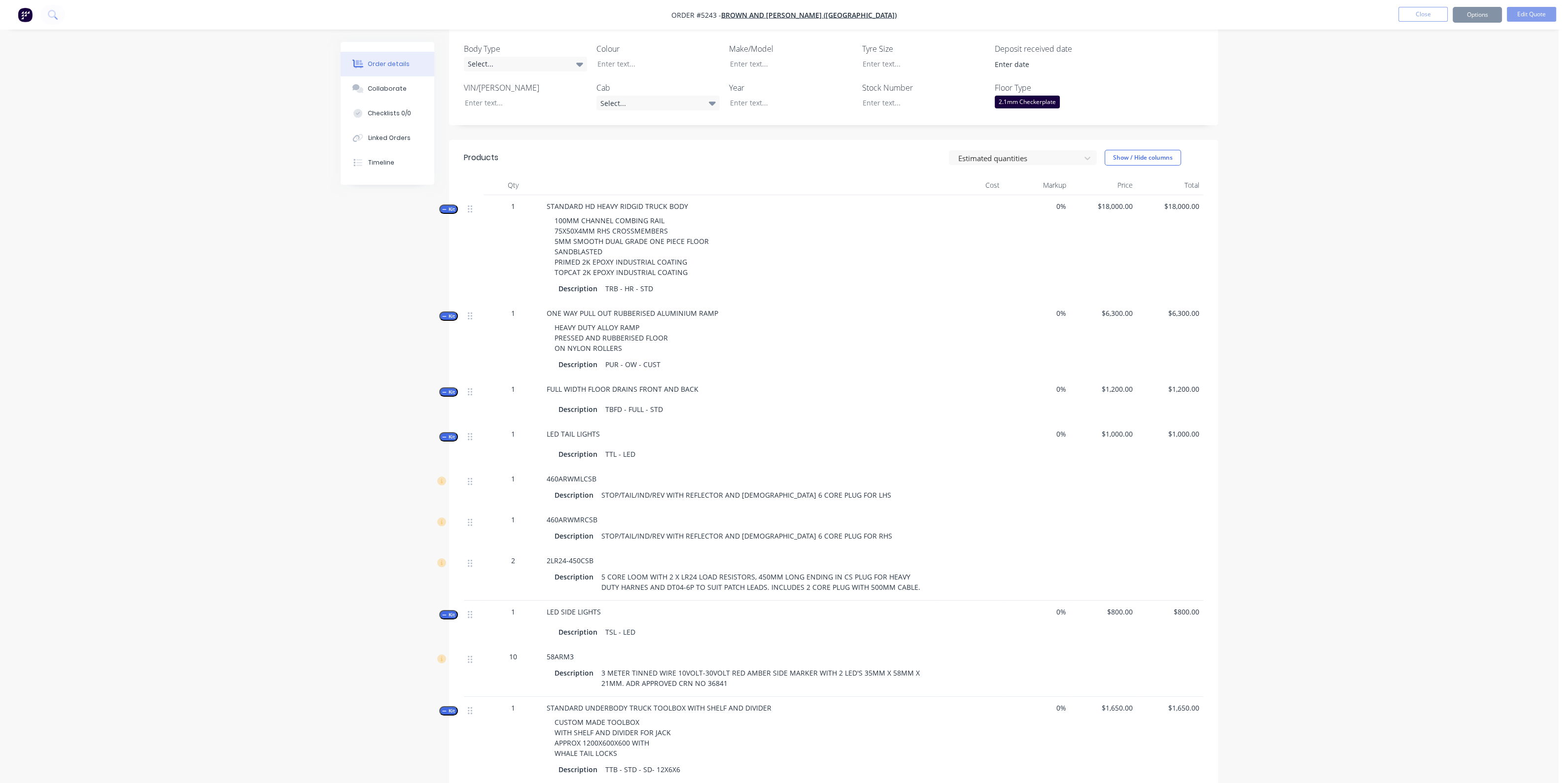
scroll to position [0, 0]
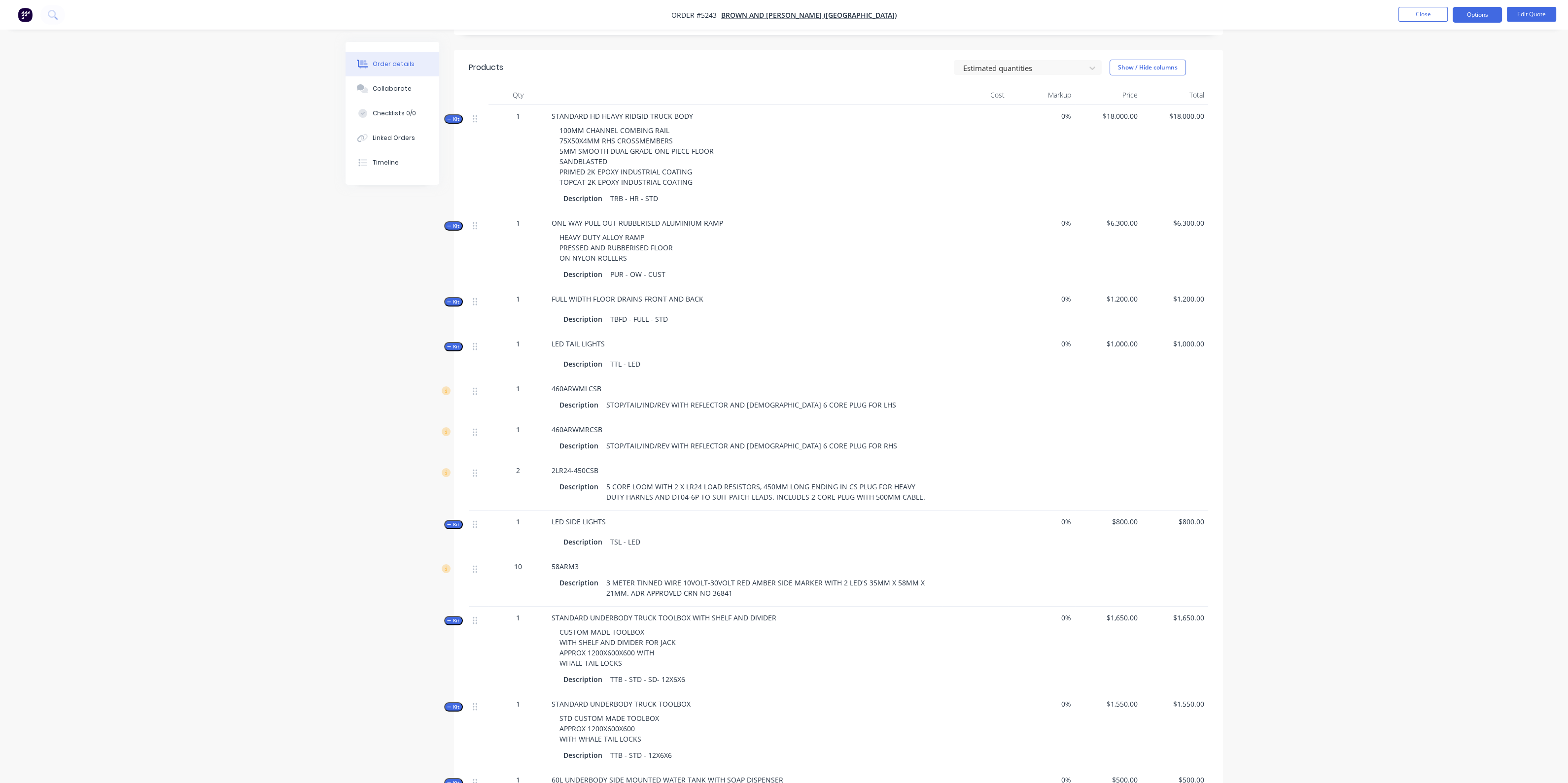
scroll to position [369, 0]
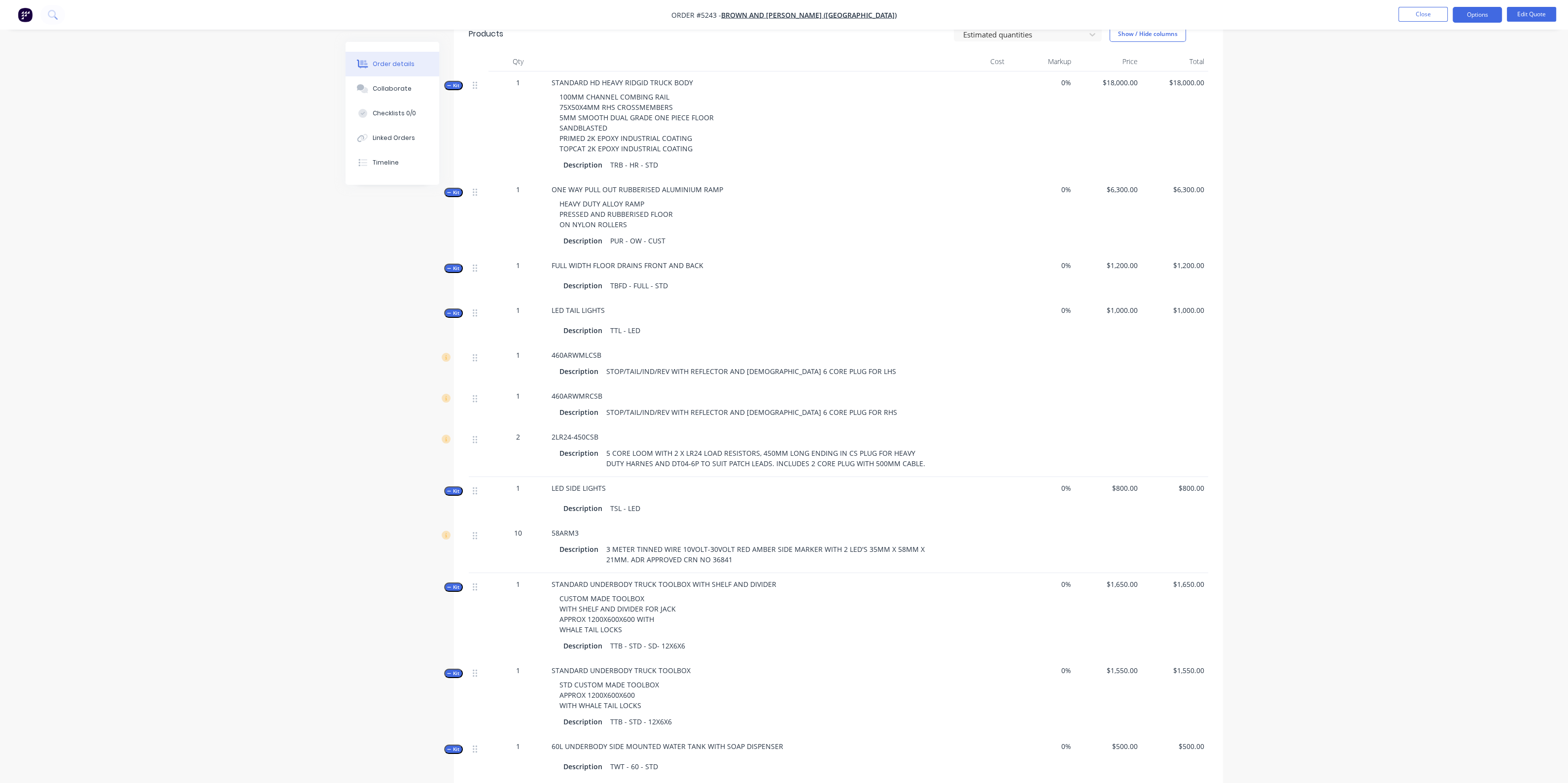
click at [453, 314] on span "Kit" at bounding box center [453, 313] width 13 height 7
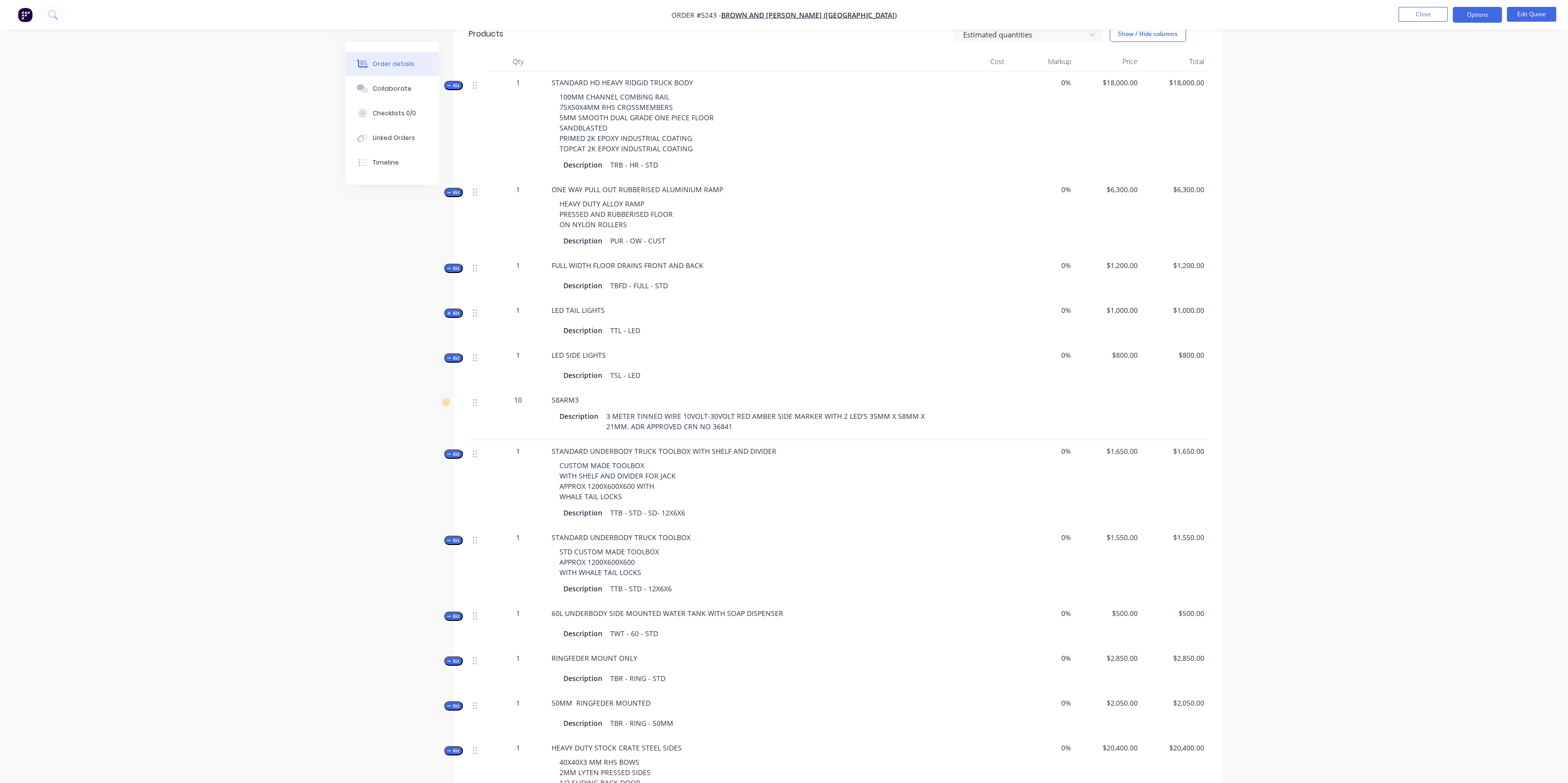
click at [447, 356] on icon "button" at bounding box center [449, 358] width 5 height 5
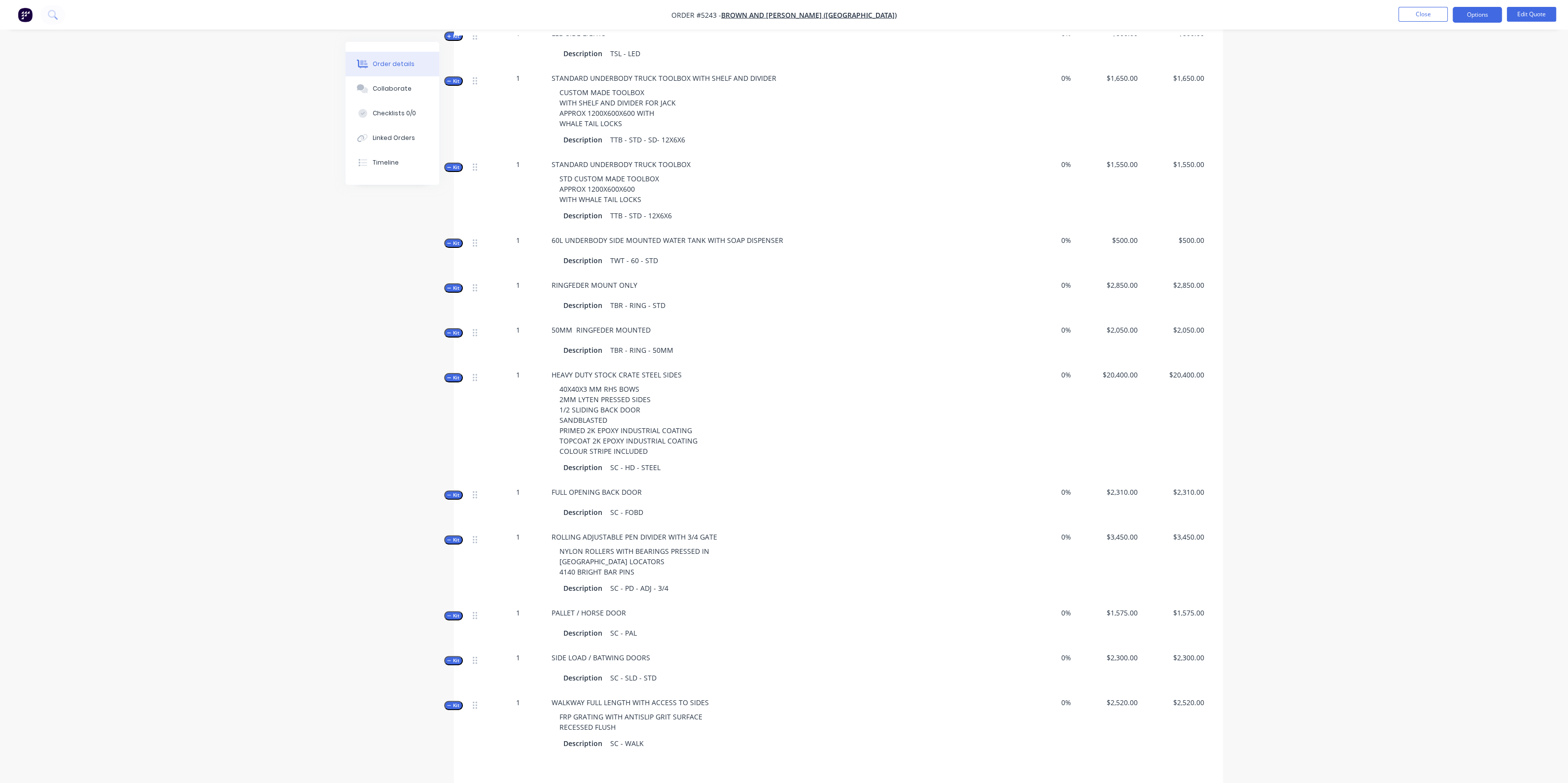
scroll to position [531, 0]
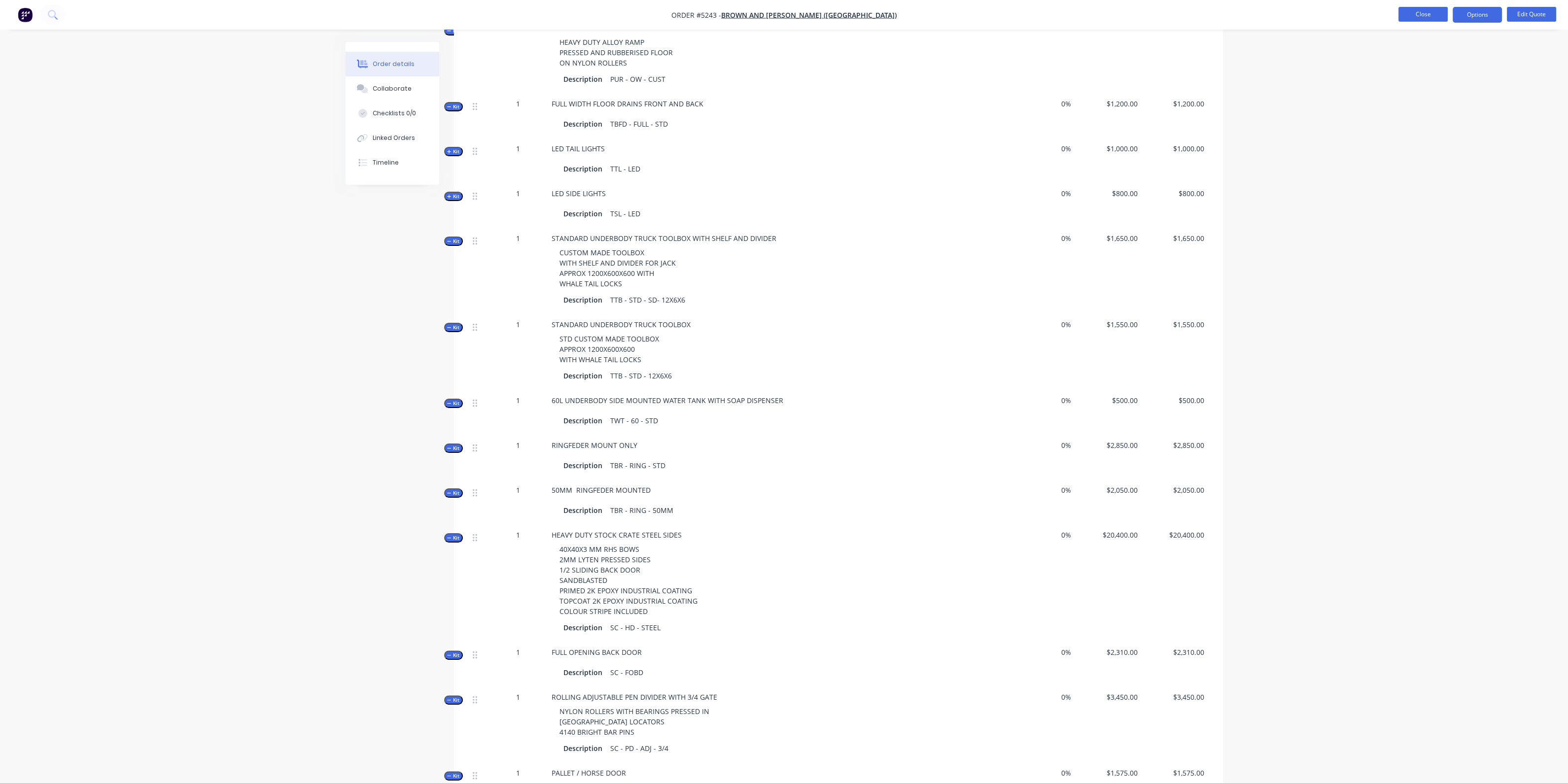
click at [1427, 9] on button "Close" at bounding box center [1422, 14] width 49 height 14
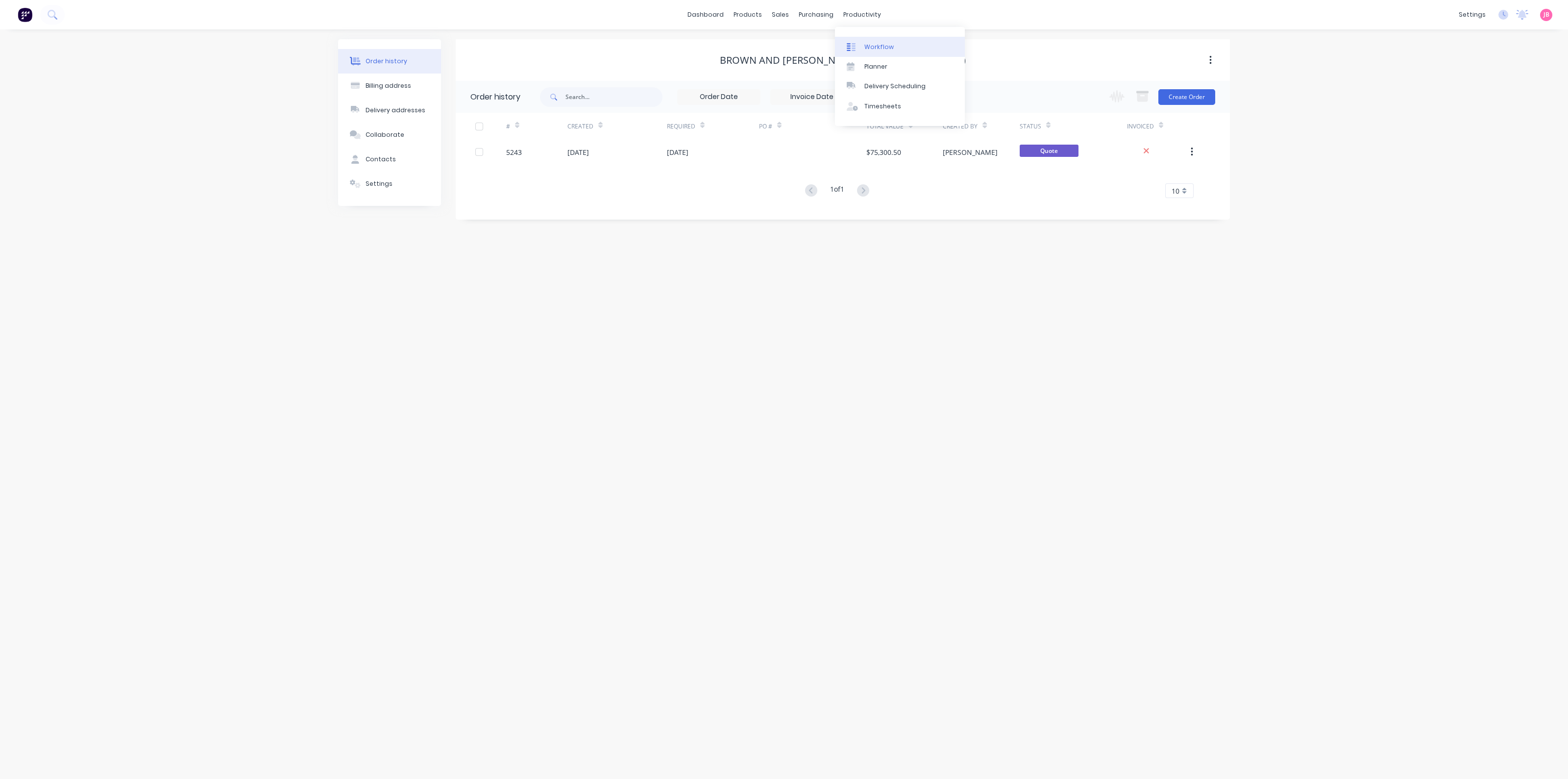
click at [870, 46] on div "Workflow" at bounding box center [879, 47] width 29 height 9
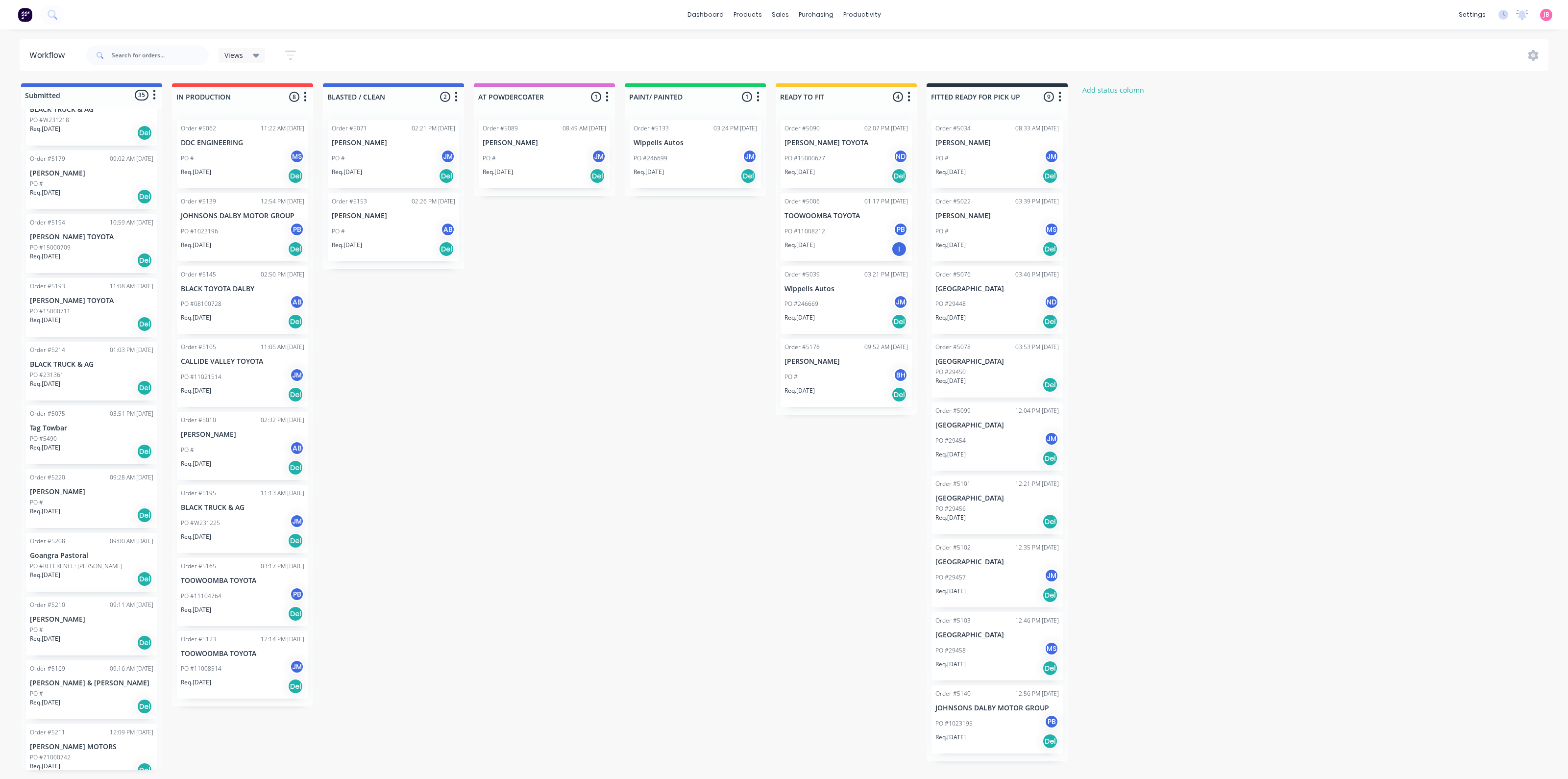
scroll to position [877, 0]
click at [106, 560] on div "PO #" at bounding box center [92, 563] width 124 height 9
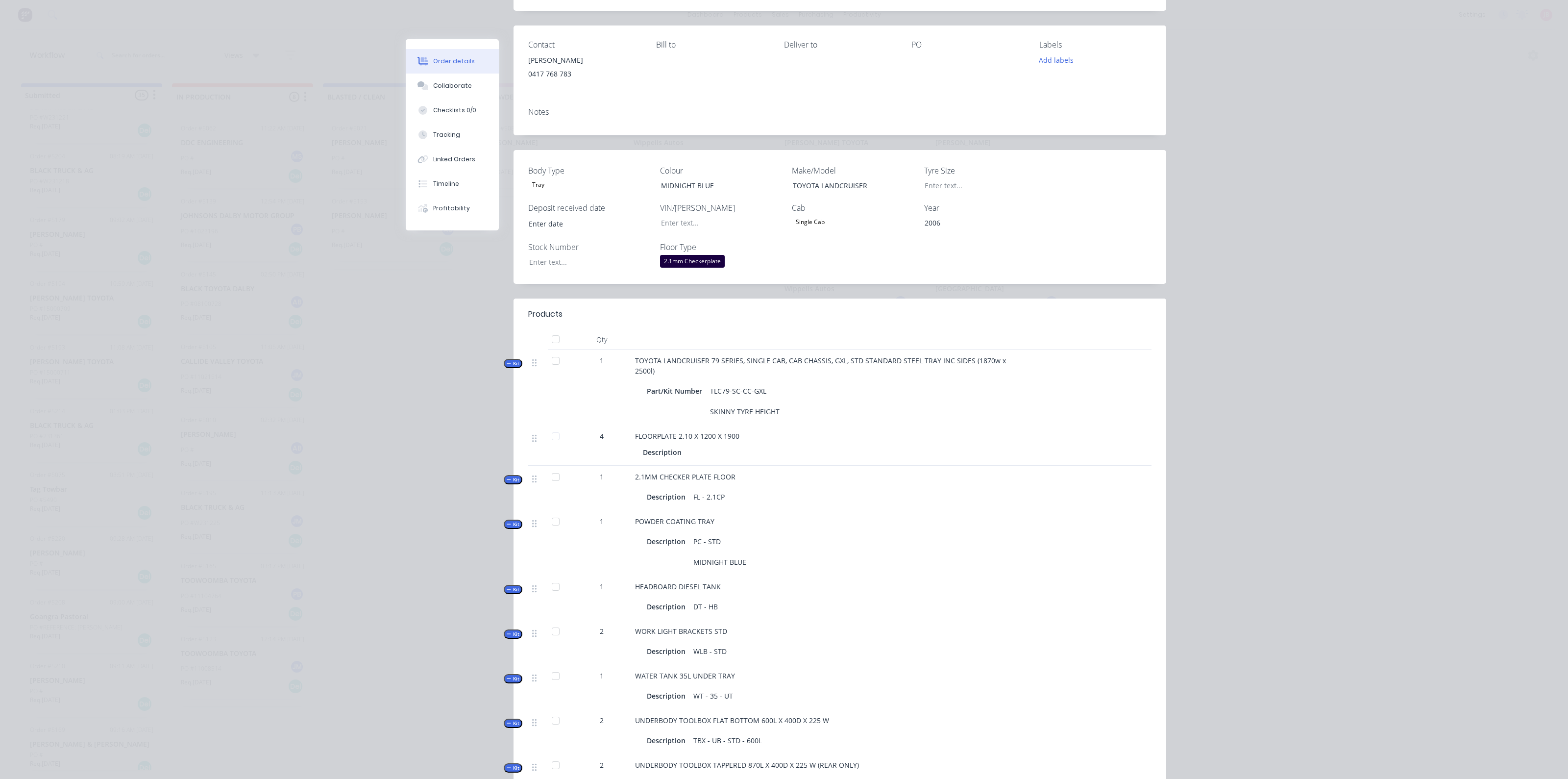
scroll to position [107, 0]
